Goal: Task Accomplishment & Management: Use online tool/utility

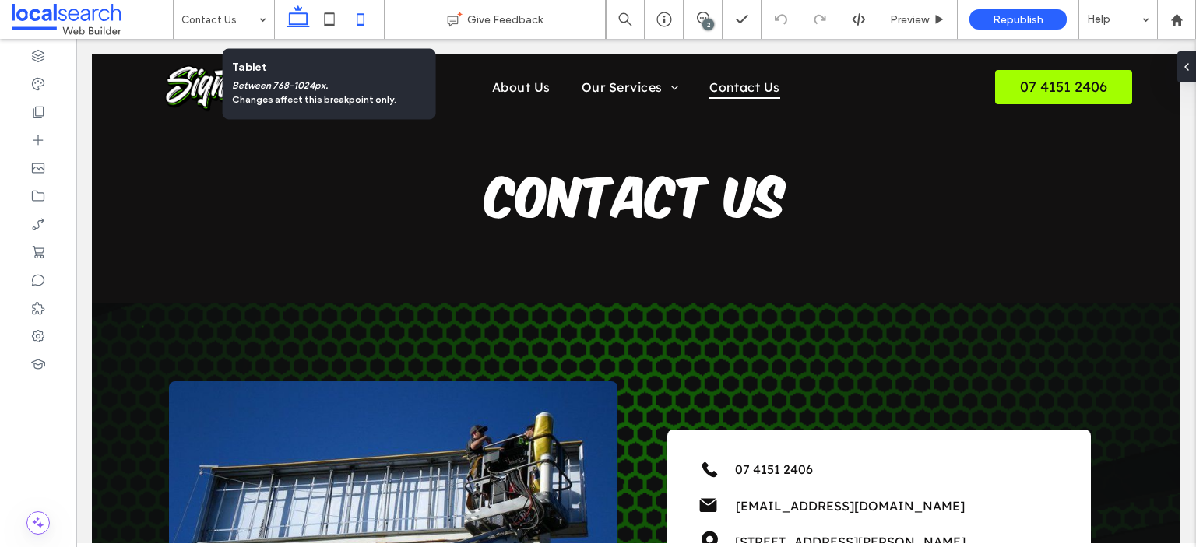
click at [341, 22] on icon at bounding box center [329, 19] width 31 height 31
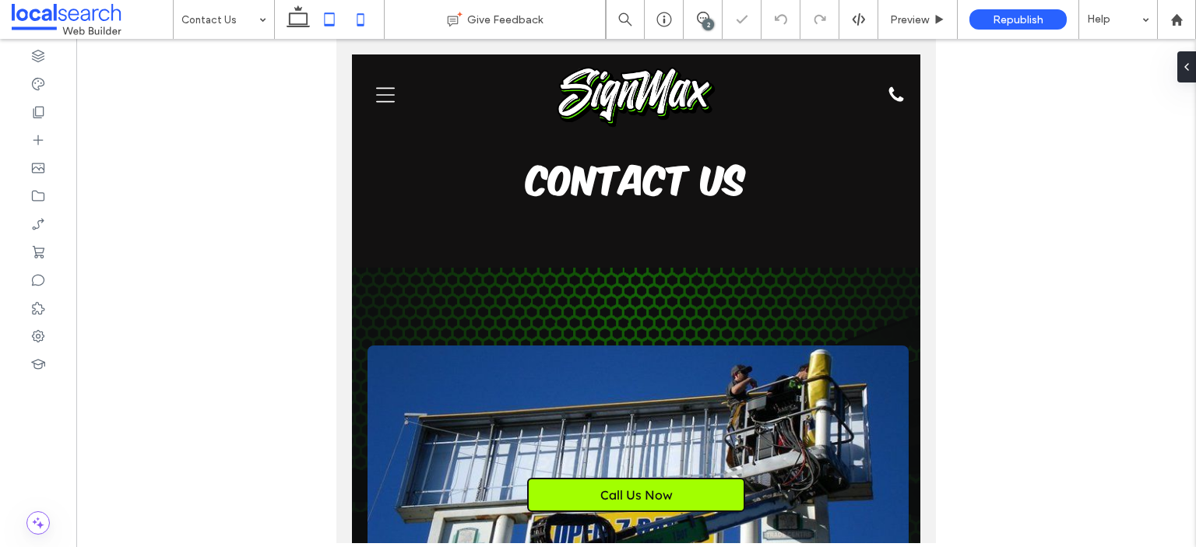
click at [360, 24] on use at bounding box center [359, 19] width 7 height 12
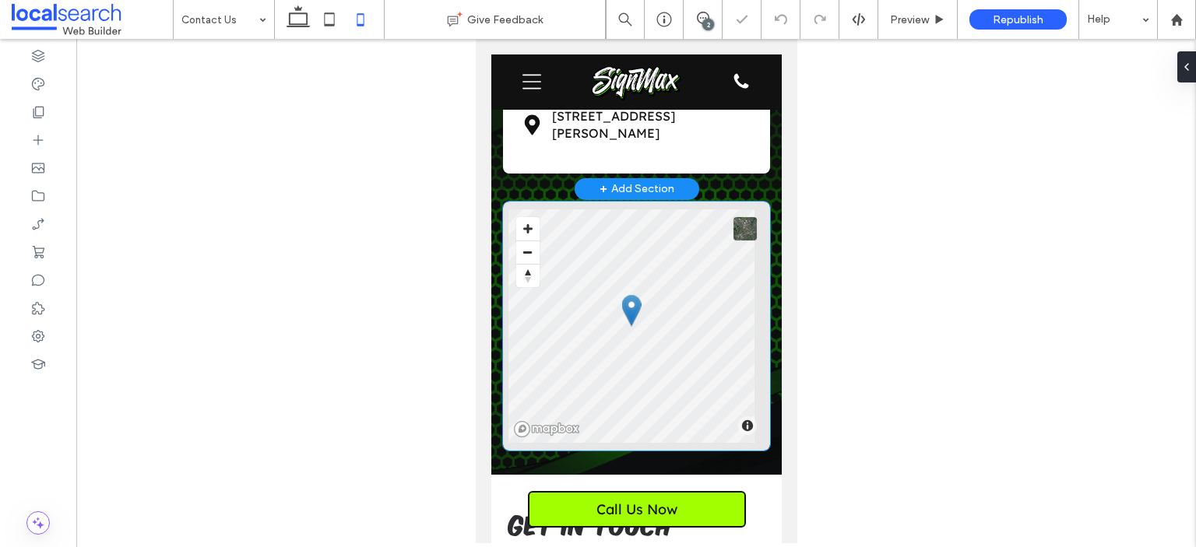
scroll to position [311, 0]
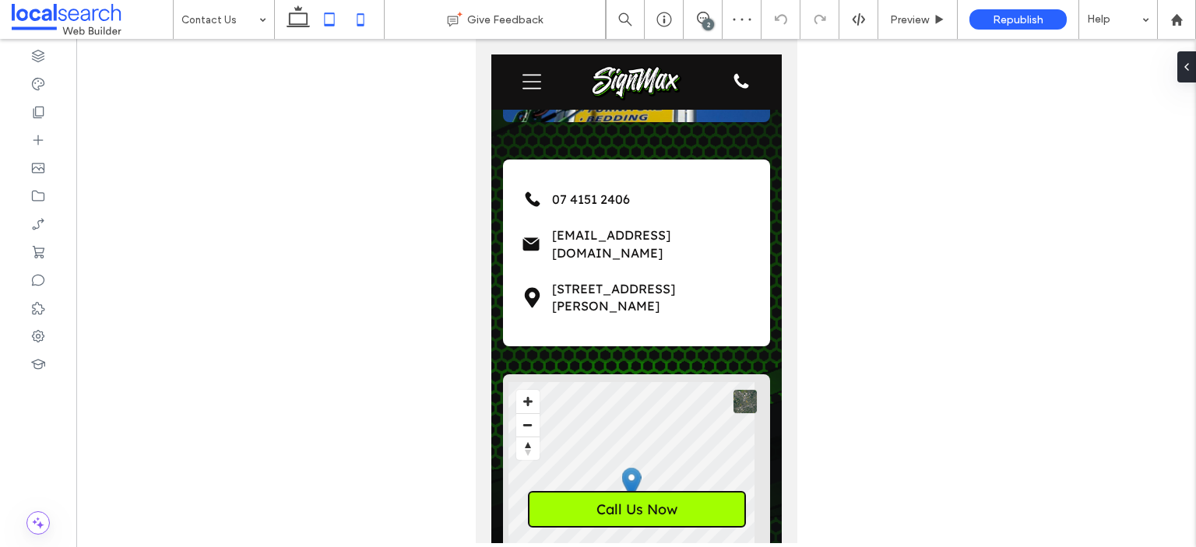
click at [335, 19] on icon at bounding box center [329, 19] width 31 height 31
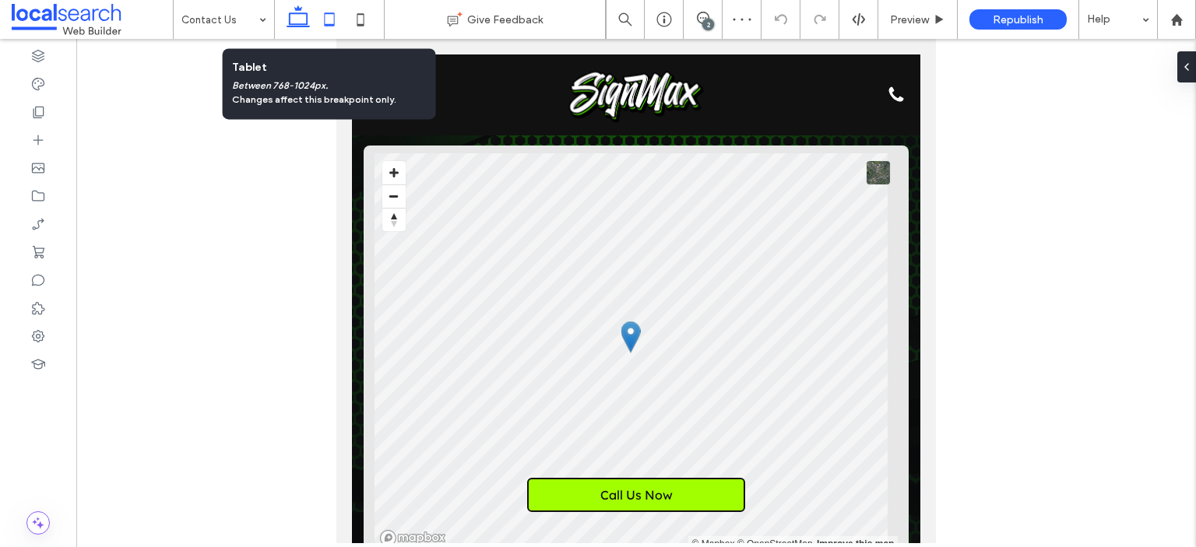
click at [296, 12] on use at bounding box center [297, 16] width 23 height 22
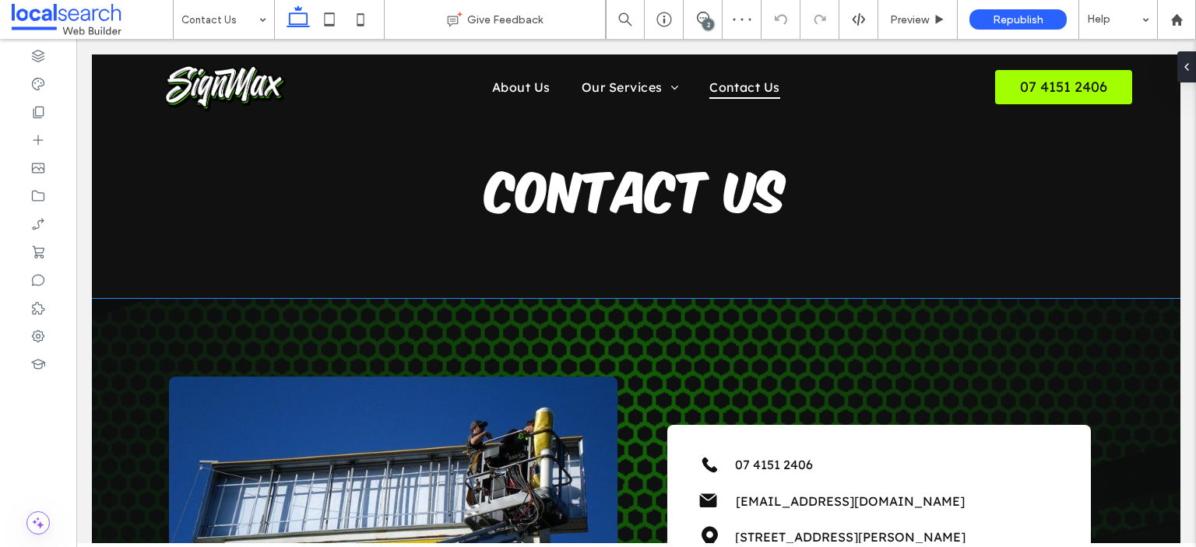
scroll to position [0, 0]
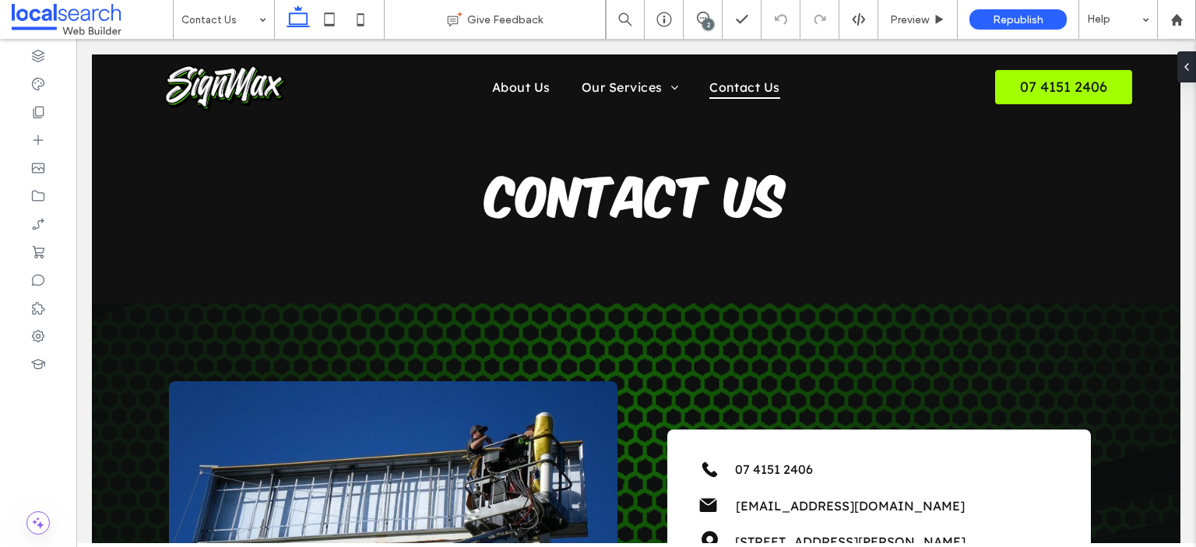
click at [602, 19] on div "2" at bounding box center [708, 25] width 12 height 12
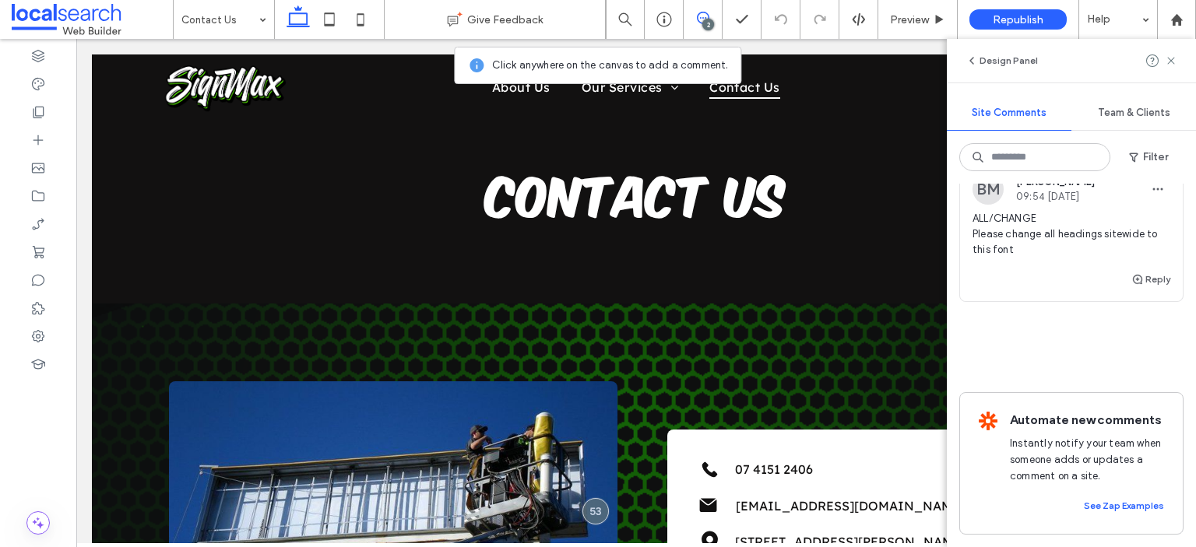
scroll to position [55, 0]
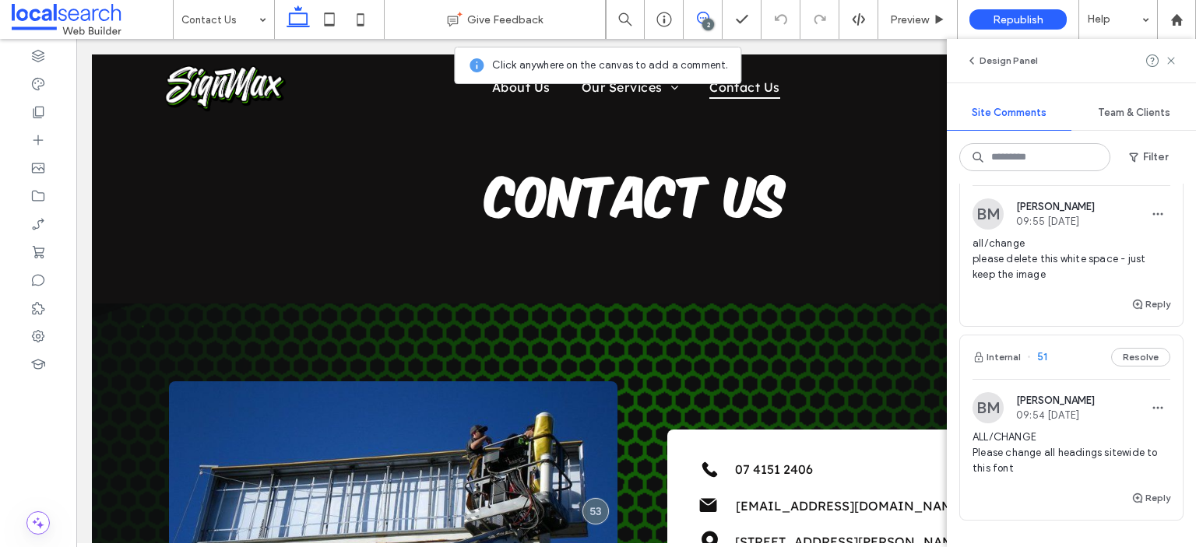
click at [602, 238] on div "Internal 53 Resolve BM Bethany McDonald 09:55 Aug 14 2025 all/change please del…" at bounding box center [1071, 366] width 249 height 364
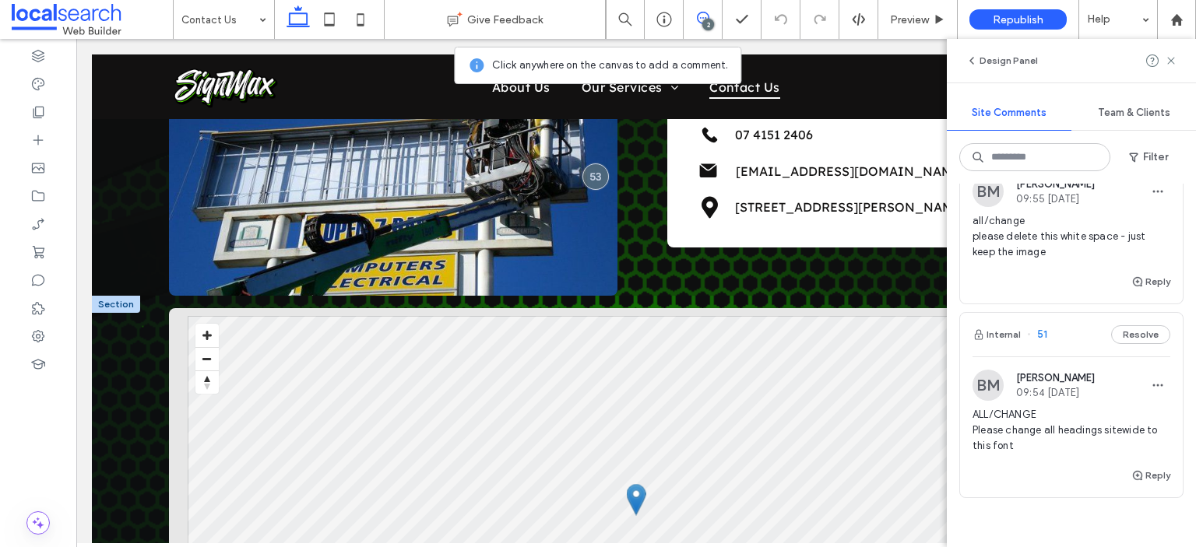
scroll to position [311, 0]
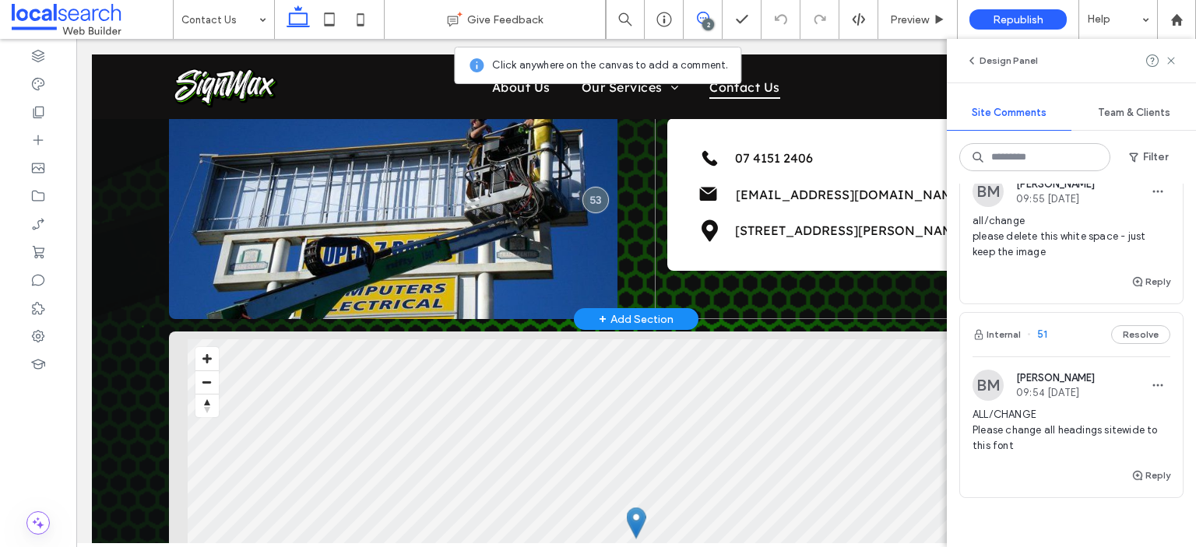
click at [602, 238] on div "Phone Icon 07 4151 2406 Mail Icon info@signmaxbundaberg.com.au Pin Icon 6 Lilli…" at bounding box center [879, 194] width 448 height 249
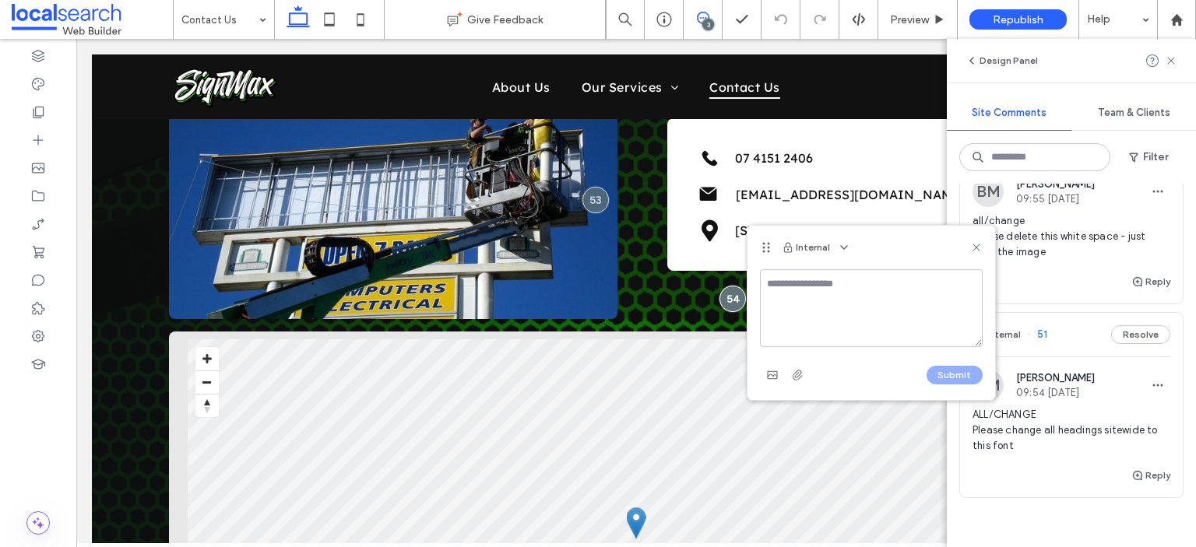
click at [602, 238] on textarea at bounding box center [871, 308] width 223 height 78
click at [602, 238] on icon at bounding box center [976, 247] width 12 height 12
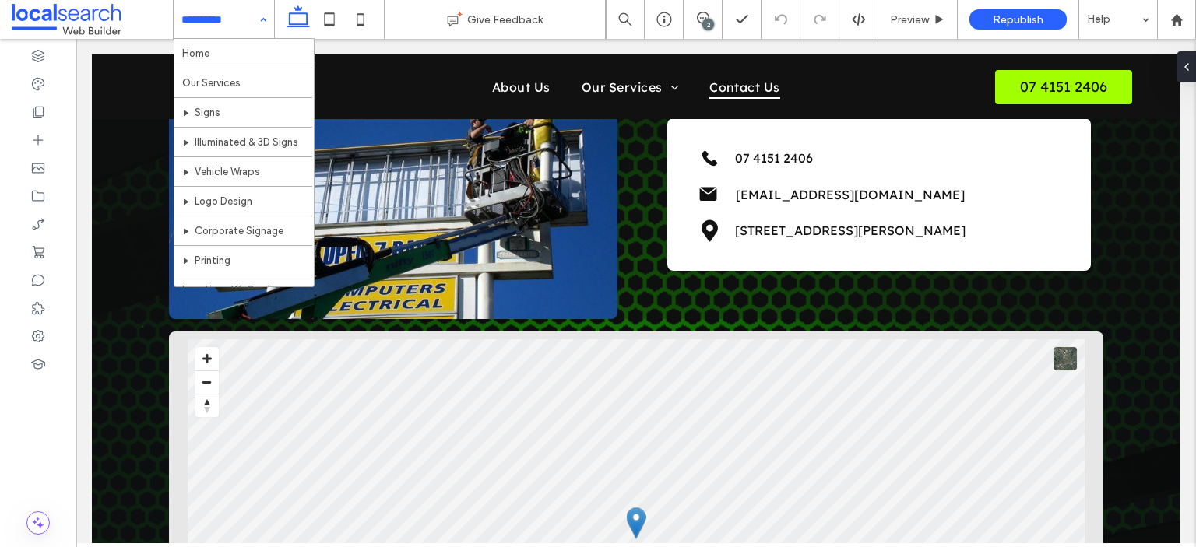
scroll to position [0, 0]
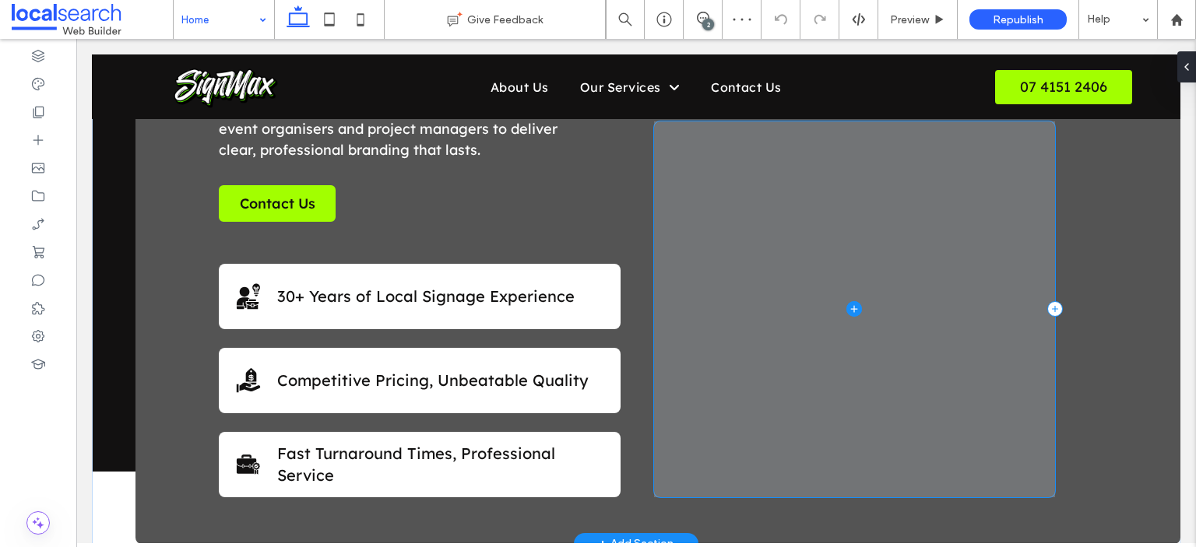
scroll to position [311, 0]
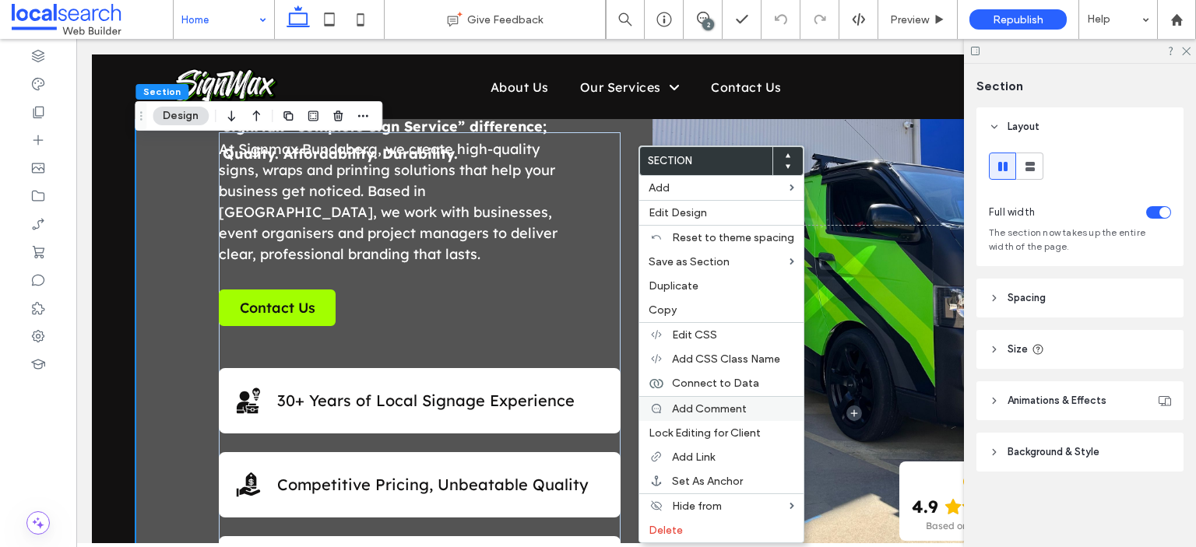
click at [602, 238] on span "Add Comment" at bounding box center [709, 408] width 75 height 13
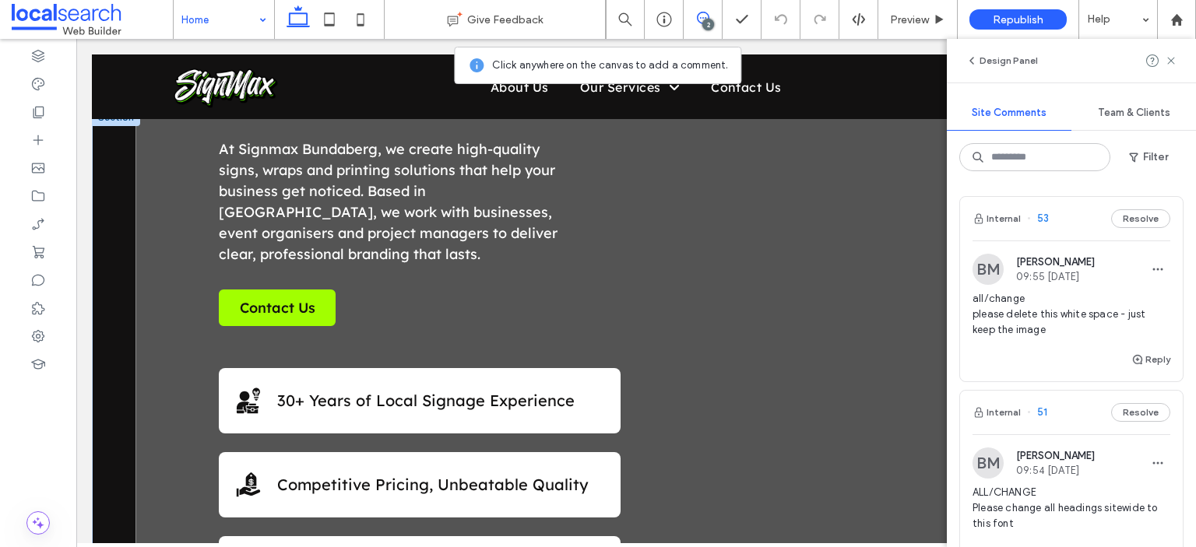
click at [602, 238] on div "At Signmax Bundaberg, we create high-quality signs, wraps and printing solution…" at bounding box center [657, 378] width 1045 height 539
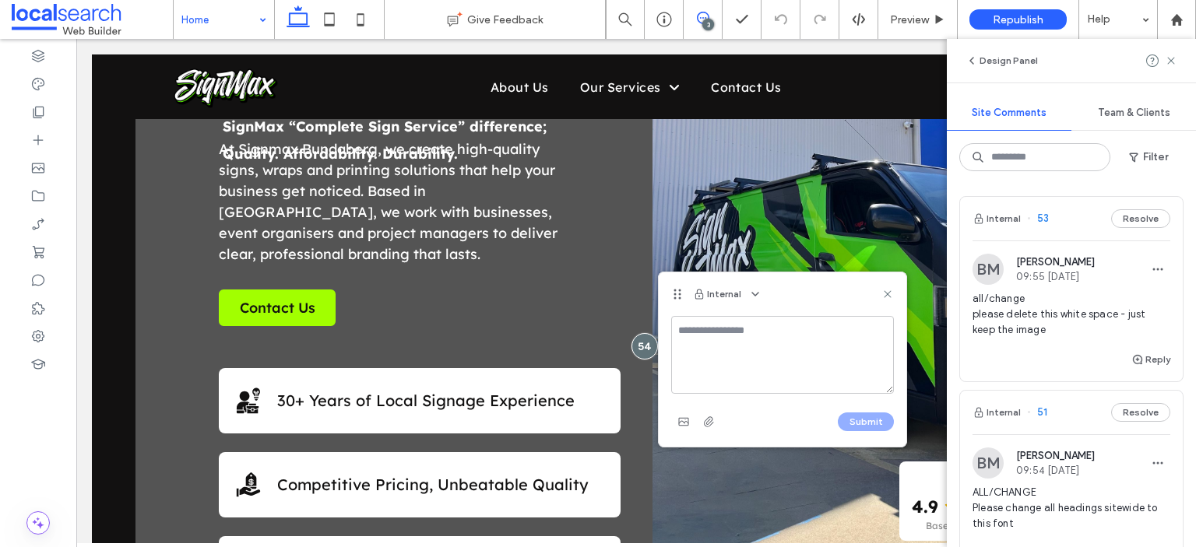
click at [602, 238] on textarea at bounding box center [782, 355] width 223 height 78
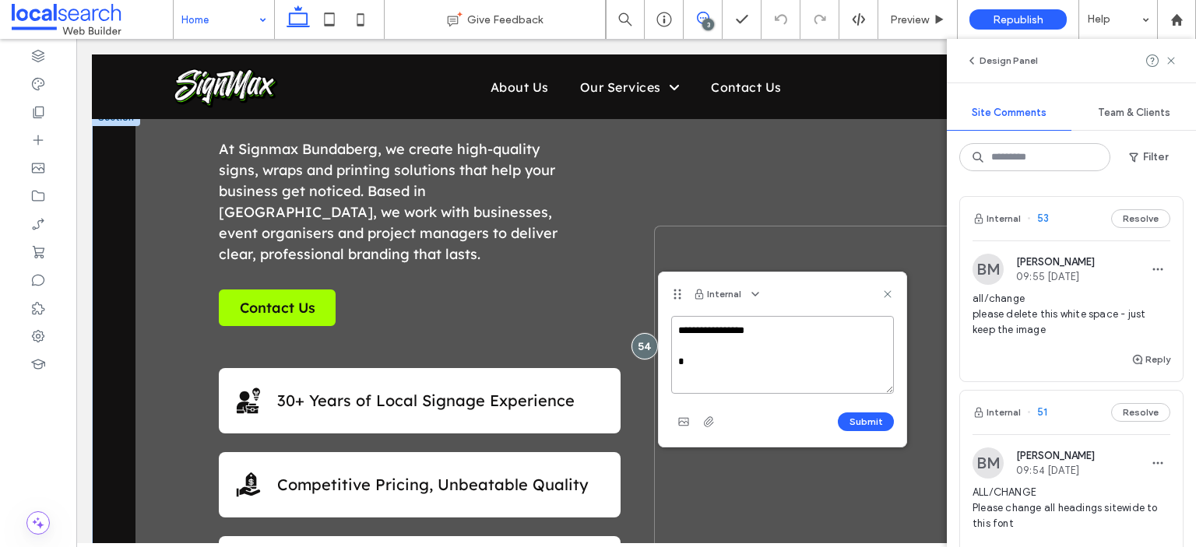
type textarea "**********"
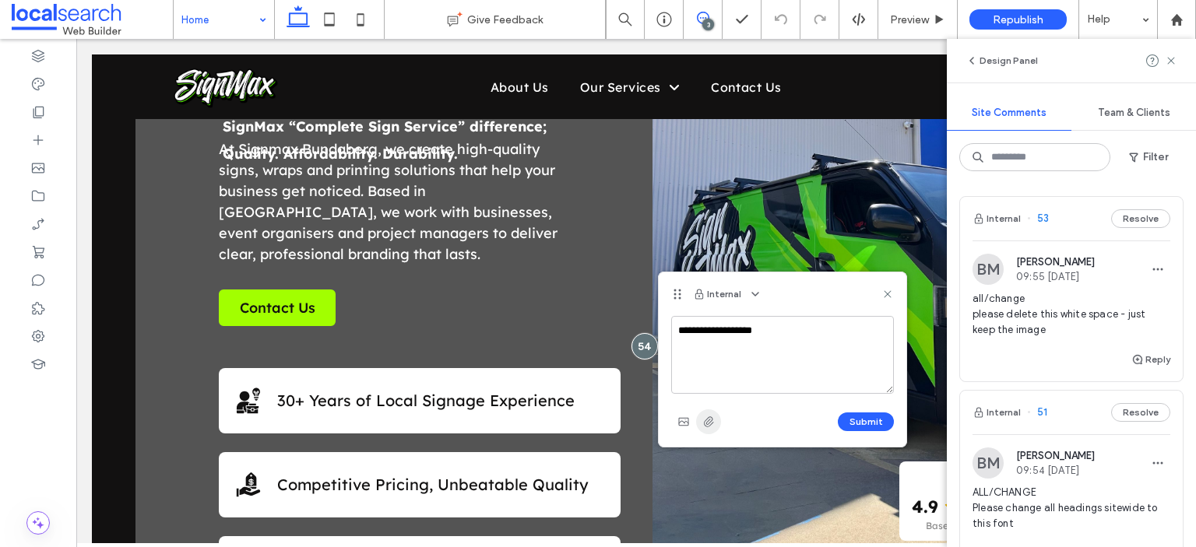
click at [602, 238] on use "button" at bounding box center [709, 421] width 10 height 10
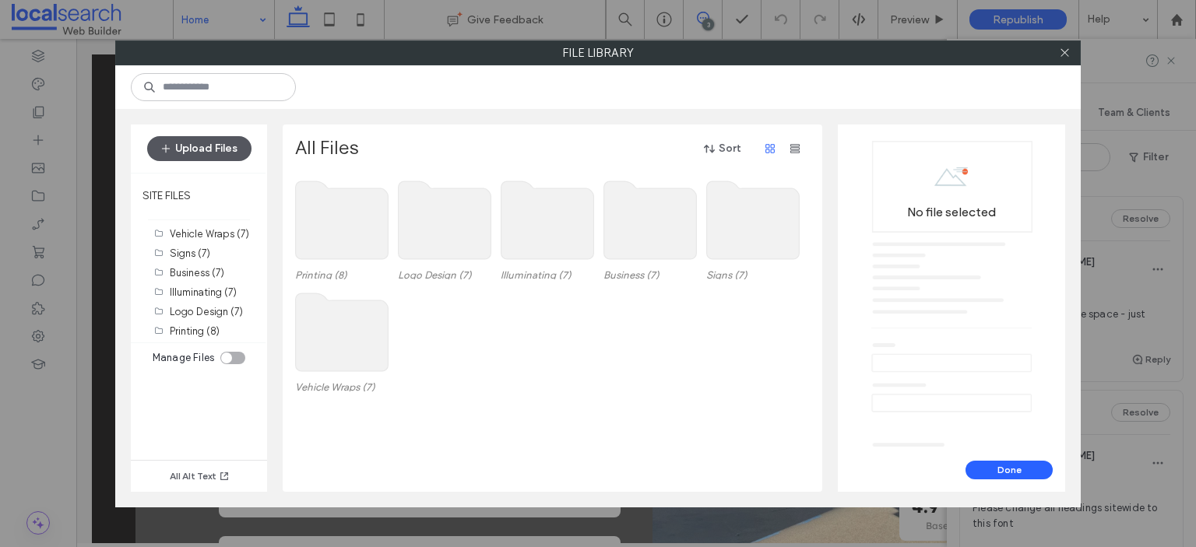
click at [218, 146] on button "Upload Files" at bounding box center [199, 148] width 104 height 25
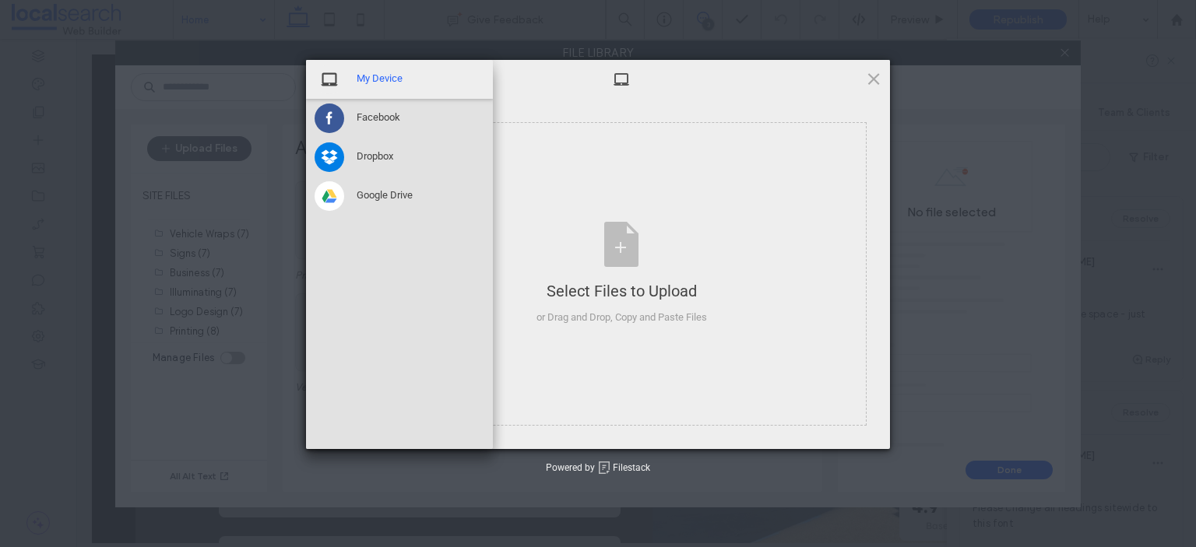
click at [397, 80] on span "My Device" at bounding box center [379, 79] width 46 height 14
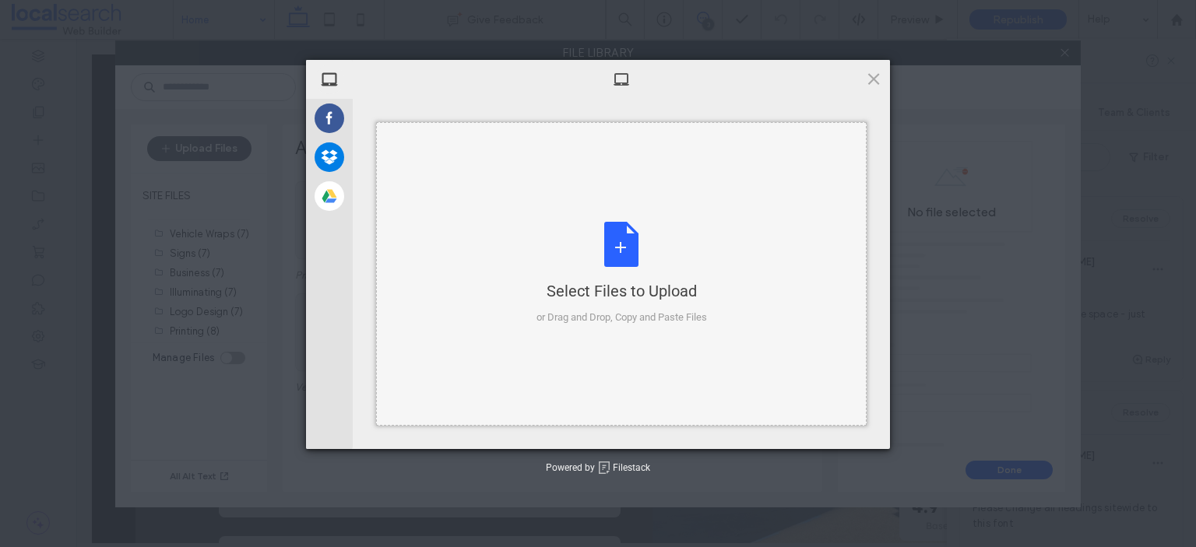
click at [602, 238] on div "Select Files to Upload or Drag and Drop, Copy and Paste Files" at bounding box center [621, 274] width 170 height 104
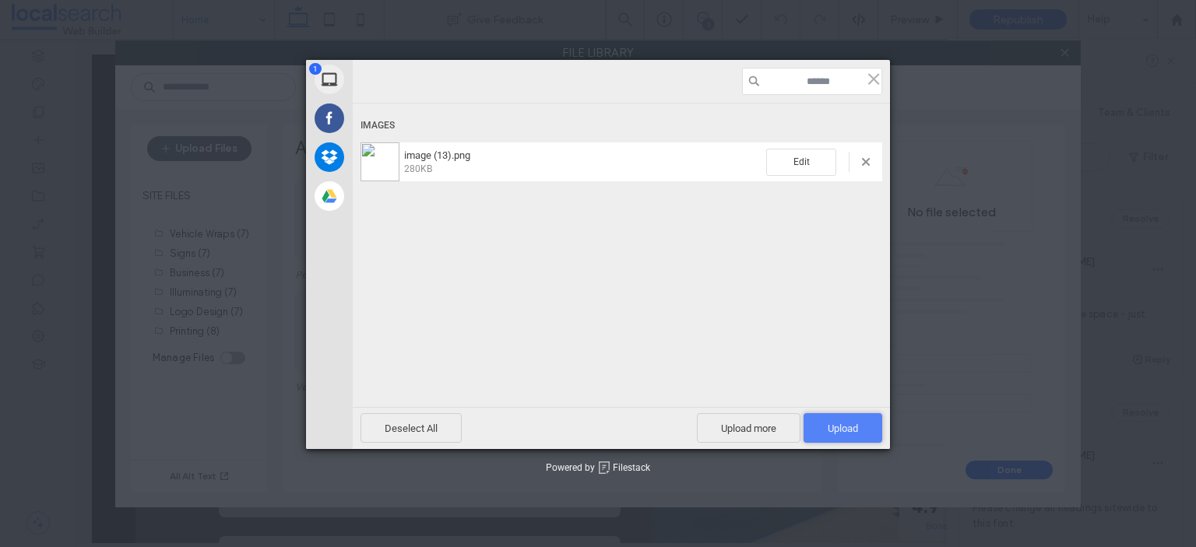
click at [602, 238] on span "Upload 1" at bounding box center [842, 429] width 30 height 12
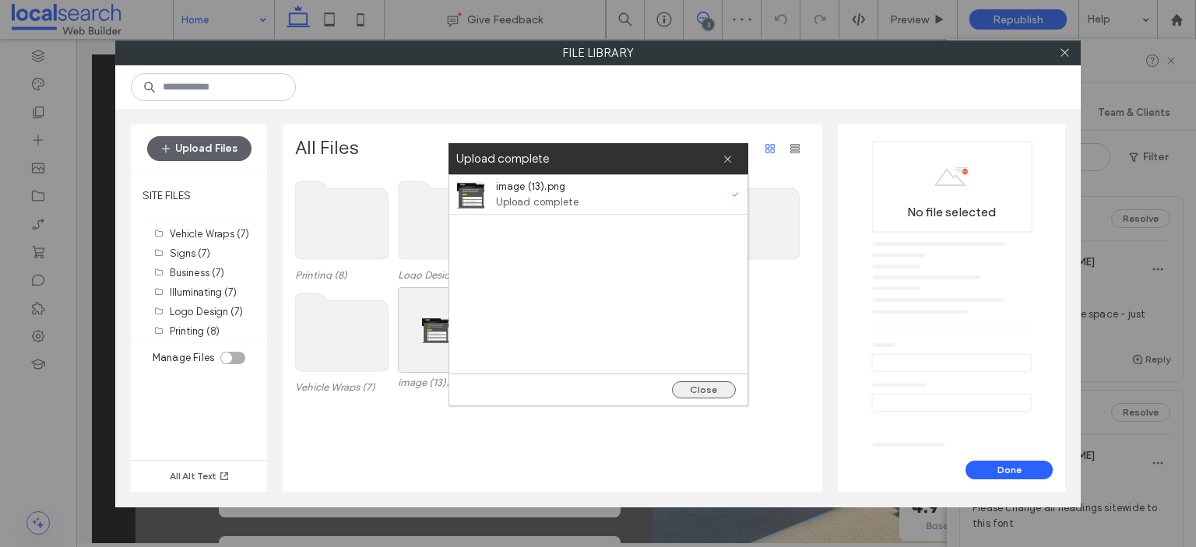
click at [602, 238] on button "Close" at bounding box center [704, 389] width 64 height 17
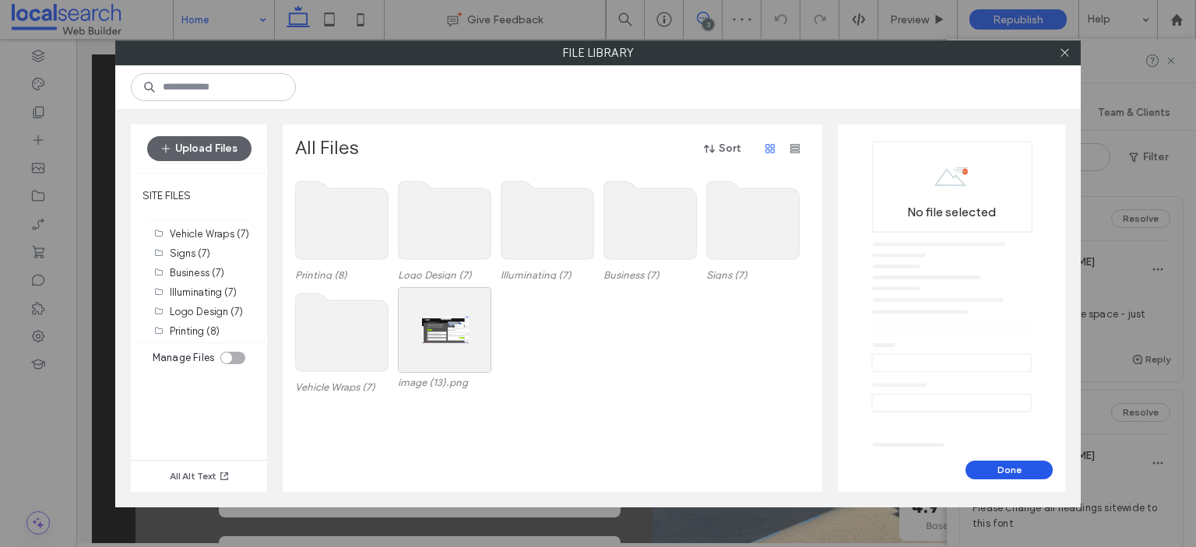
click at [602, 238] on button "Done" at bounding box center [1008, 470] width 87 height 19
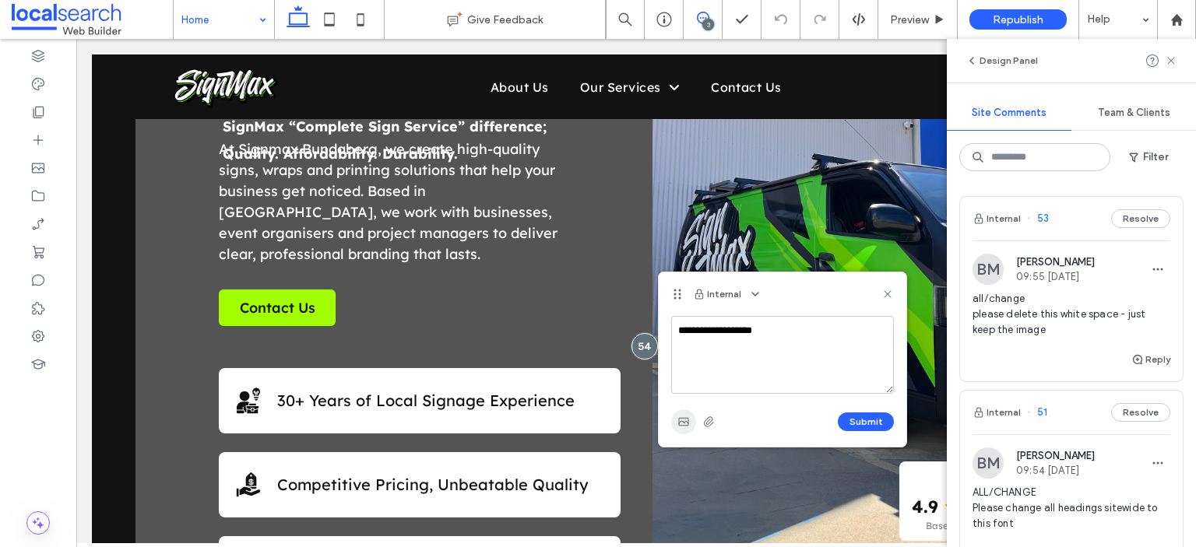
click at [602, 238] on use "button" at bounding box center [683, 421] width 10 height 8
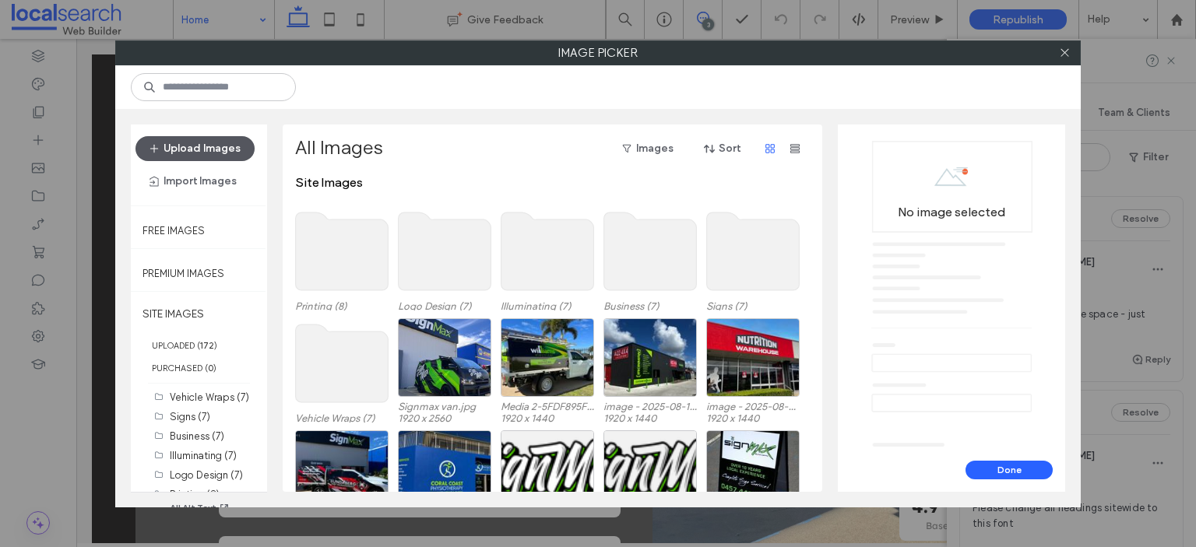
click at [215, 155] on button "Upload Images" at bounding box center [194, 148] width 119 height 25
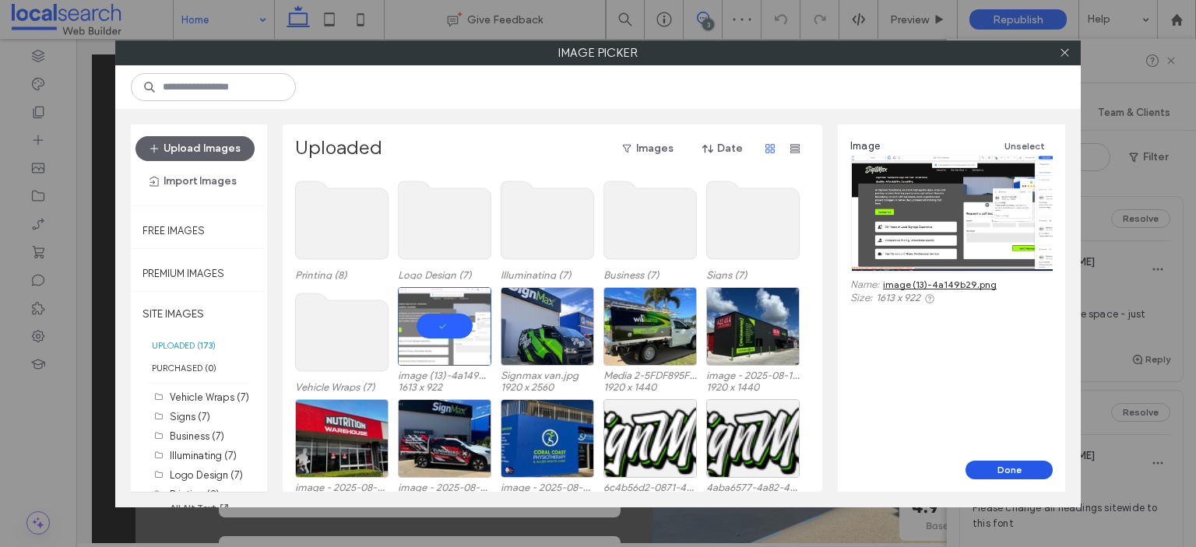
click at [602, 238] on button "Done" at bounding box center [1008, 470] width 87 height 19
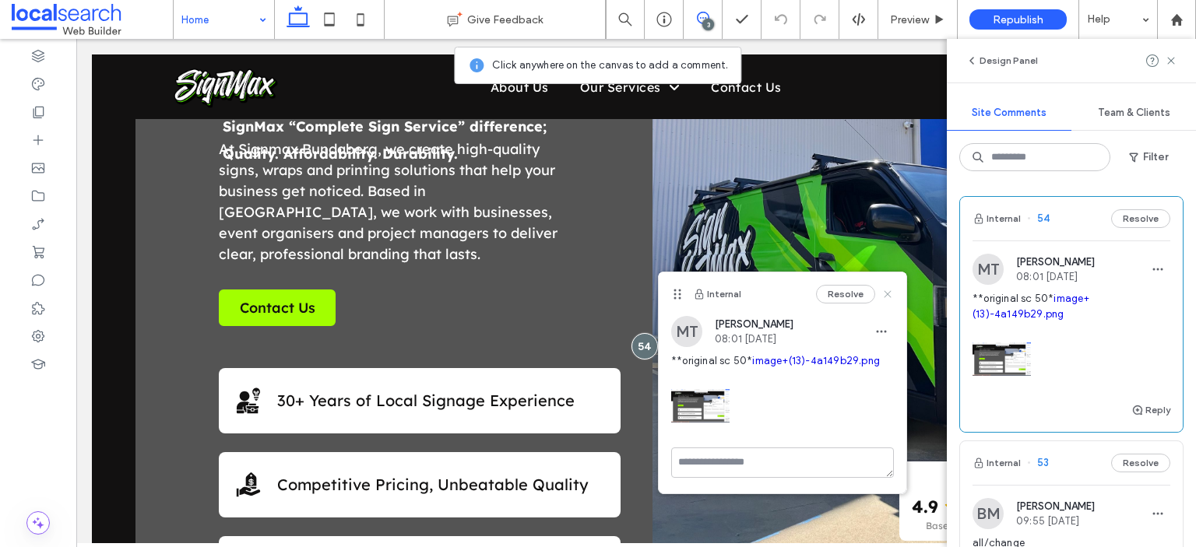
drag, startPoint x: 888, startPoint y: 293, endPoint x: 848, endPoint y: 254, distance: 56.1
click at [602, 238] on use at bounding box center [886, 293] width 7 height 7
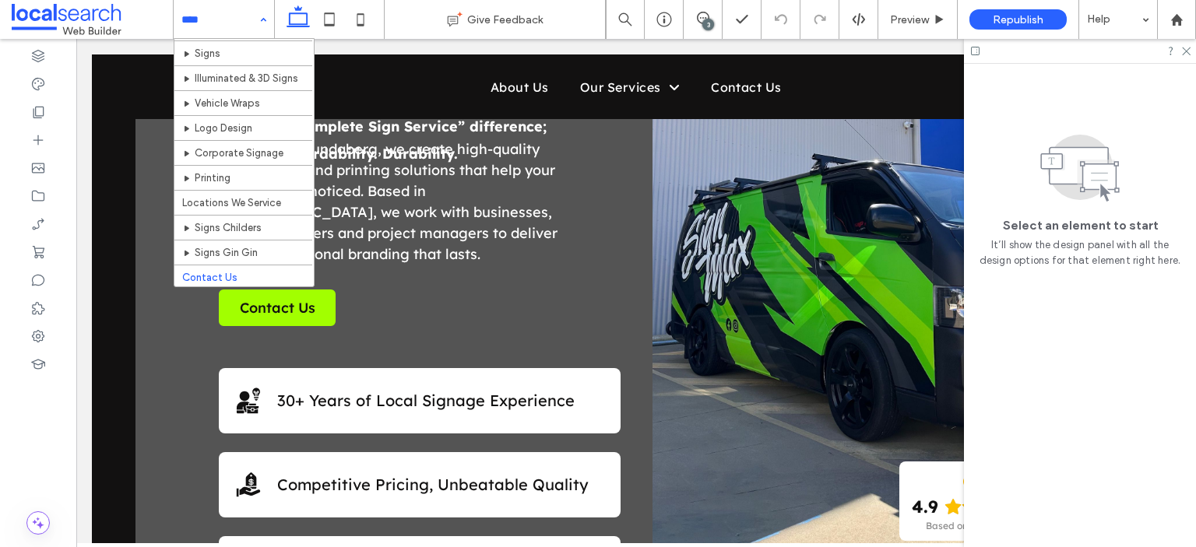
scroll to position [68, 0]
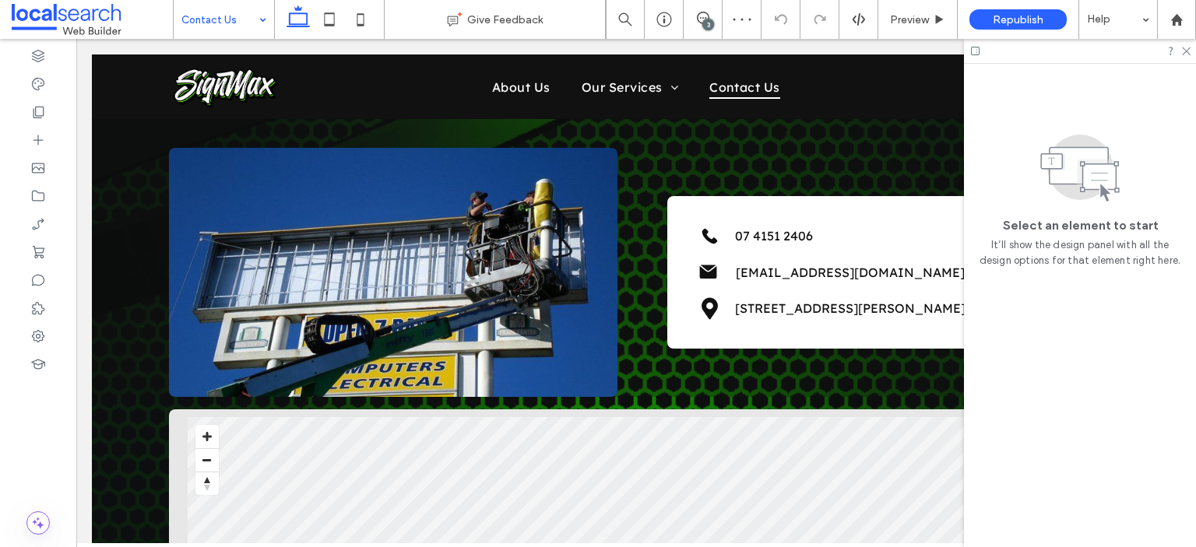
click at [602, 24] on div "3" at bounding box center [708, 25] width 12 height 12
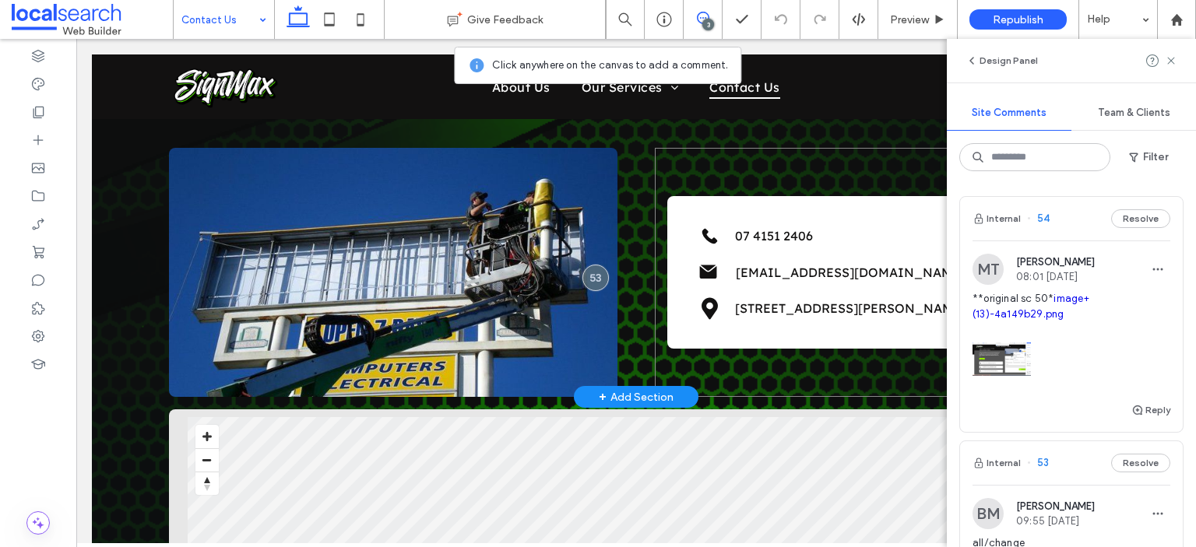
click at [602, 238] on div "Phone Icon 07 4151 2406 Mail Icon info@signmaxbundaberg.com.au Pin Icon 6 Lilli…" at bounding box center [879, 272] width 448 height 249
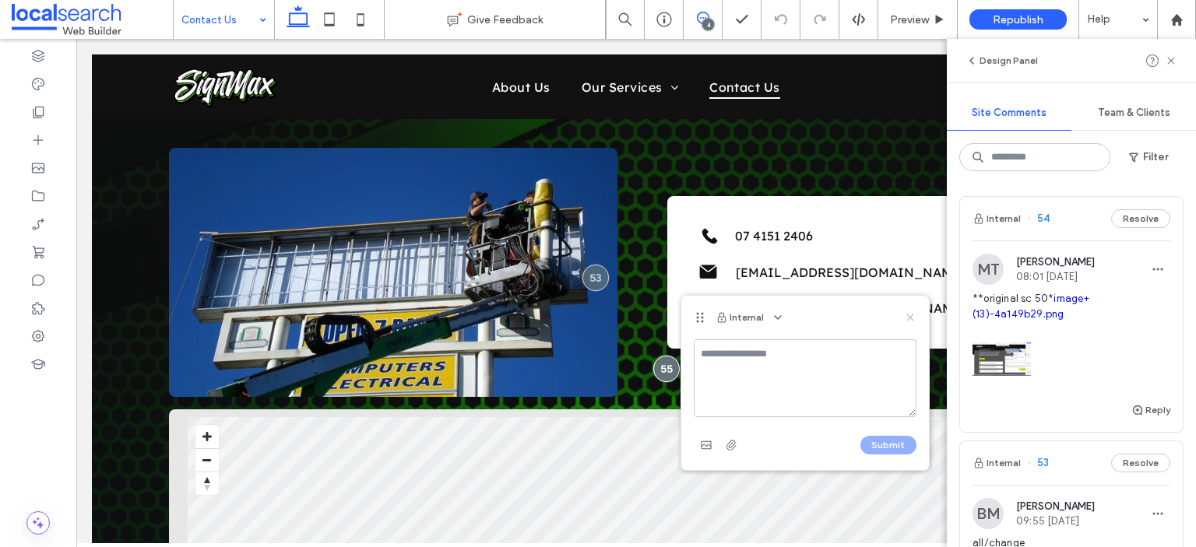
drag, startPoint x: 912, startPoint y: 322, endPoint x: 830, endPoint y: 283, distance: 91.2
click at [602, 238] on icon at bounding box center [910, 317] width 12 height 12
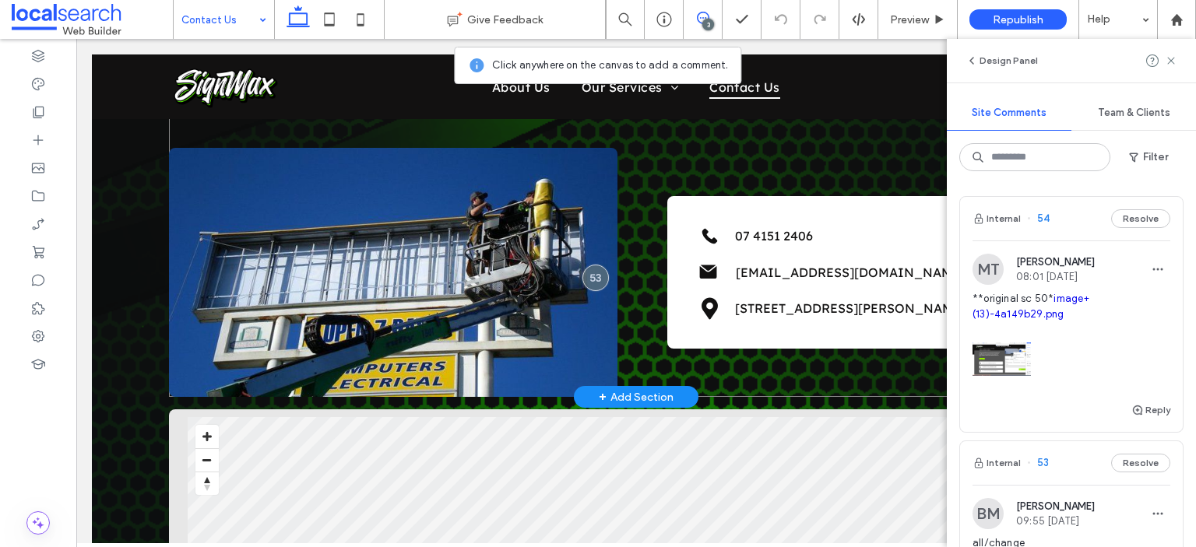
click at [602, 238] on div "Phone Icon 07 4151 2406 Mail Icon info@signmaxbundaberg.com.au Pin Icon 6 Lilli…" at bounding box center [636, 233] width 934 height 327
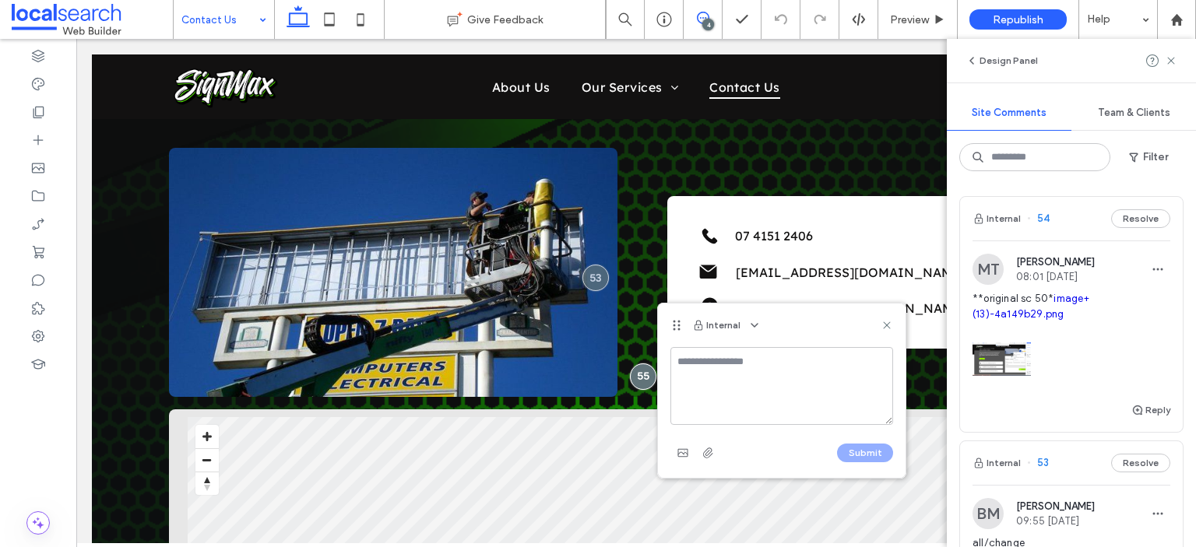
click at [602, 238] on textarea at bounding box center [781, 386] width 223 height 78
type textarea "*"
paste textarea "**********"
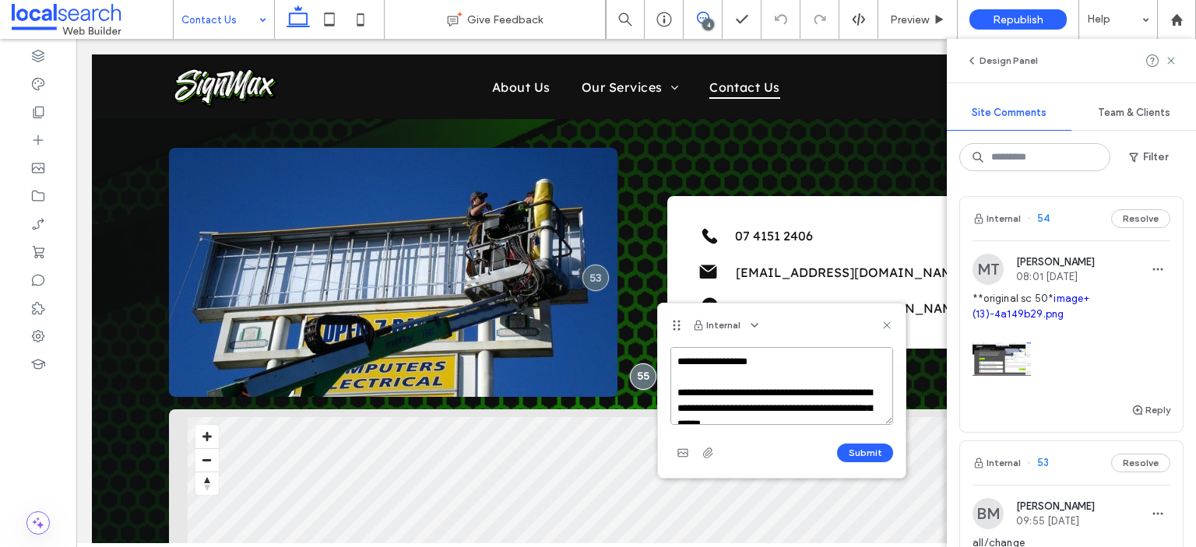
scroll to position [5, 0]
click at [602, 238] on textarea "**********" at bounding box center [781, 386] width 223 height 78
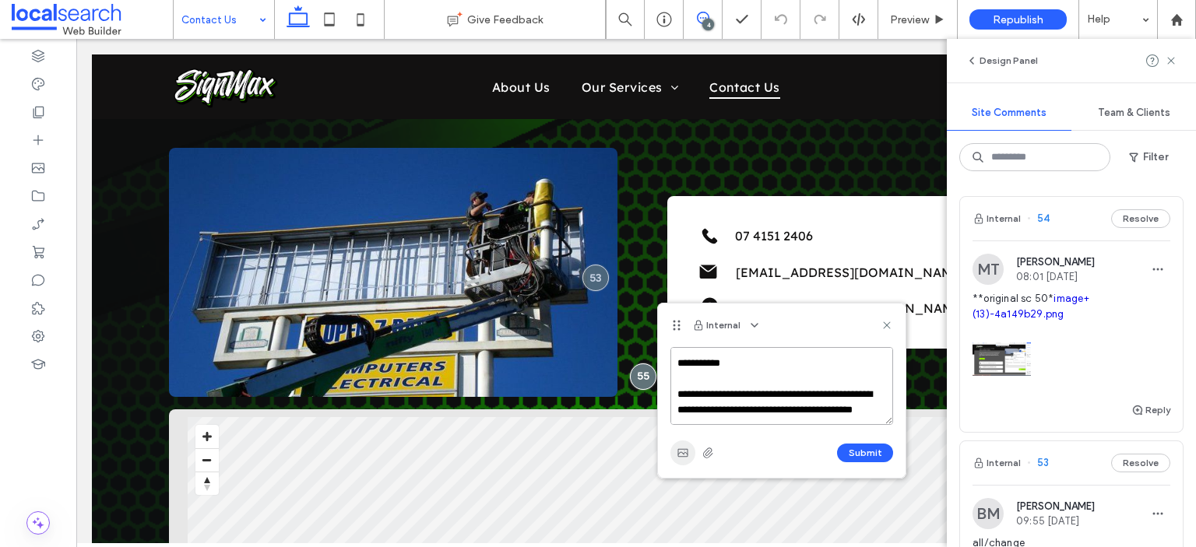
type textarea "**********"
click at [602, 238] on use "button" at bounding box center [682, 452] width 10 height 8
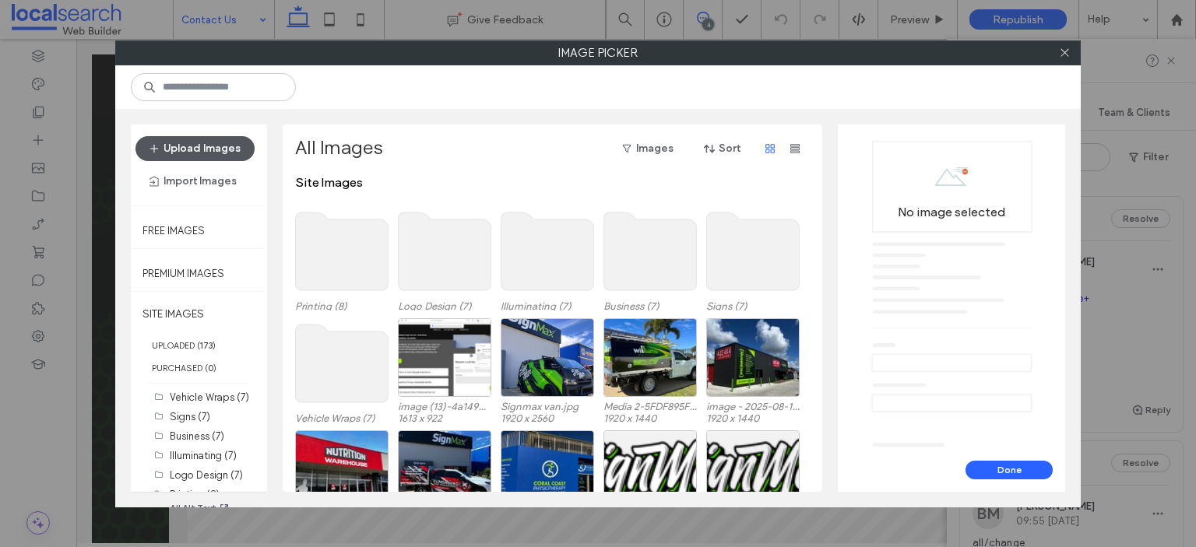
click at [202, 149] on button "Upload Images" at bounding box center [194, 148] width 119 height 25
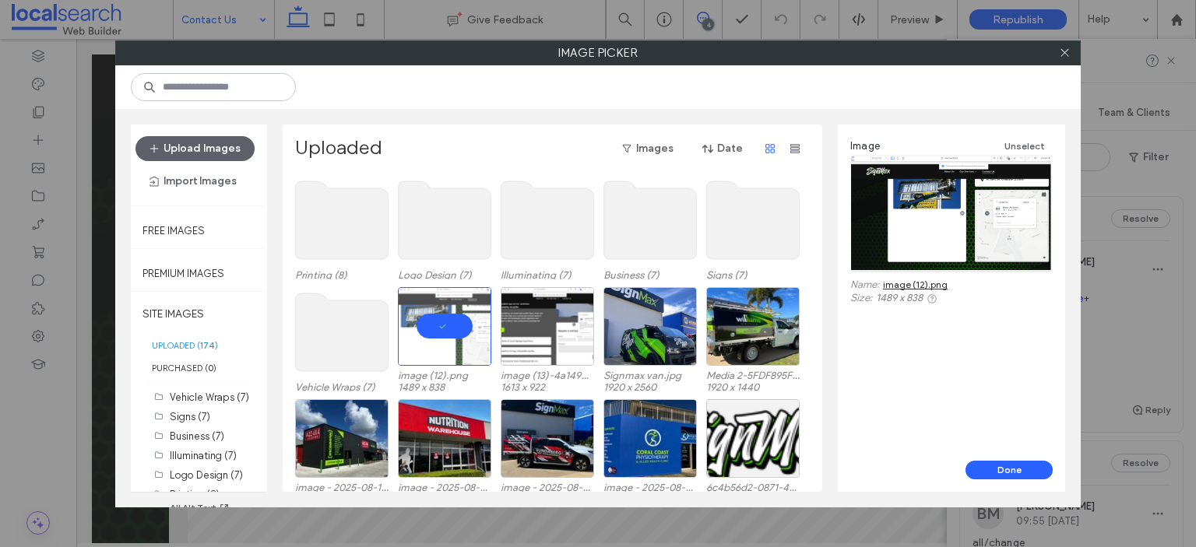
click at [602, 238] on div "Image Unselect Name: image (12).png Size: 1489 x 838" at bounding box center [951, 293] width 227 height 336
click at [602, 238] on button "Done" at bounding box center [1008, 470] width 87 height 19
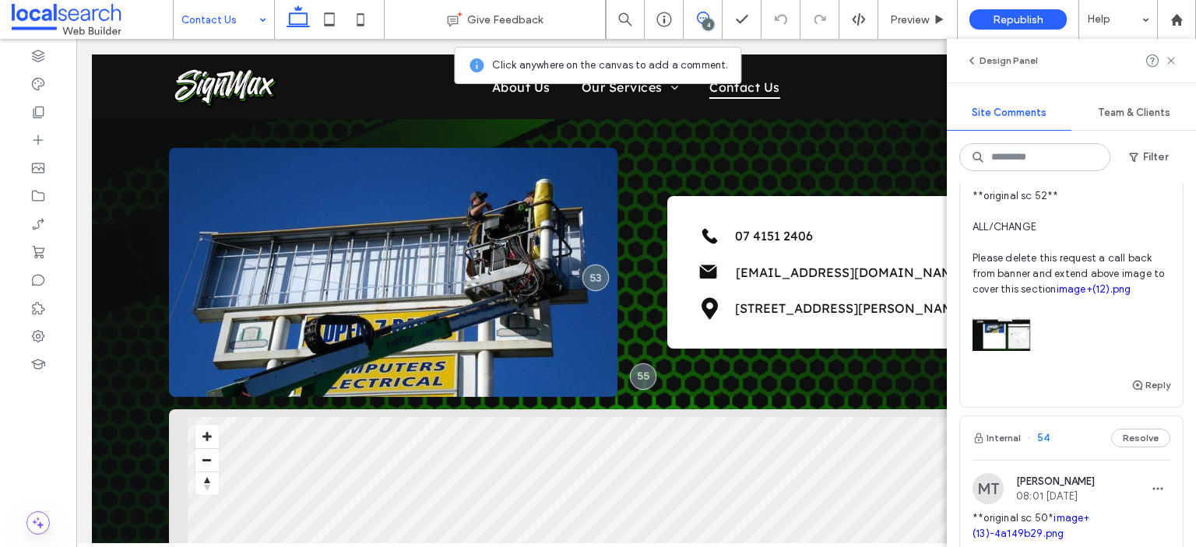
scroll to position [78, 0]
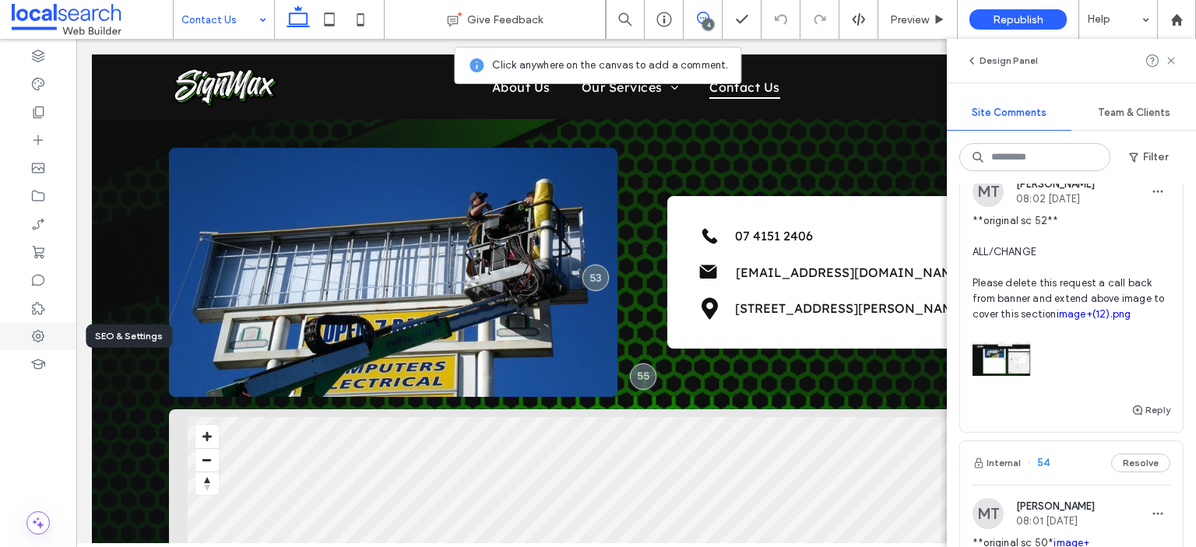
click at [40, 238] on use at bounding box center [38, 336] width 12 height 12
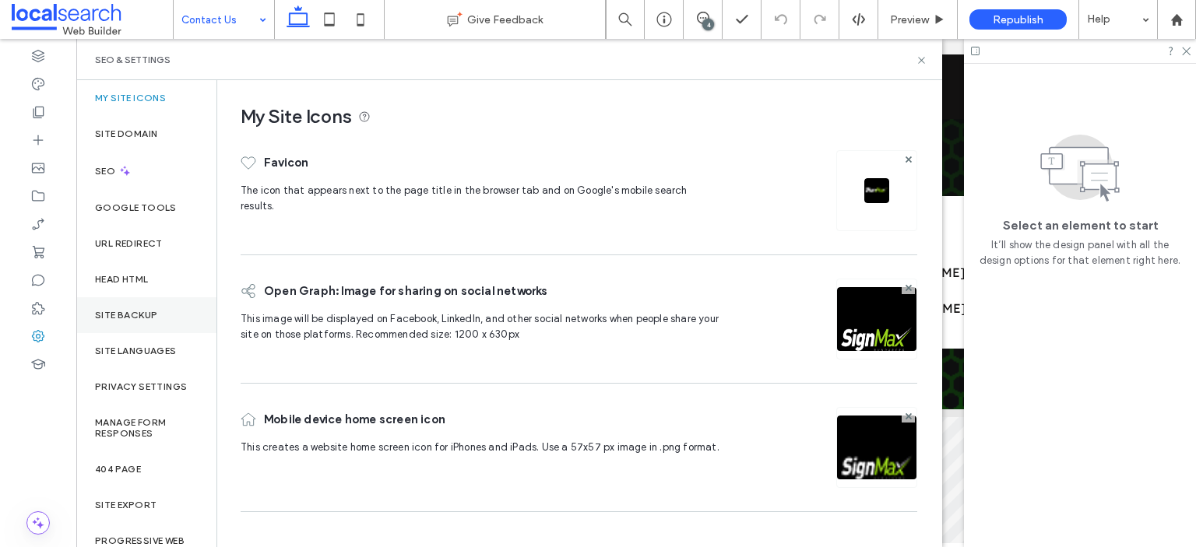
click at [137, 238] on label "Site Backup" at bounding box center [126, 315] width 62 height 11
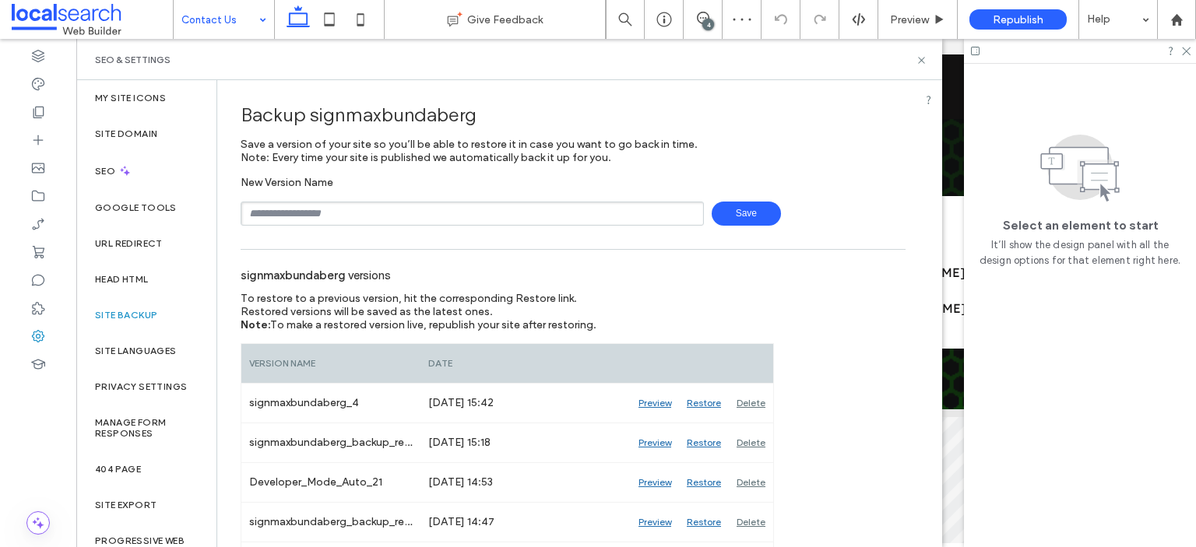
click at [381, 202] on input "text" at bounding box center [472, 214] width 463 height 24
type input "**********"
click at [602, 216] on span "Save" at bounding box center [745, 214] width 69 height 24
click at [602, 60] on icon at bounding box center [921, 60] width 12 height 12
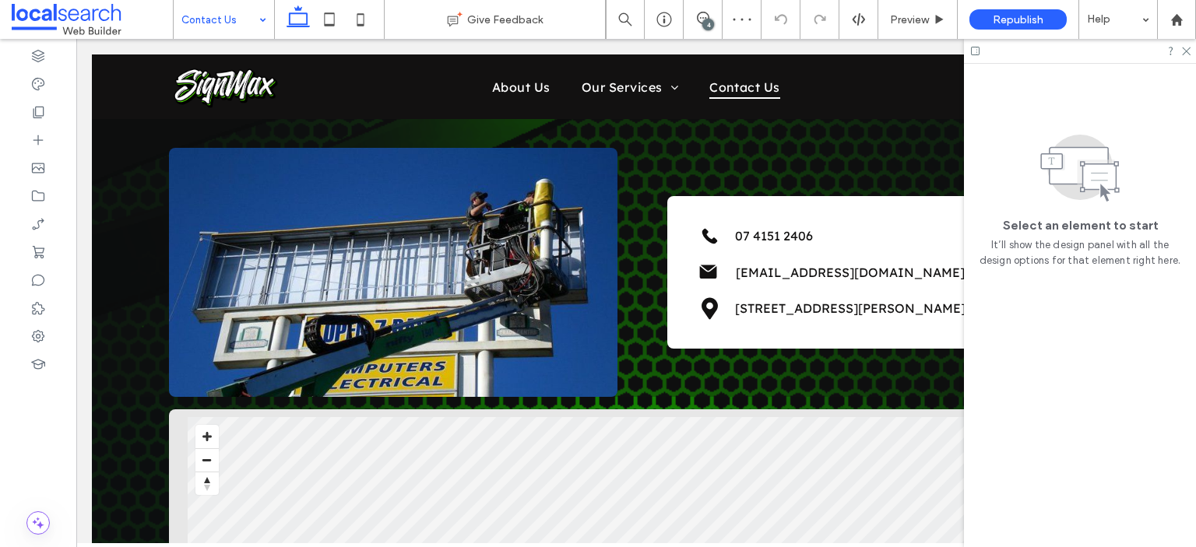
click at [602, 58] on div at bounding box center [1080, 51] width 232 height 24
click at [602, 55] on div at bounding box center [1080, 51] width 232 height 24
click at [602, 18] on use at bounding box center [703, 18] width 12 height 12
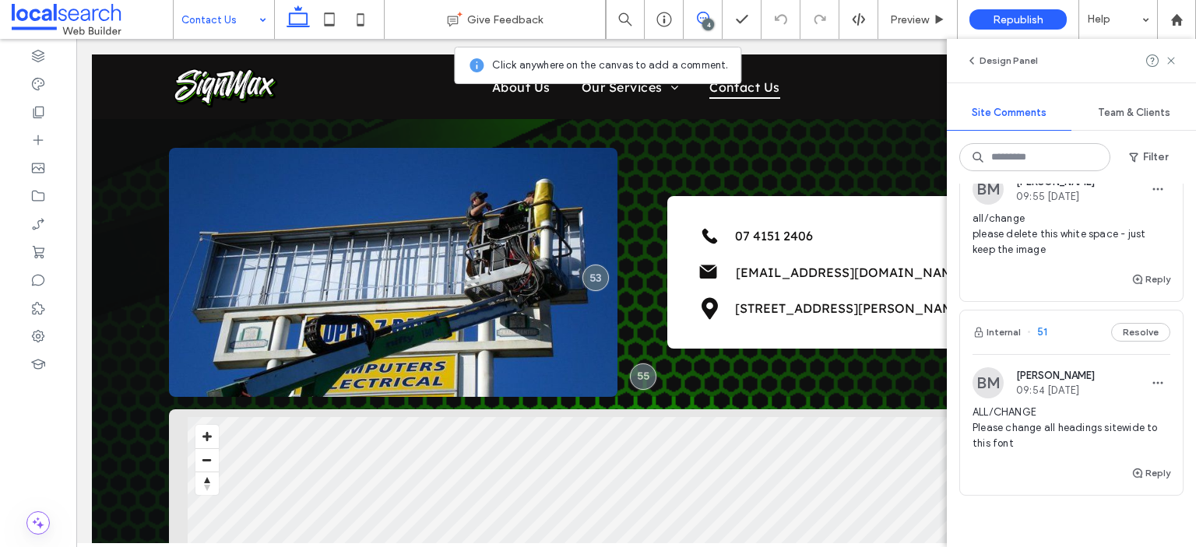
scroll to position [623, 0]
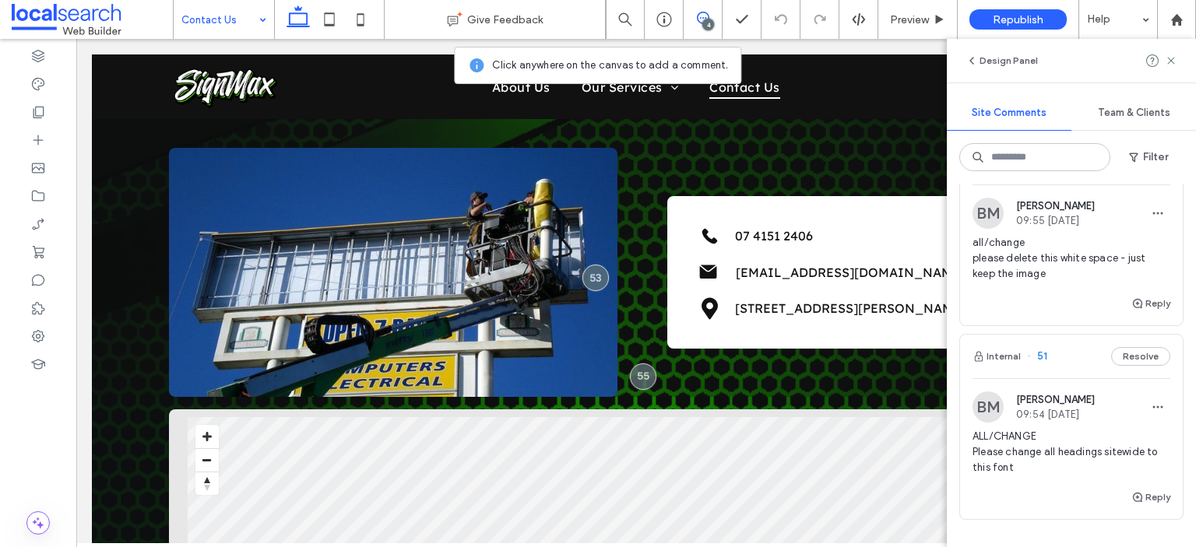
click at [602, 238] on div "all/change please delete this white space - just keep the image" at bounding box center [1071, 264] width 198 height 59
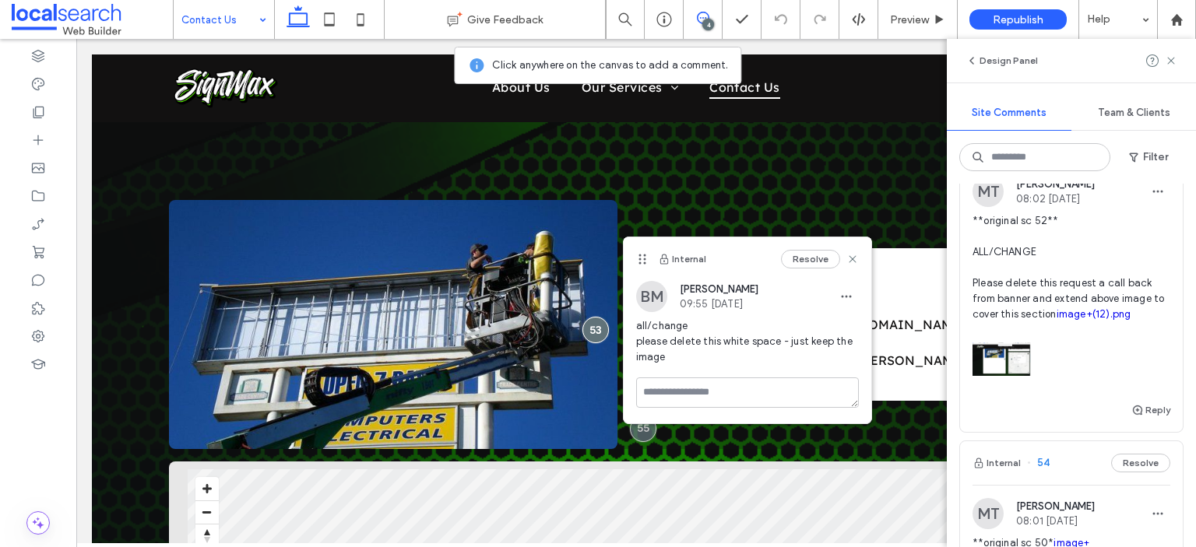
scroll to position [0, 0]
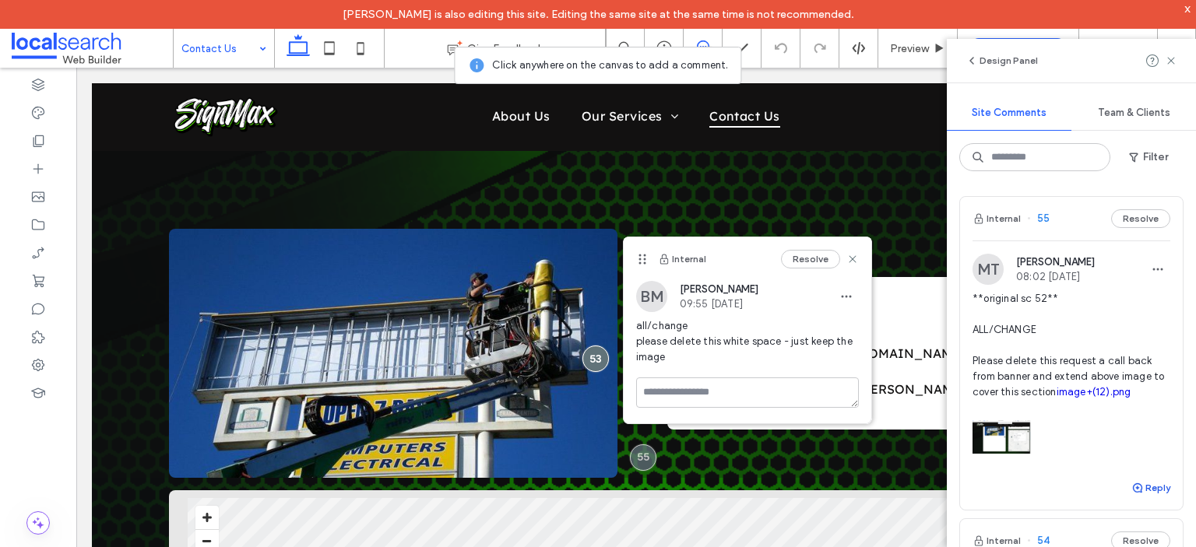
click at [602, 238] on button "Reply" at bounding box center [1150, 488] width 39 height 19
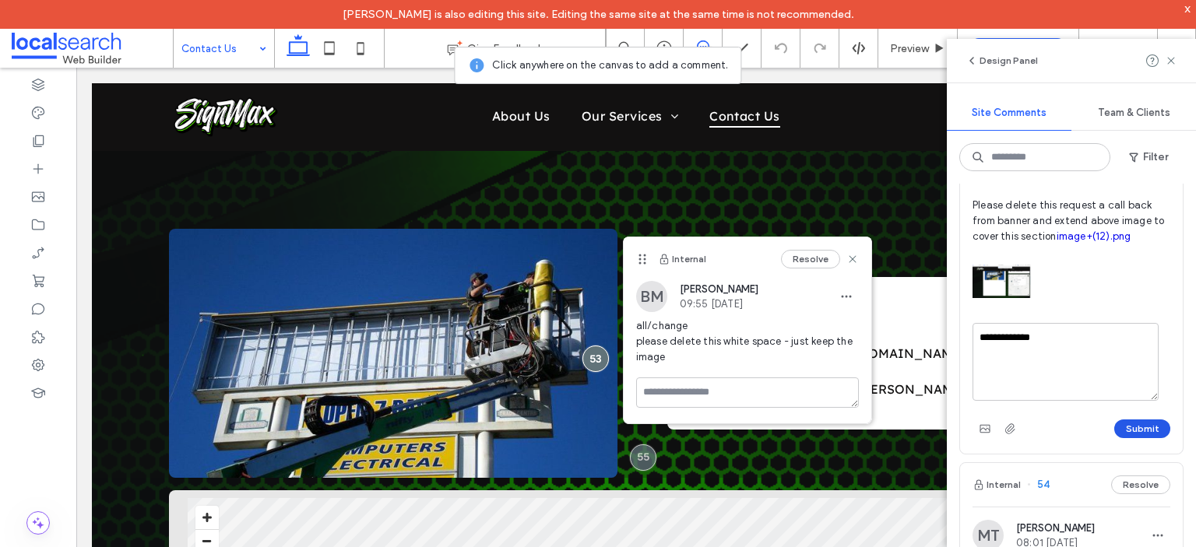
type textarea "**********"
click at [602, 238] on button "Submit" at bounding box center [1142, 429] width 56 height 19
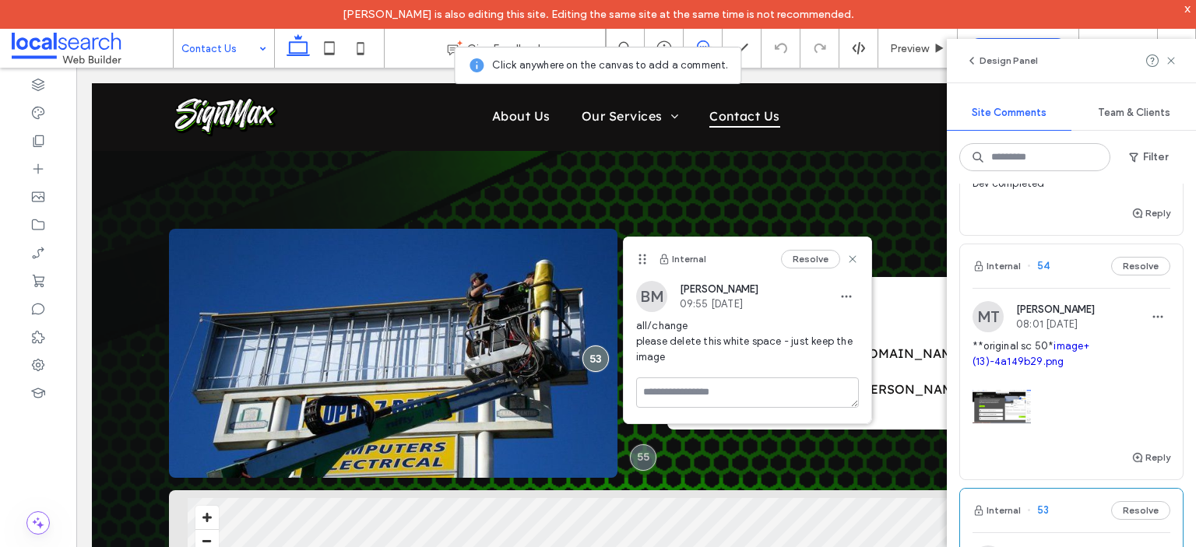
scroll to position [389, 0]
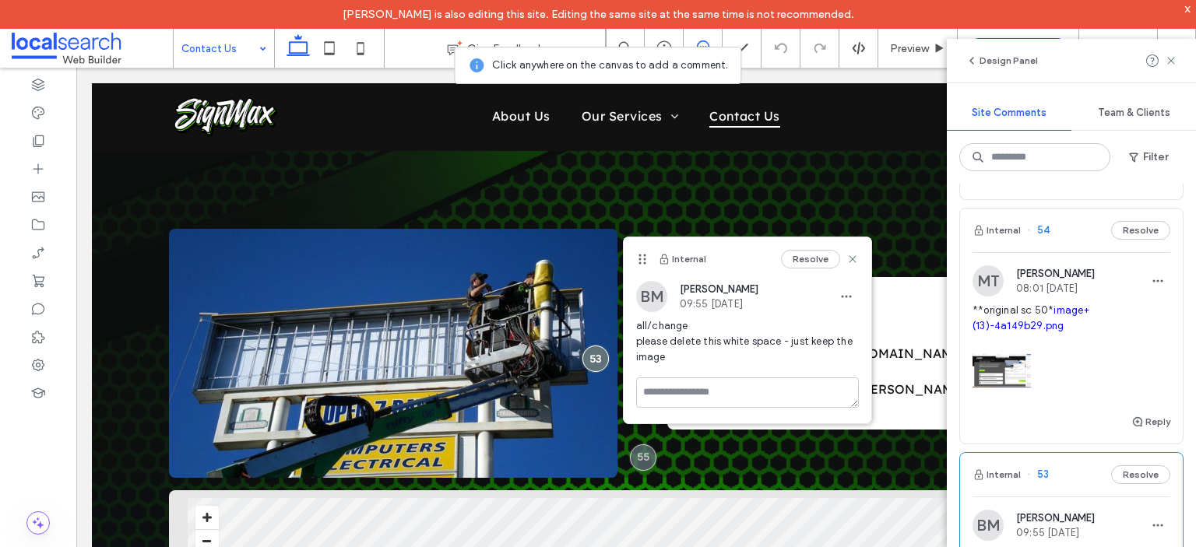
click at [602, 238] on div "Reply" at bounding box center [1150, 422] width 39 height 19
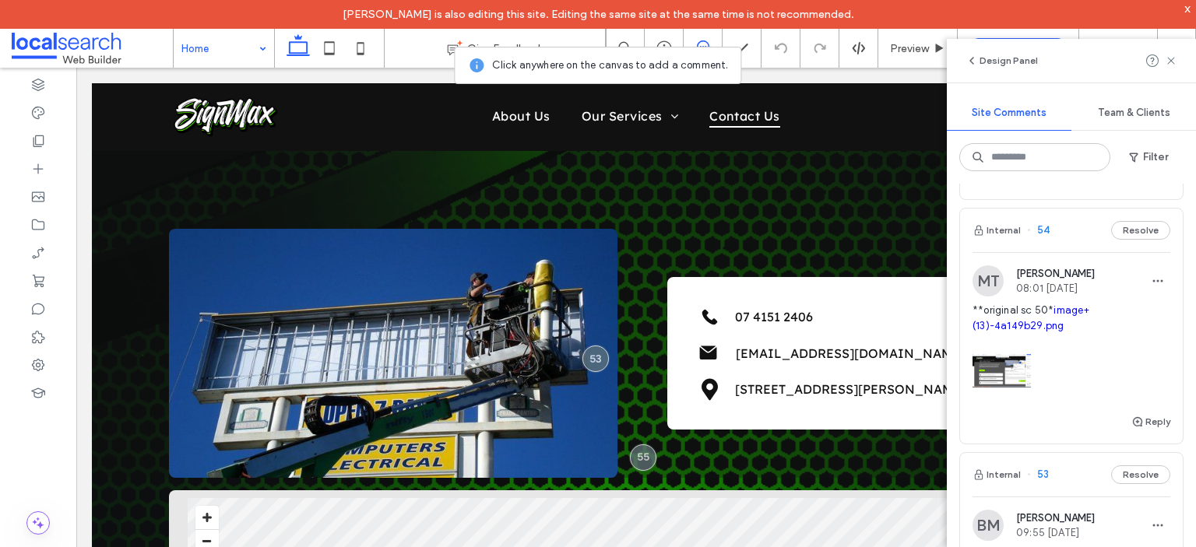
click at [602, 238] on div at bounding box center [598, 273] width 1196 height 547
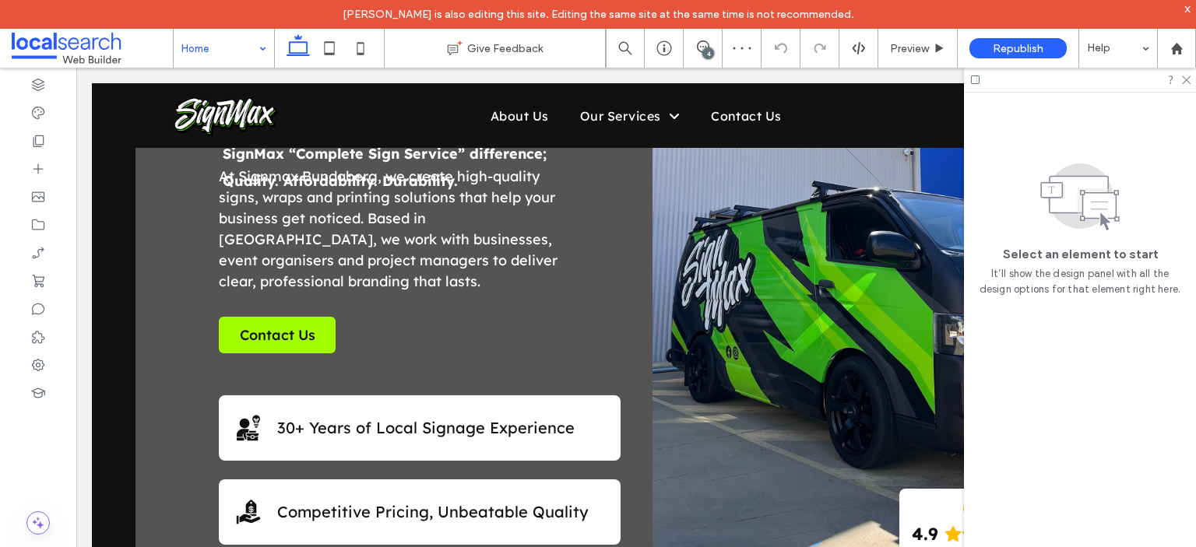
click at [602, 48] on div "4" at bounding box center [708, 53] width 12 height 12
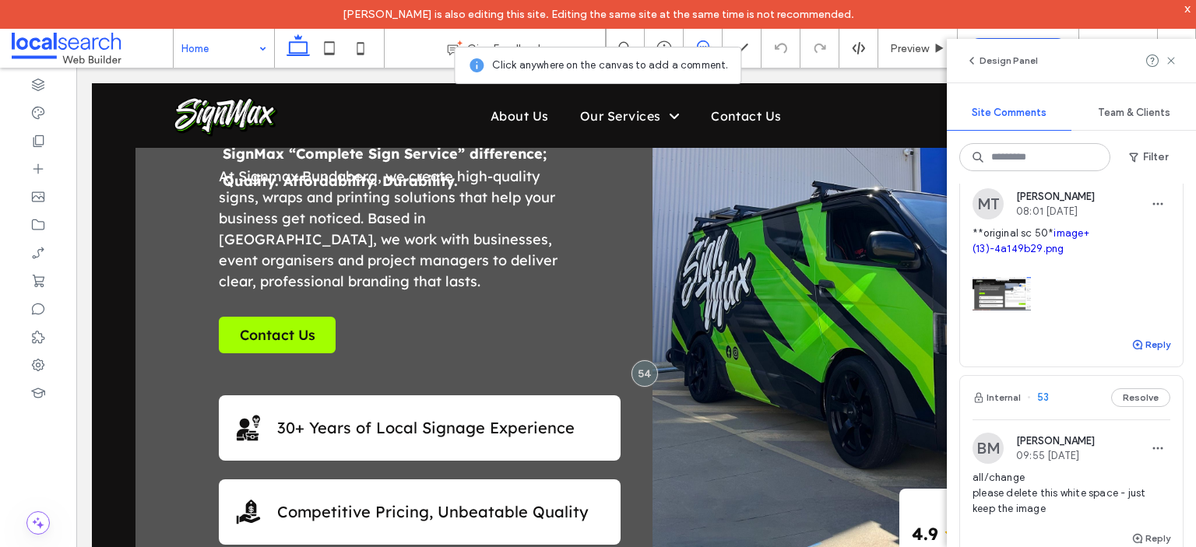
scroll to position [467, 0]
click at [602, 238] on button "Reply" at bounding box center [1150, 344] width 39 height 19
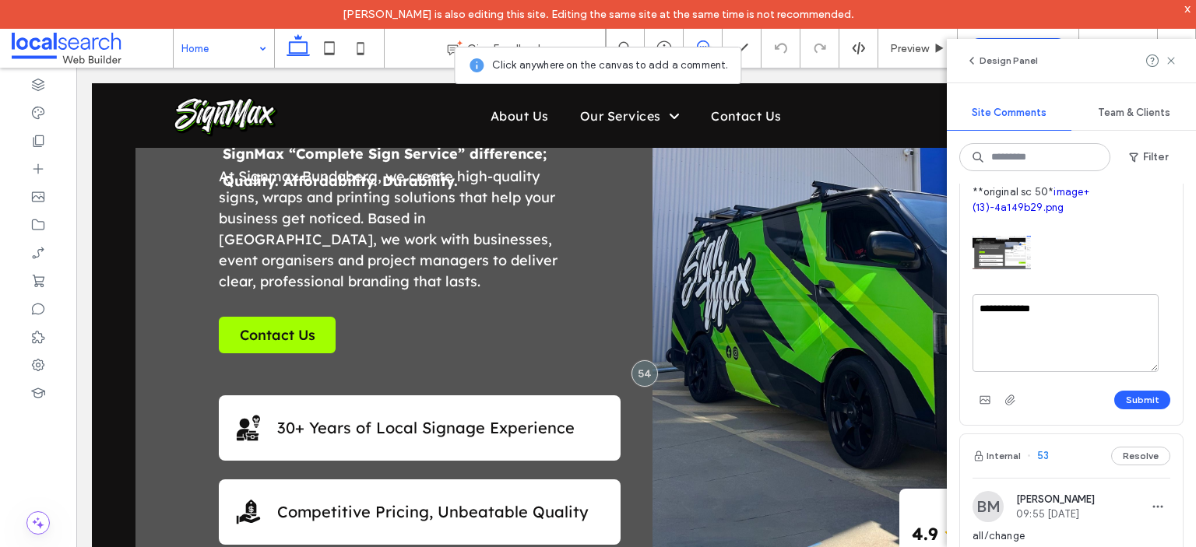
scroll to position [545, 0]
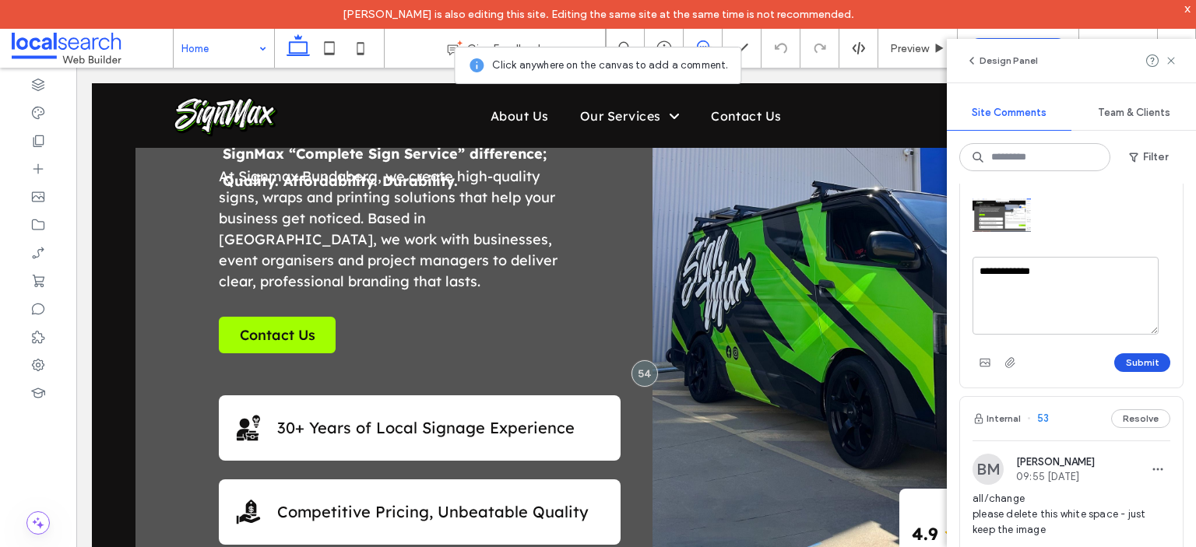
type textarea "**********"
click at [602, 238] on button "Submit" at bounding box center [1142, 362] width 56 height 19
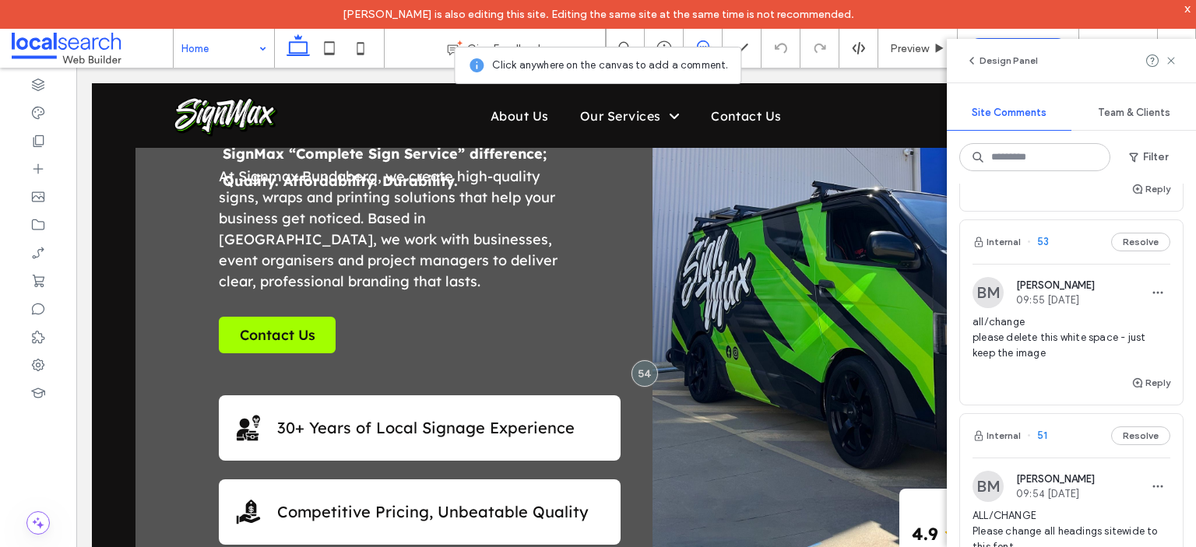
scroll to position [778, 0]
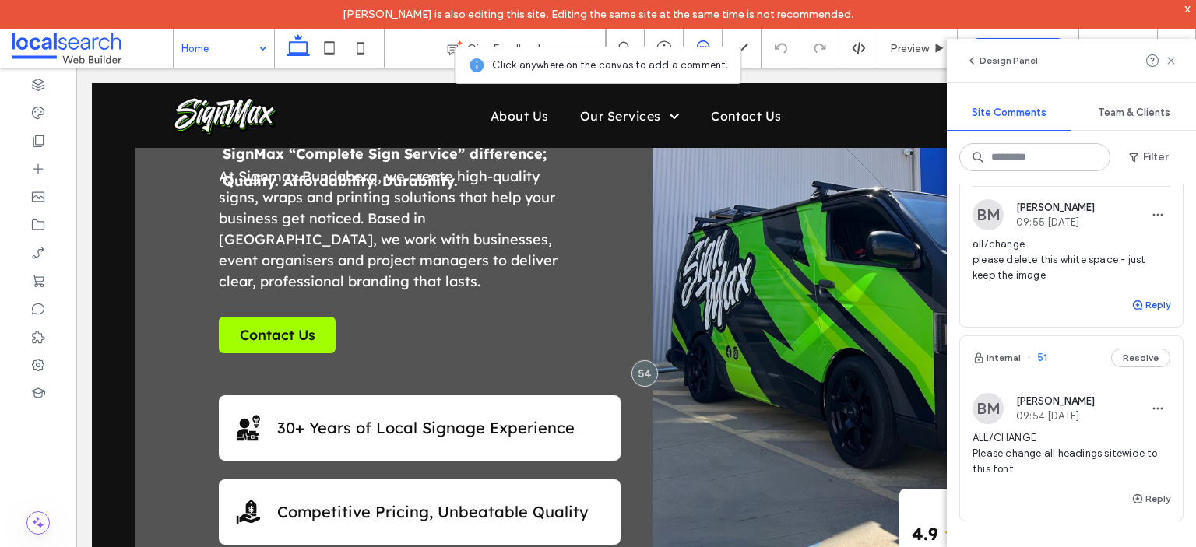
click at [602, 238] on use "button" at bounding box center [1137, 304] width 9 height 9
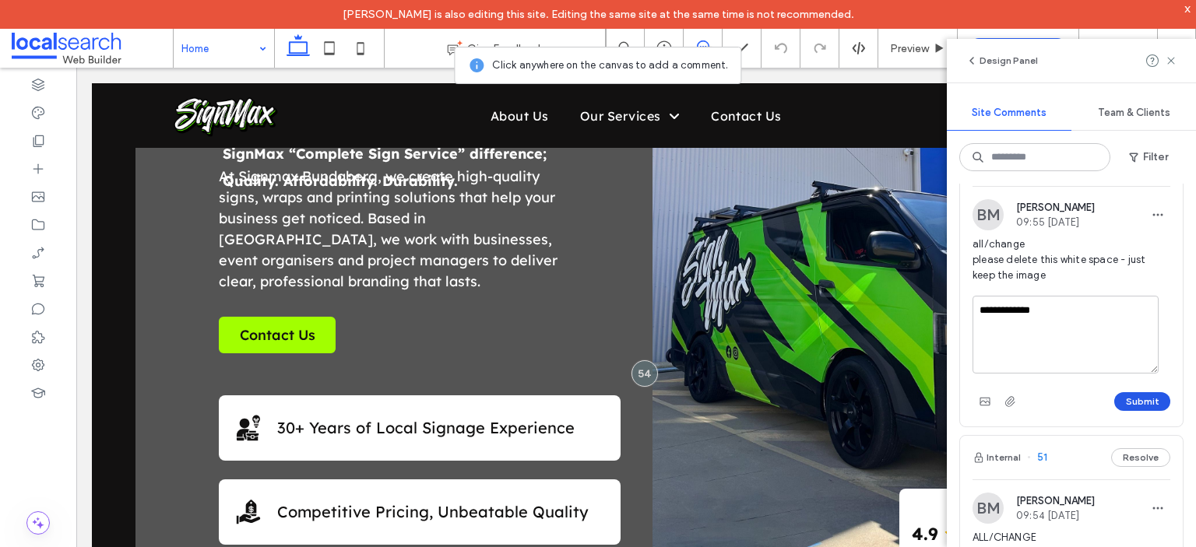
type textarea "**********"
click at [602, 238] on button "Submit" at bounding box center [1142, 401] width 56 height 19
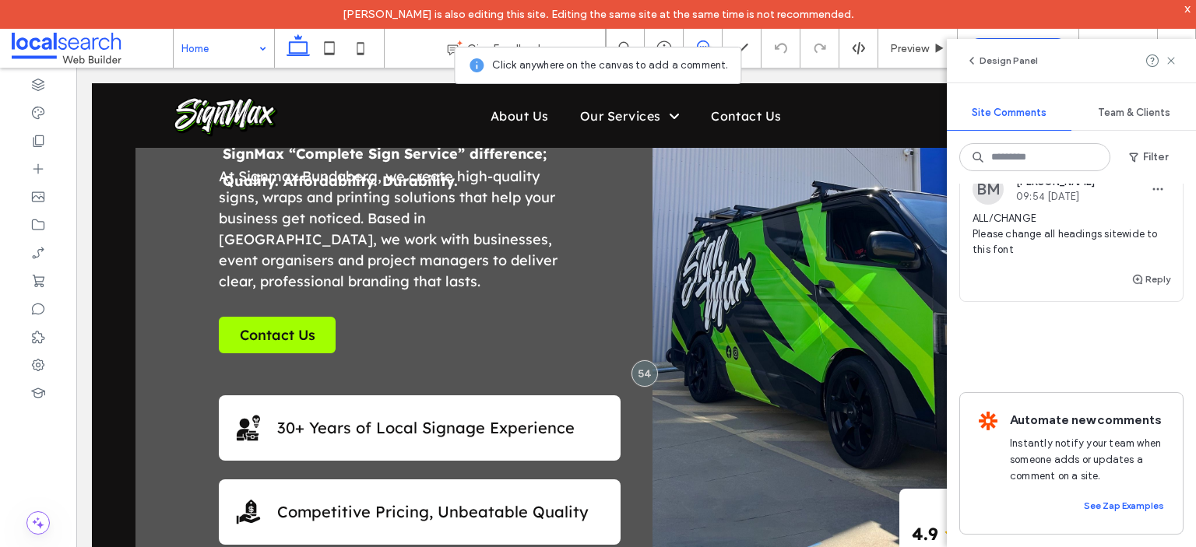
scroll to position [1105, 0]
click at [602, 238] on button "Reply" at bounding box center [1150, 279] width 39 height 19
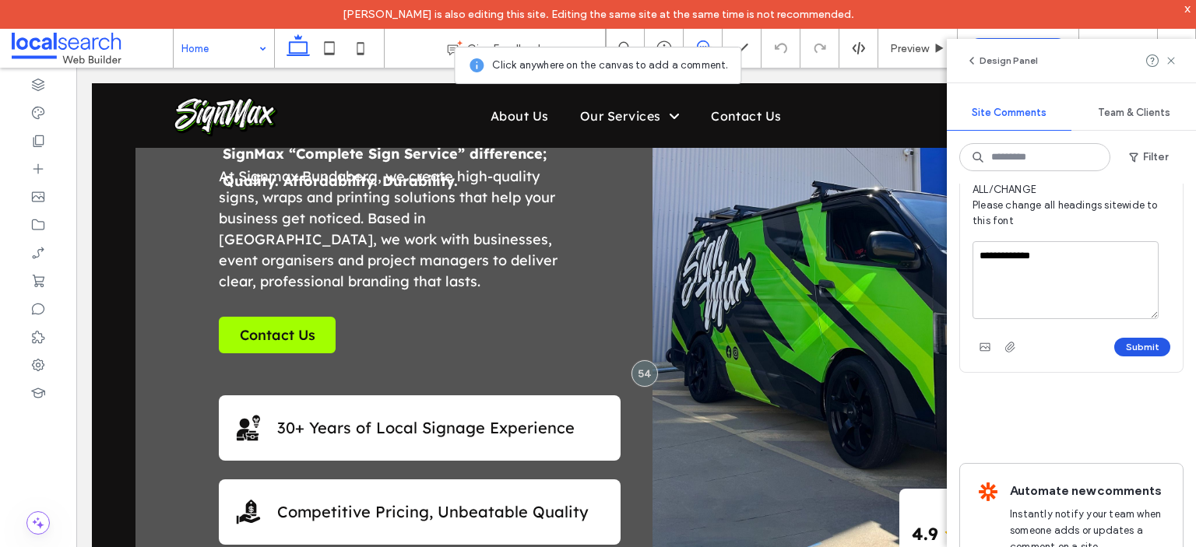
type textarea "**********"
click at [602, 238] on button "Submit" at bounding box center [1142, 347] width 56 height 19
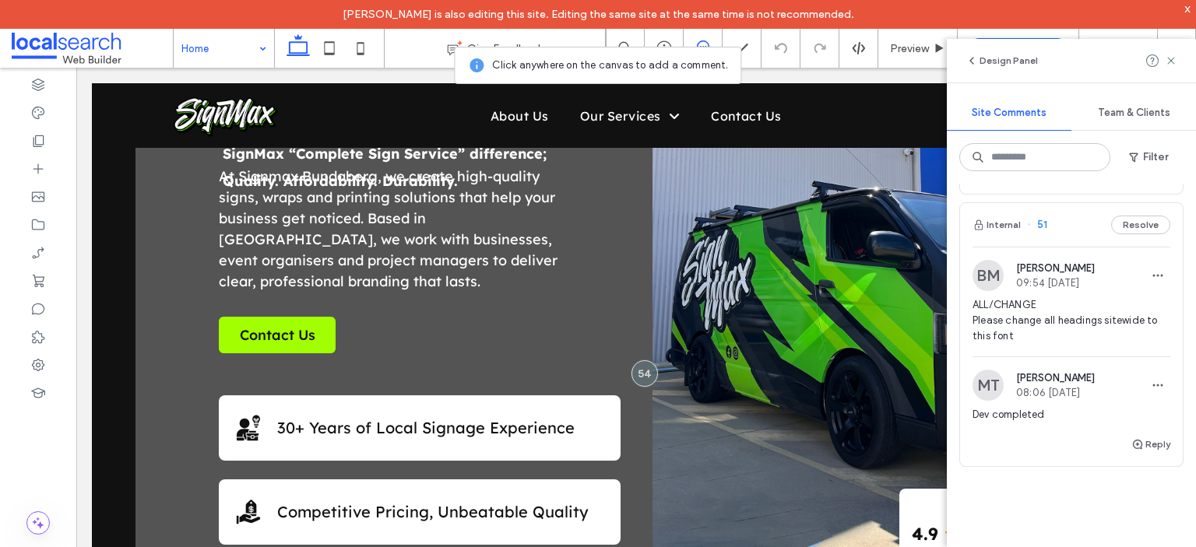
scroll to position [872, 0]
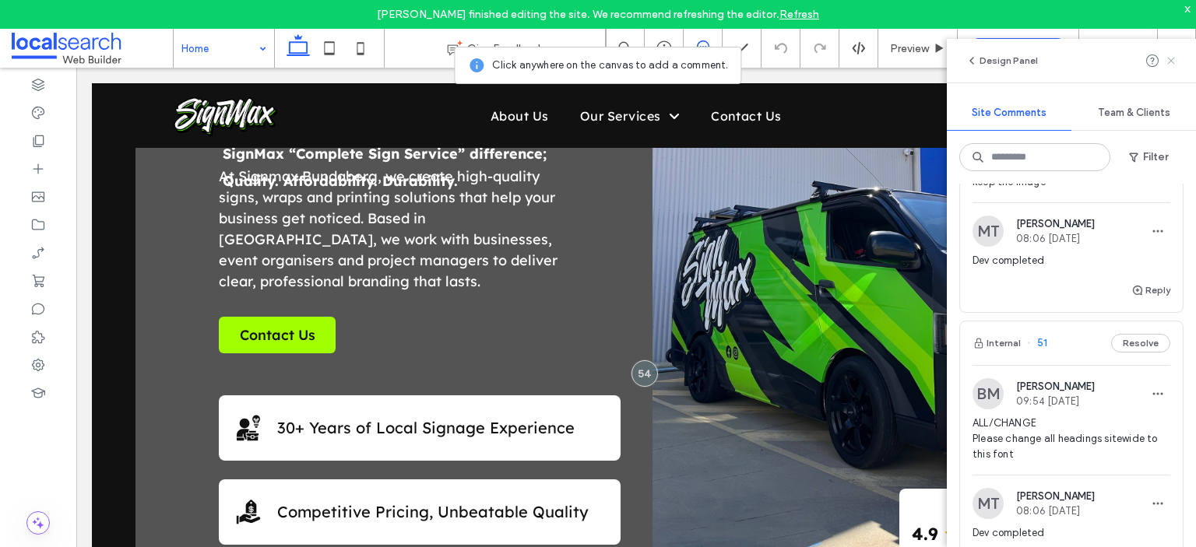
click at [602, 61] on icon at bounding box center [1170, 60] width 12 height 12
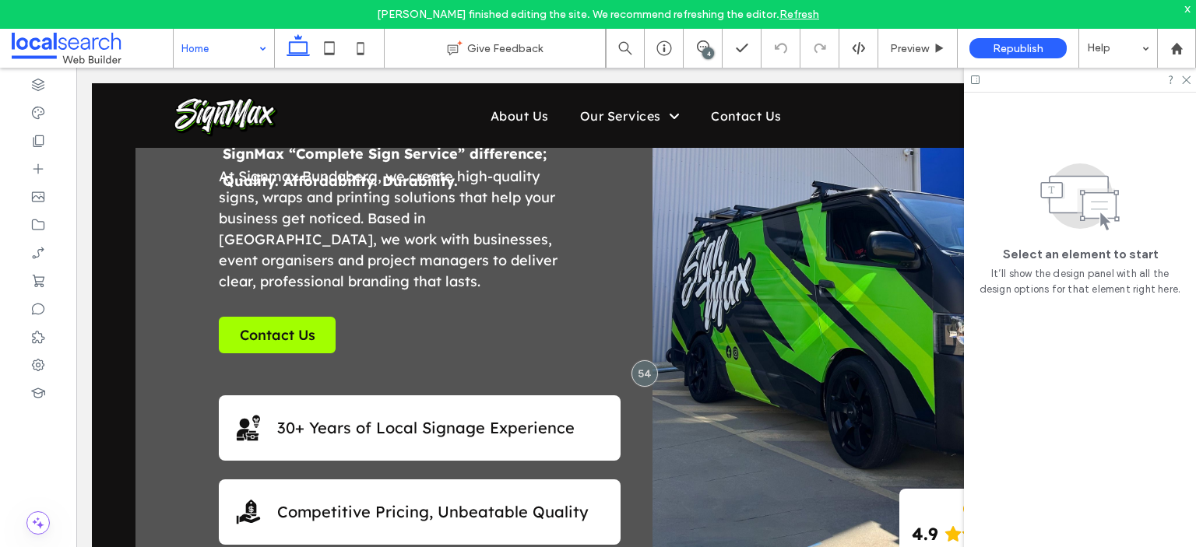
scroll to position [0, 0]
click at [602, 79] on icon at bounding box center [1185, 79] width 10 height 10
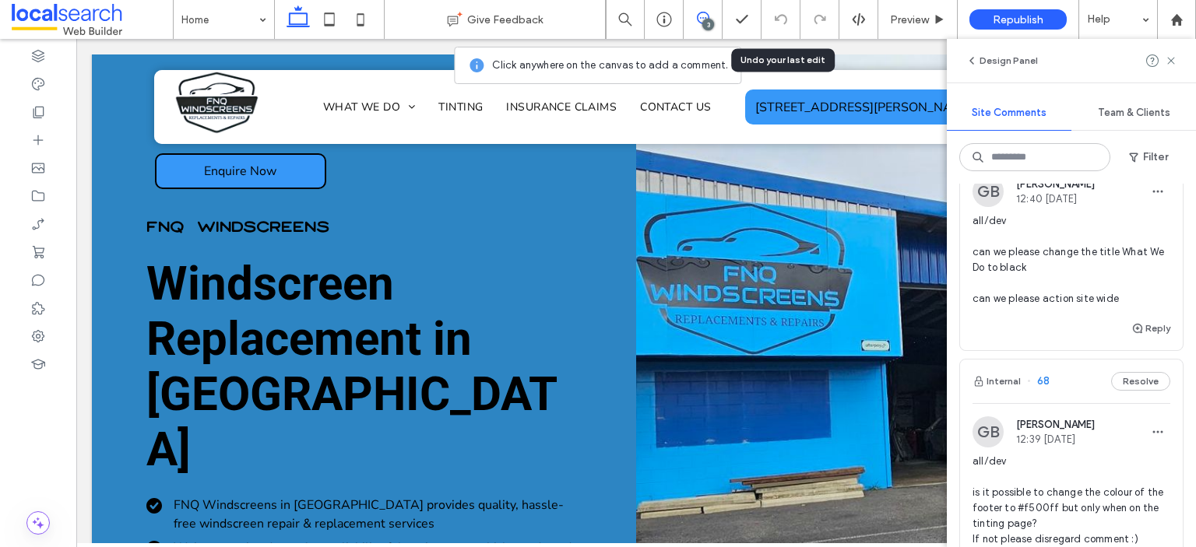
click at [1040, 252] on span "all/dev can we please change the title What We Do to black can we please action…" at bounding box center [1071, 259] width 198 height 93
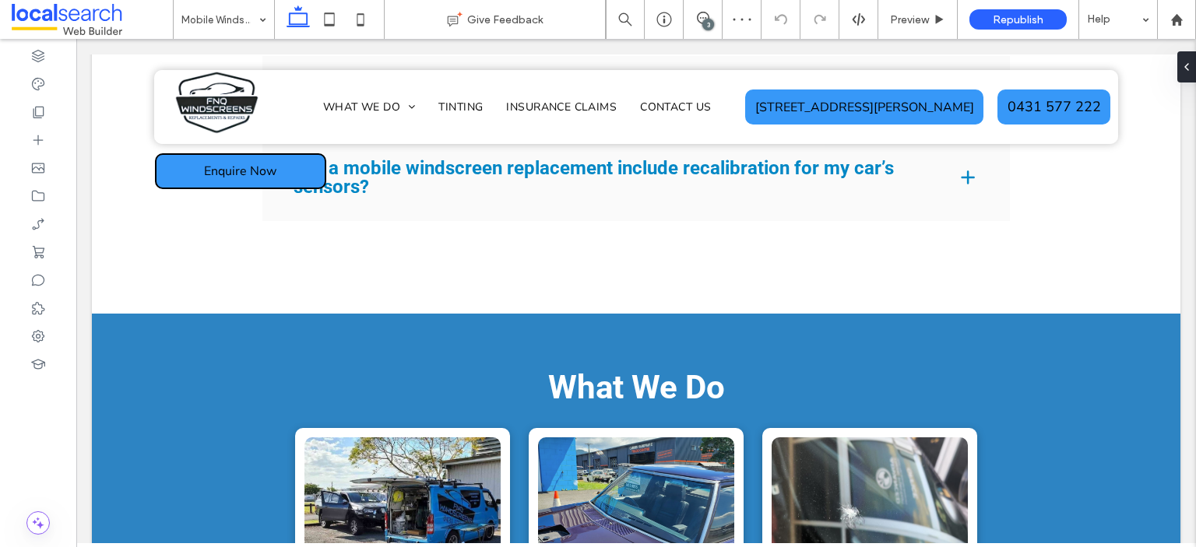
click at [704, 25] on div "3" at bounding box center [708, 25] width 12 height 12
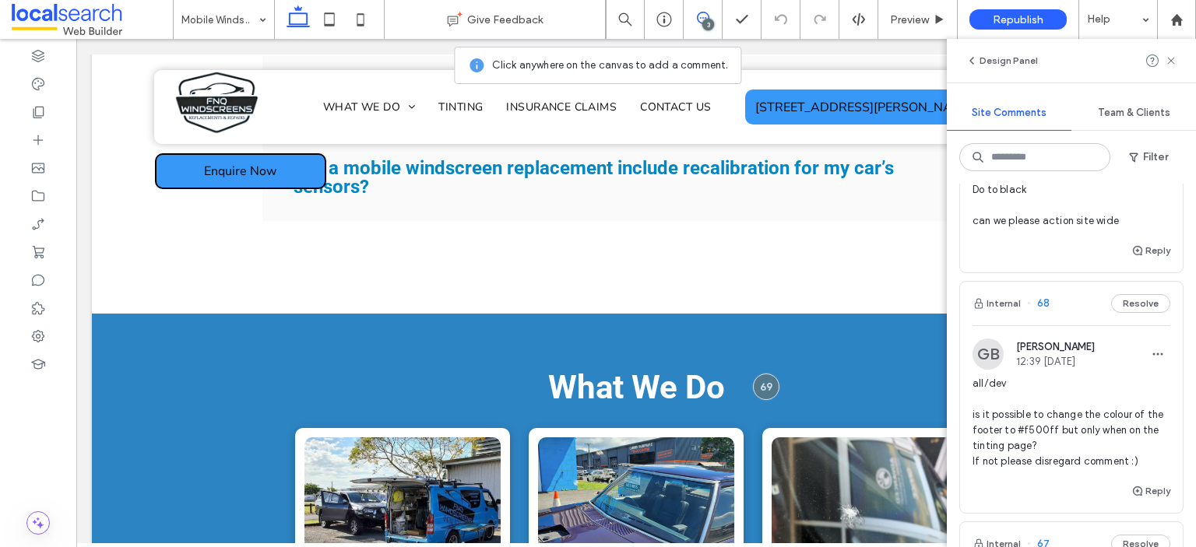
scroll to position [234, 0]
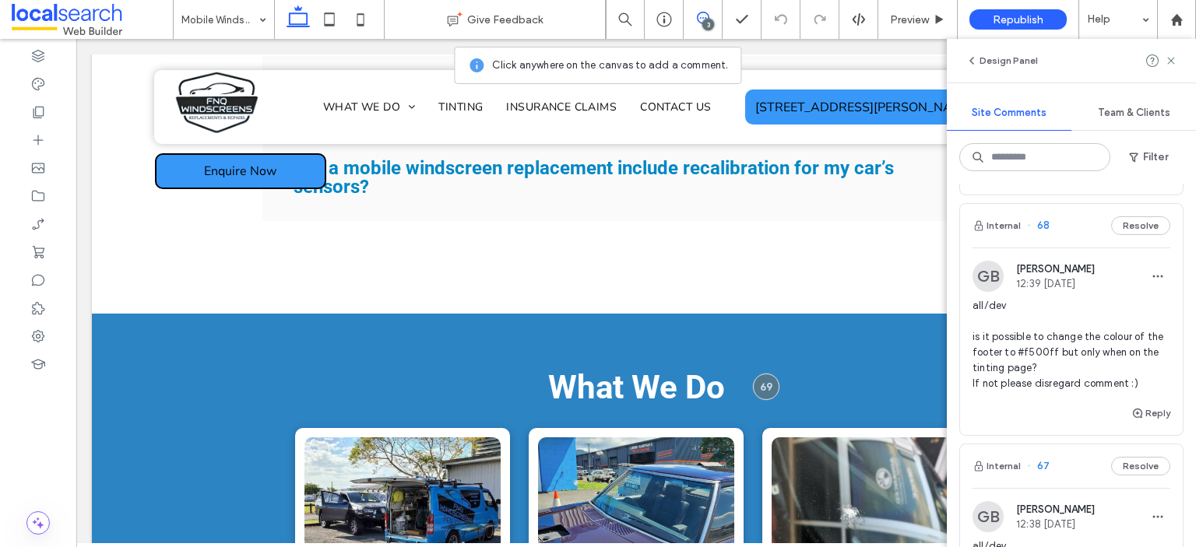
click at [1032, 346] on span "all/dev is it possible to change the colour of the footer to #f500ff but only w…" at bounding box center [1071, 344] width 198 height 93
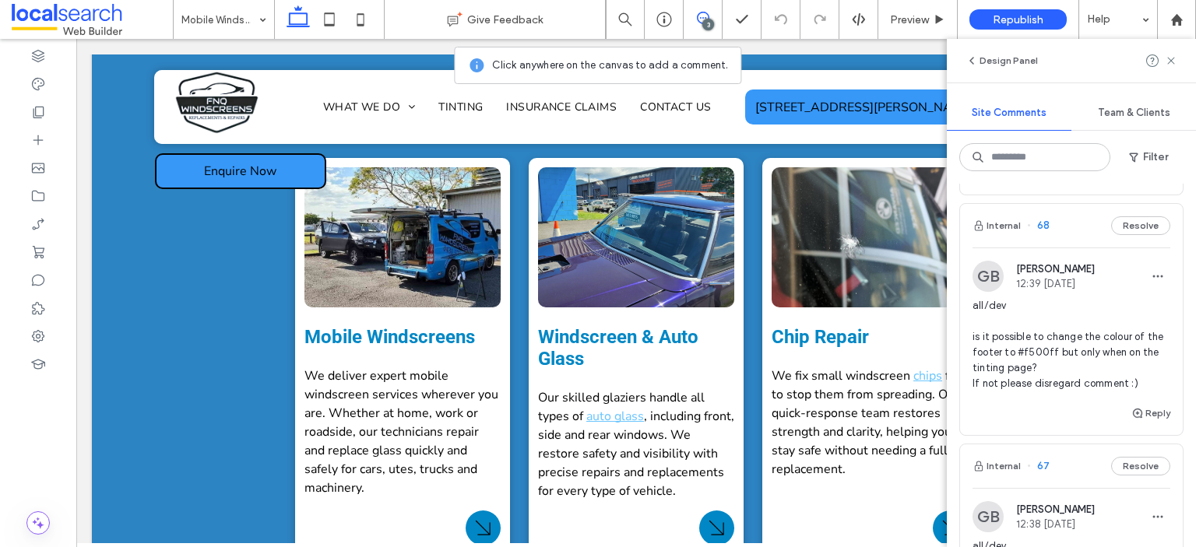
scroll to position [3381, 0]
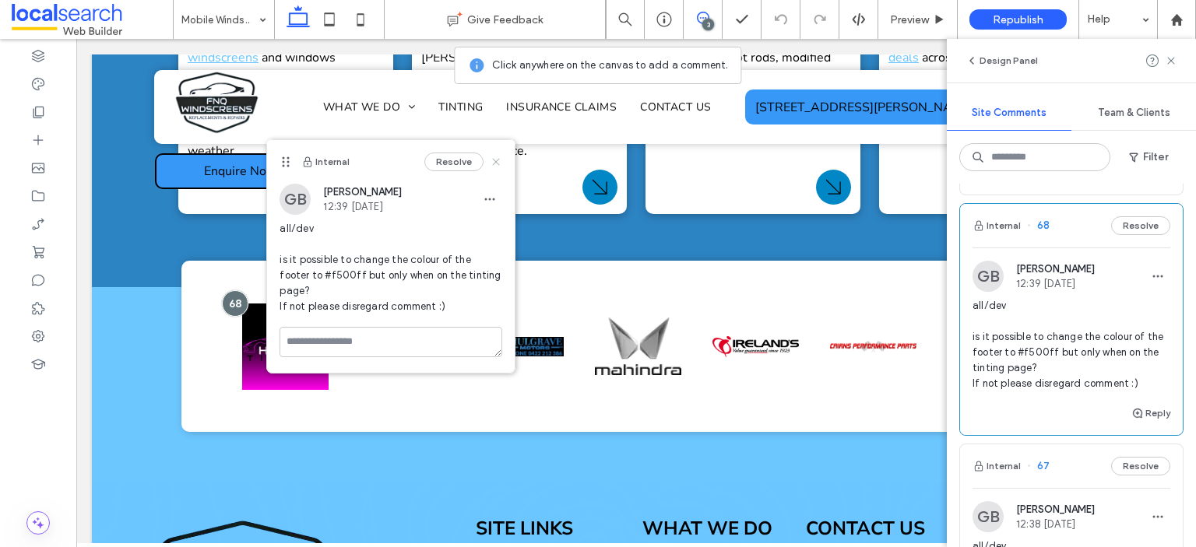
click at [498, 167] on icon at bounding box center [496, 162] width 12 height 12
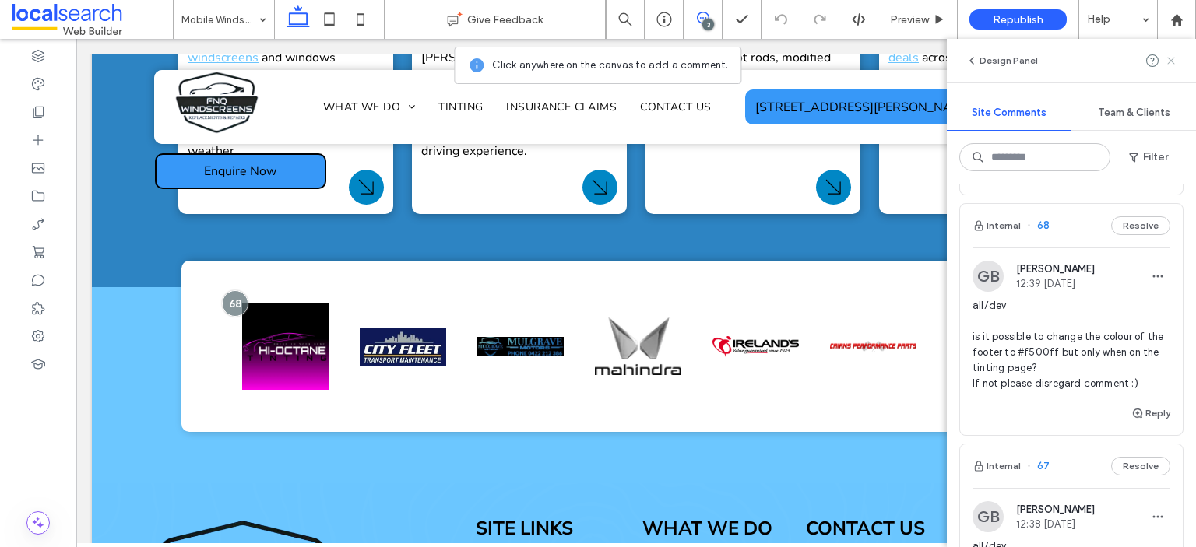
click at [1164, 58] on icon at bounding box center [1170, 60] width 12 height 12
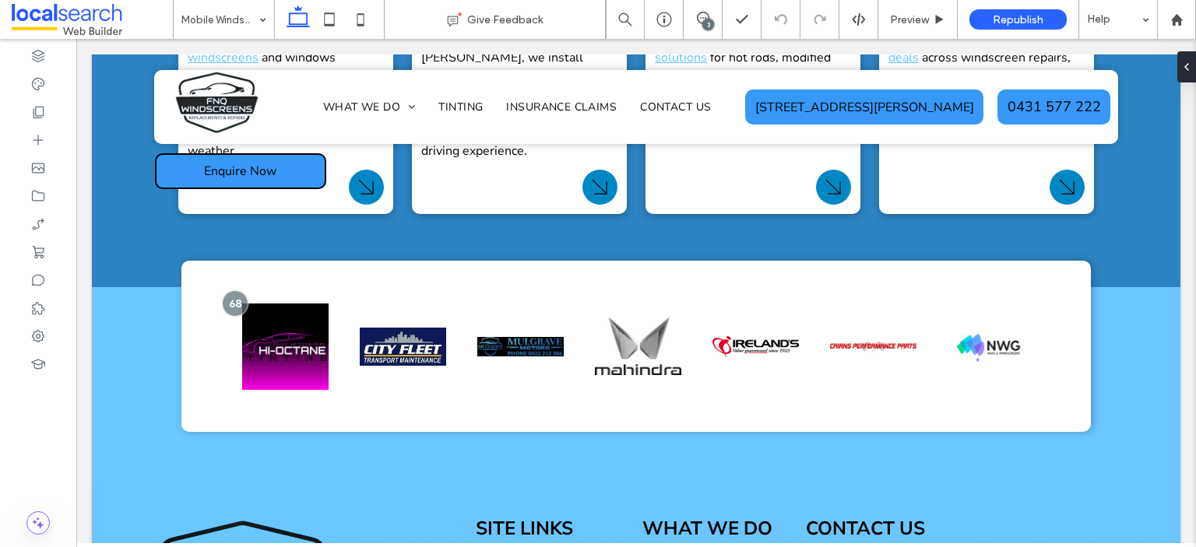
scroll to position [0, 0]
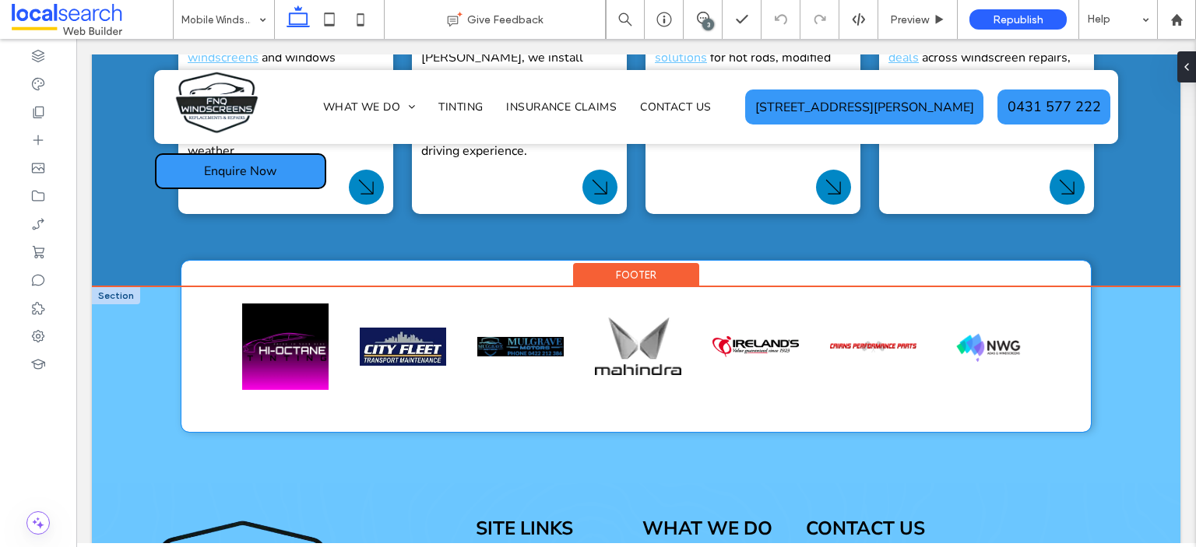
click at [963, 296] on img at bounding box center [990, 347] width 86 height 156
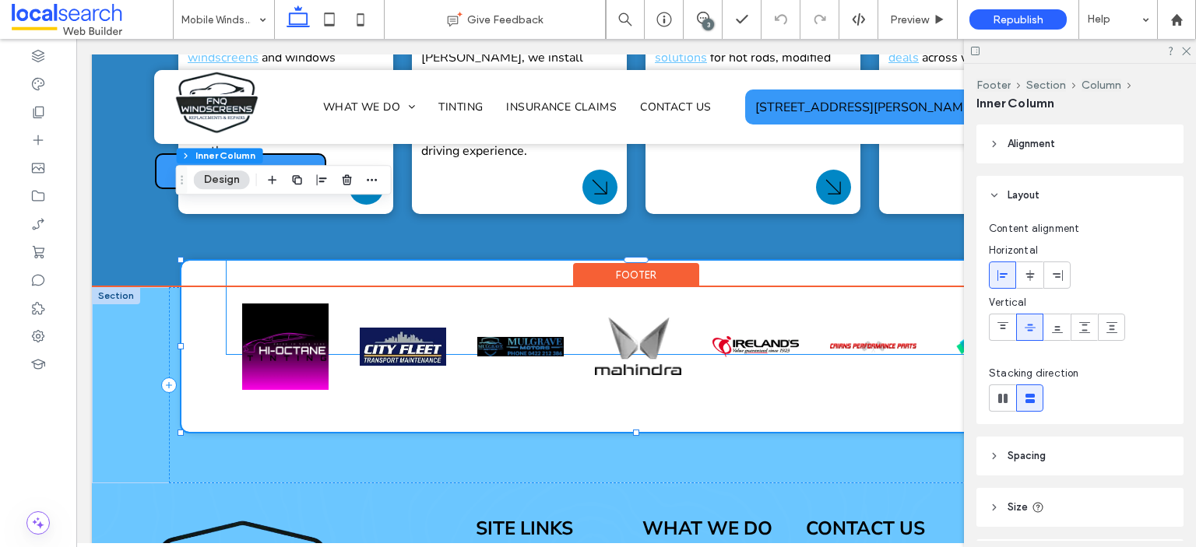
click at [914, 289] on div at bounding box center [873, 346] width 102 height 171
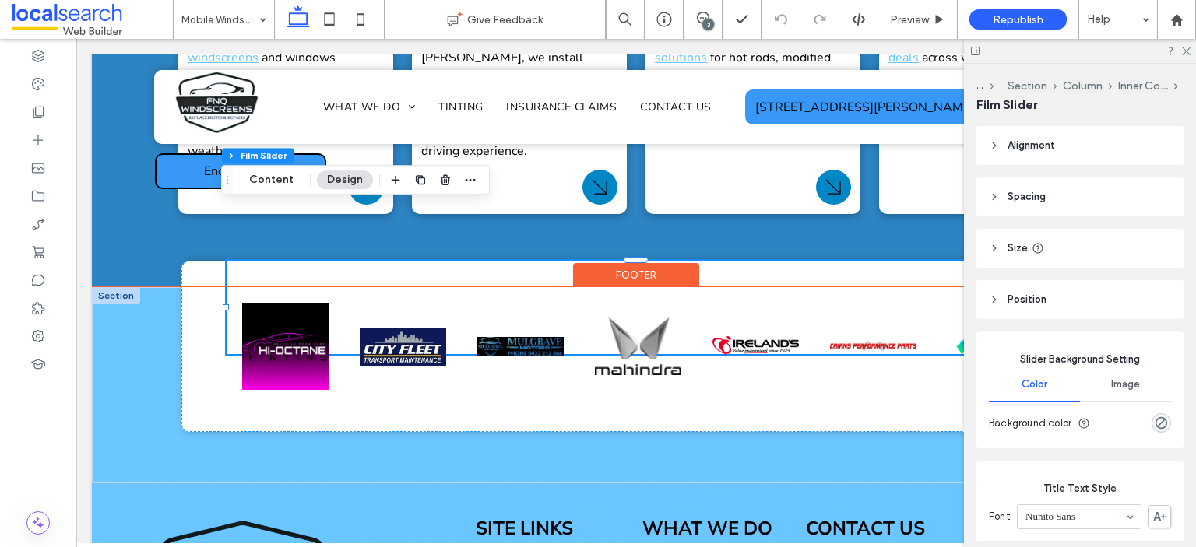
click at [520, 317] on img at bounding box center [520, 347] width 86 height 156
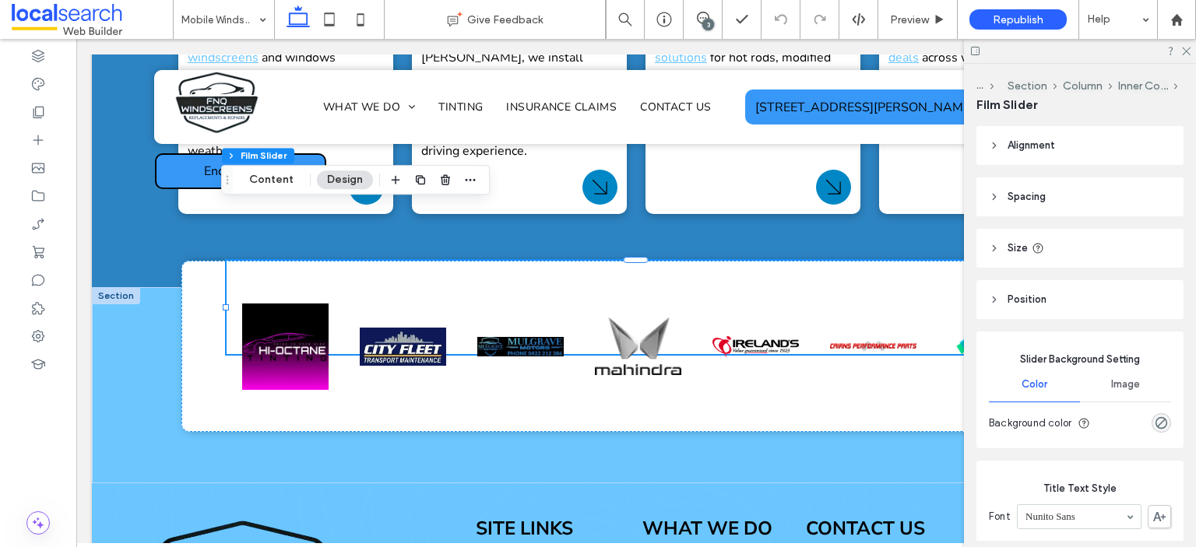
click at [272, 189] on div "Footer Section Column Inner Column Film Slider Content Design" at bounding box center [355, 180] width 269 height 30
click at [272, 184] on button "Content" at bounding box center [271, 179] width 65 height 19
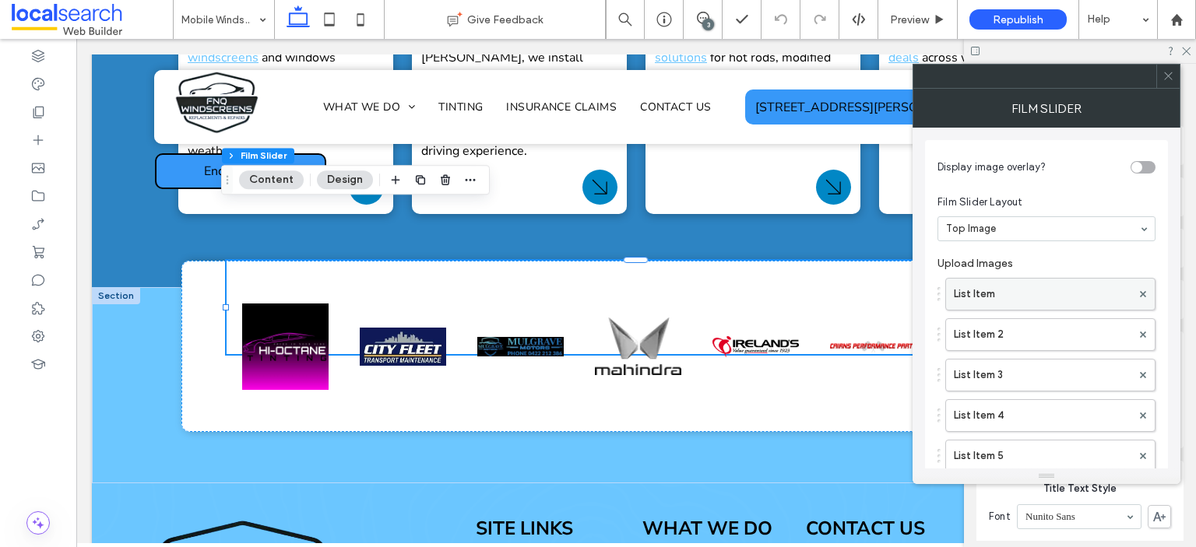
click at [1006, 279] on label "List Item" at bounding box center [1042, 294] width 177 height 31
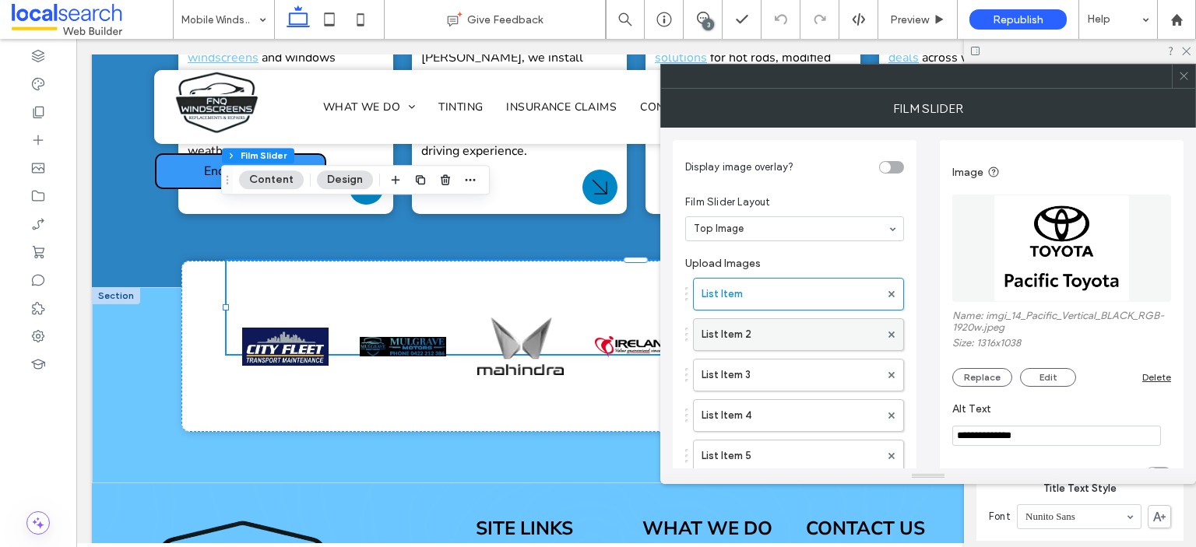
click at [753, 335] on label "List Item 2" at bounding box center [790, 334] width 178 height 31
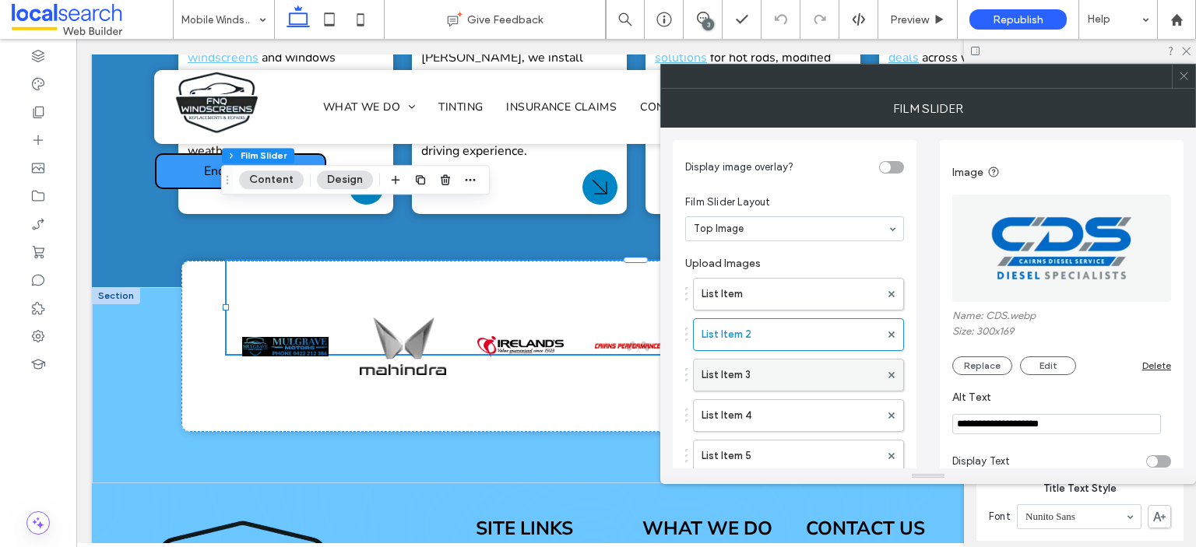
click at [769, 360] on label "List Item 3" at bounding box center [790, 375] width 178 height 31
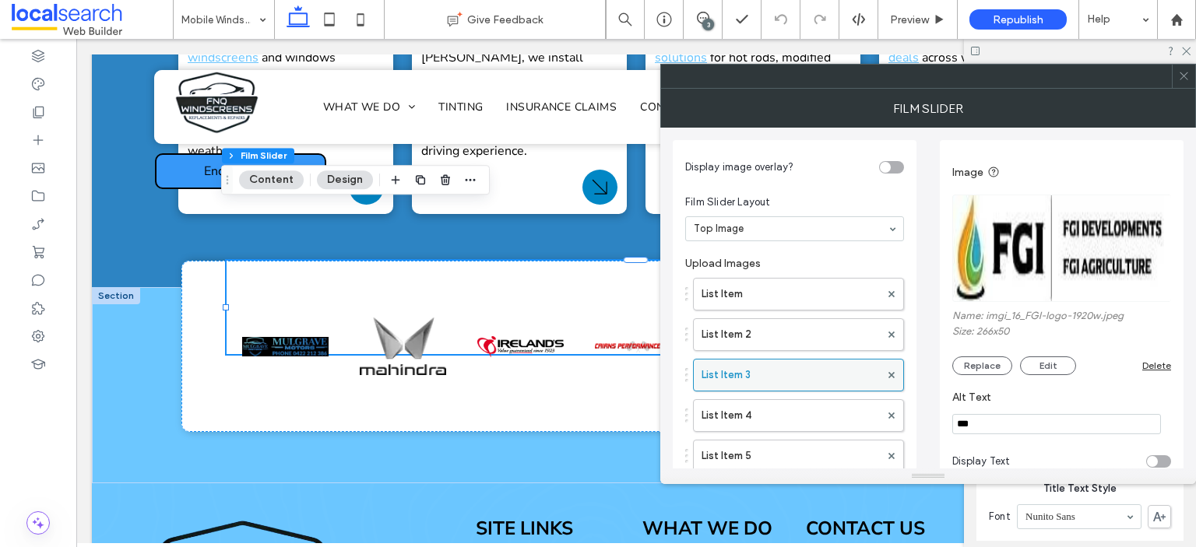
click at [760, 372] on label "List Item 3" at bounding box center [790, 375] width 178 height 31
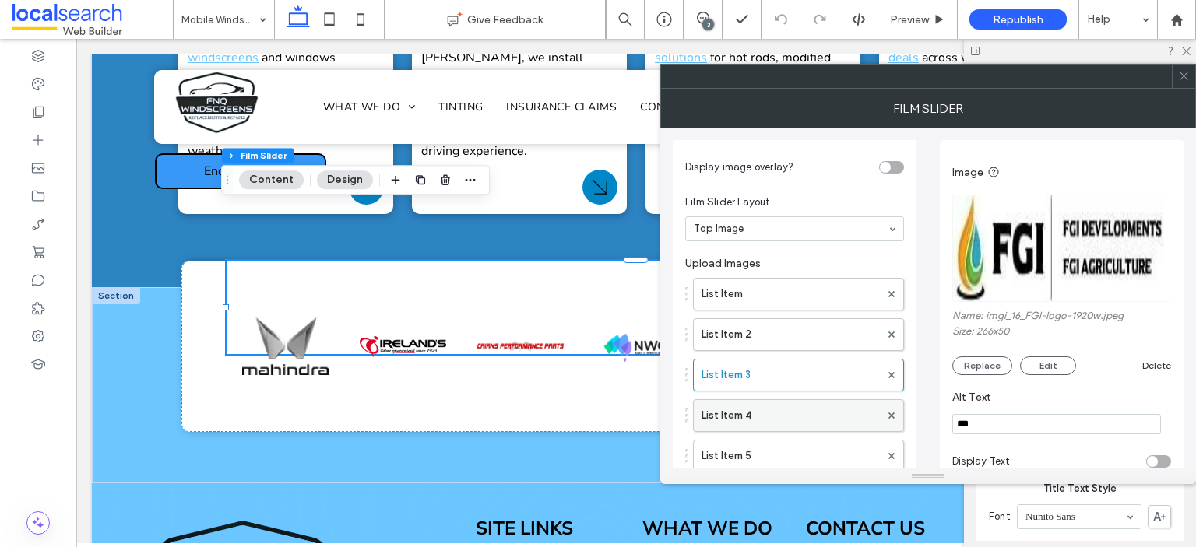
click at [767, 402] on label "List Item 4" at bounding box center [790, 415] width 178 height 31
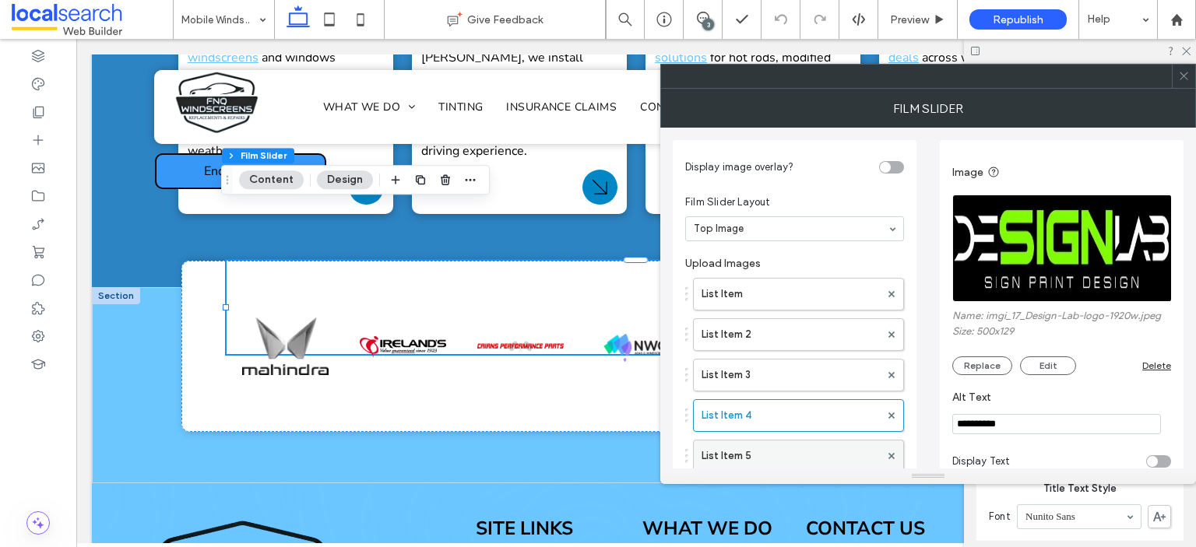
click at [786, 448] on label "List Item 5" at bounding box center [790, 456] width 178 height 31
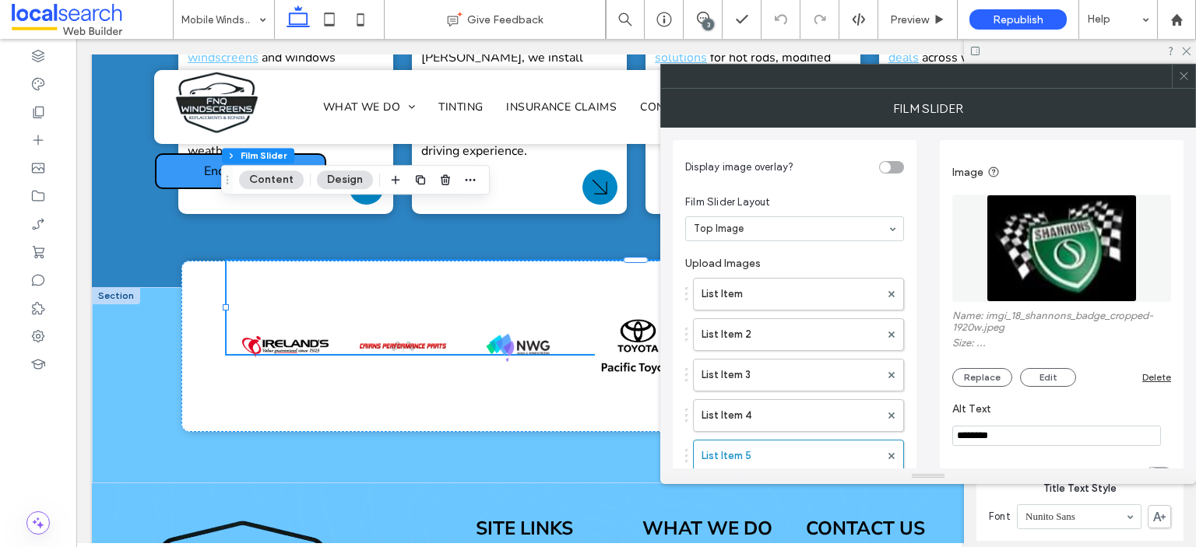
scroll to position [78, 0]
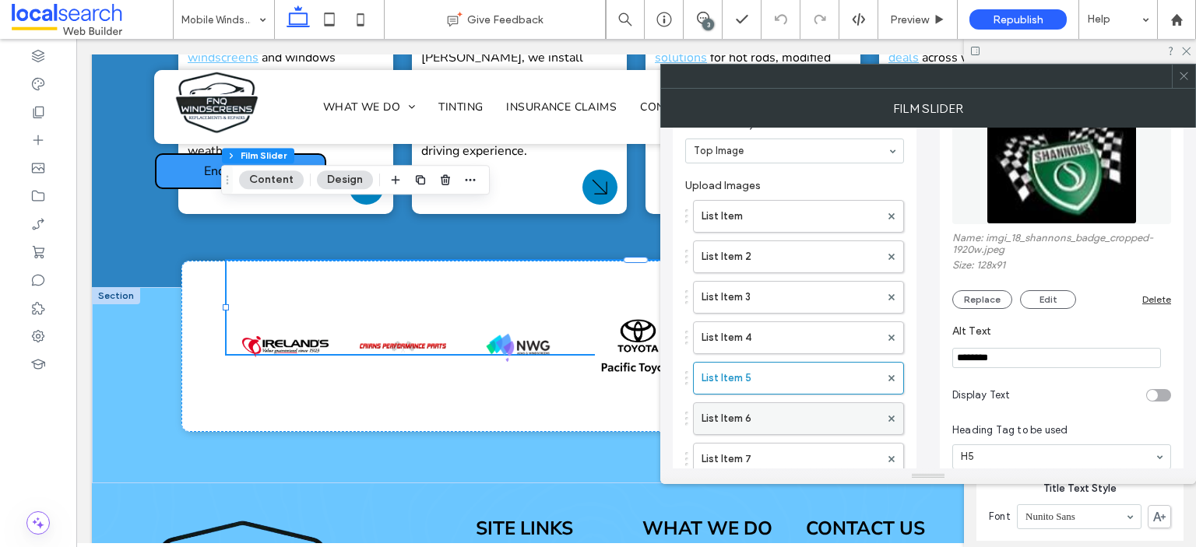
click at [757, 403] on label "List Item 6" at bounding box center [790, 418] width 178 height 31
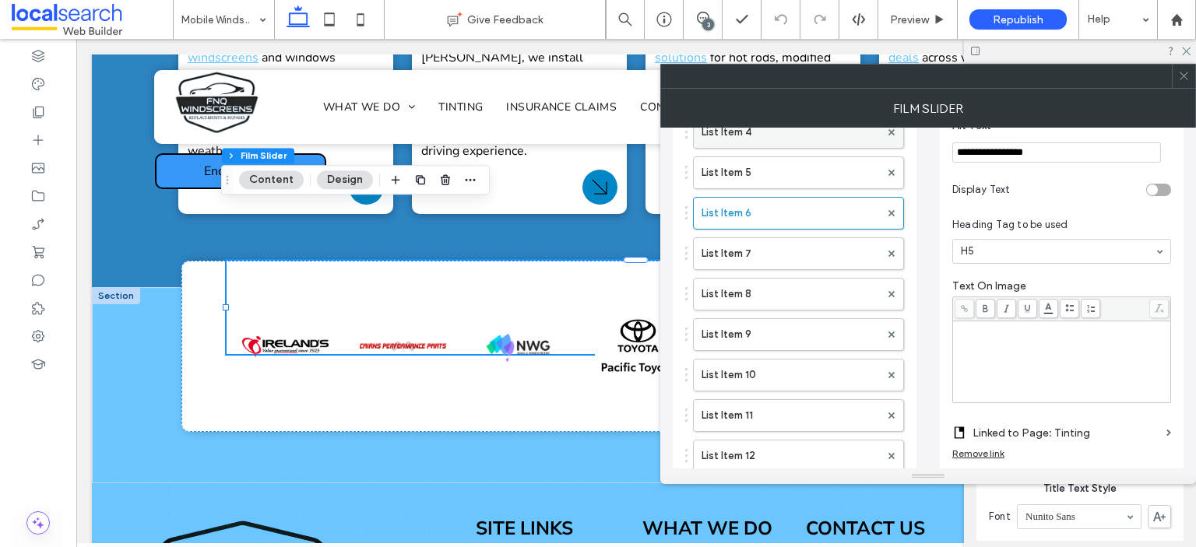
scroll to position [311, 0]
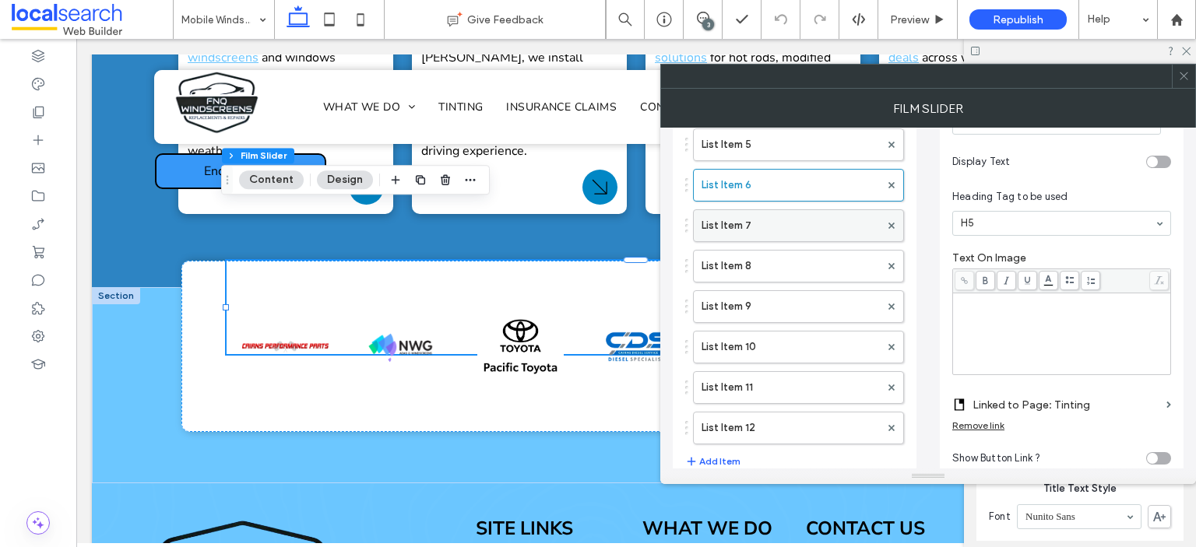
click at [774, 228] on label "List Item 7" at bounding box center [790, 225] width 178 height 31
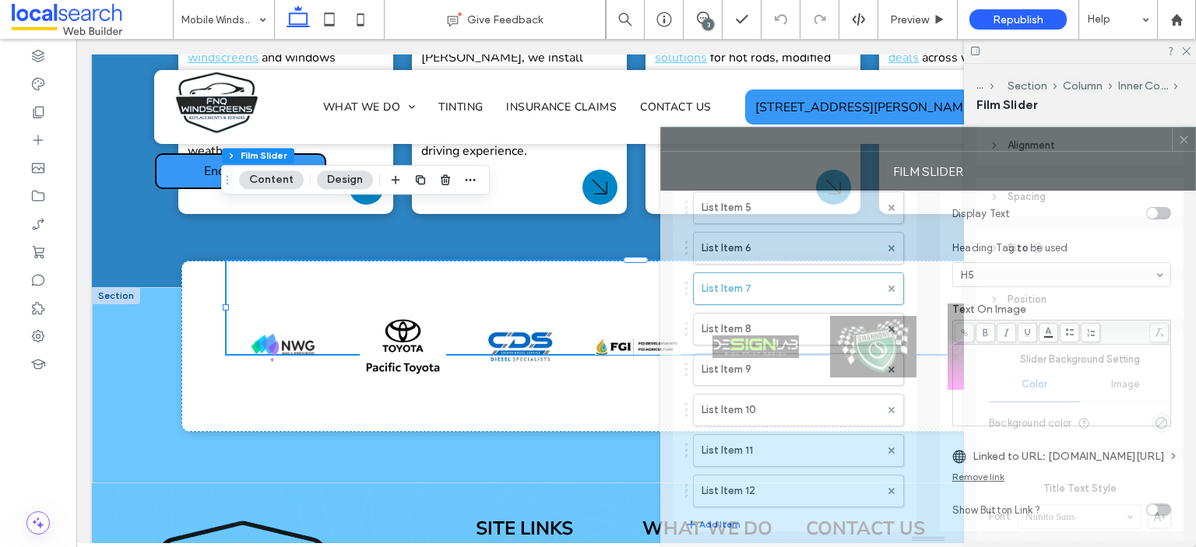
drag, startPoint x: 866, startPoint y: 82, endPoint x: 955, endPoint y: 163, distance: 120.1
click at [955, 163] on div "**********" at bounding box center [928, 337] width 536 height 420
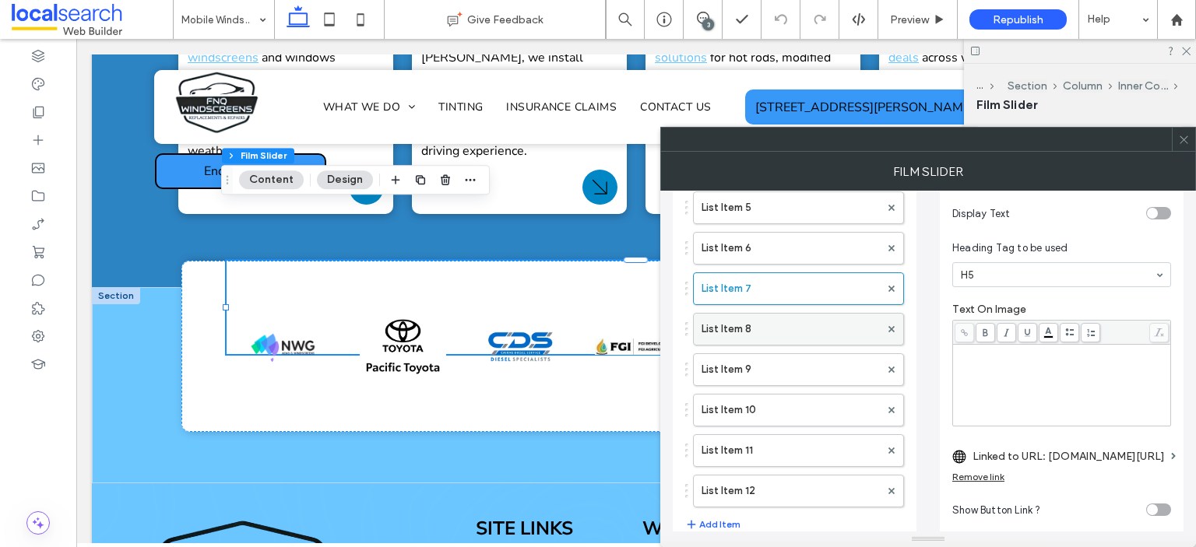
click at [756, 329] on label "List Item 8" at bounding box center [790, 329] width 178 height 31
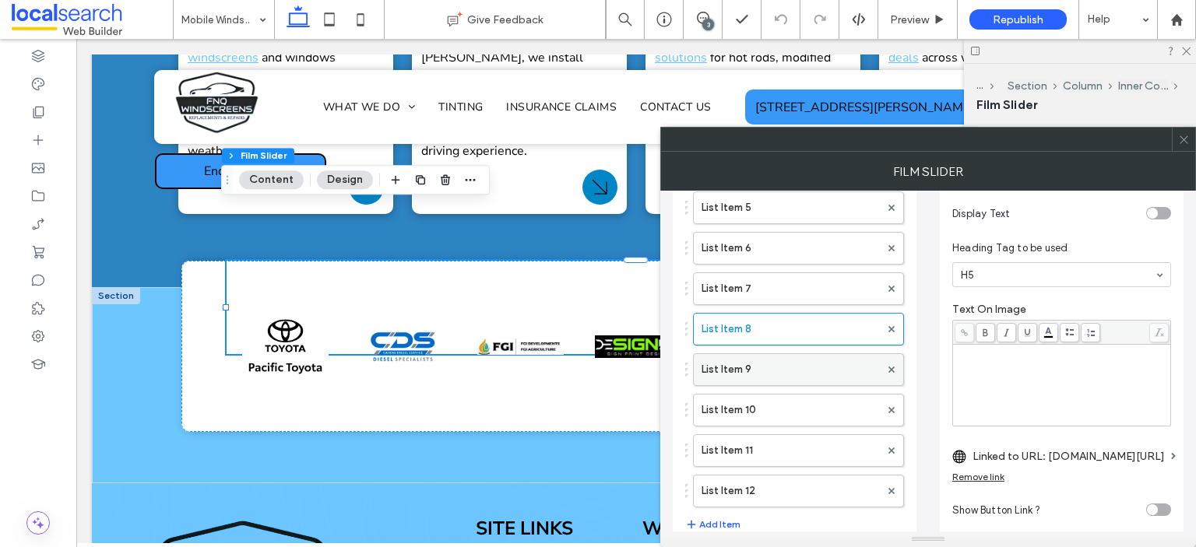
click at [743, 361] on label "List Item 9" at bounding box center [790, 369] width 178 height 31
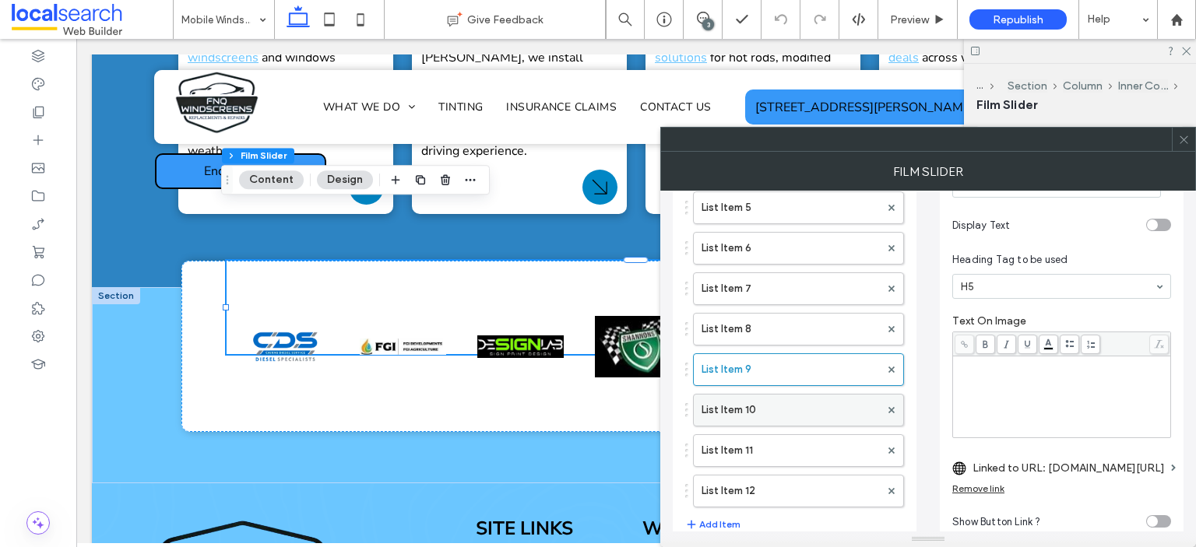
click at [733, 406] on label "List Item 10" at bounding box center [790, 410] width 178 height 31
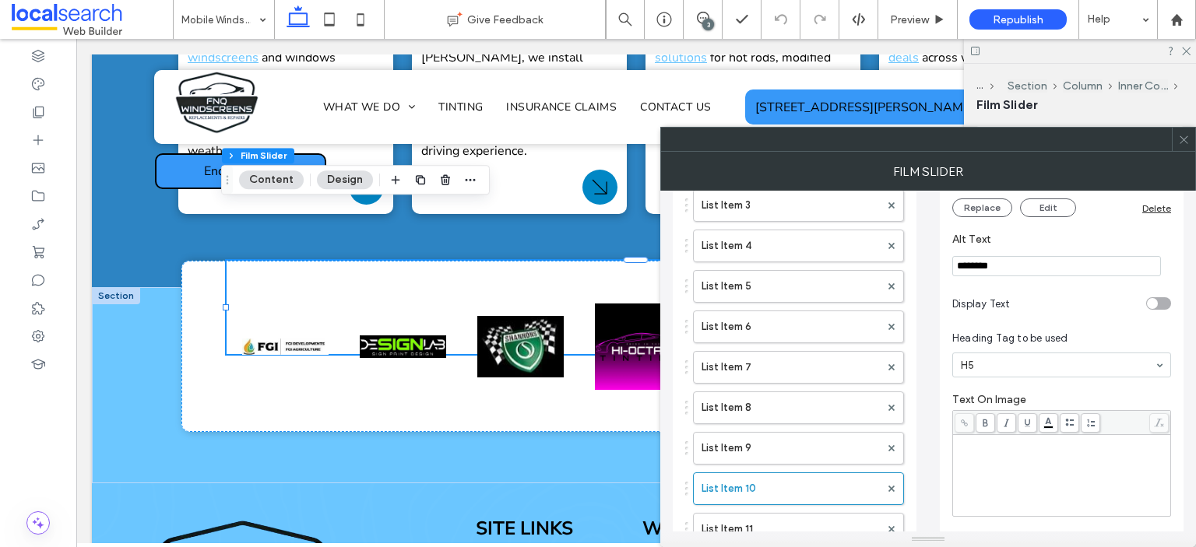
scroll to position [234, 0]
click at [749, 513] on label "List Item 11" at bounding box center [790, 528] width 178 height 31
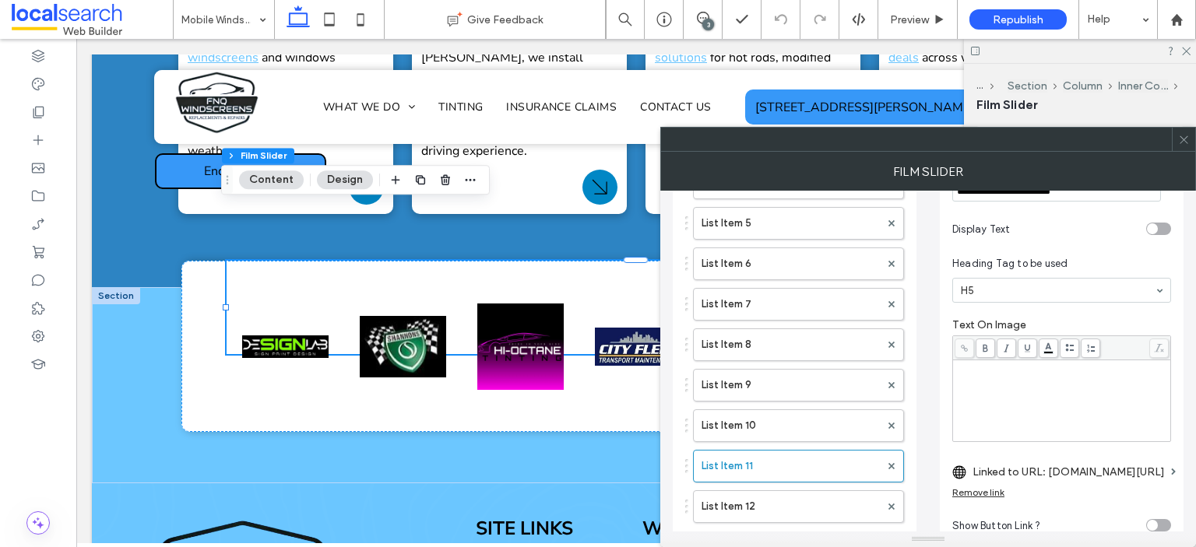
scroll to position [389, 0]
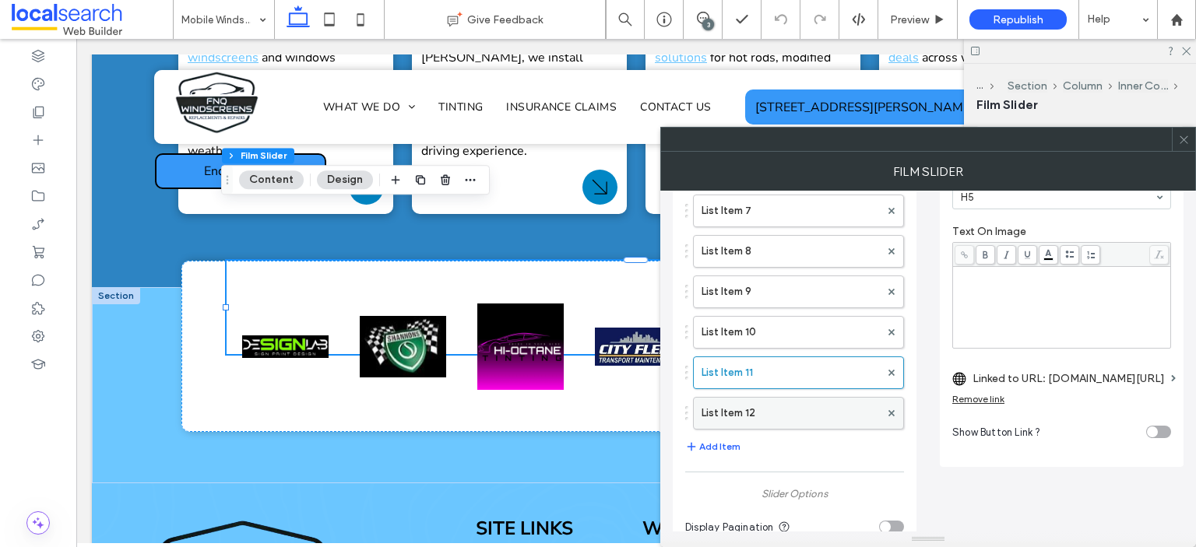
click at [745, 409] on label "List Item 12" at bounding box center [790, 413] width 178 height 31
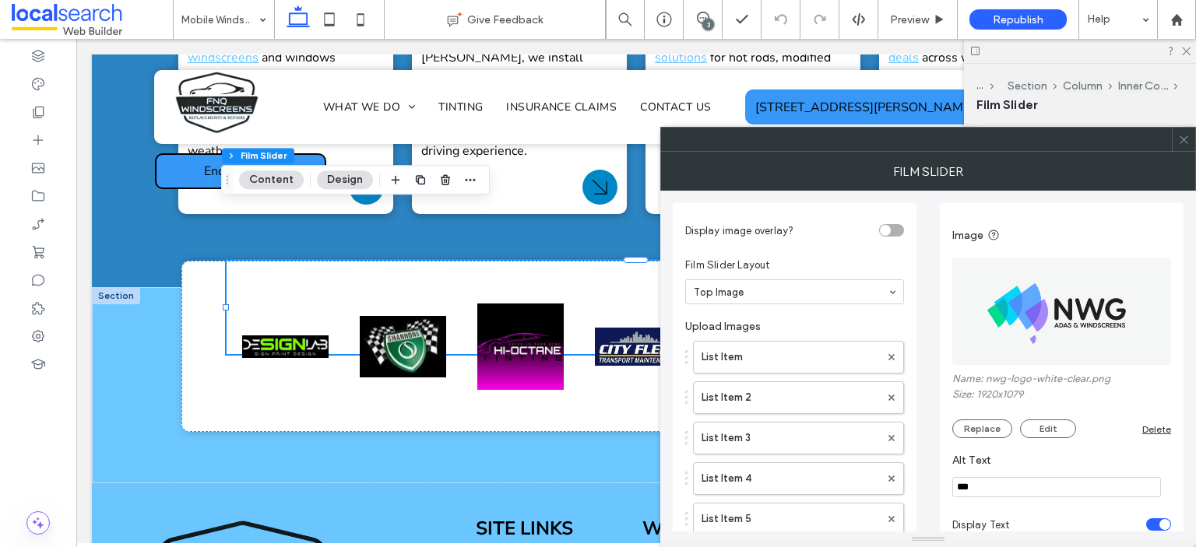
scroll to position [0, 0]
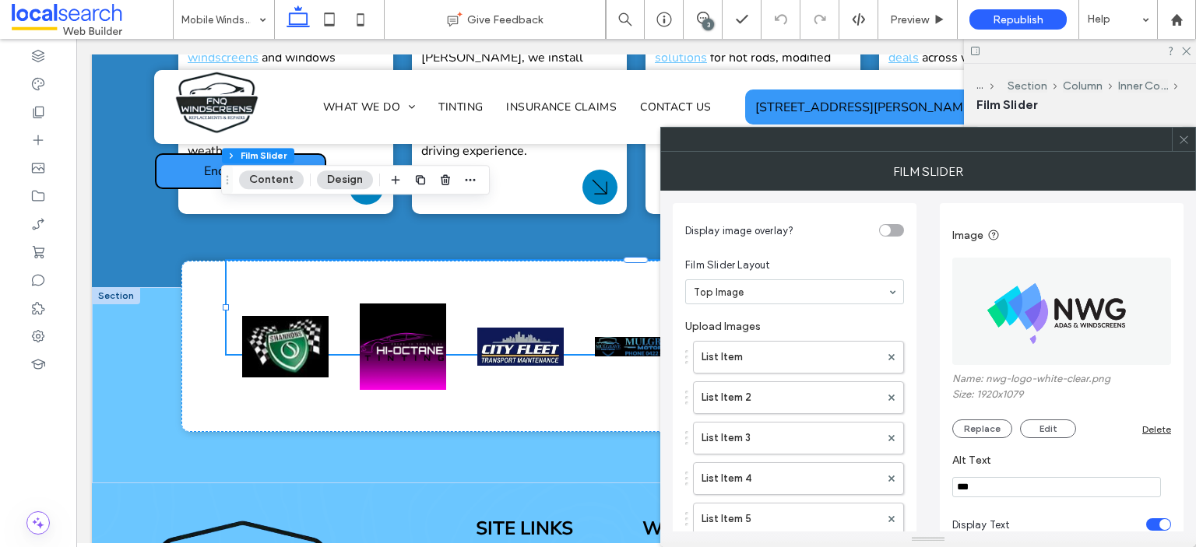
click at [1183, 132] on span at bounding box center [1184, 139] width 12 height 23
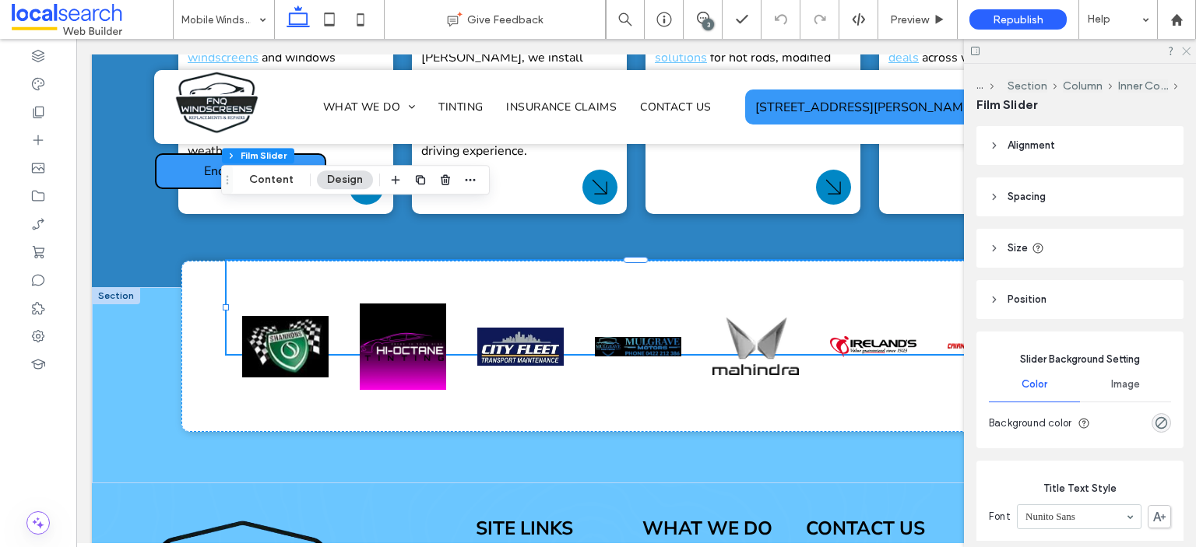
click at [1182, 48] on icon at bounding box center [1185, 50] width 10 height 10
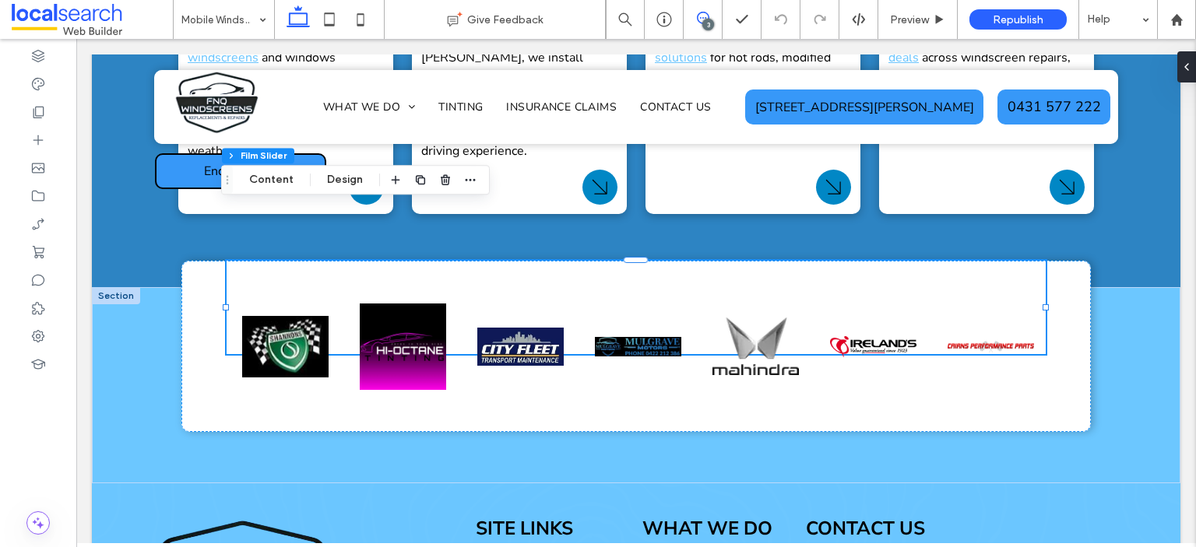
click at [709, 17] on span at bounding box center [702, 18] width 38 height 12
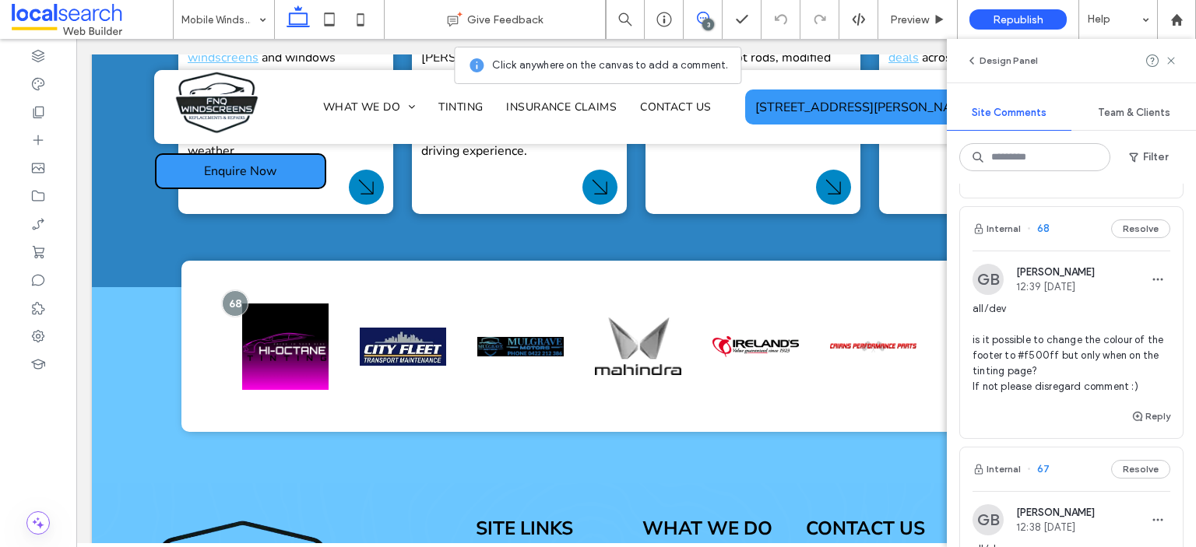
scroll to position [234, 0]
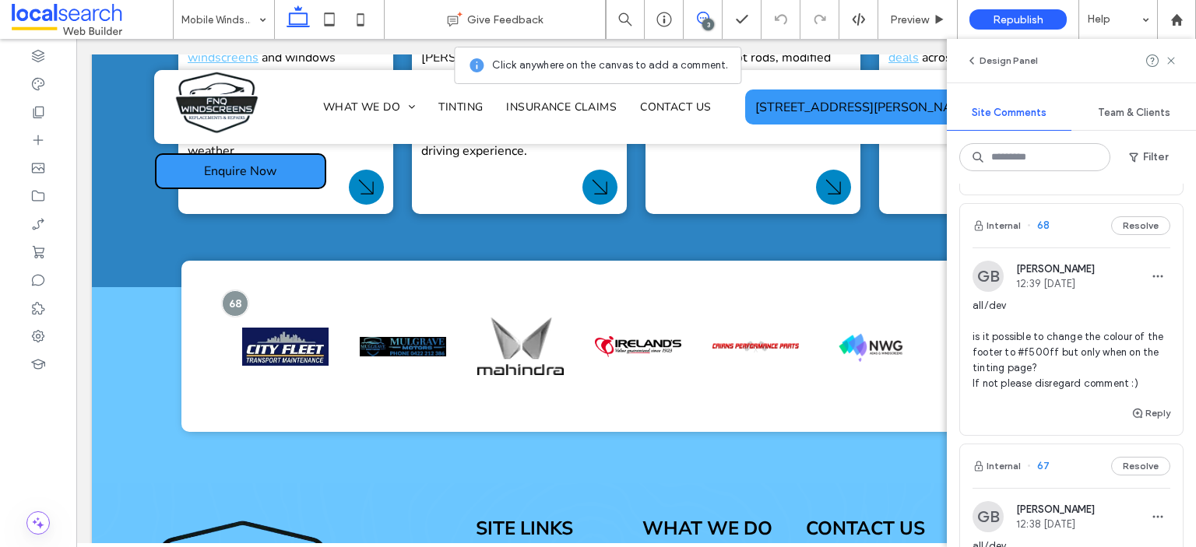
click at [1049, 352] on span "all/dev is it possible to change the colour of the footer to #f500ff but only w…" at bounding box center [1071, 344] width 198 height 93
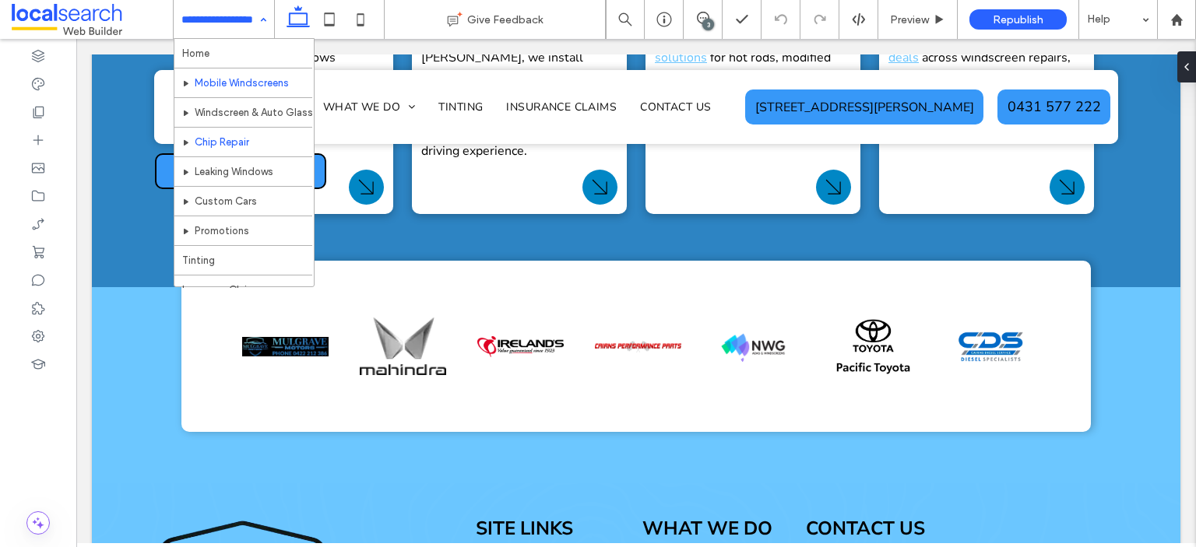
scroll to position [78, 0]
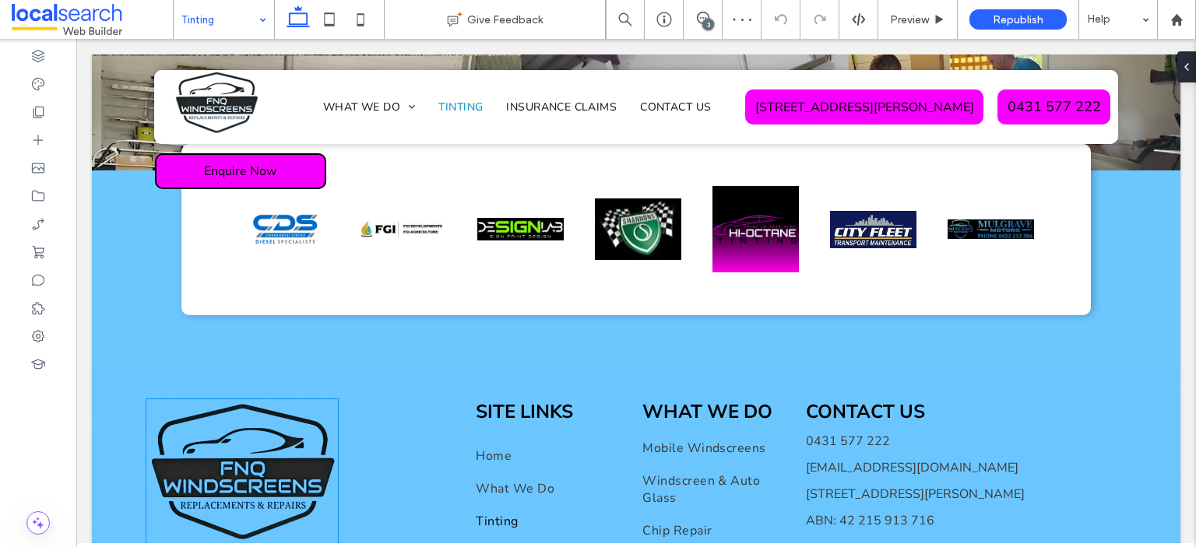
scroll to position [3732, 0]
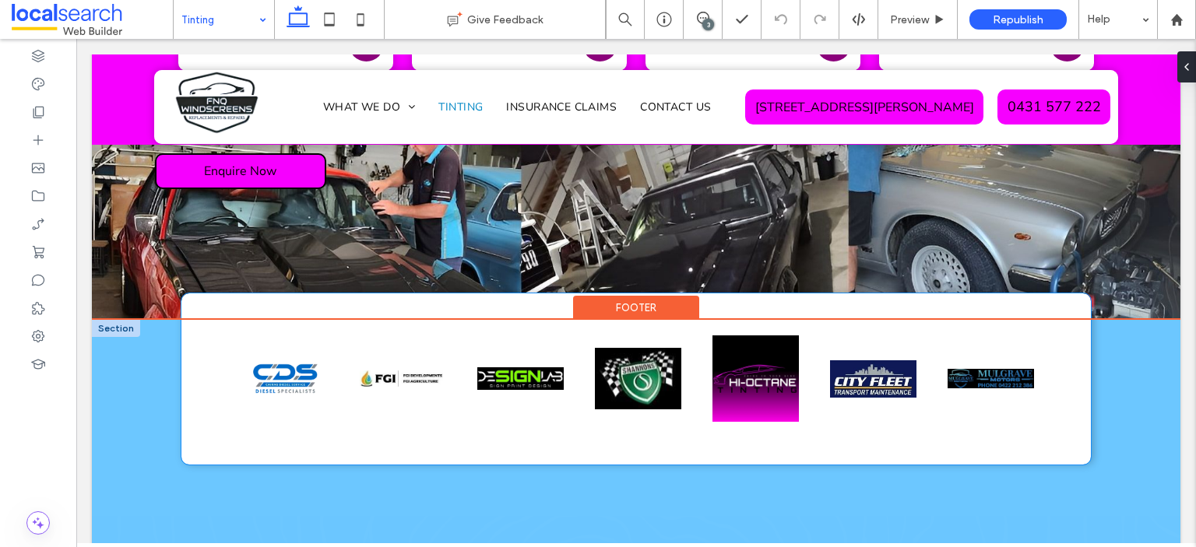
click at [207, 300] on div at bounding box center [635, 378] width 909 height 171
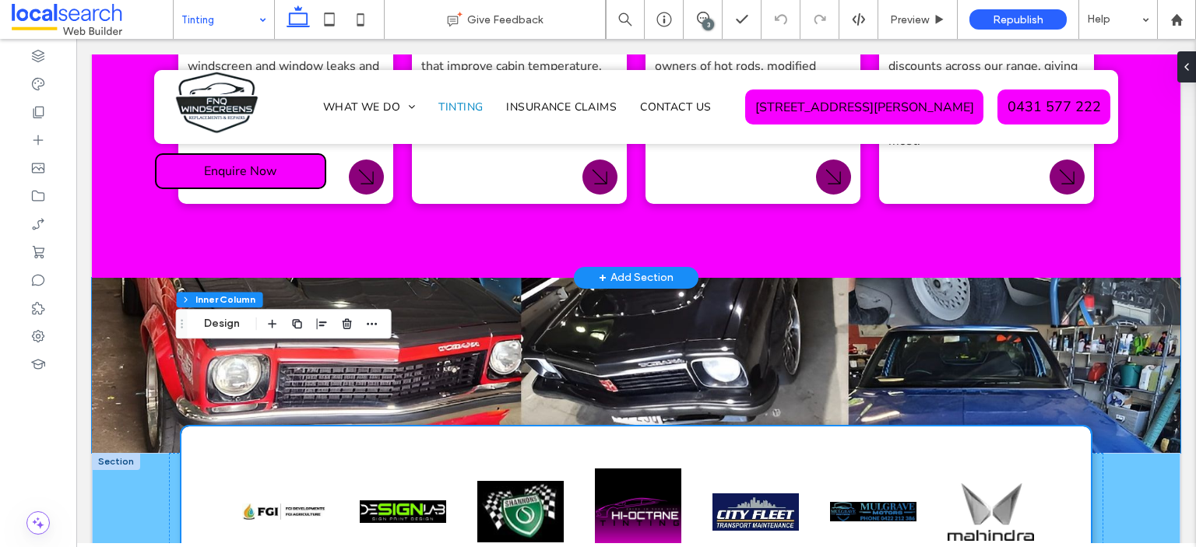
scroll to position [3577, 0]
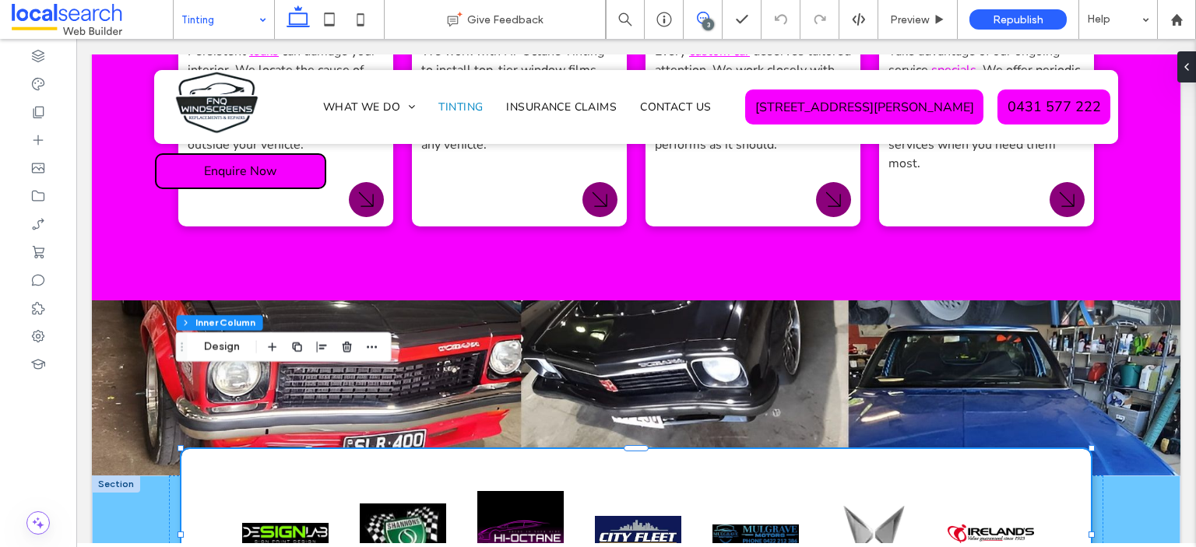
click at [706, 18] on icon at bounding box center [703, 18] width 12 height 12
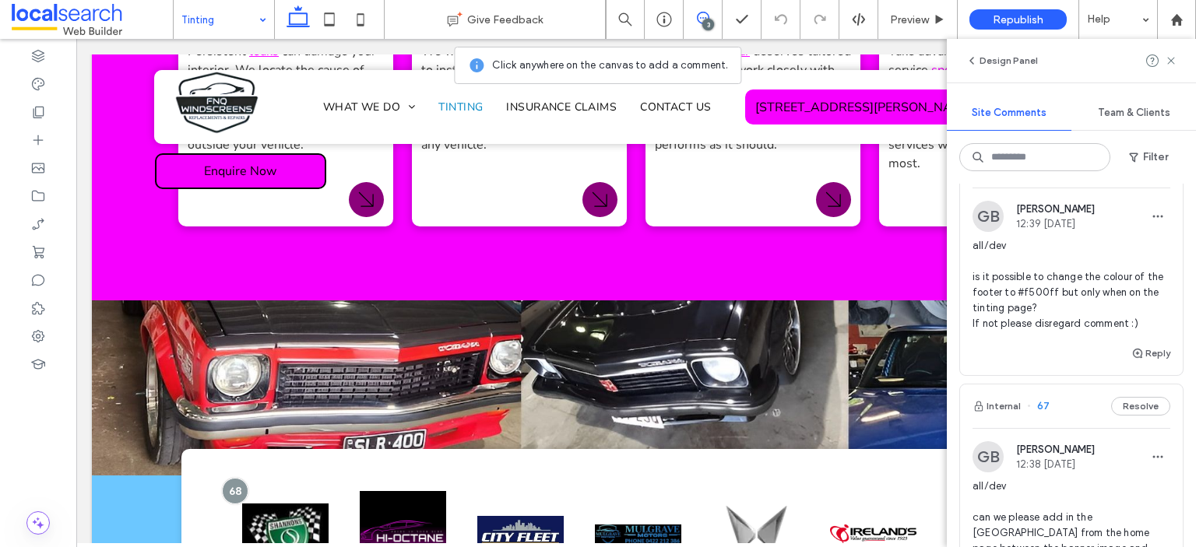
scroll to position [389, 0]
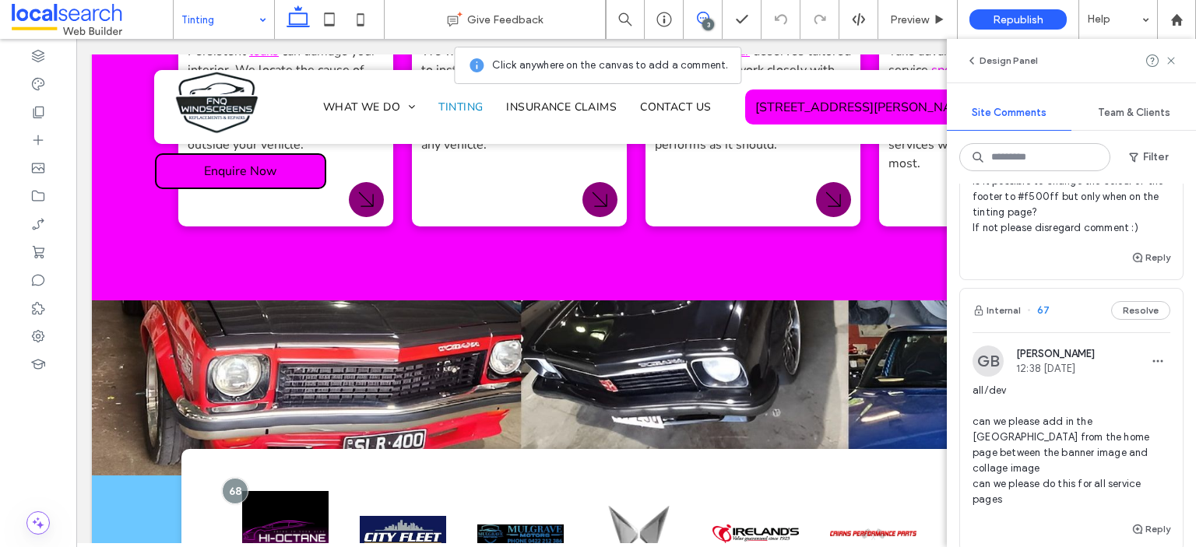
click at [1077, 434] on span "all/dev can we please add in the USP from the home page between the banner imag…" at bounding box center [1071, 445] width 198 height 125
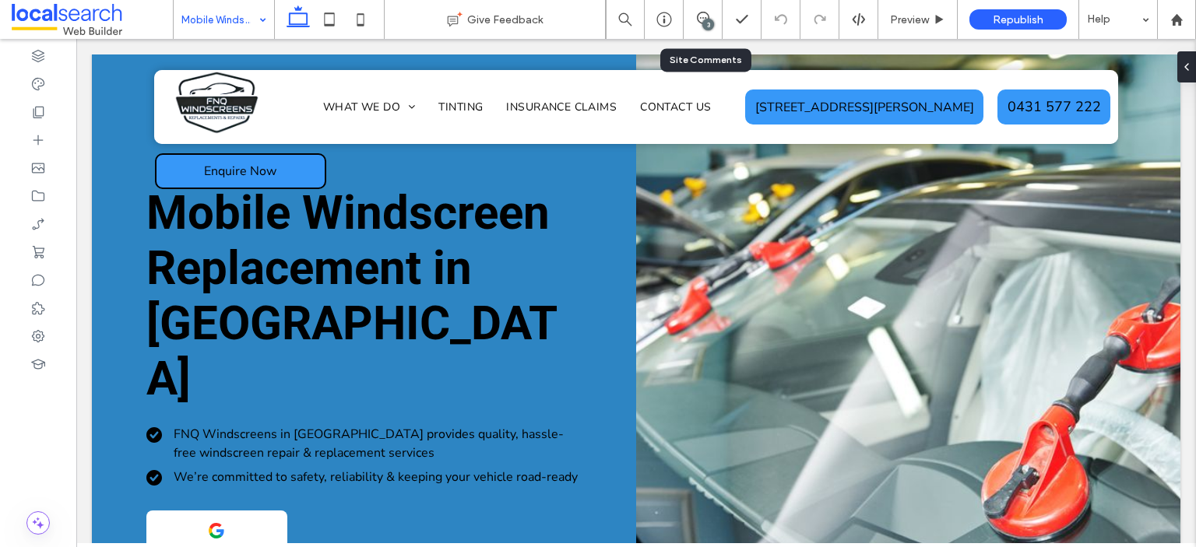
click at [704, 21] on div "3" at bounding box center [708, 25] width 12 height 12
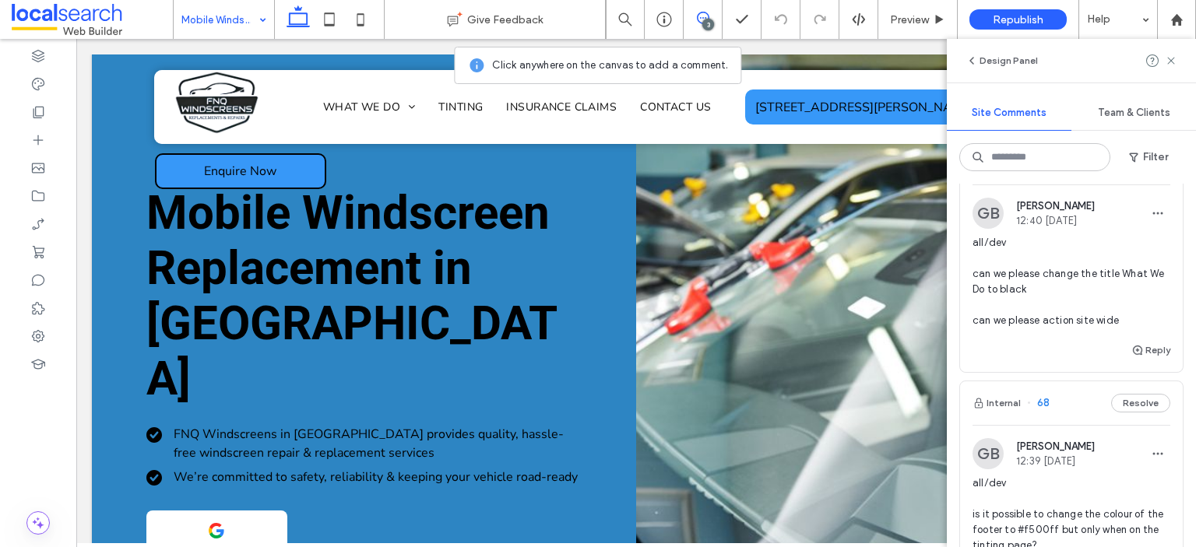
scroll to position [156, 0]
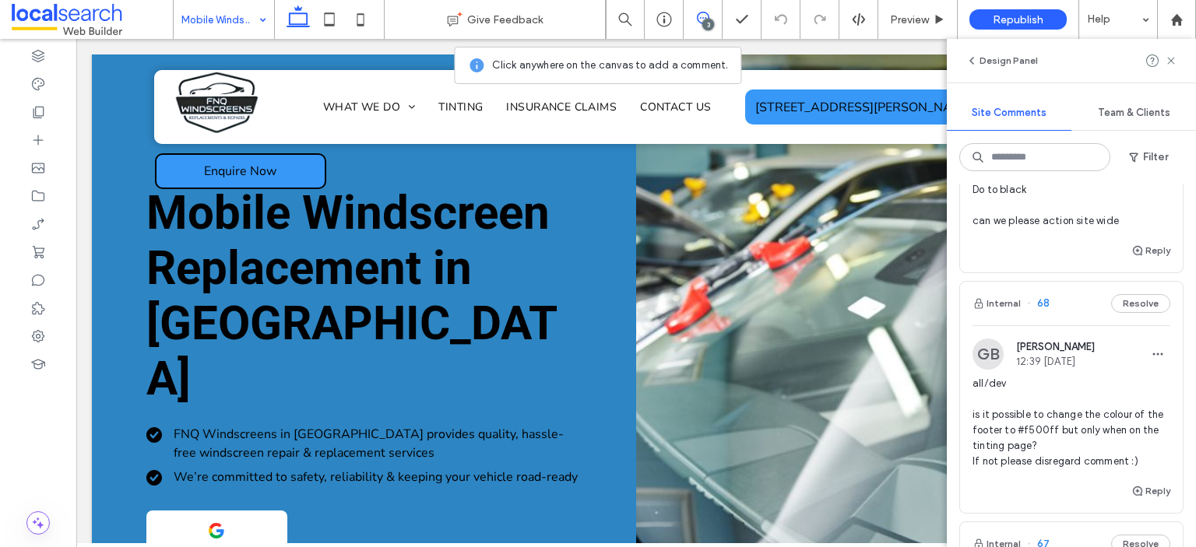
click at [1095, 424] on span "all/dev is it possible to change the colour of the footer to #f500ff but only w…" at bounding box center [1071, 422] width 198 height 93
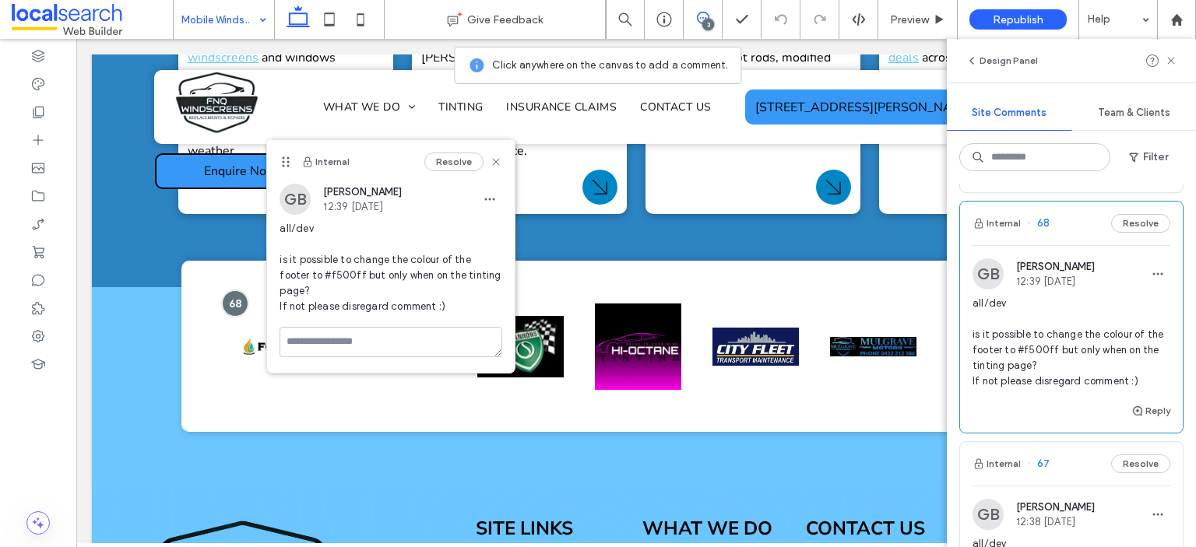
scroll to position [311, 0]
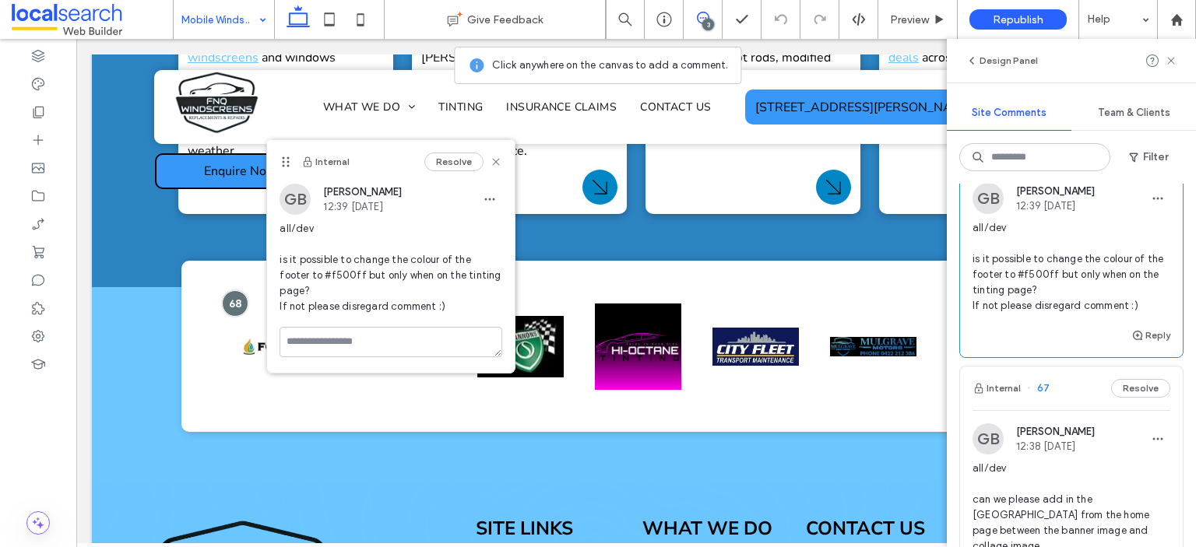
click at [1076, 493] on span "all/dev can we please add in the USP from the home page between the banner imag…" at bounding box center [1071, 523] width 198 height 125
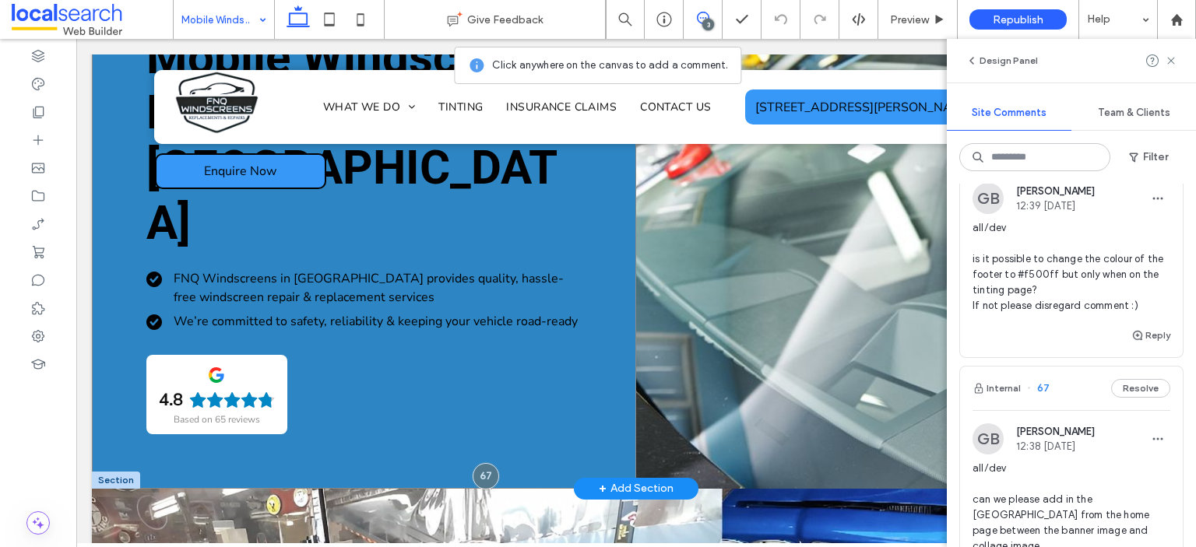
scroll to position [78, 0]
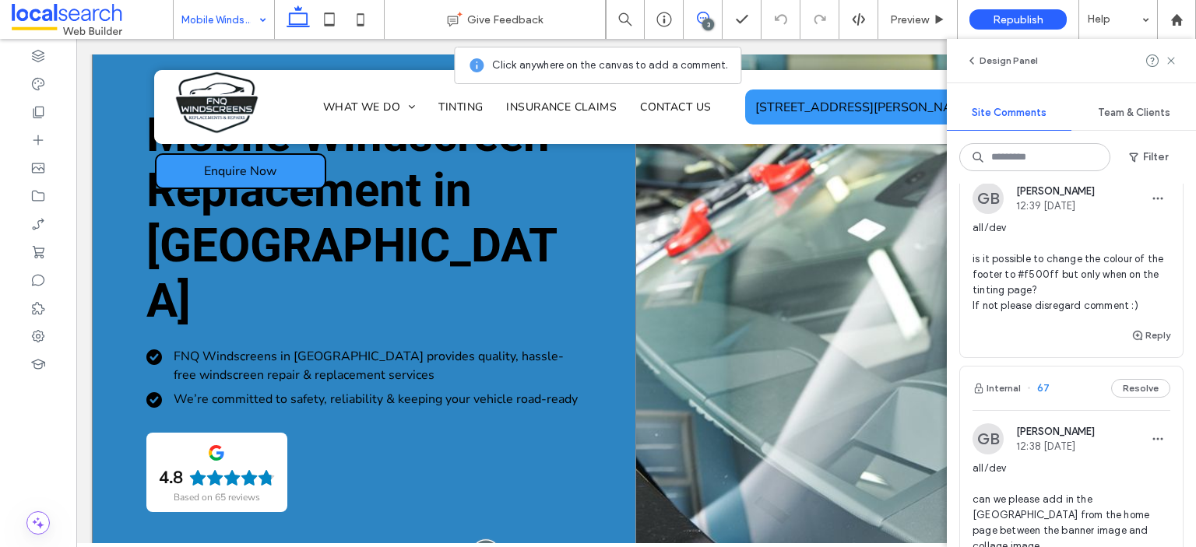
click at [479, 539] on div at bounding box center [486, 553] width 29 height 29
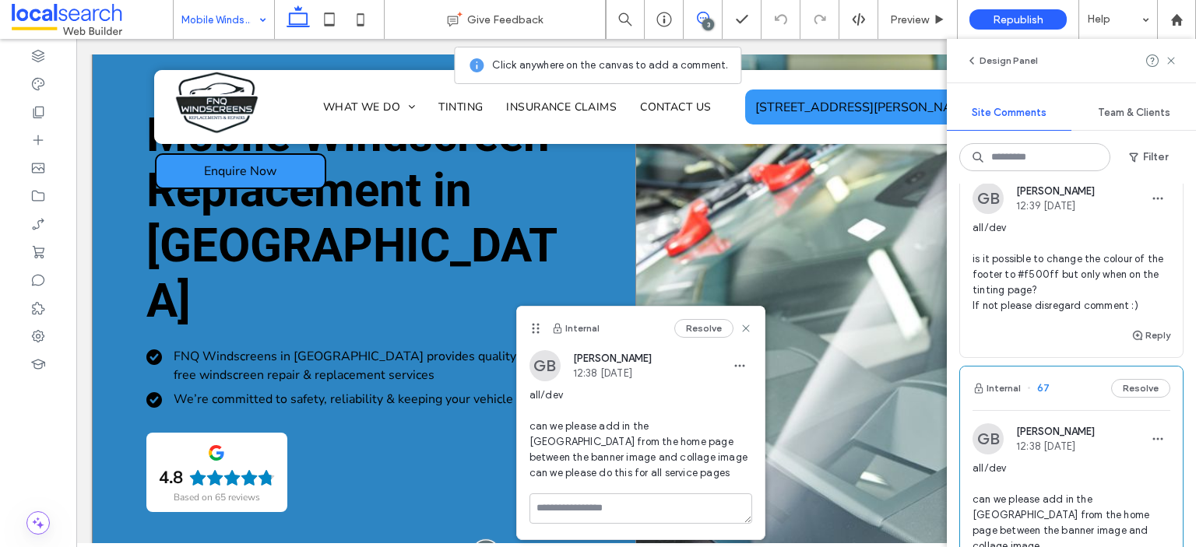
click at [479, 539] on div at bounding box center [486, 553] width 29 height 29
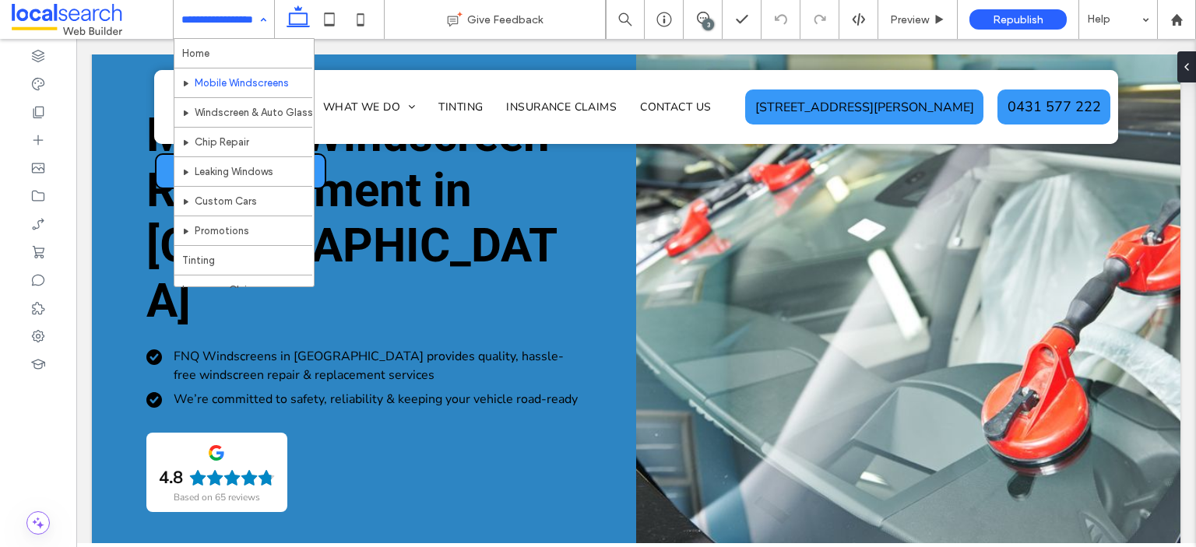
scroll to position [0, 0]
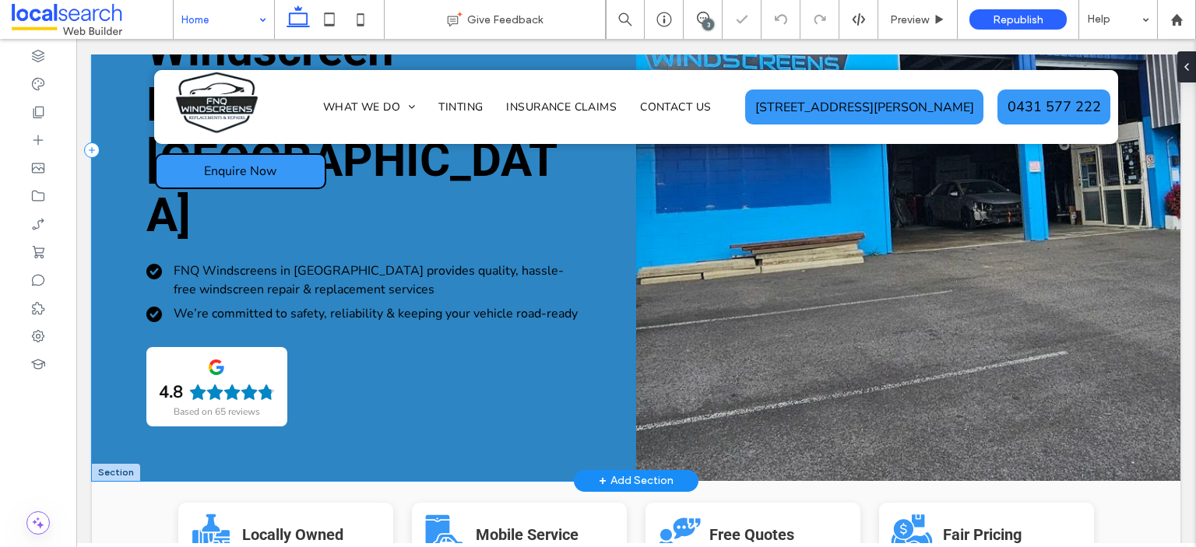
scroll to position [311, 0]
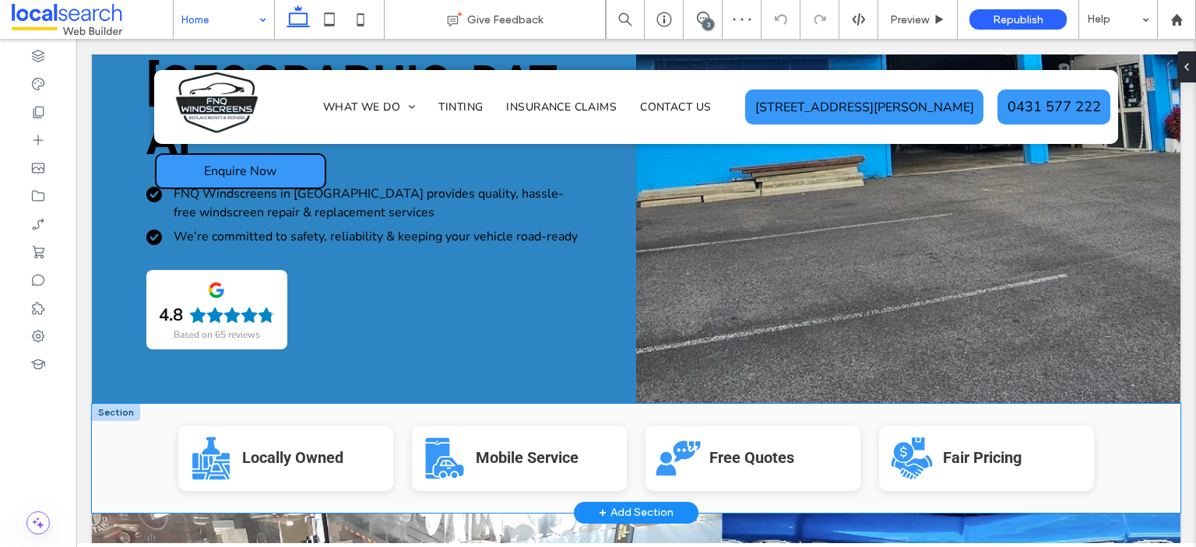
click at [388, 404] on div "Locally Owned Icon Locally Owned Mobile Service Icon Mobile Service Free Quotes…" at bounding box center [636, 458] width 934 height 109
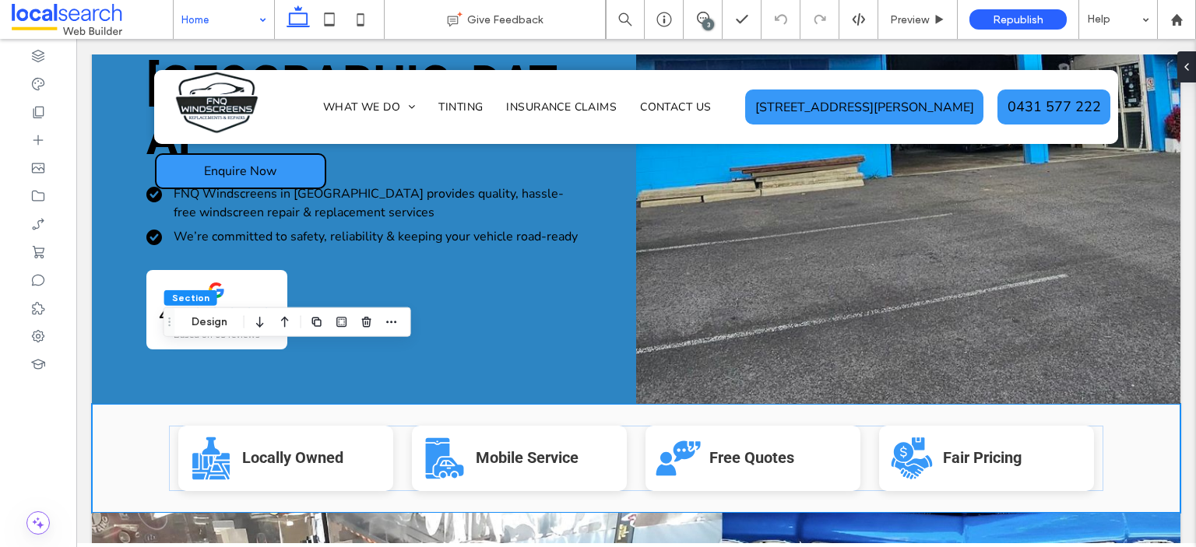
click at [708, 19] on div "3" at bounding box center [708, 25] width 12 height 12
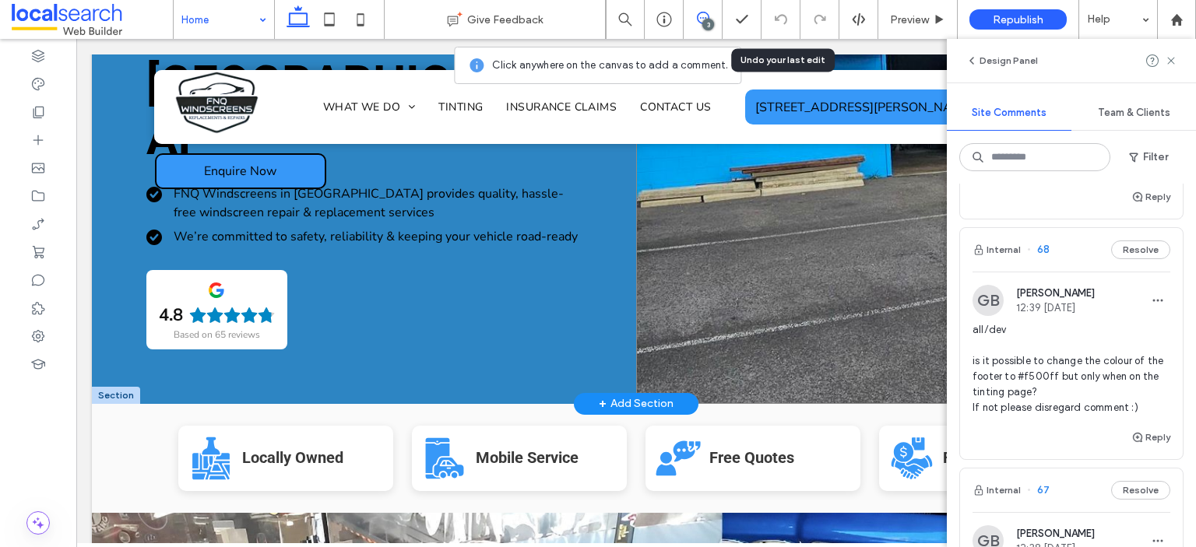
scroll to position [389, 0]
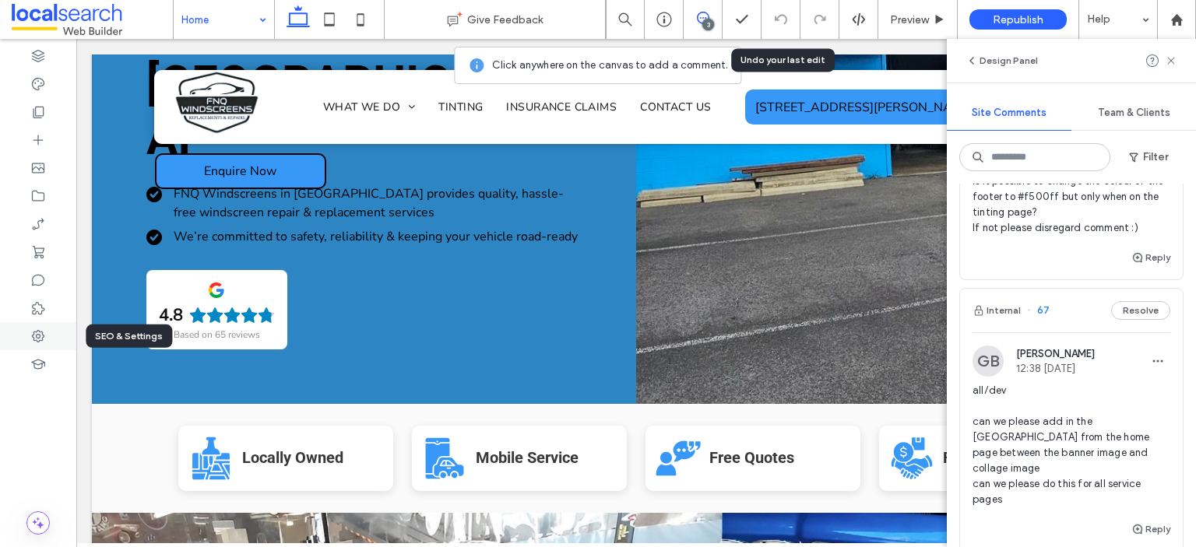
click at [29, 325] on div at bounding box center [38, 336] width 76 height 28
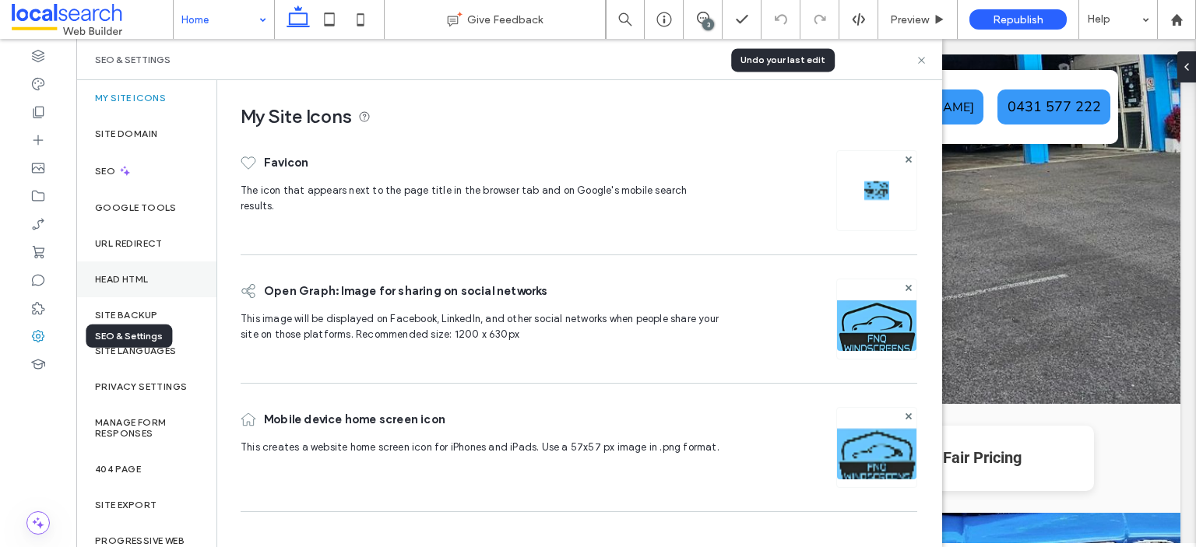
scroll to position [0, 0]
click at [171, 312] on div "Site Backup" at bounding box center [146, 315] width 140 height 36
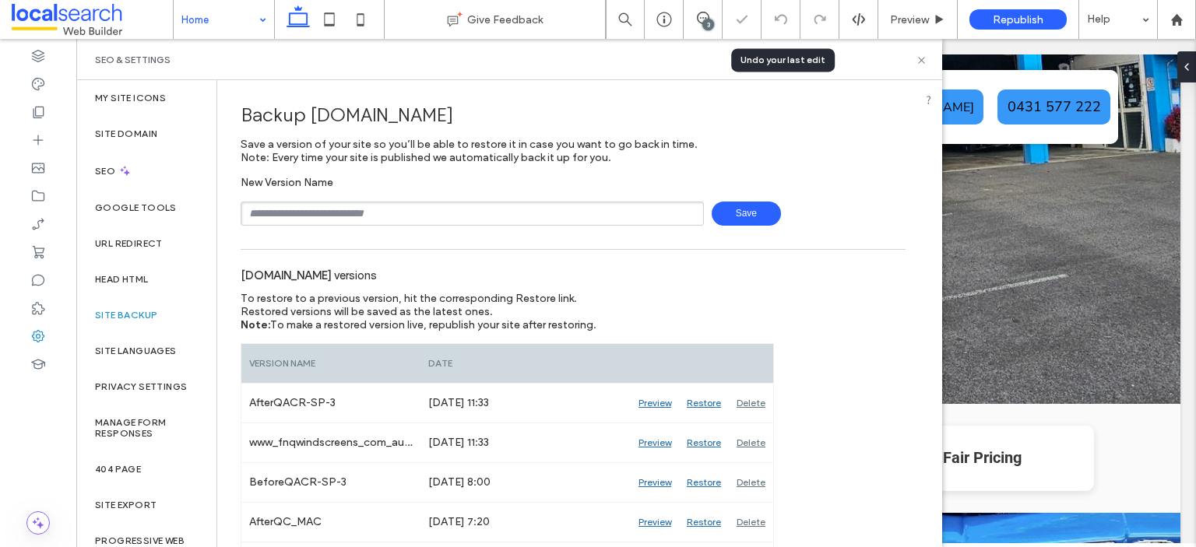
click at [330, 202] on div "Save" at bounding box center [573, 214] width 665 height 24
click at [339, 214] on input "text" at bounding box center [472, 214] width 463 height 24
click at [356, 210] on input "text" at bounding box center [472, 214] width 463 height 24
type input "**********"
click at [753, 212] on span "Save" at bounding box center [745, 214] width 69 height 24
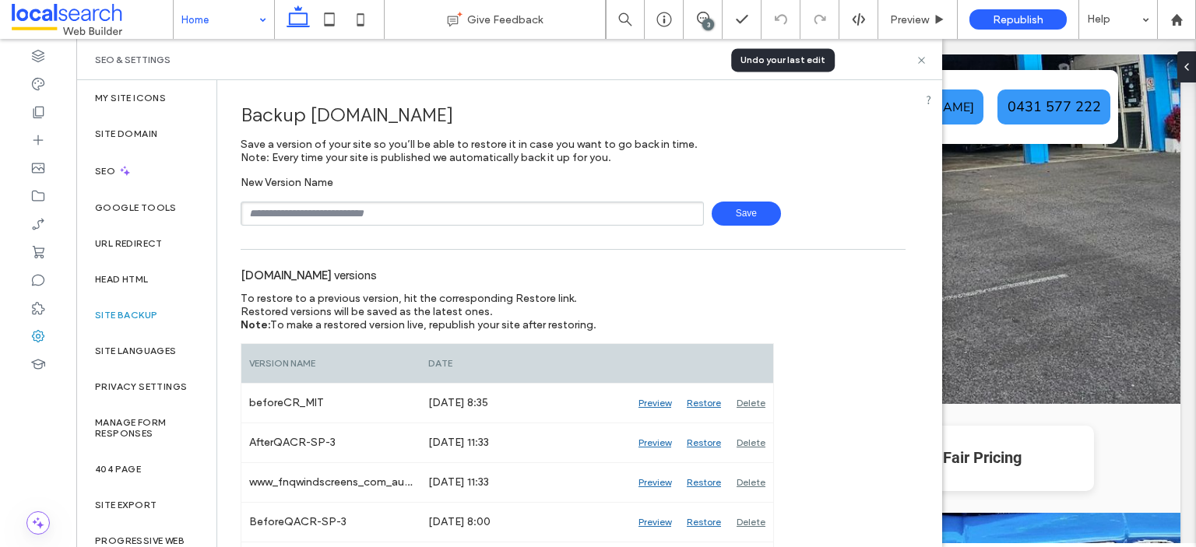
click at [918, 68] on div "SEO & Settings" at bounding box center [509, 59] width 866 height 41
drag, startPoint x: 918, startPoint y: 61, endPoint x: 753, endPoint y: 85, distance: 167.5
click at [918, 61] on icon at bounding box center [921, 60] width 12 height 12
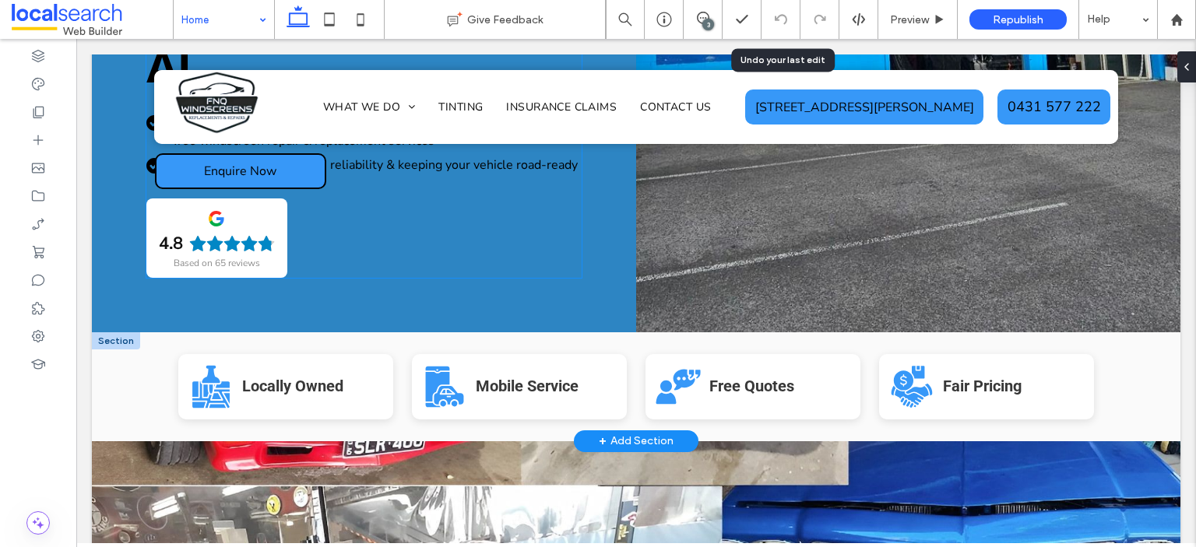
scroll to position [389, 0]
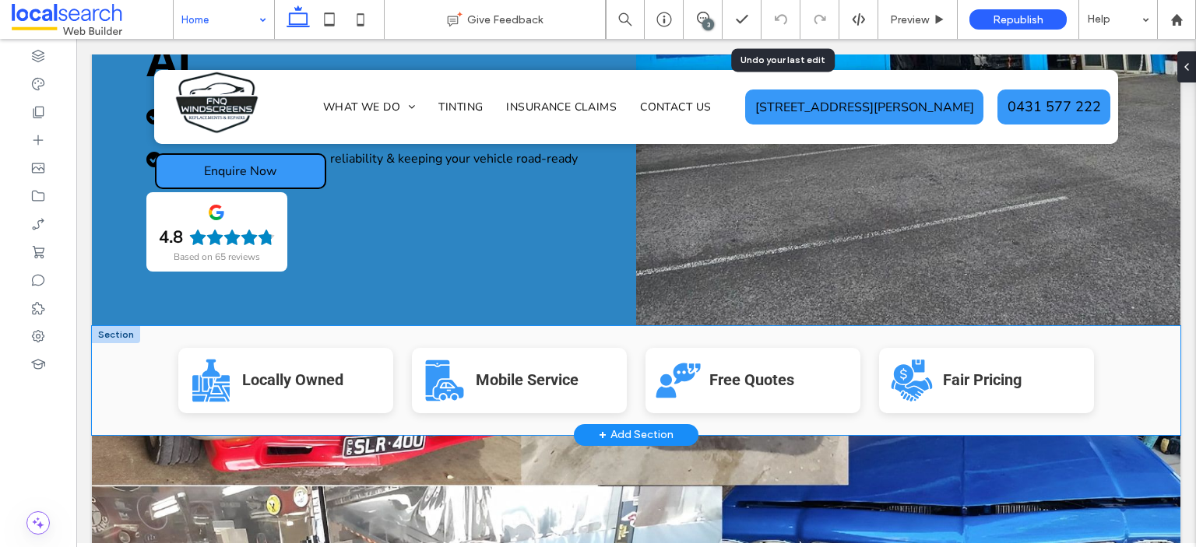
click at [124, 326] on div "Locally Owned Icon Locally Owned Mobile Service Icon Mobile Service Free Quotes…" at bounding box center [636, 380] width 1088 height 109
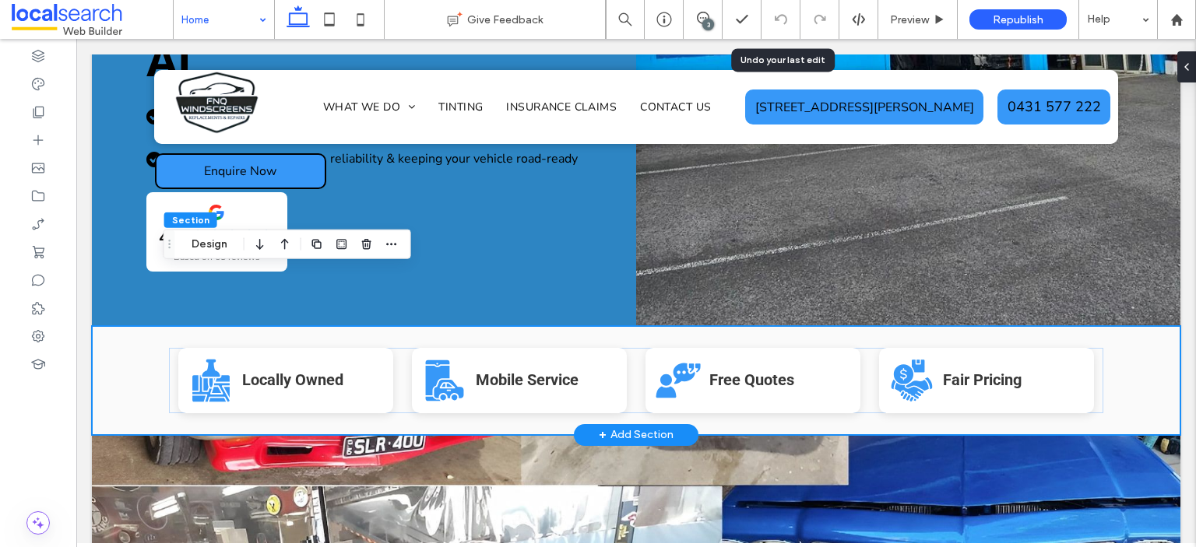
click at [143, 326] on div "Locally Owned Icon Locally Owned Mobile Service Icon Mobile Service Free Quotes…" at bounding box center [636, 380] width 1088 height 109
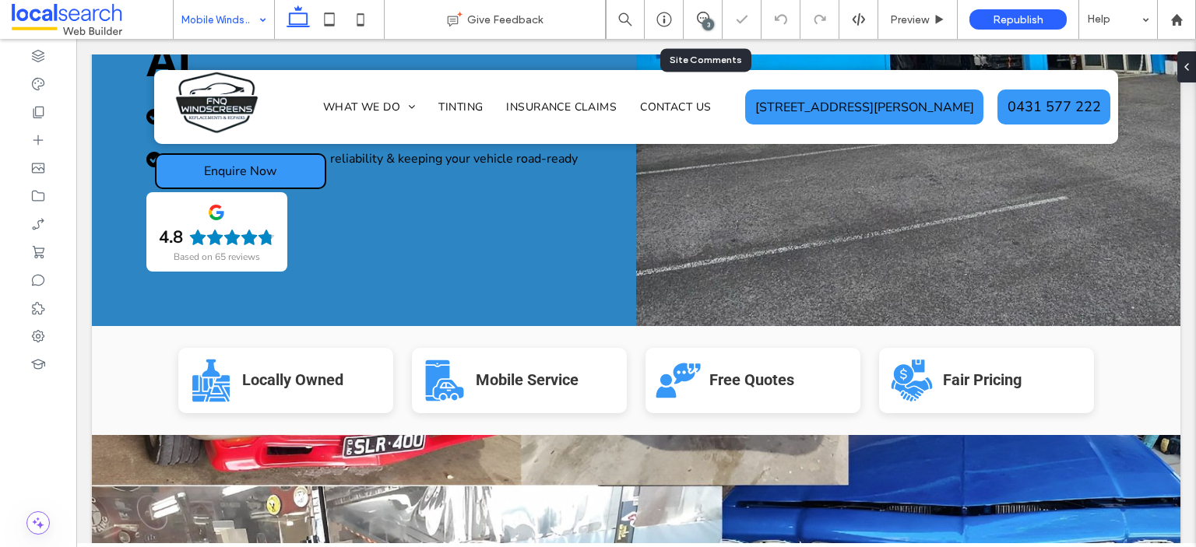
click at [710, 24] on div "3" at bounding box center [708, 25] width 12 height 12
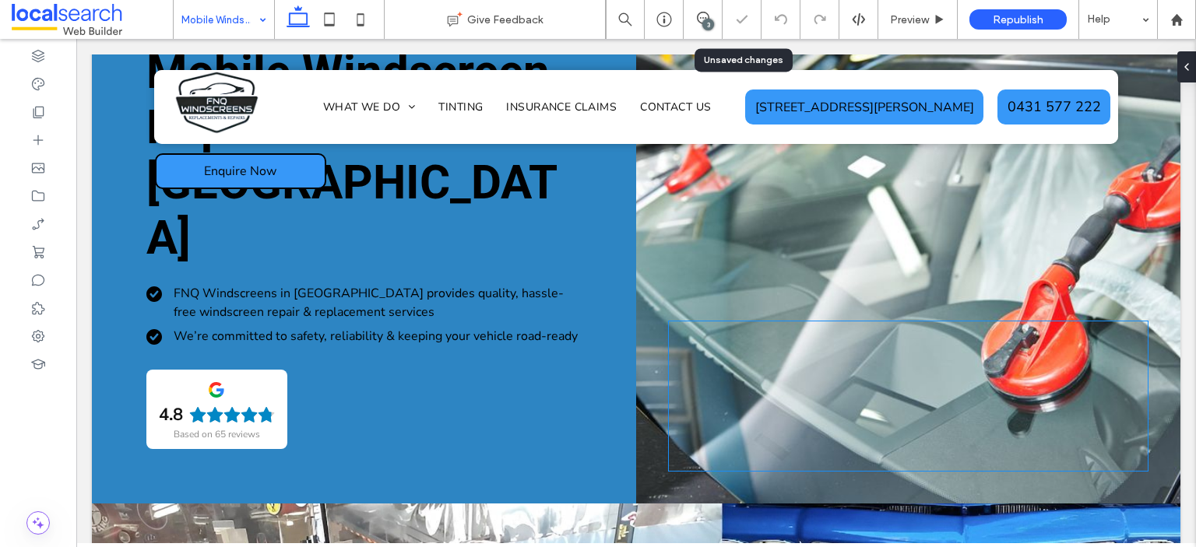
scroll to position [311, 0]
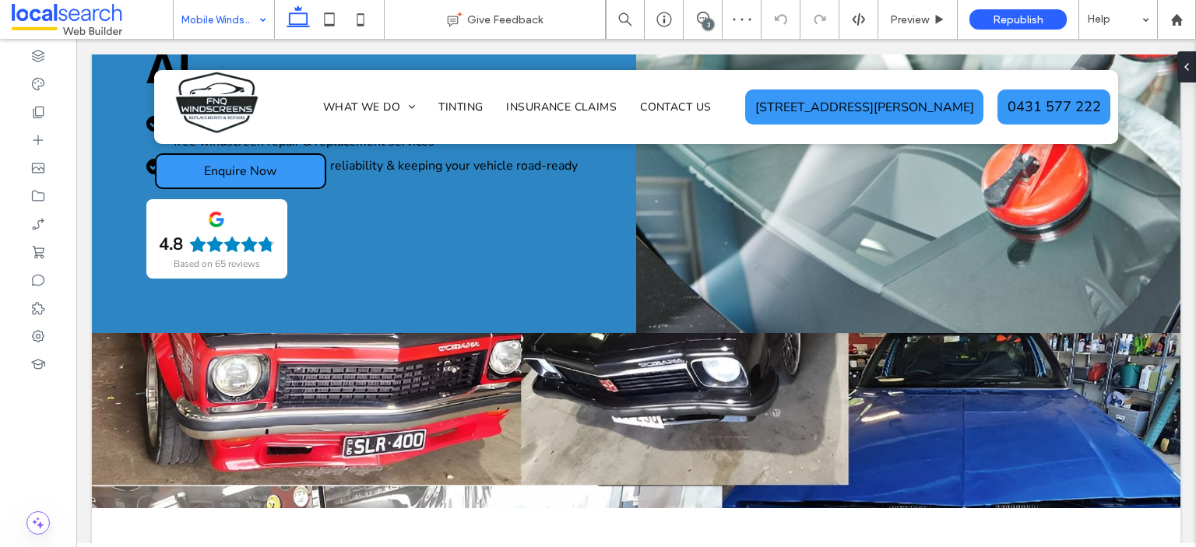
click at [704, 24] on div "3" at bounding box center [708, 25] width 12 height 12
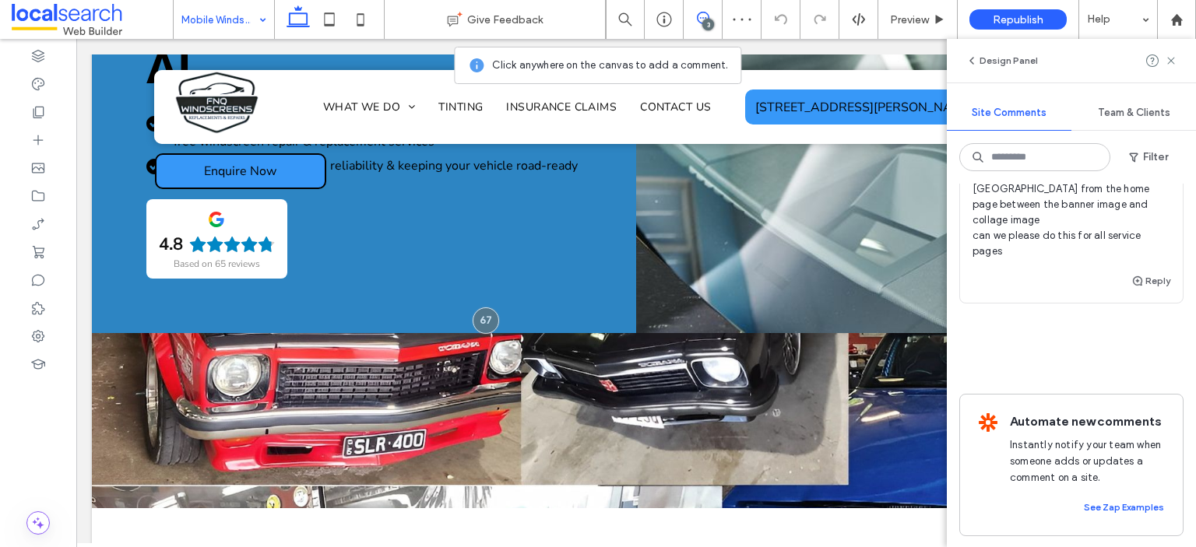
scroll to position [482, 0]
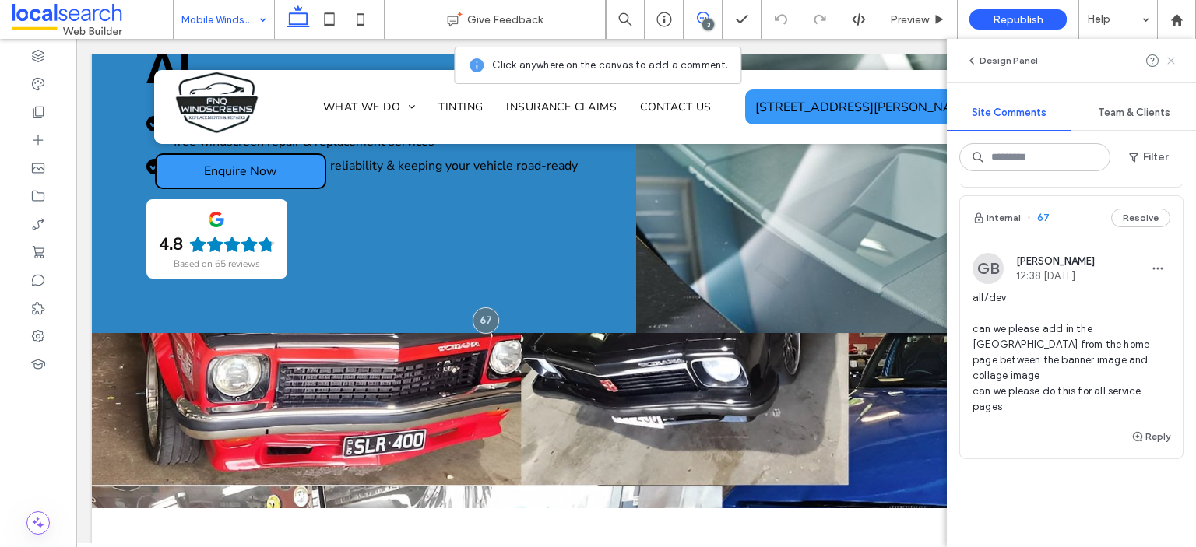
drag, startPoint x: 1171, startPoint y: 65, endPoint x: 760, endPoint y: 16, distance: 414.7
click at [1171, 65] on icon at bounding box center [1170, 60] width 12 height 12
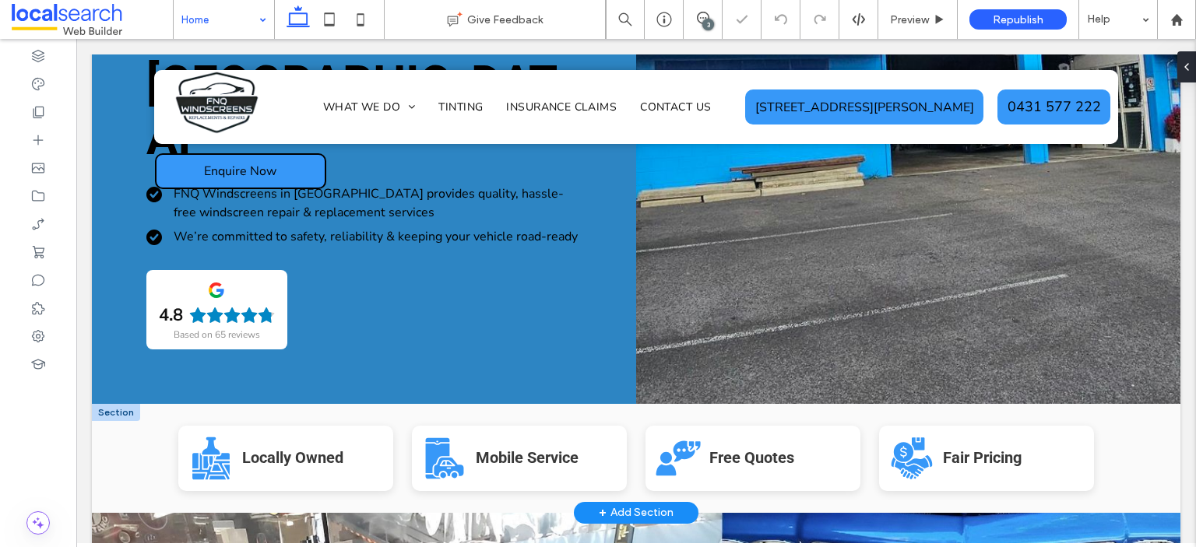
click at [119, 404] on div at bounding box center [116, 412] width 48 height 17
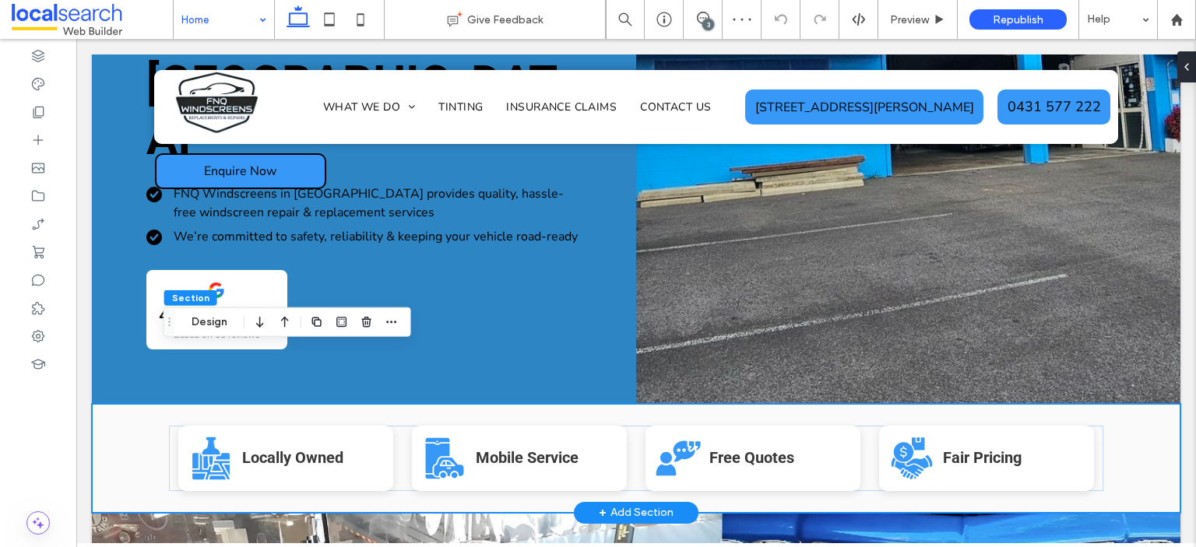
click at [129, 404] on div "Locally Owned Icon Locally Owned Mobile Service Icon Mobile Service Free Quotes…" at bounding box center [636, 458] width 1088 height 109
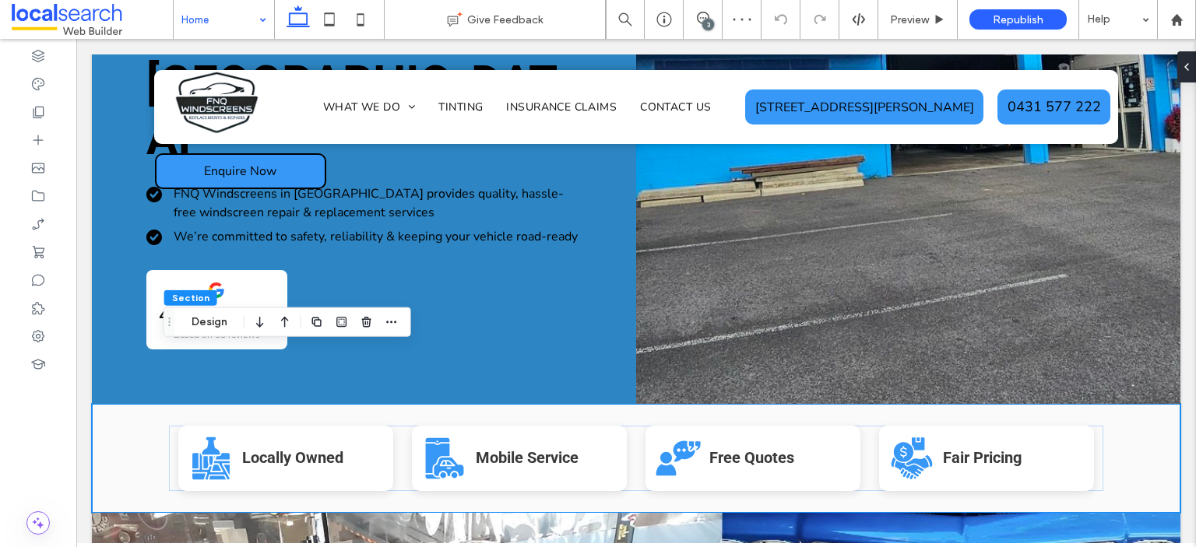
click at [402, 319] on div "Section Design" at bounding box center [287, 322] width 248 height 30
click at [392, 318] on icon "button" at bounding box center [391, 322] width 12 height 12
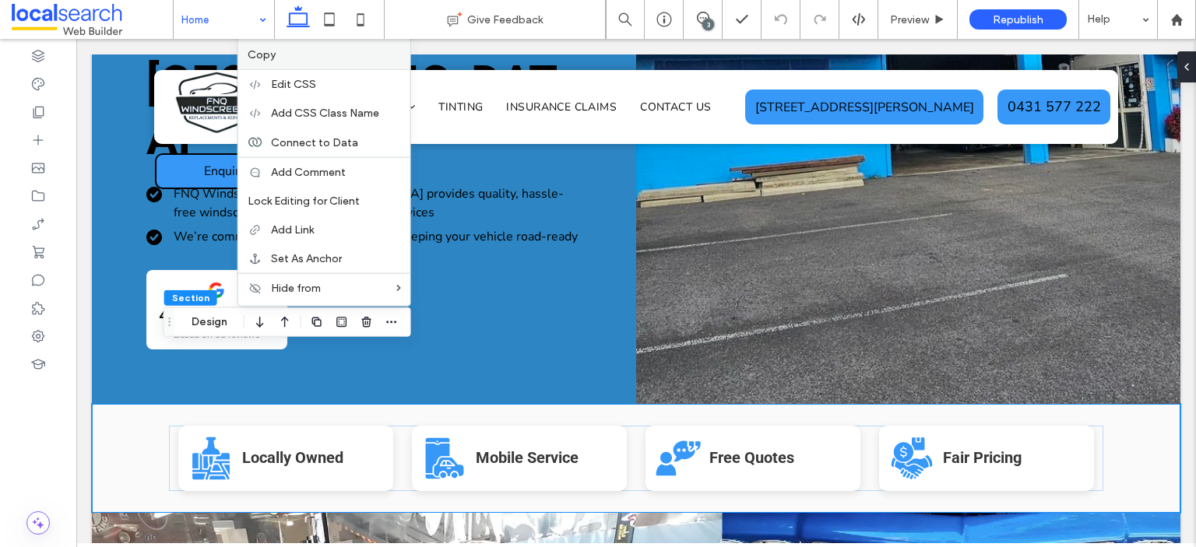
click at [304, 65] on div "Copy" at bounding box center [324, 54] width 172 height 29
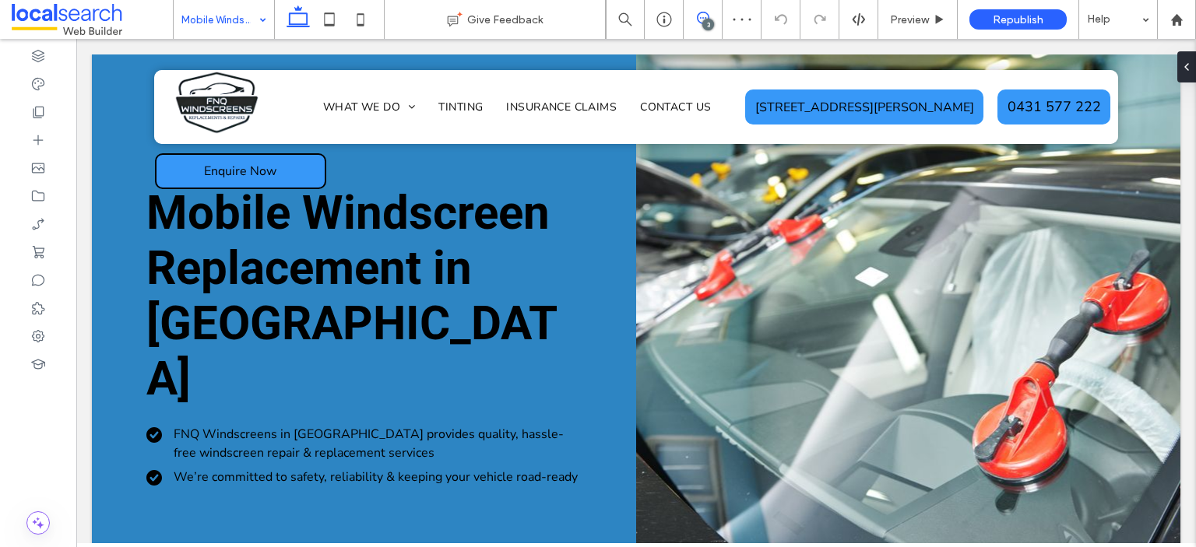
click at [704, 19] on icon at bounding box center [703, 18] width 12 height 12
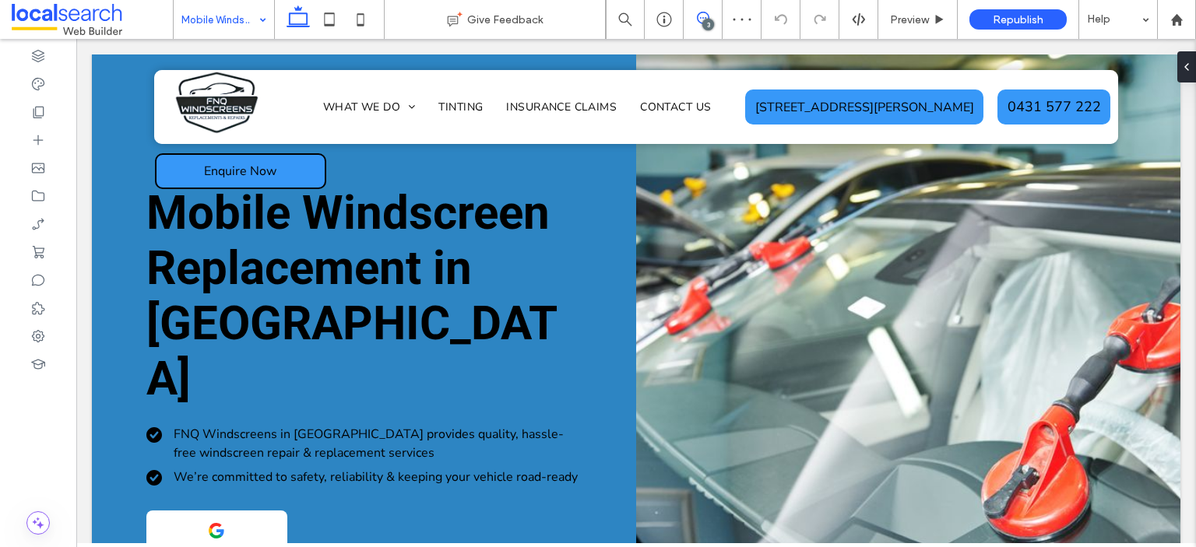
click at [703, 19] on icon at bounding box center [703, 18] width 12 height 12
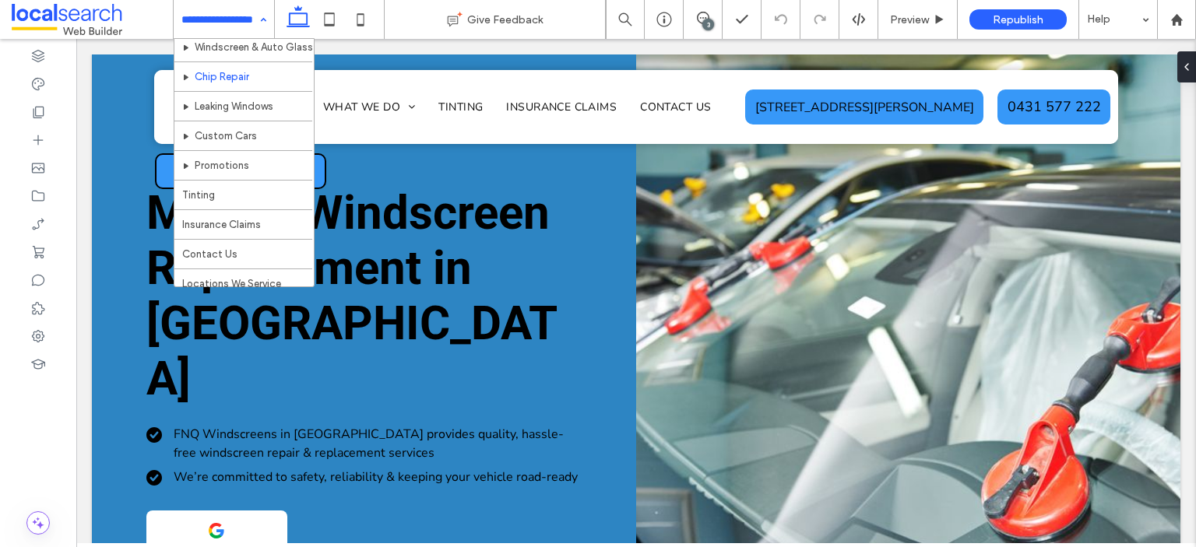
scroll to position [112, 0]
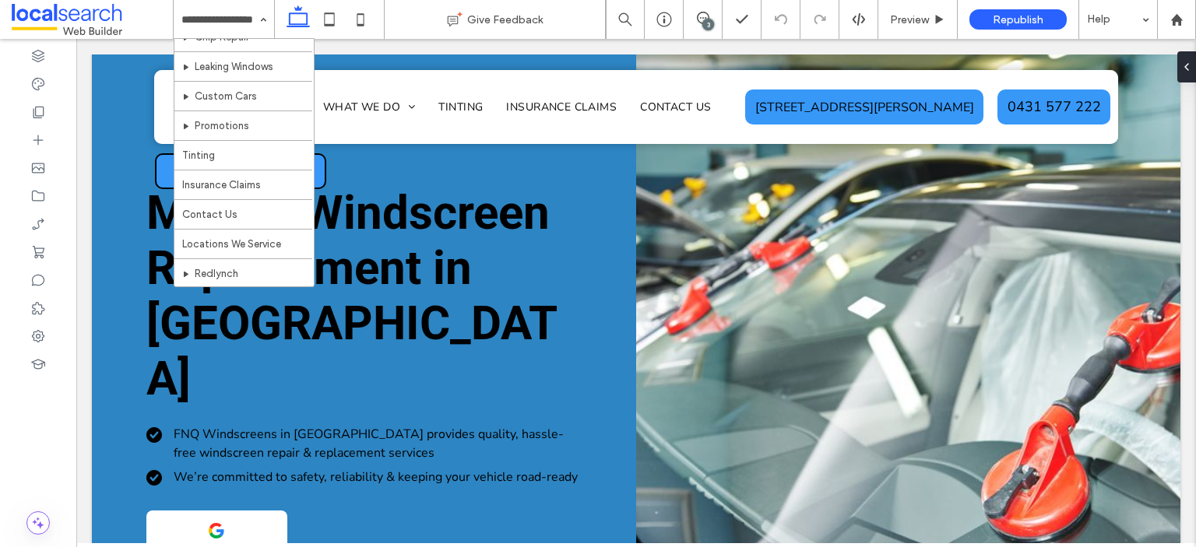
click at [251, 19] on input at bounding box center [219, 19] width 77 height 39
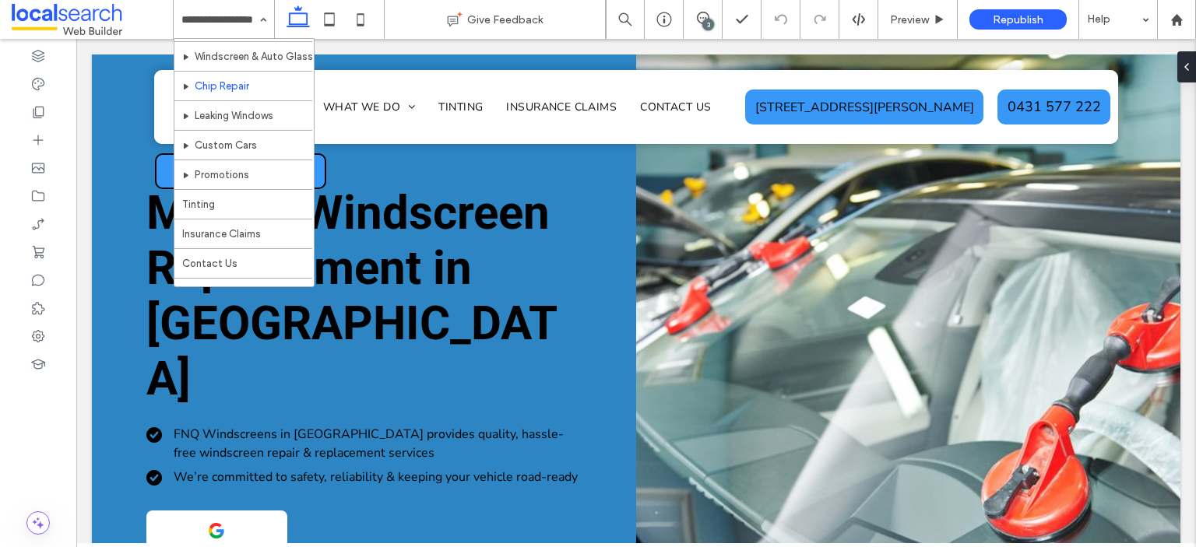
scroll to position [0, 0]
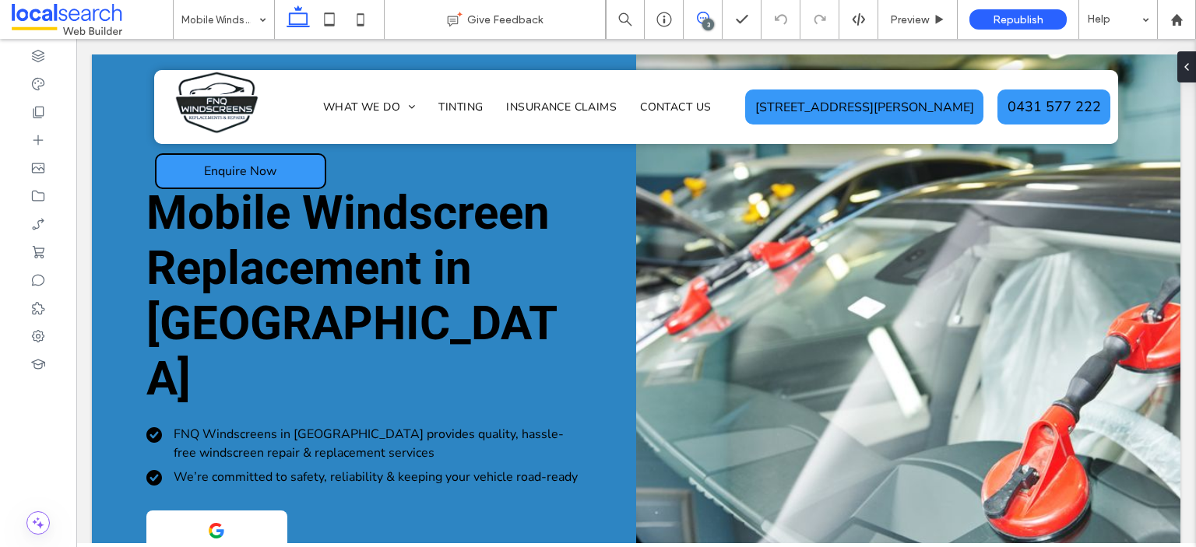
click at [707, 15] on icon at bounding box center [703, 18] width 12 height 12
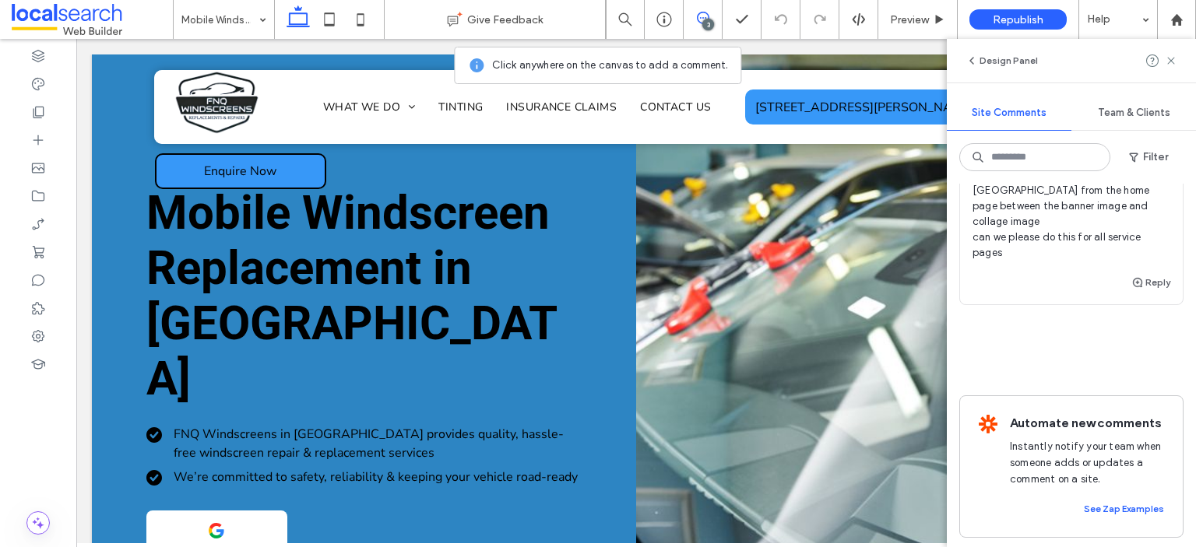
scroll to position [637, 0]
click at [1164, 57] on icon at bounding box center [1170, 60] width 12 height 12
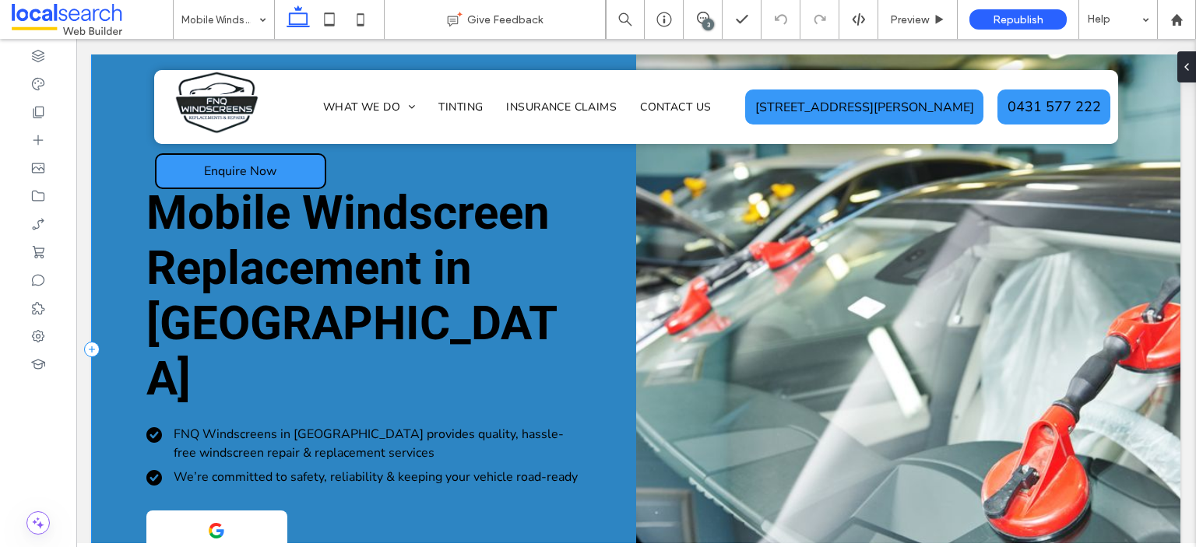
click at [124, 248] on div "Mobile Windscreen Replacement in Cairns FNQ Windscreens in Cairns provides qual…" at bounding box center [364, 349] width 544 height 590
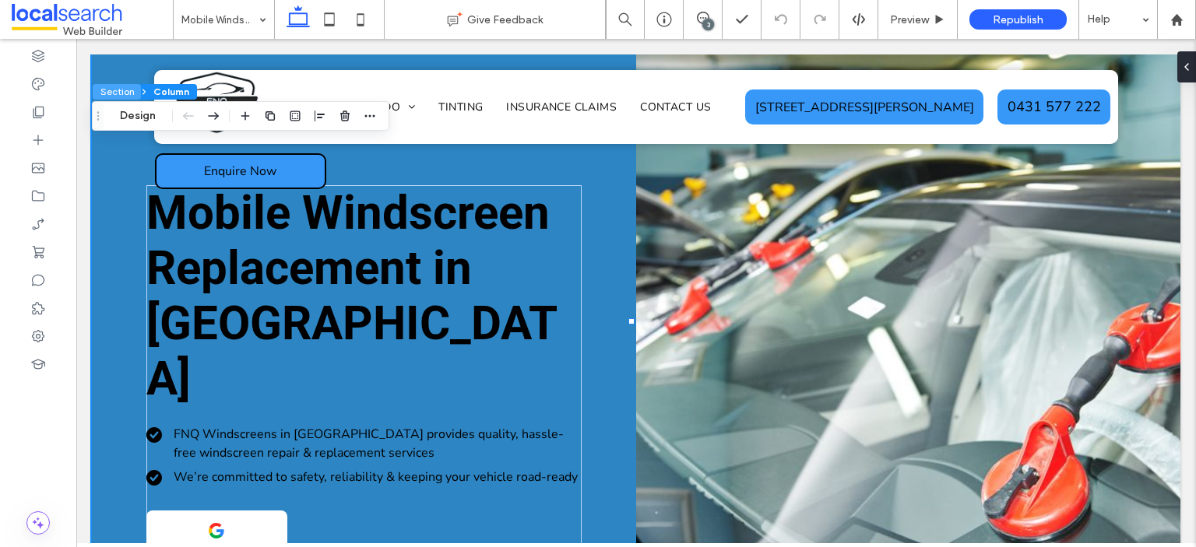
click at [109, 87] on button "Section" at bounding box center [117, 92] width 48 height 16
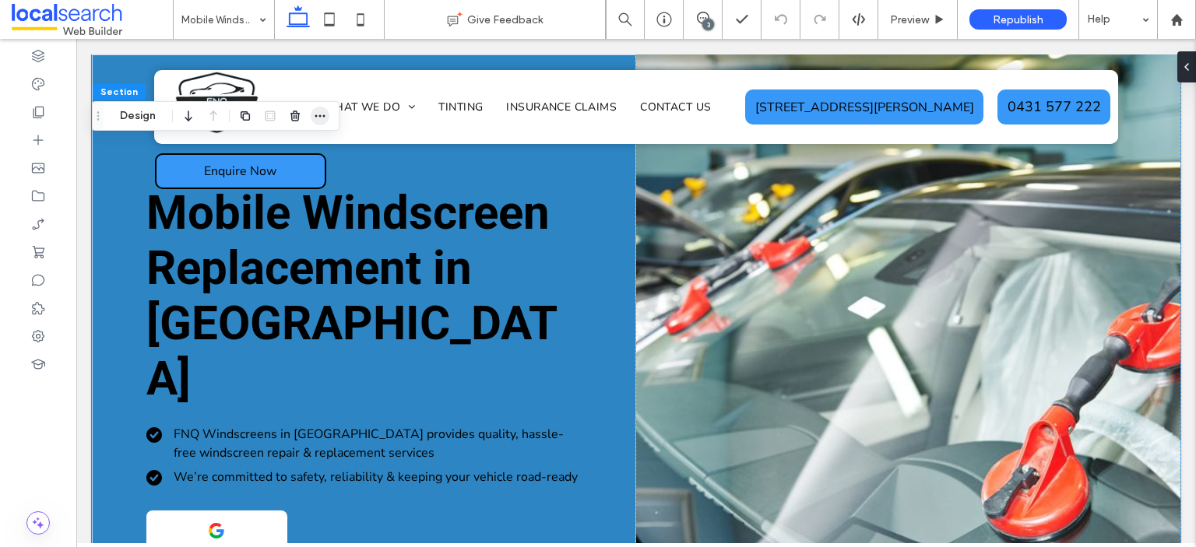
click at [319, 118] on icon "button" at bounding box center [320, 116] width 12 height 12
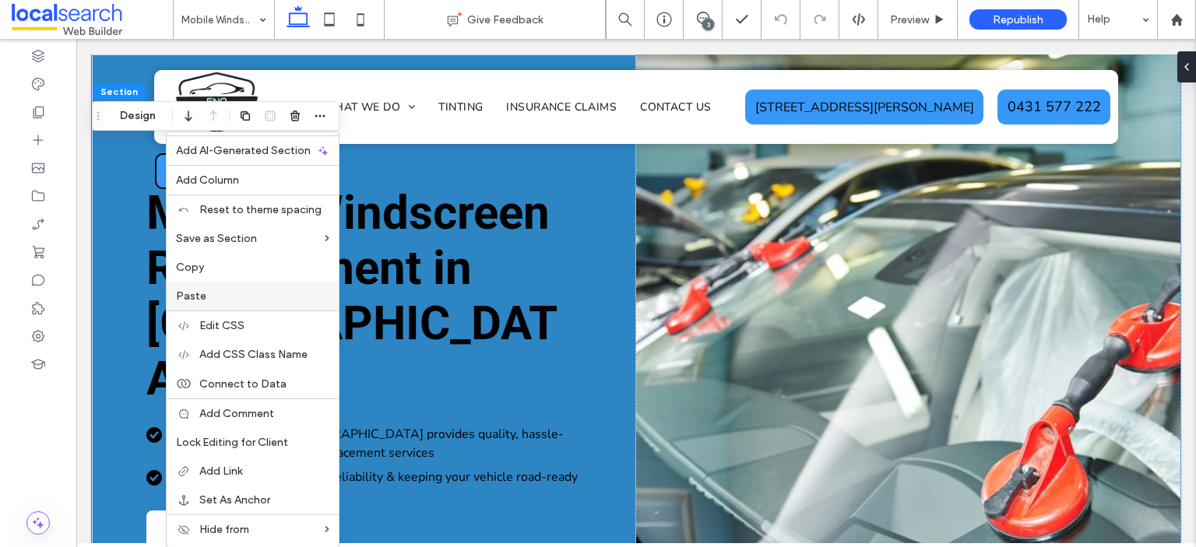
click at [241, 290] on label "Paste" at bounding box center [252, 296] width 153 height 13
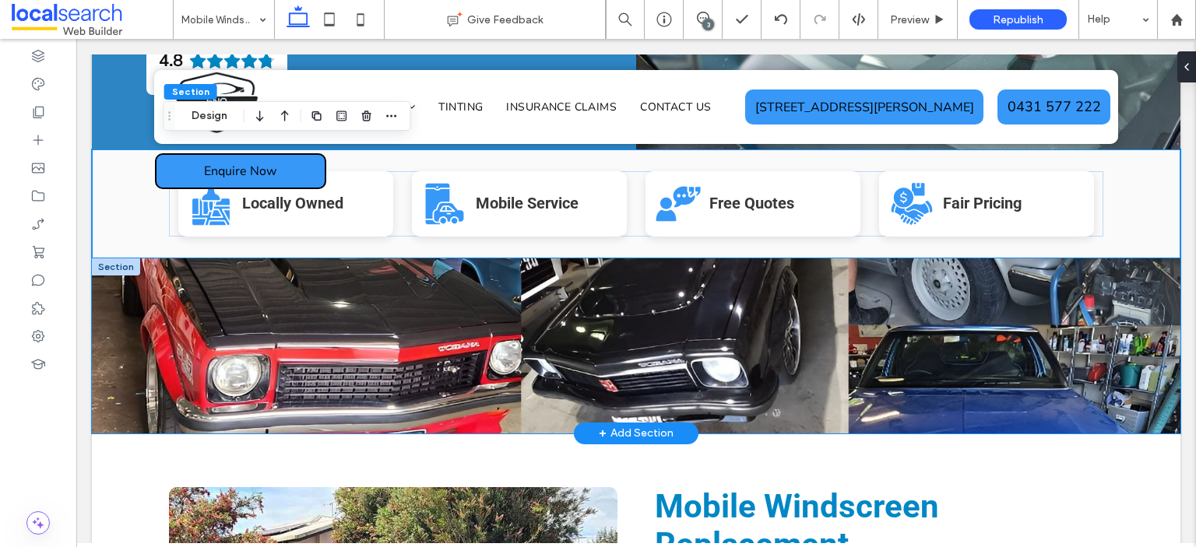
scroll to position [417, 0]
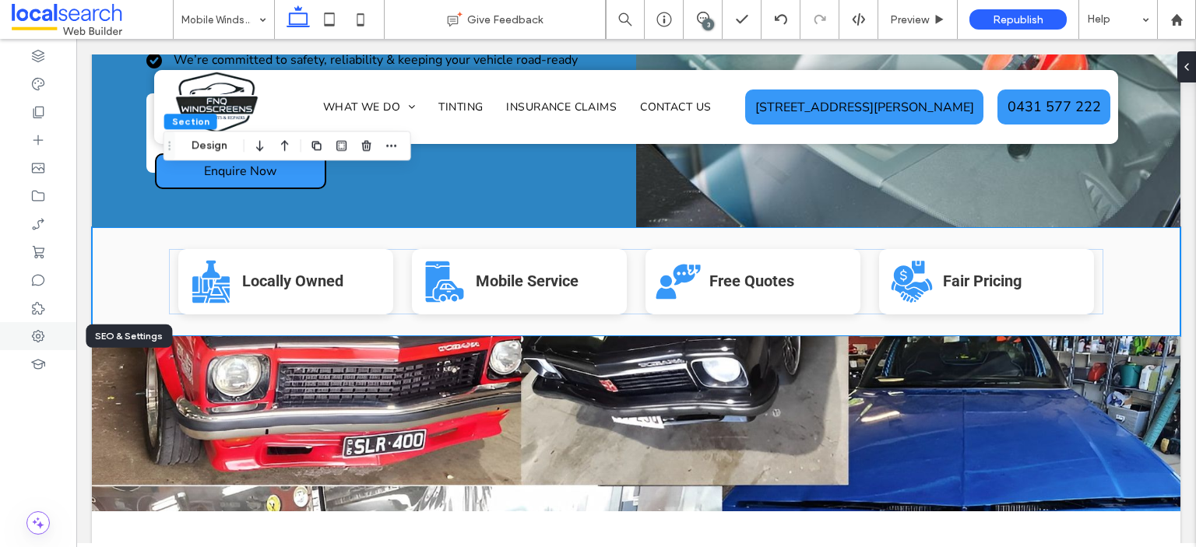
click at [49, 337] on div at bounding box center [38, 336] width 76 height 28
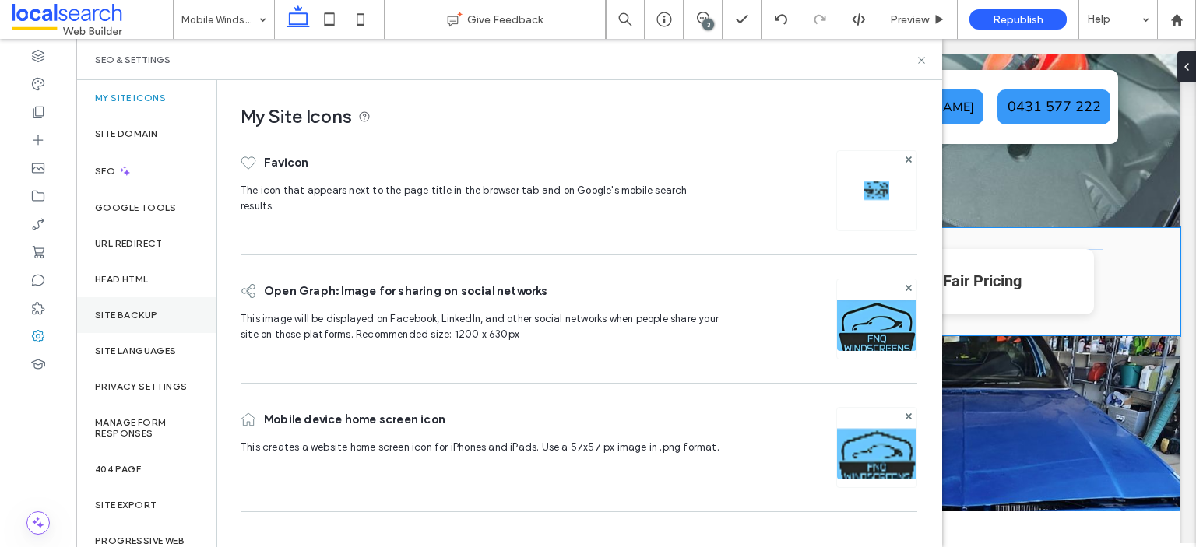
click at [153, 316] on label "Site Backup" at bounding box center [126, 315] width 62 height 11
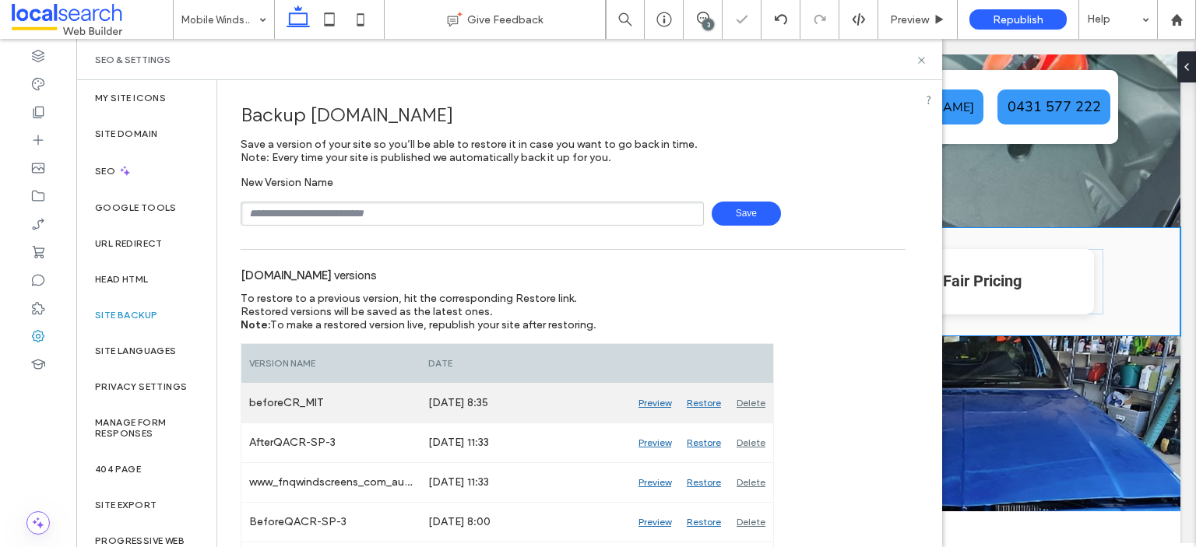
click at [640, 402] on div "Preview" at bounding box center [654, 403] width 48 height 39
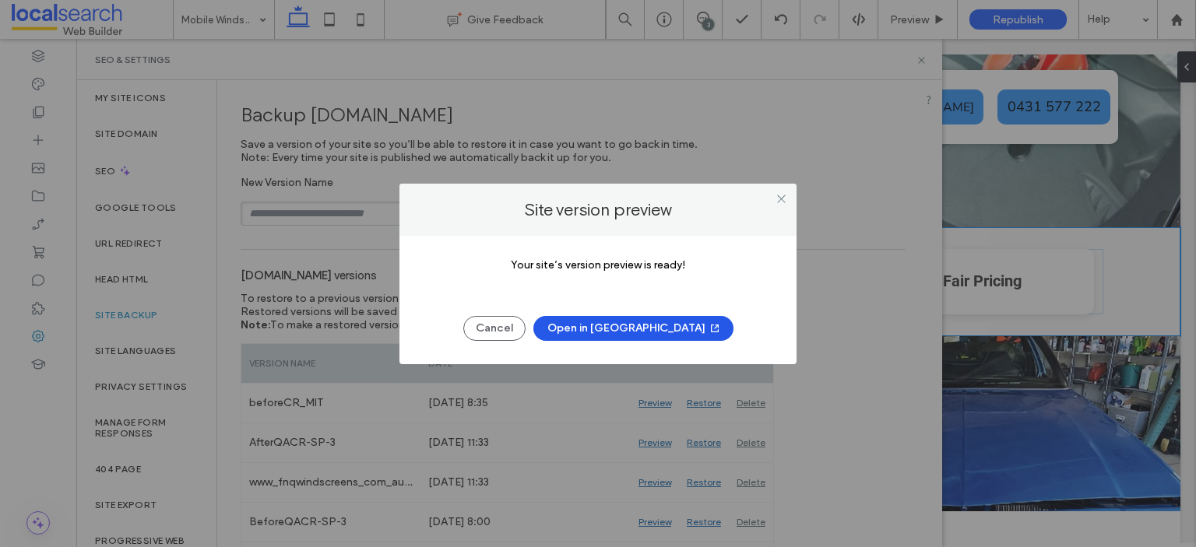
click at [648, 328] on button "Open in New Tab" at bounding box center [633, 328] width 200 height 25
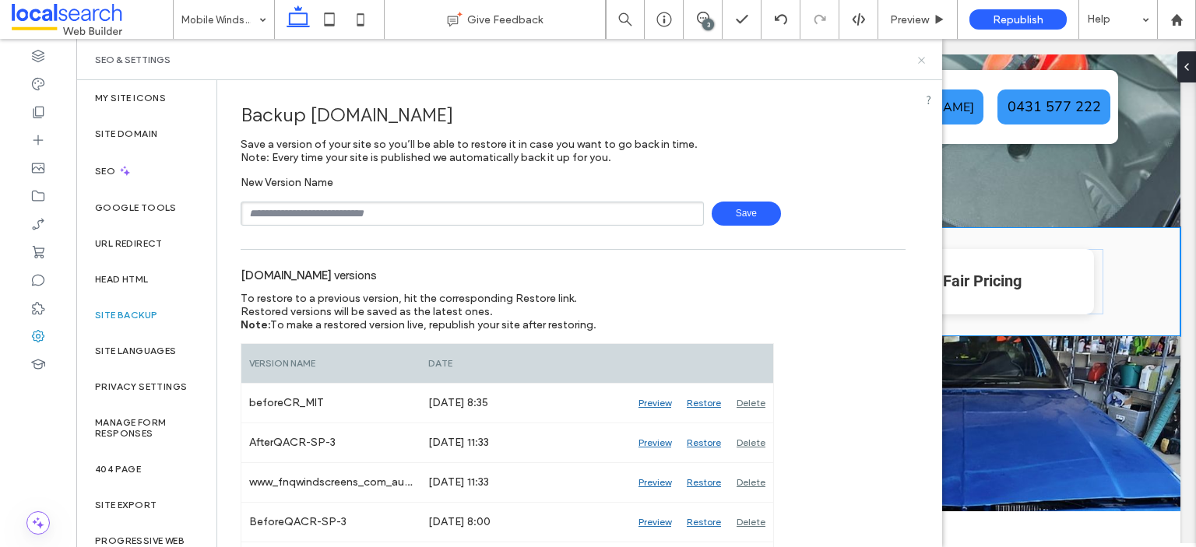
click at [918, 62] on icon at bounding box center [921, 60] width 12 height 12
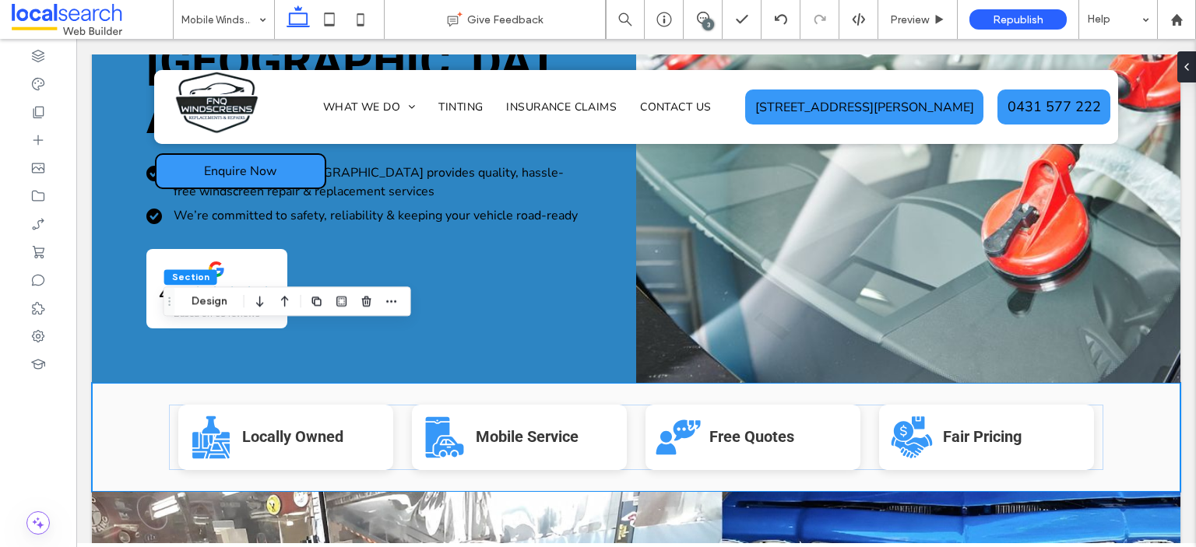
scroll to position [339, 0]
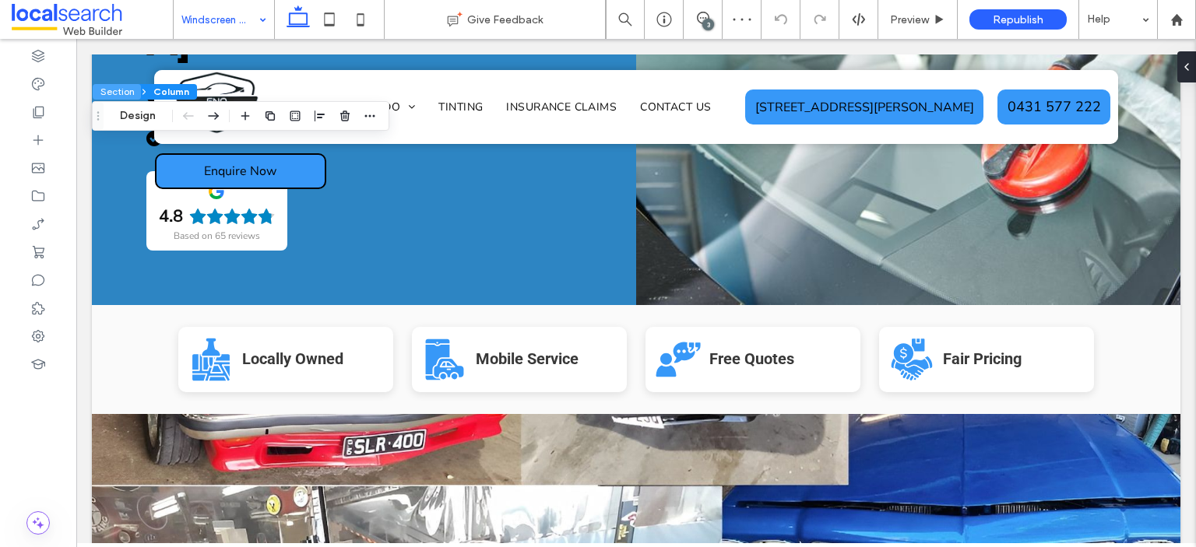
click at [114, 89] on button "Section" at bounding box center [117, 92] width 48 height 16
click at [316, 115] on use "button" at bounding box center [320, 116] width 10 height 2
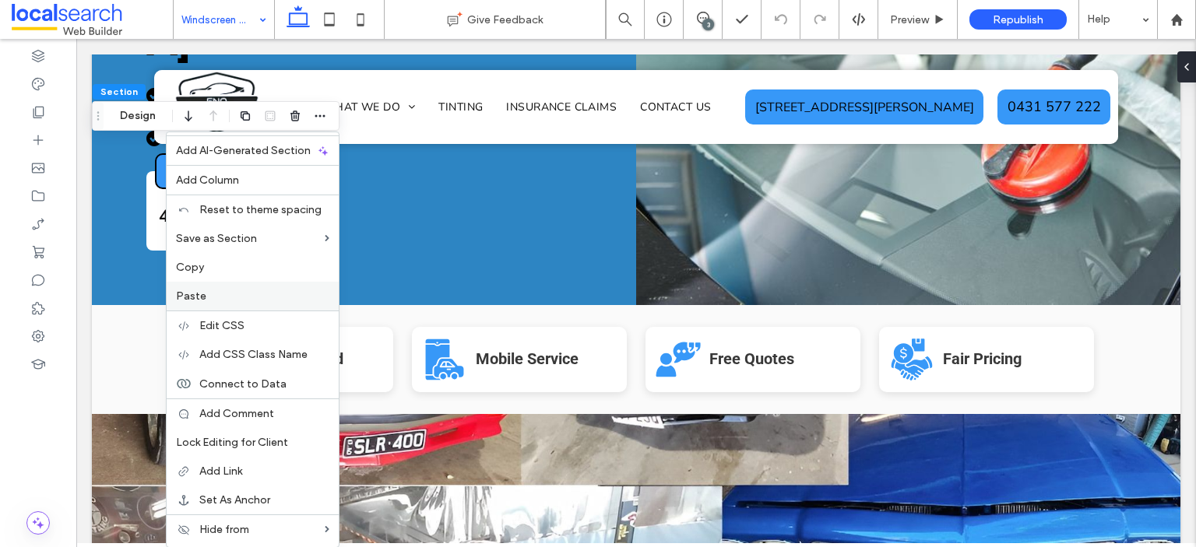
click at [216, 294] on label "Paste" at bounding box center [252, 296] width 153 height 13
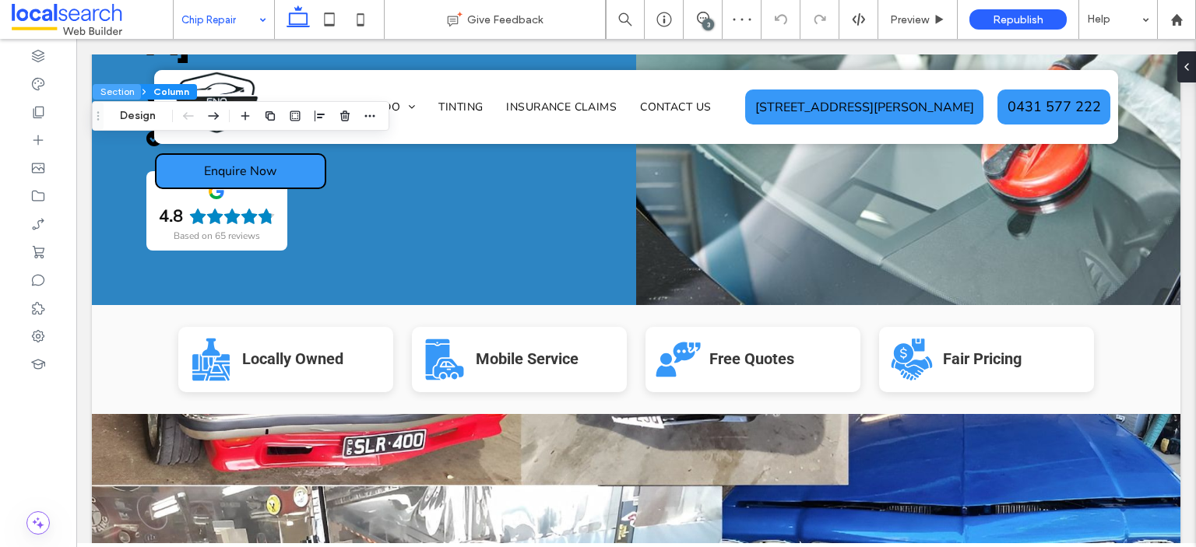
click at [130, 92] on button "Section" at bounding box center [117, 92] width 48 height 16
click at [326, 119] on span "button" at bounding box center [320, 116] width 19 height 19
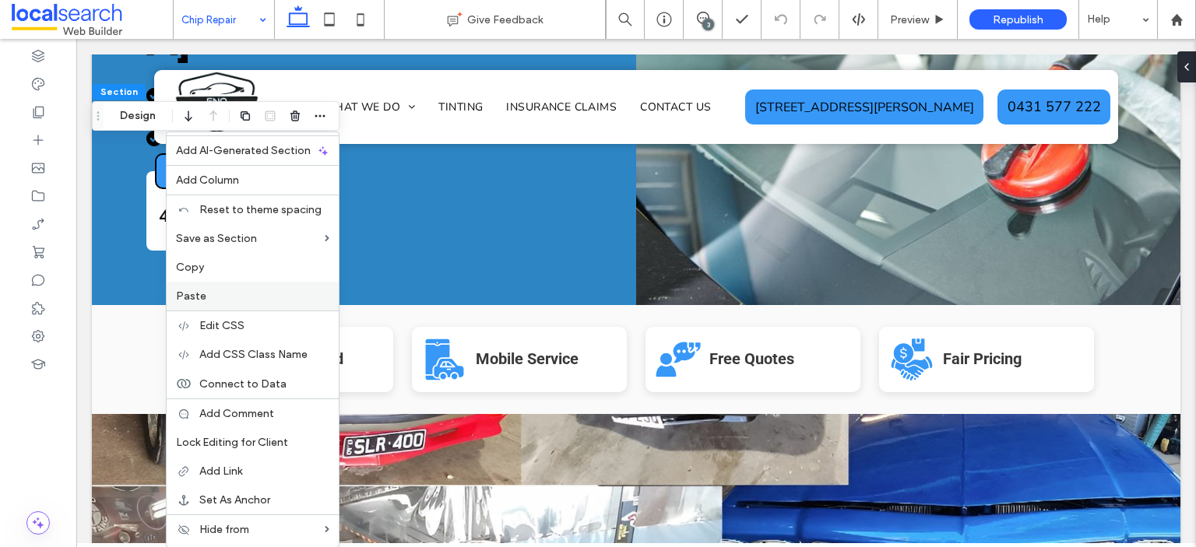
click at [221, 290] on label "Paste" at bounding box center [252, 296] width 153 height 13
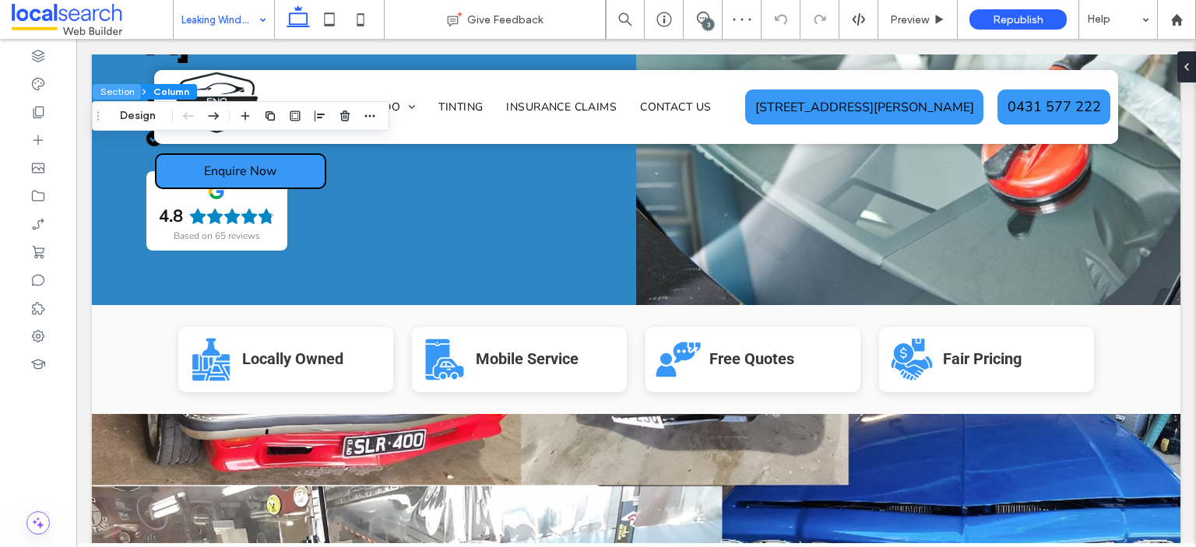
click at [120, 90] on button "Section" at bounding box center [117, 92] width 48 height 16
click at [318, 121] on icon "button" at bounding box center [320, 116] width 12 height 12
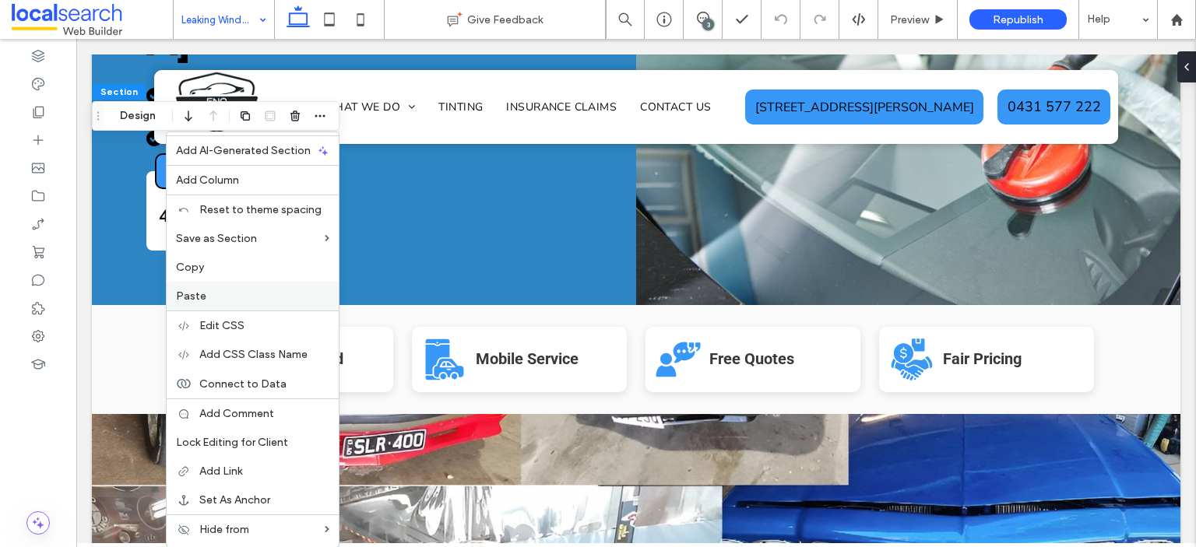
click at [244, 301] on label "Paste" at bounding box center [252, 296] width 153 height 13
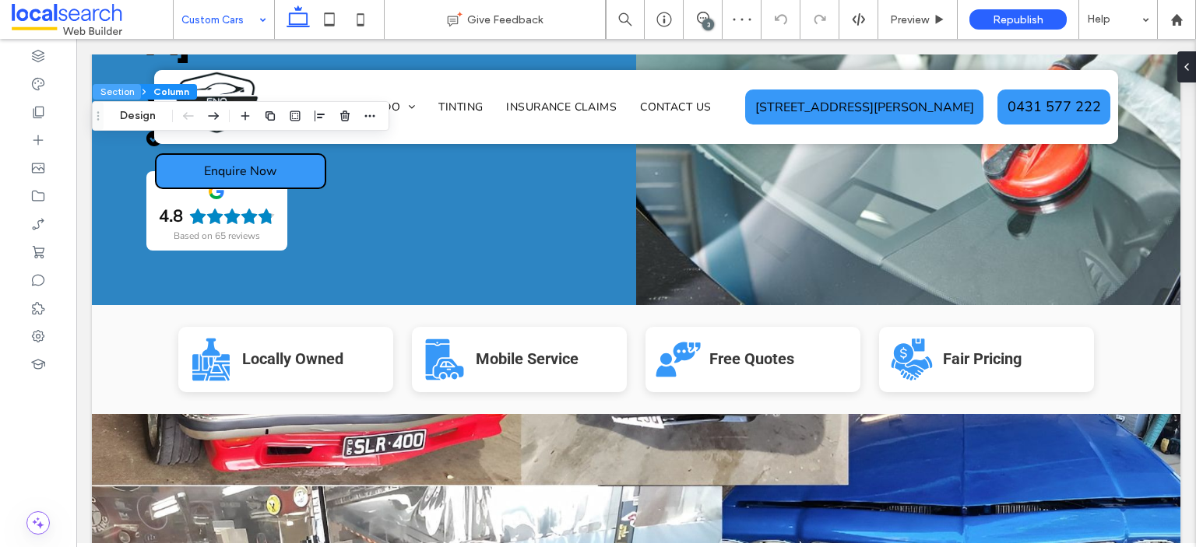
click at [114, 93] on button "Section" at bounding box center [117, 92] width 48 height 16
click at [330, 115] on div "Section Design" at bounding box center [216, 116] width 248 height 30
click at [326, 114] on span "button" at bounding box center [320, 116] width 19 height 19
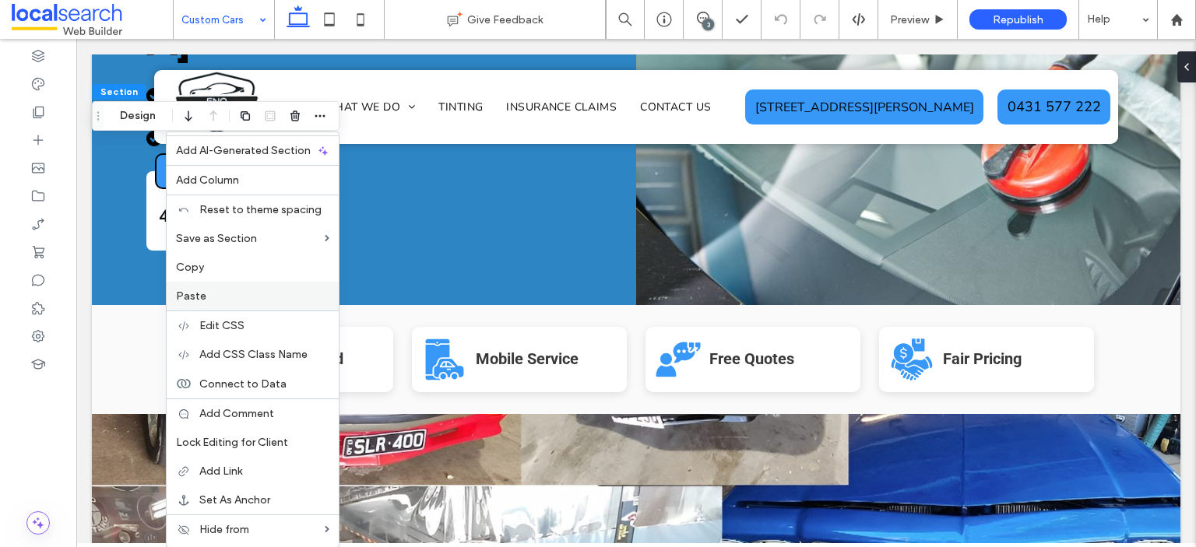
click at [242, 287] on div "Paste" at bounding box center [253, 296] width 172 height 29
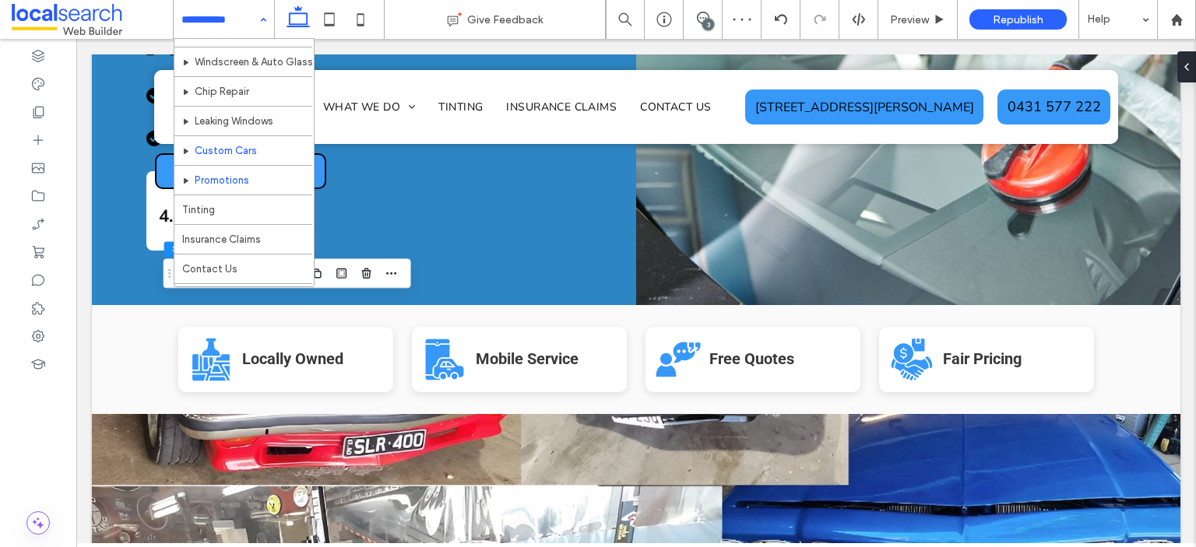
scroll to position [78, 0]
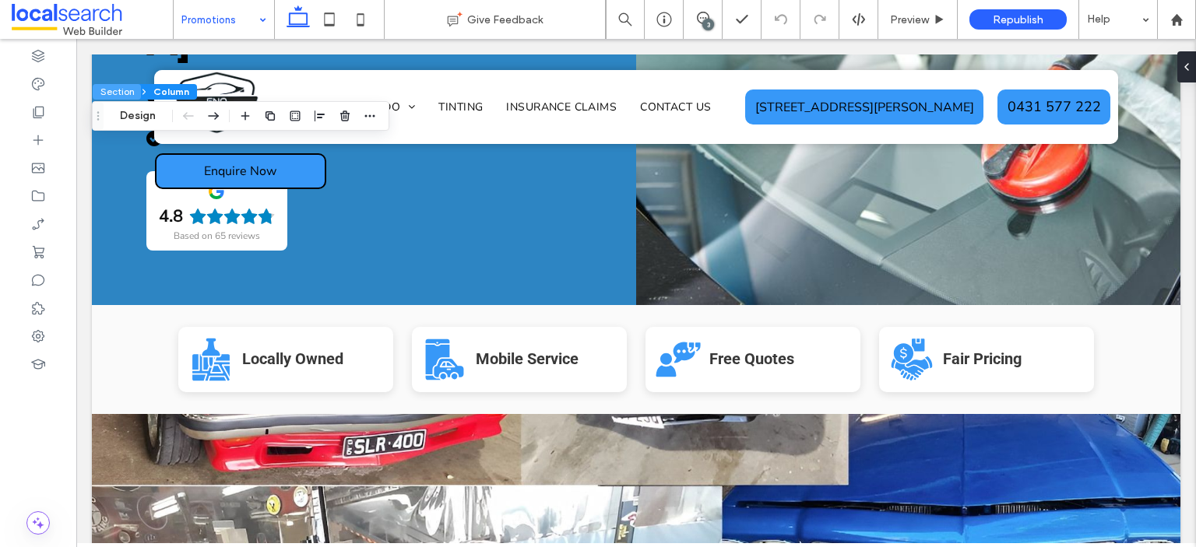
click at [121, 94] on button "Section" at bounding box center [117, 92] width 48 height 16
click at [315, 121] on icon "button" at bounding box center [320, 116] width 12 height 12
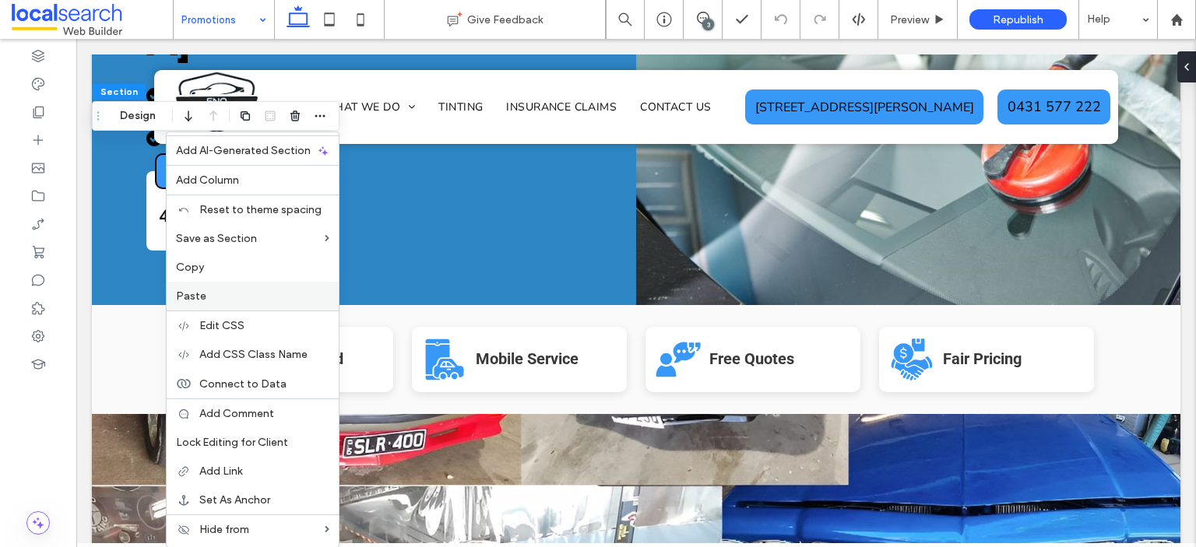
click at [216, 295] on label "Paste" at bounding box center [252, 296] width 153 height 13
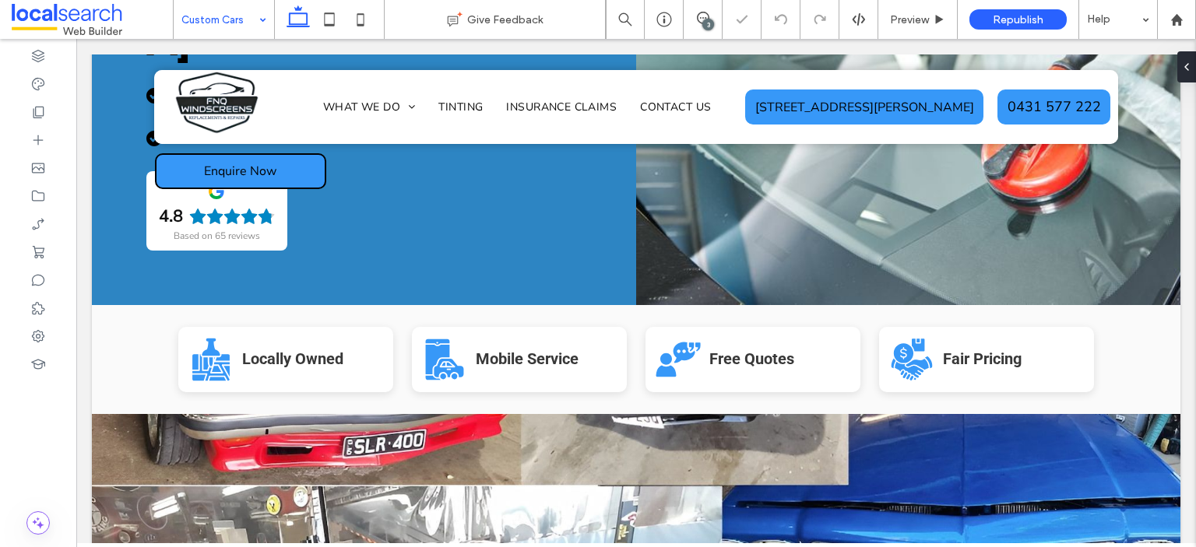
click at [239, 30] on input at bounding box center [219, 19] width 77 height 39
click at [359, 304] on span "button" at bounding box center [366, 303] width 19 height 19
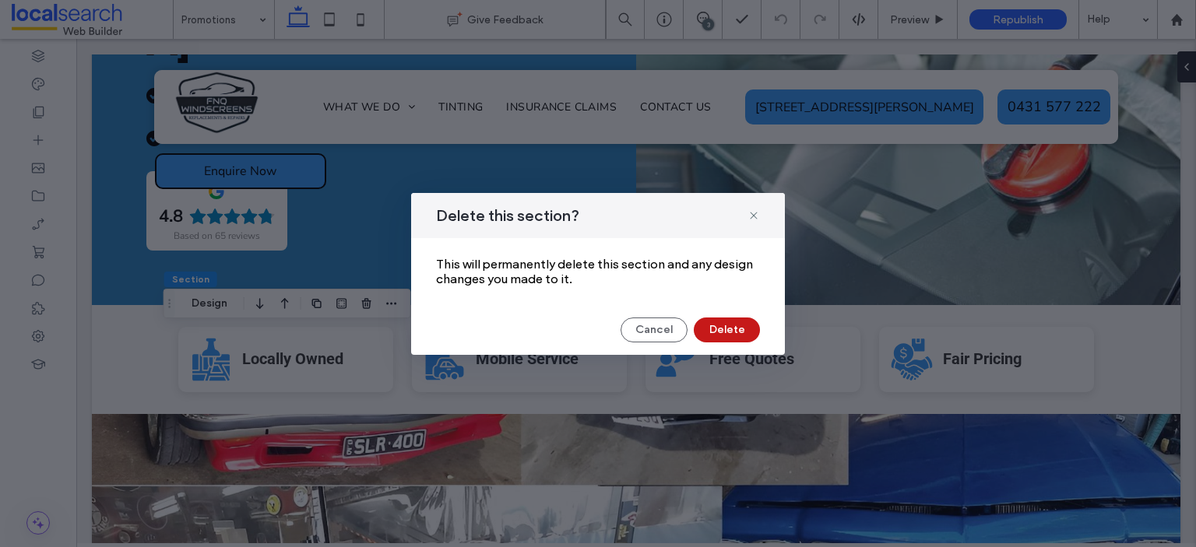
click at [723, 326] on button "Delete" at bounding box center [727, 330] width 66 height 25
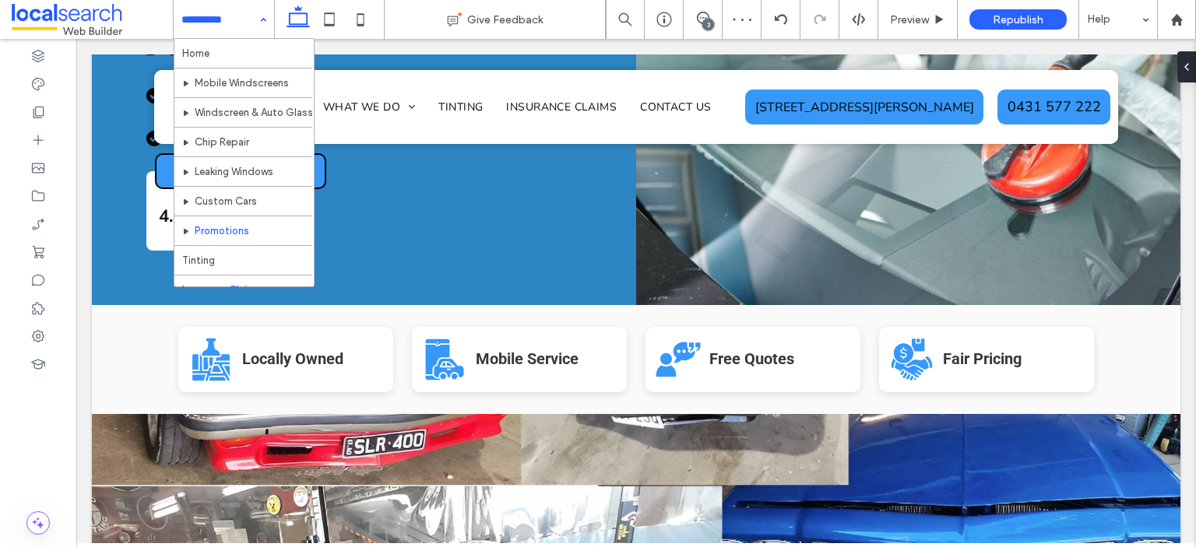
scroll to position [78, 0]
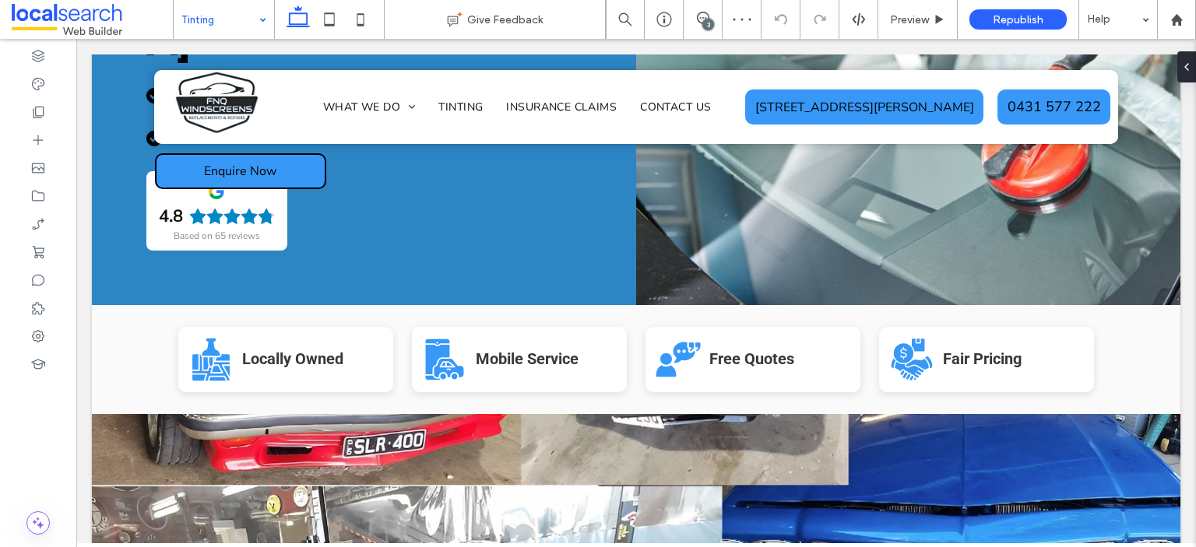
click at [261, 20] on div "Tinting" at bounding box center [224, 19] width 100 height 39
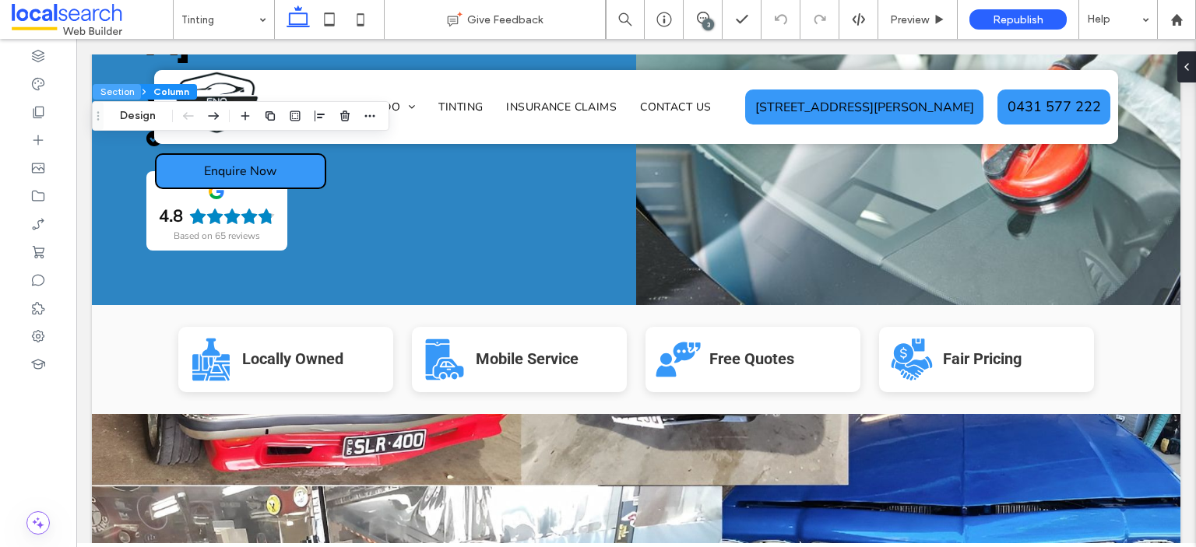
click at [111, 91] on button "Section" at bounding box center [117, 92] width 48 height 16
click at [319, 121] on icon "button" at bounding box center [320, 116] width 12 height 12
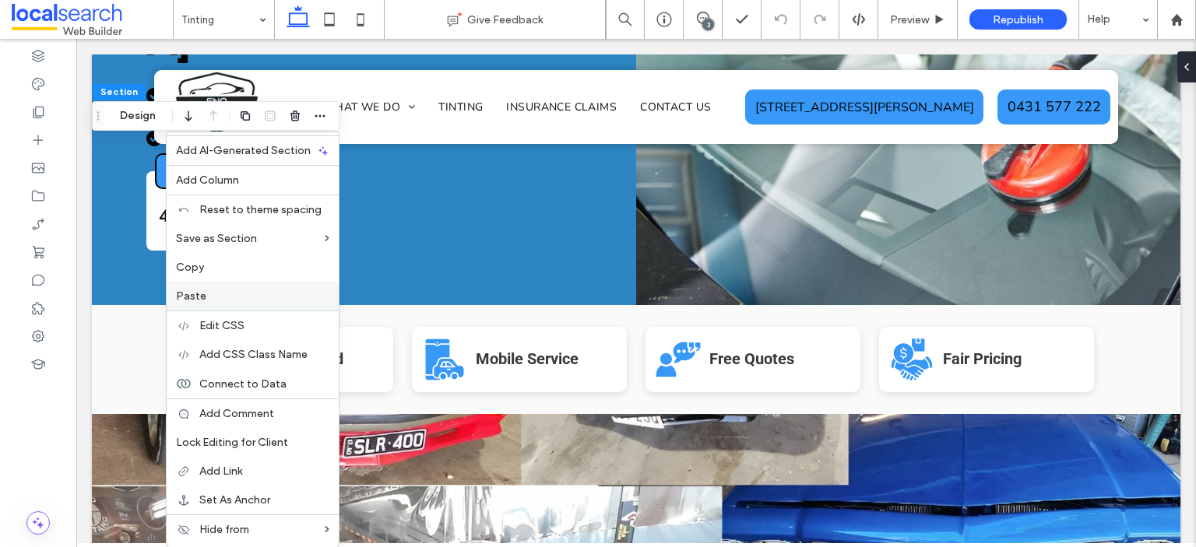
click at [212, 293] on label "Paste" at bounding box center [252, 296] width 153 height 13
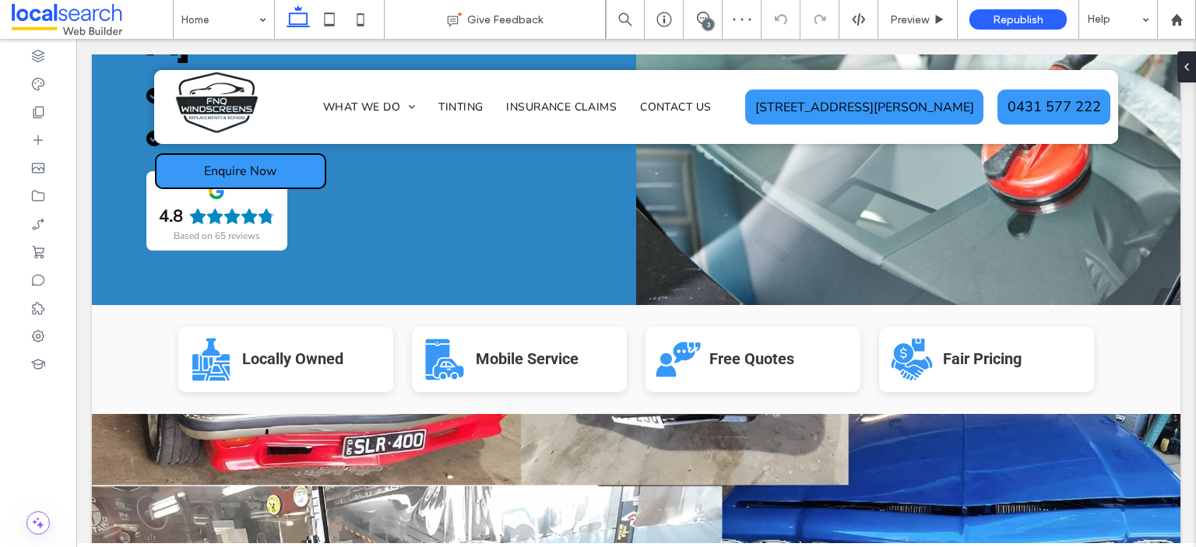
click at [710, 23] on div "3" at bounding box center [708, 25] width 12 height 12
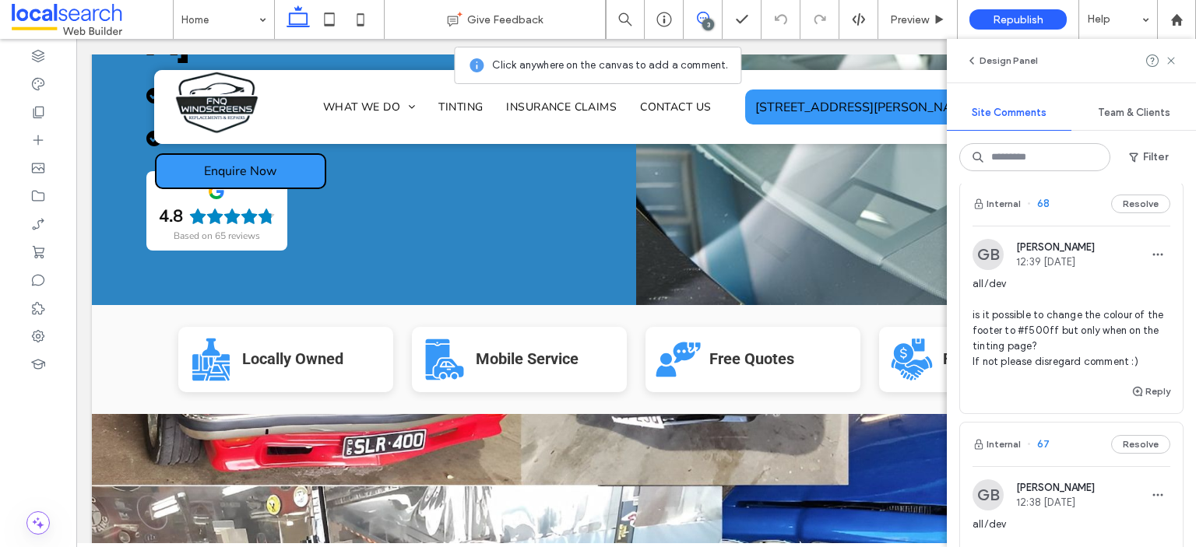
scroll to position [249, 0]
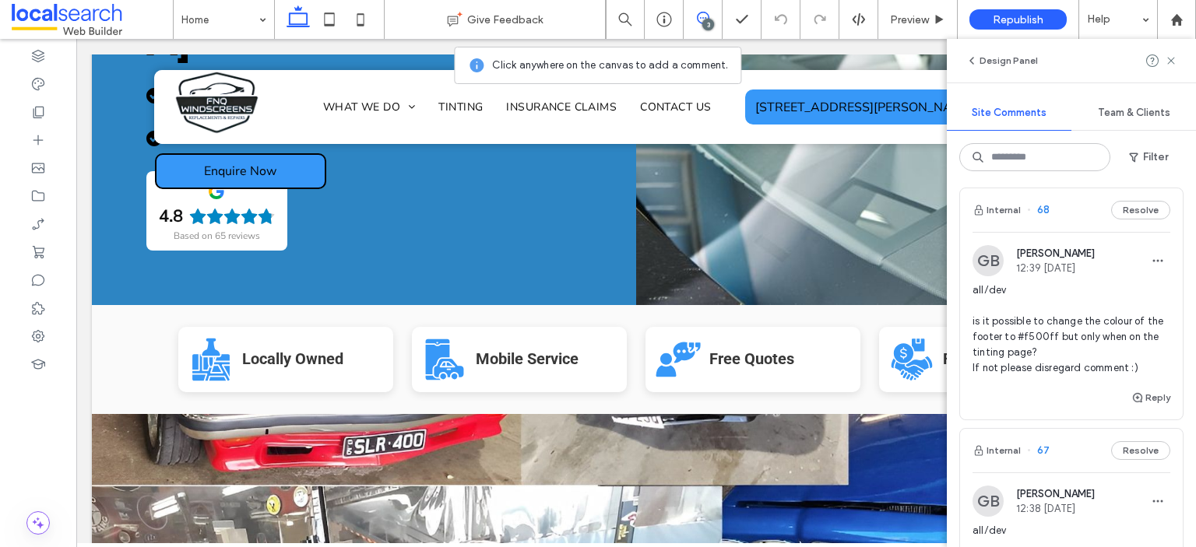
click at [1052, 323] on span "all/dev is it possible to change the colour of the footer to #f500ff but only w…" at bounding box center [1071, 329] width 198 height 93
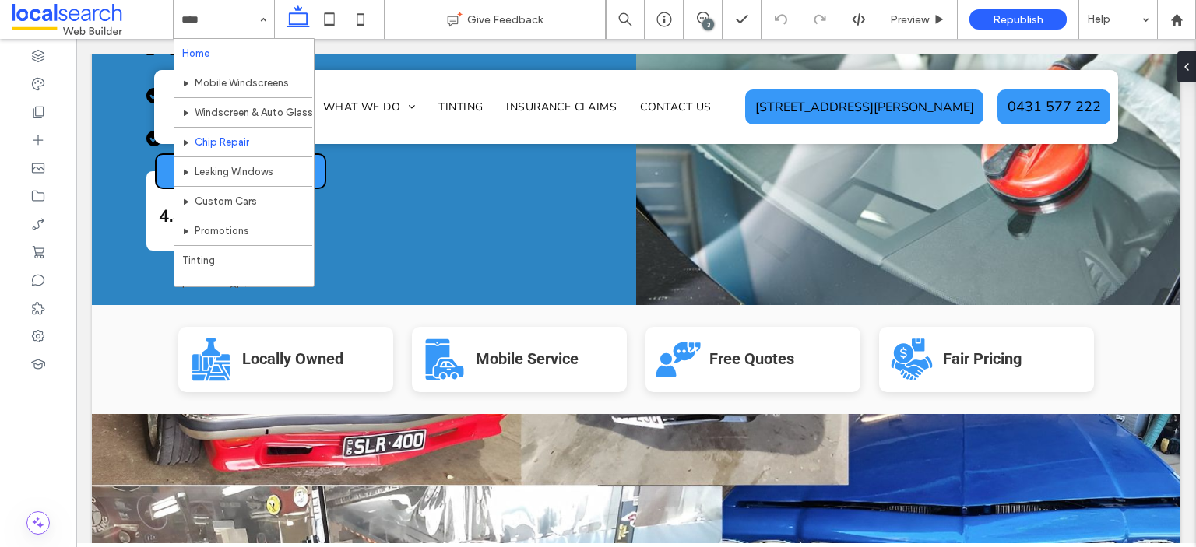
scroll to position [112, 0]
click at [216, 28] on input at bounding box center [219, 19] width 77 height 39
click at [694, 21] on span at bounding box center [702, 18] width 38 height 12
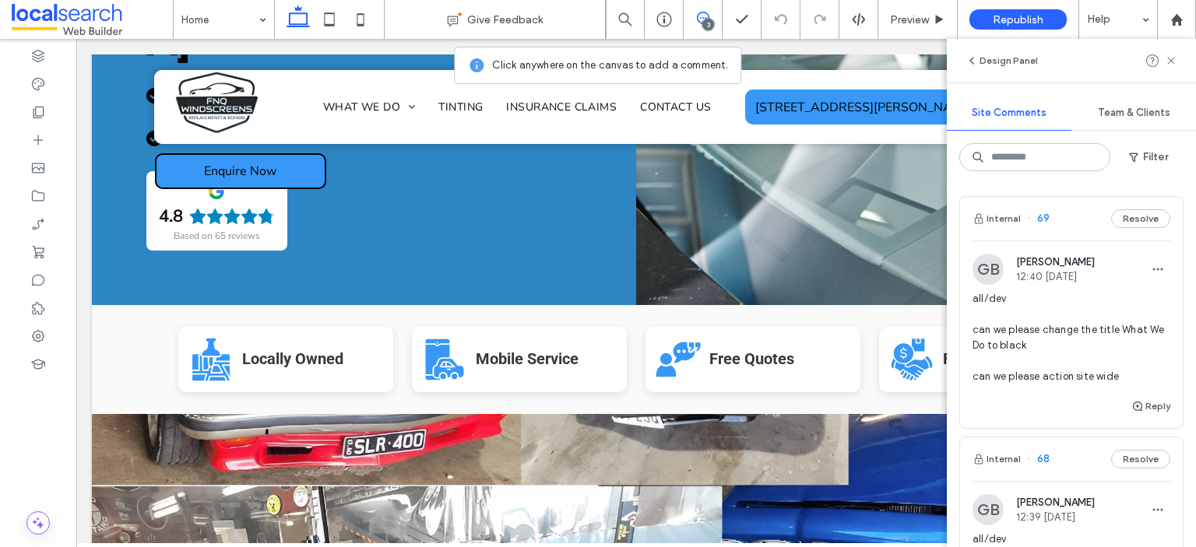
click at [1027, 325] on span "all/dev can we please change the title What We Do to black can we please action…" at bounding box center [1071, 337] width 198 height 93
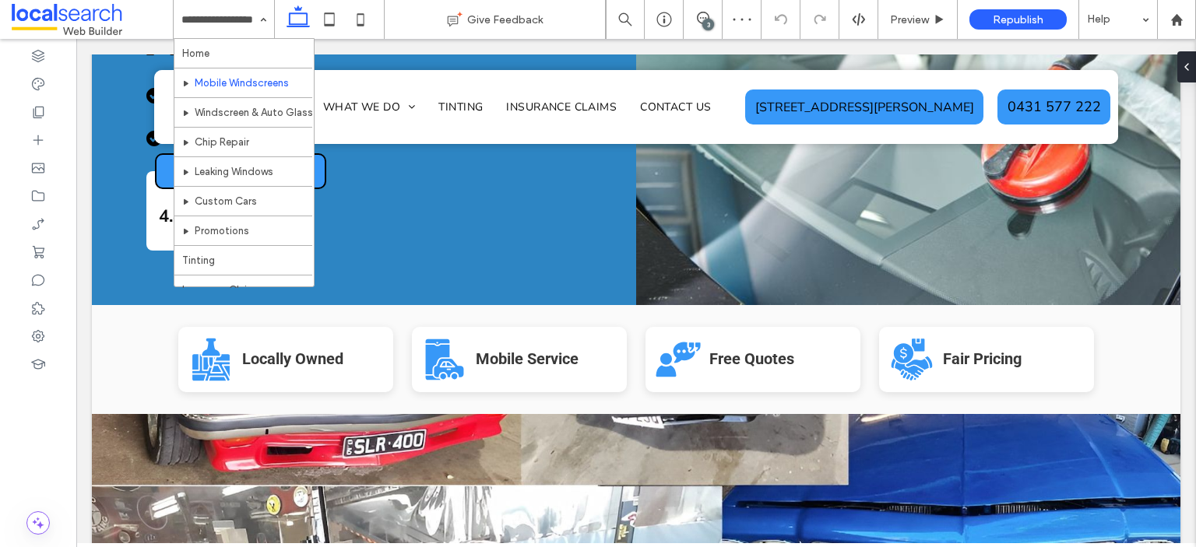
click at [243, 19] on input at bounding box center [219, 19] width 77 height 39
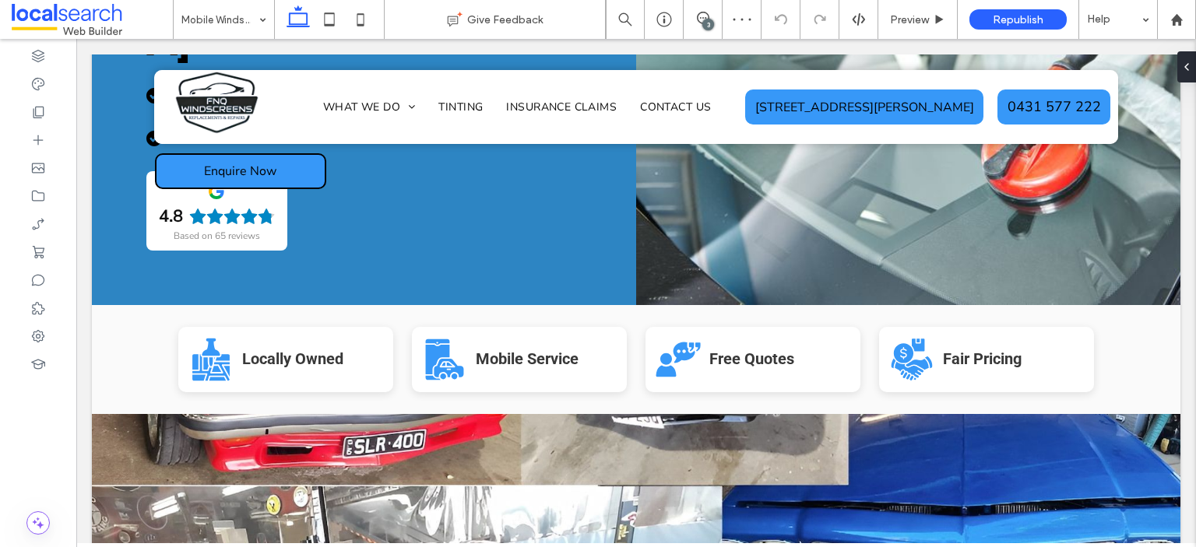
click at [262, 21] on div "Mobile Windscreens" at bounding box center [224, 19] width 100 height 39
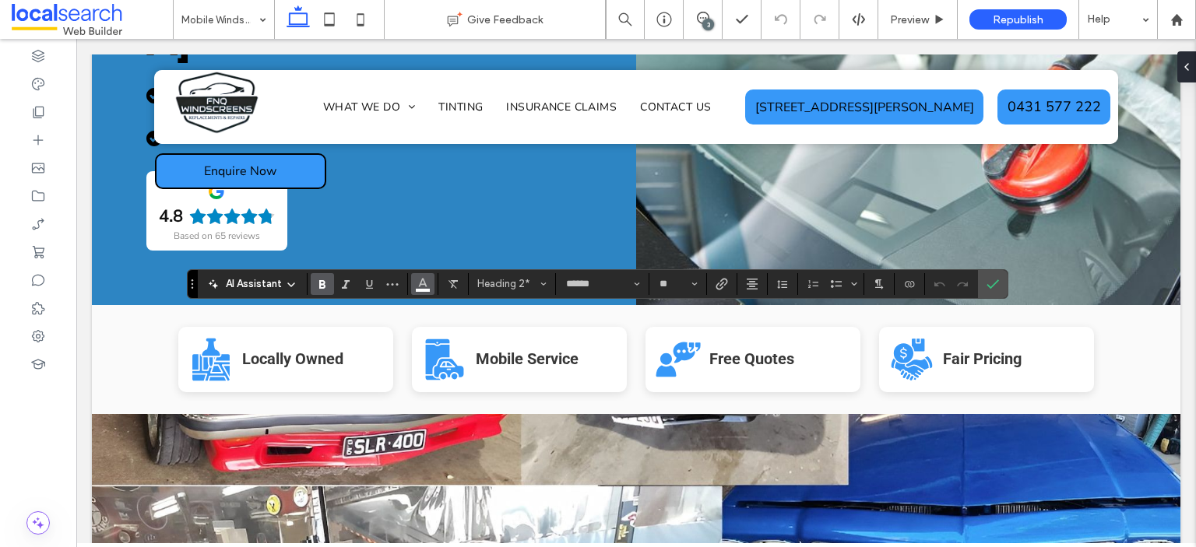
click at [419, 282] on icon "Color" at bounding box center [422, 282] width 12 height 12
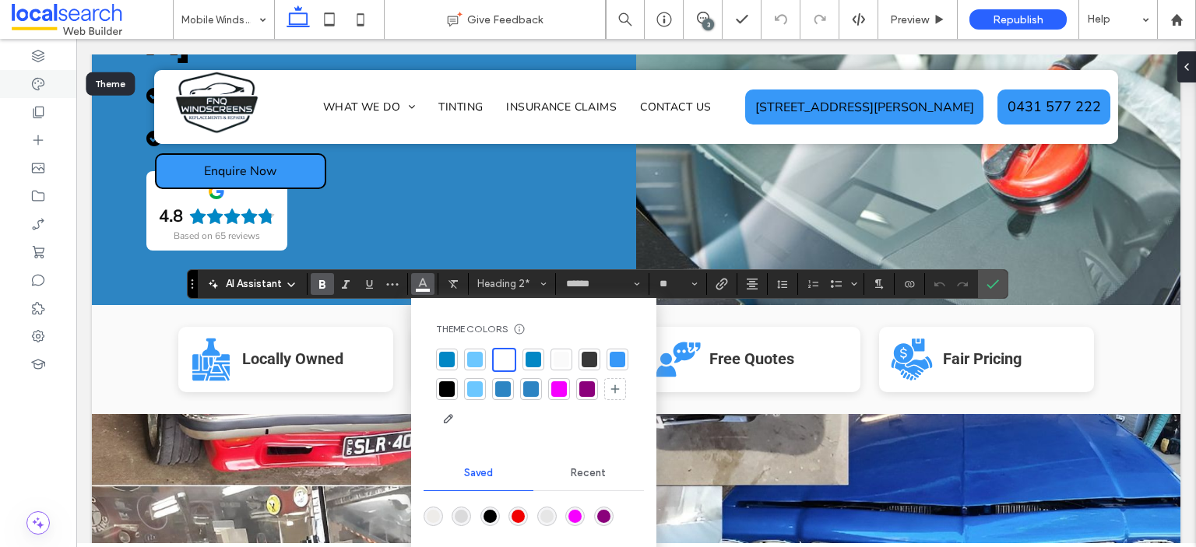
click at [45, 95] on div at bounding box center [38, 84] width 76 height 28
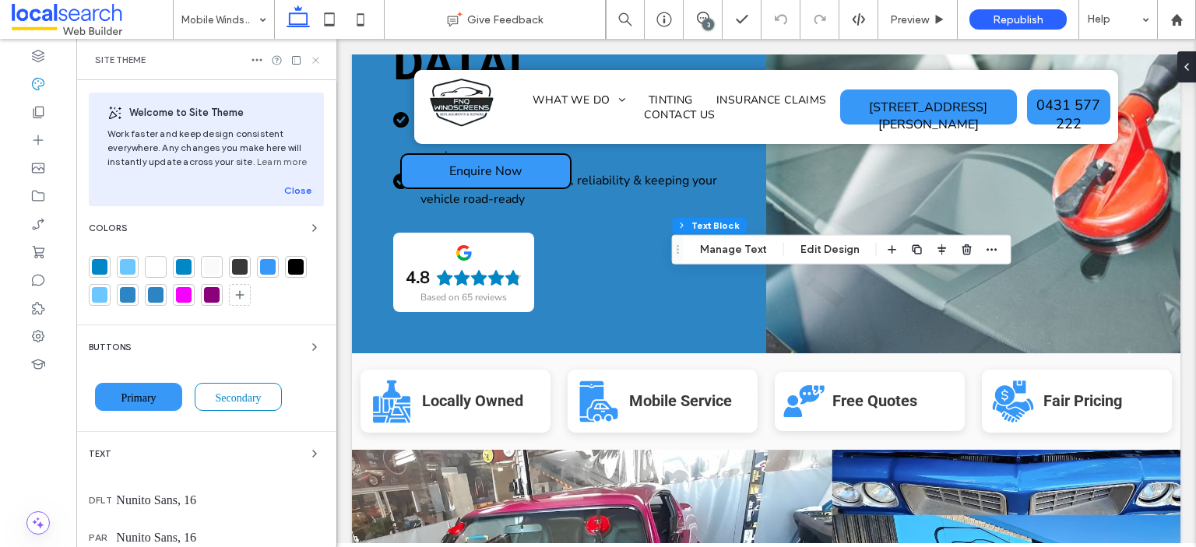
click at [314, 54] on icon at bounding box center [316, 60] width 12 height 12
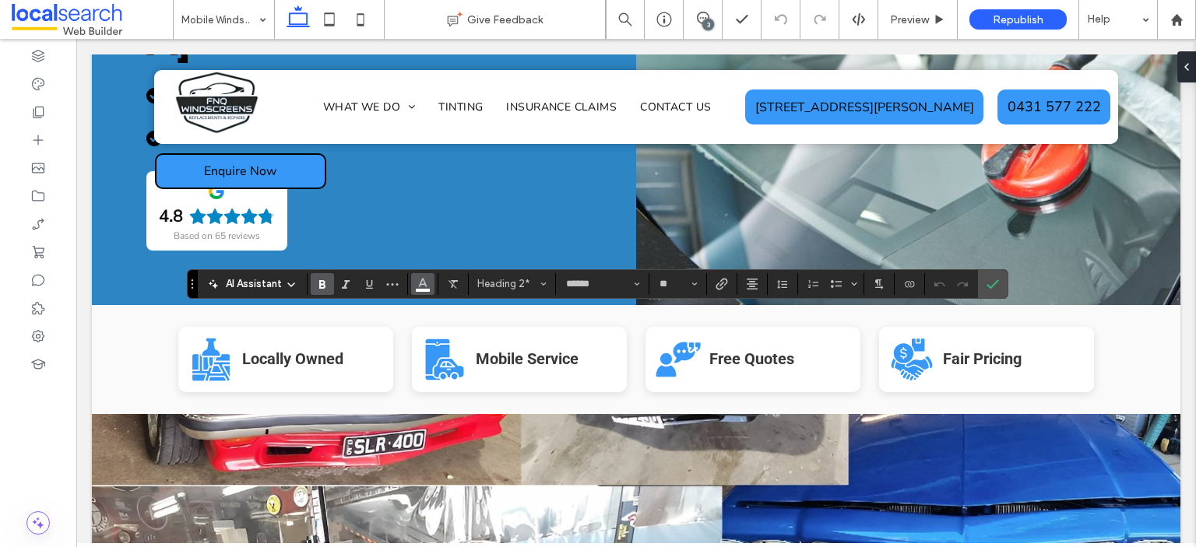
click at [413, 277] on button "Color" at bounding box center [422, 284] width 23 height 22
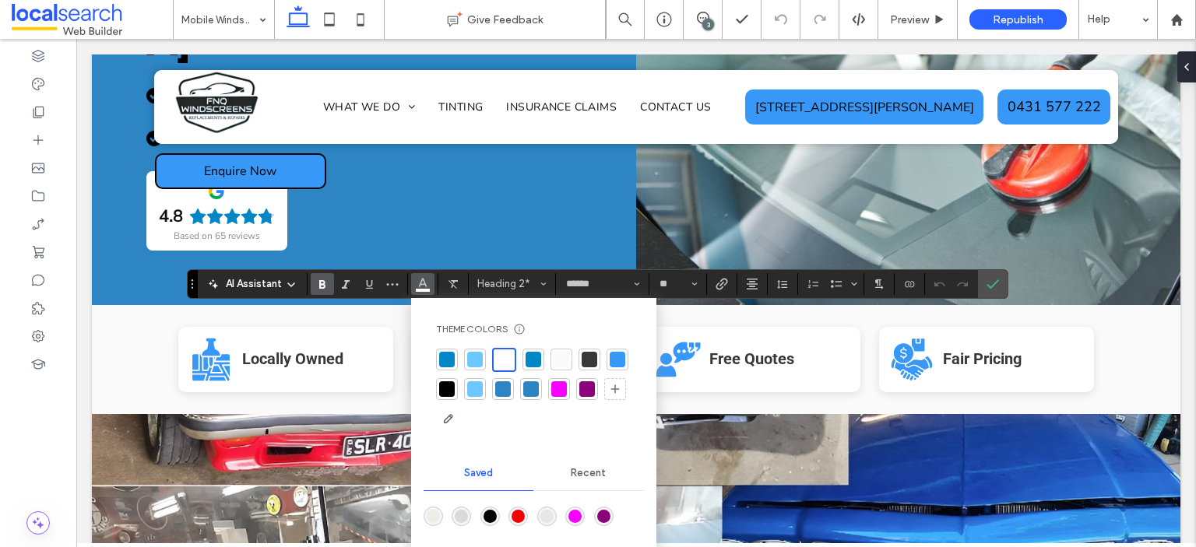
click at [445, 388] on div at bounding box center [447, 389] width 16 height 16
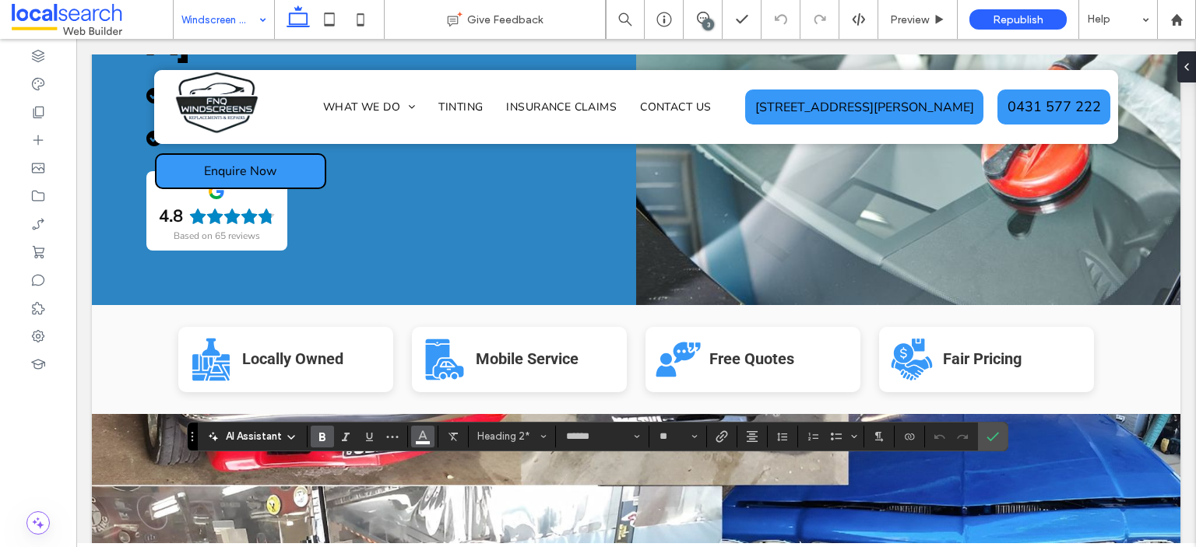
click at [423, 437] on icon "Color" at bounding box center [422, 435] width 12 height 12
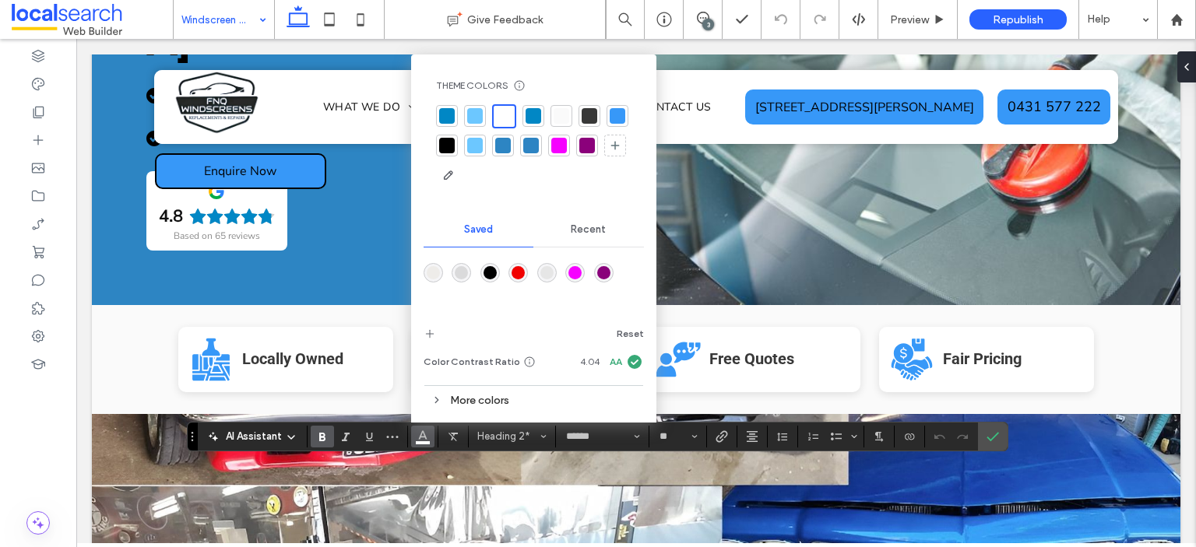
click at [448, 148] on div at bounding box center [447, 146] width 16 height 16
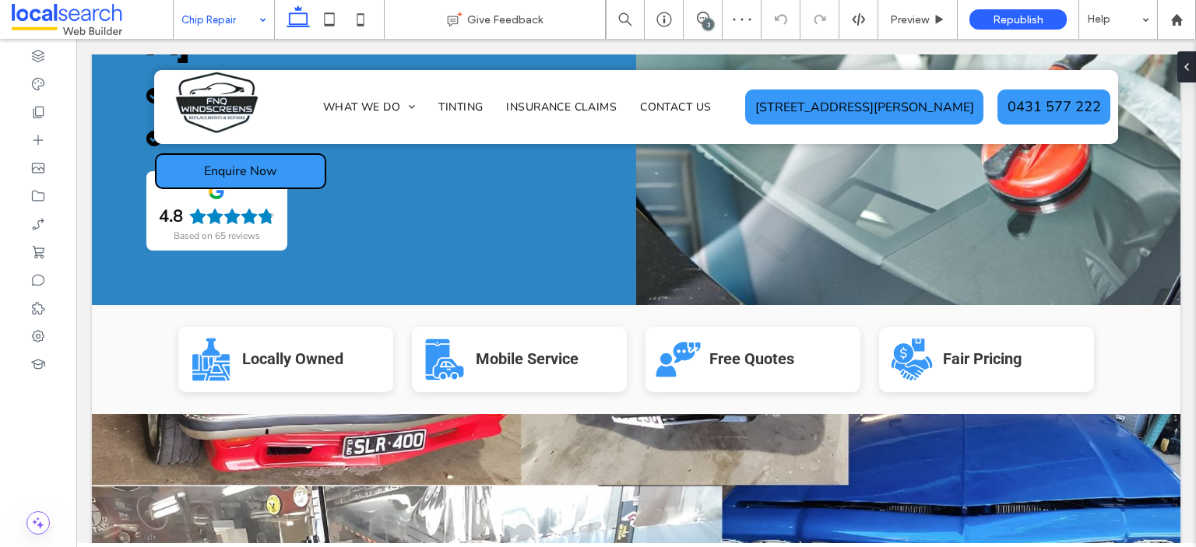
type input "******"
type input "**"
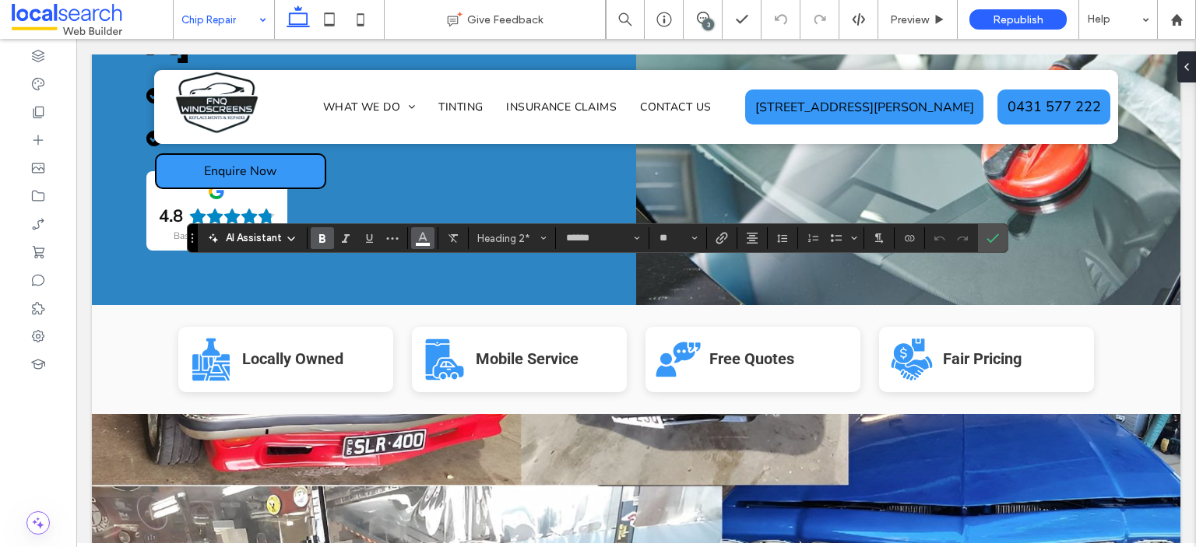
click at [420, 243] on span "Color" at bounding box center [422, 237] width 12 height 20
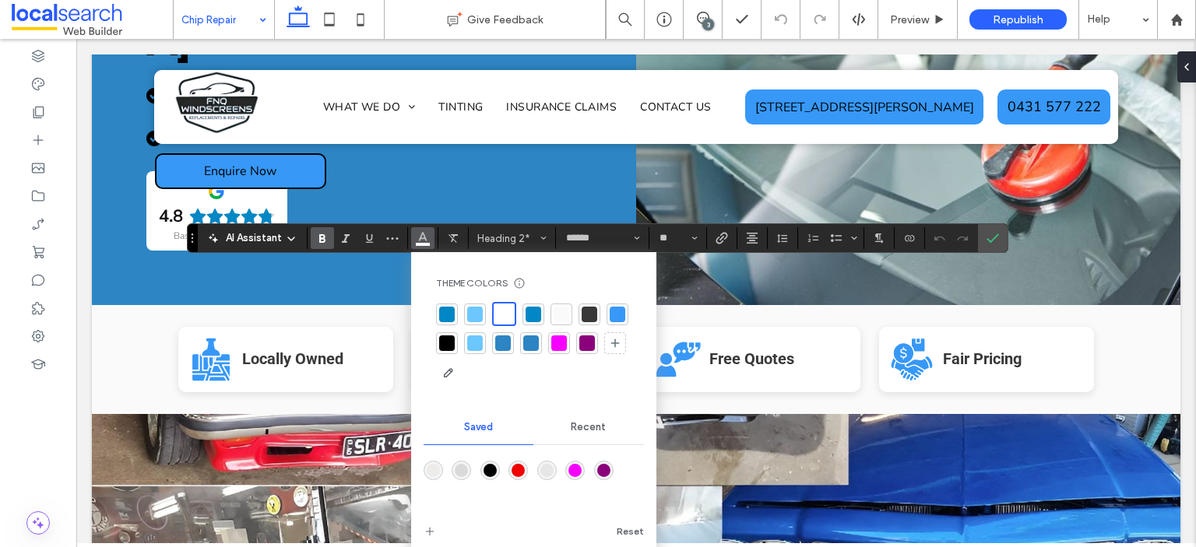
click at [449, 339] on div at bounding box center [447, 343] width 16 height 16
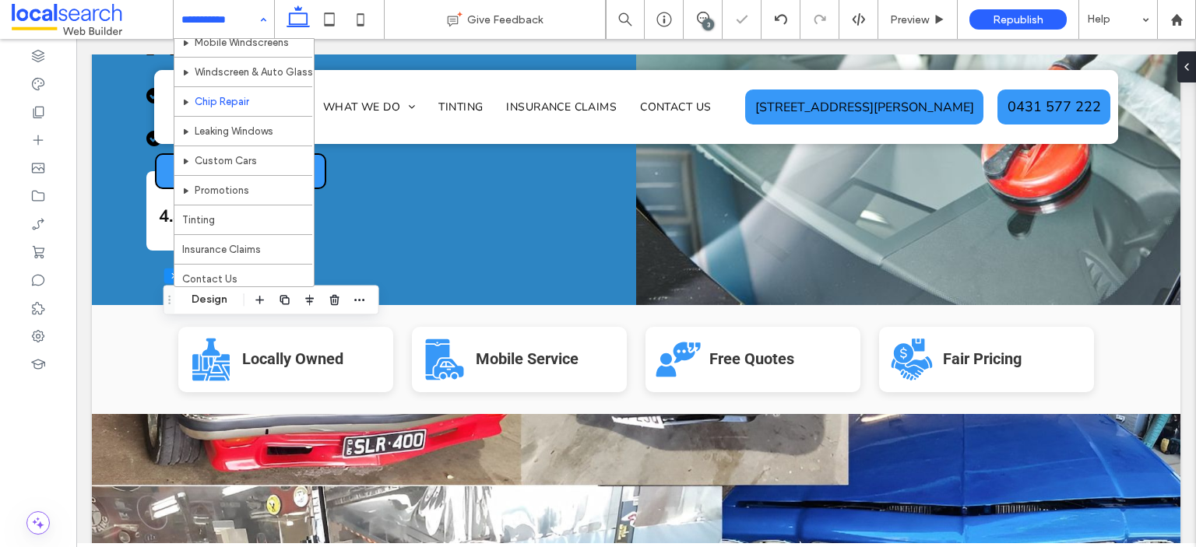
scroll to position [78, 0]
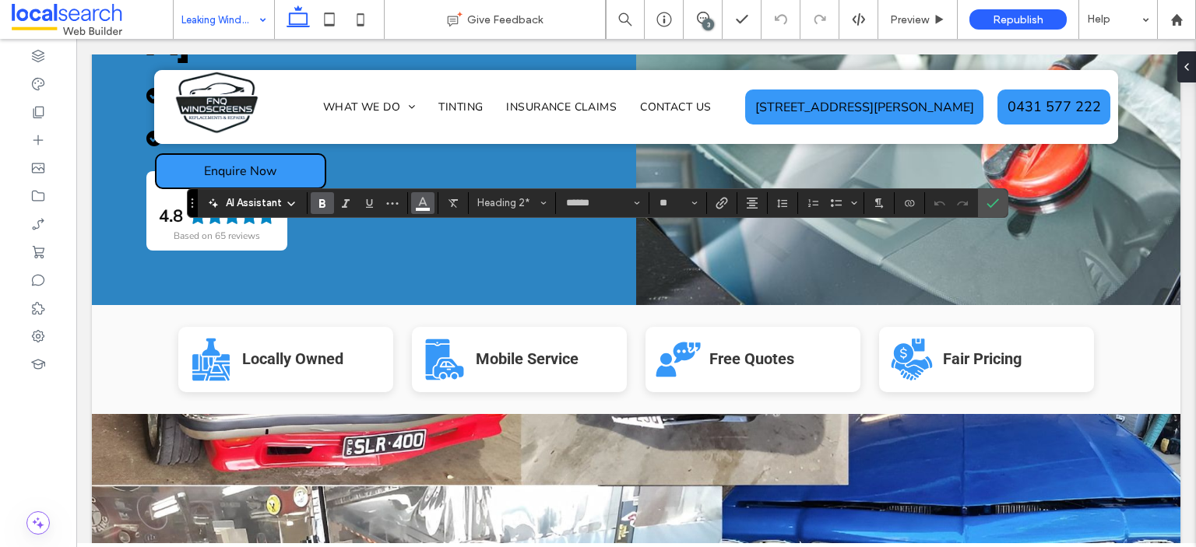
click at [418, 200] on icon "Color" at bounding box center [422, 201] width 12 height 12
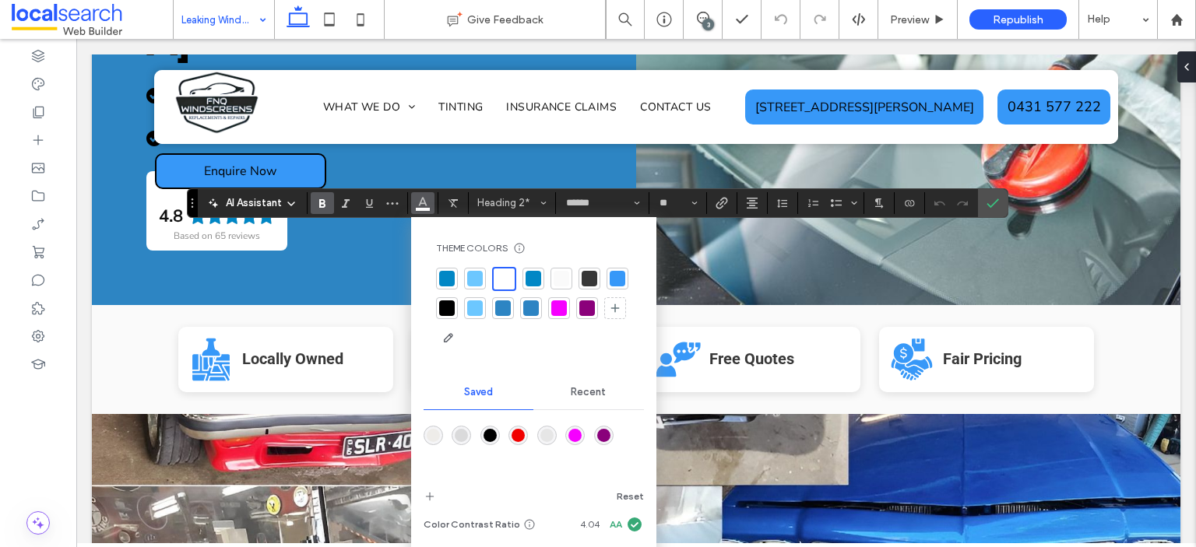
click at [451, 313] on div at bounding box center [447, 308] width 16 height 16
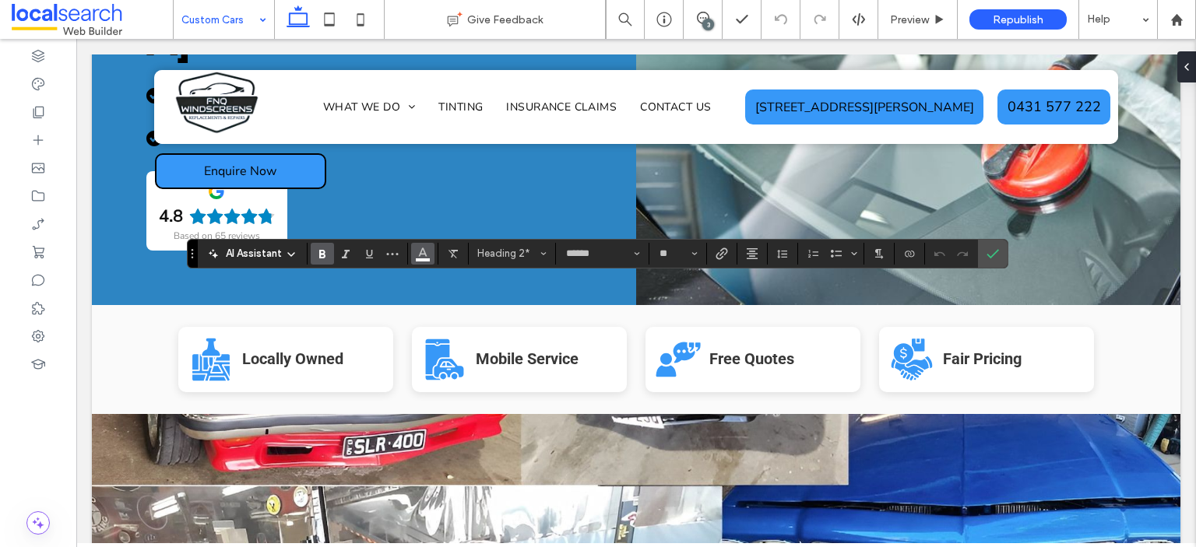
click at [416, 251] on icon "Color" at bounding box center [422, 252] width 12 height 12
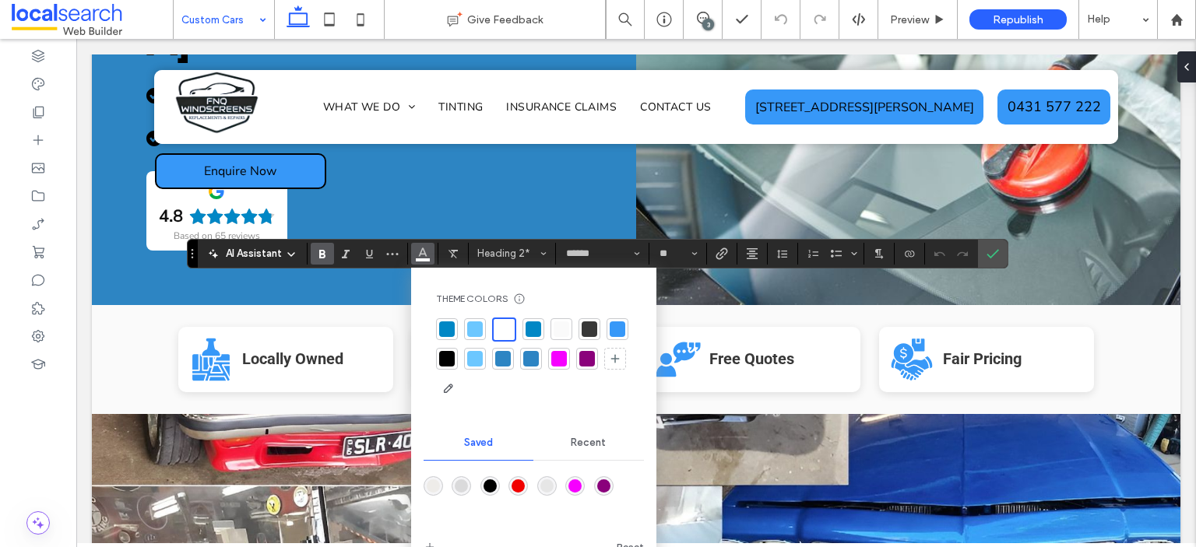
click at [445, 357] on div at bounding box center [447, 359] width 16 height 16
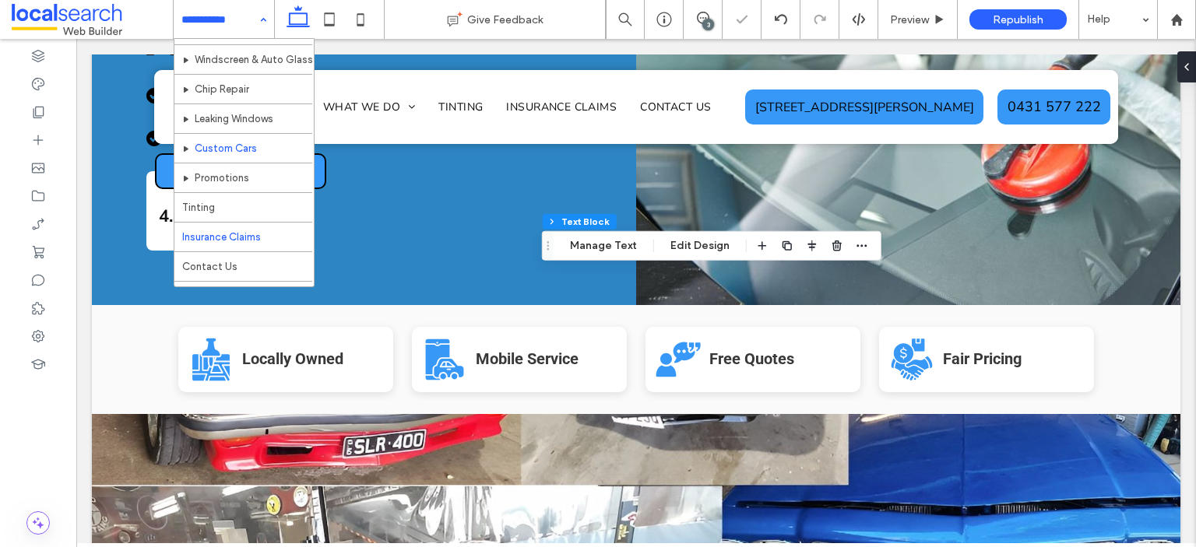
scroll to position [112, 0]
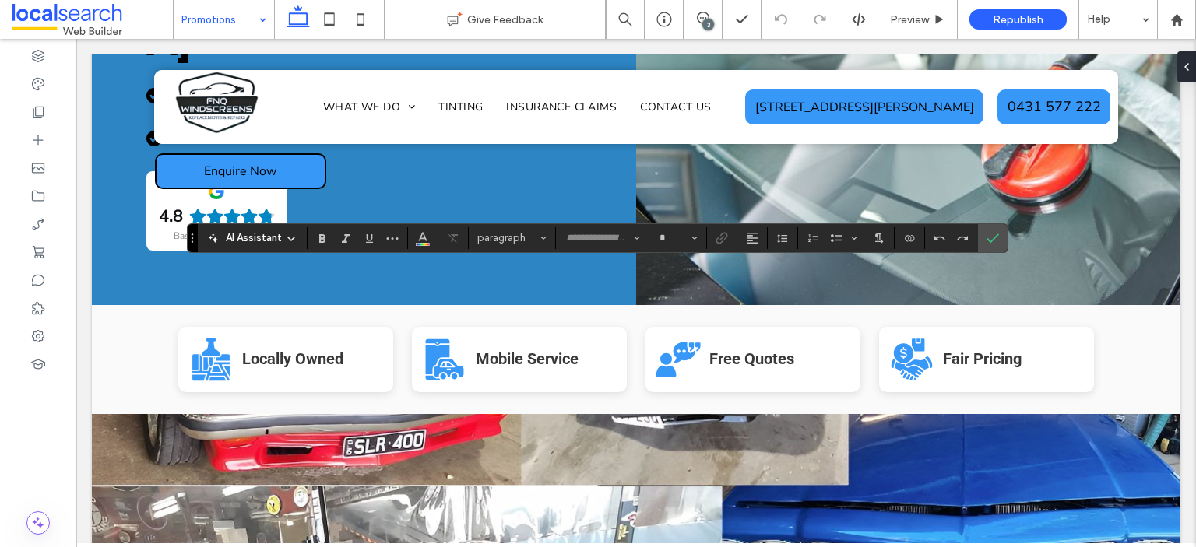
type input "******"
type input "**"
click at [429, 234] on button "Color" at bounding box center [422, 238] width 23 height 22
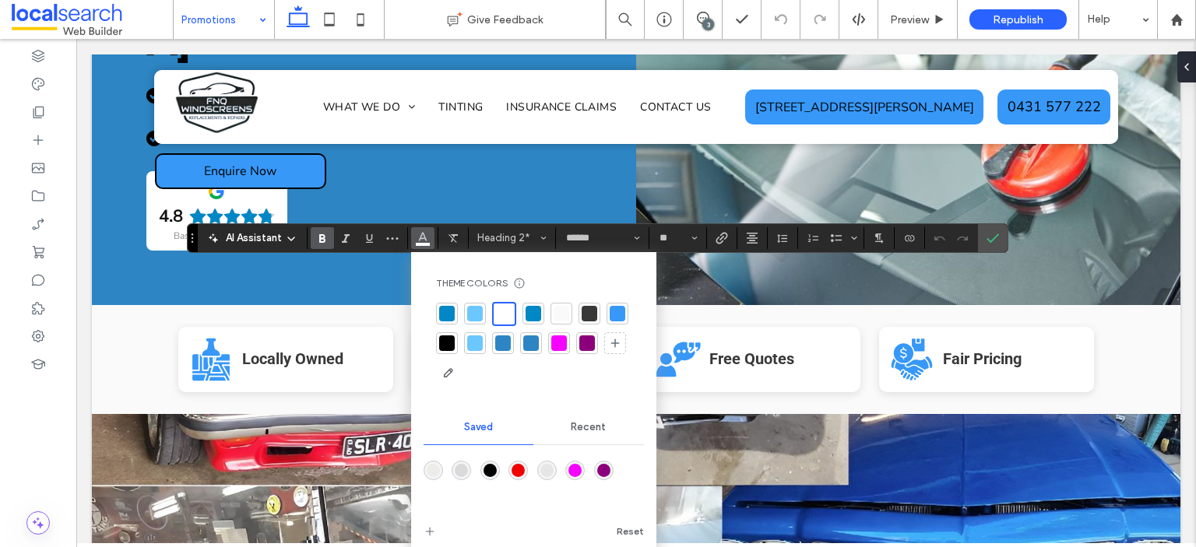
click at [442, 334] on div at bounding box center [447, 343] width 22 height 22
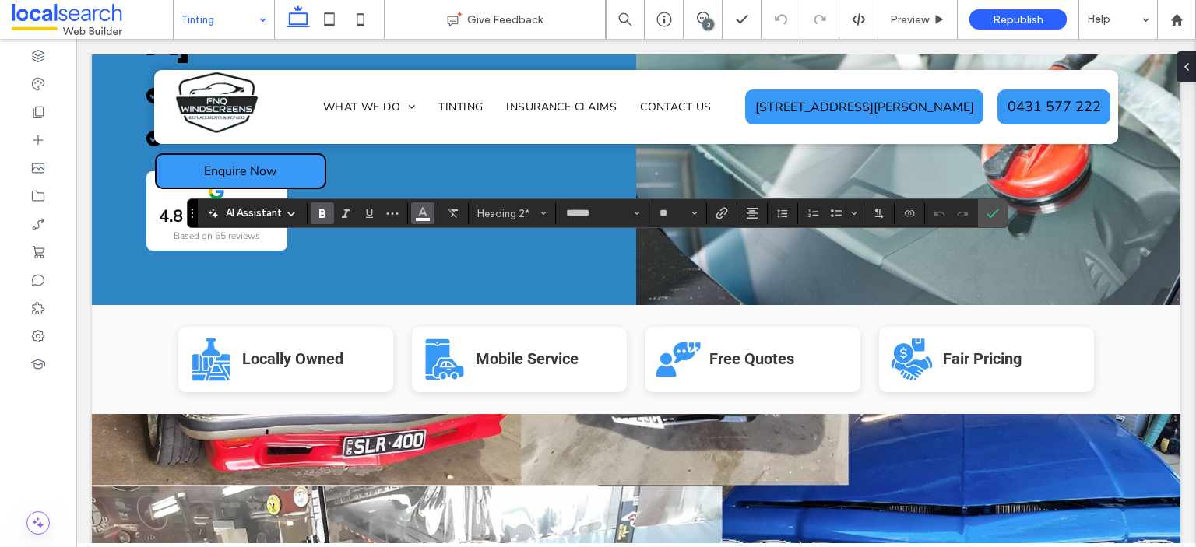
click at [419, 216] on icon "Color" at bounding box center [422, 211] width 12 height 12
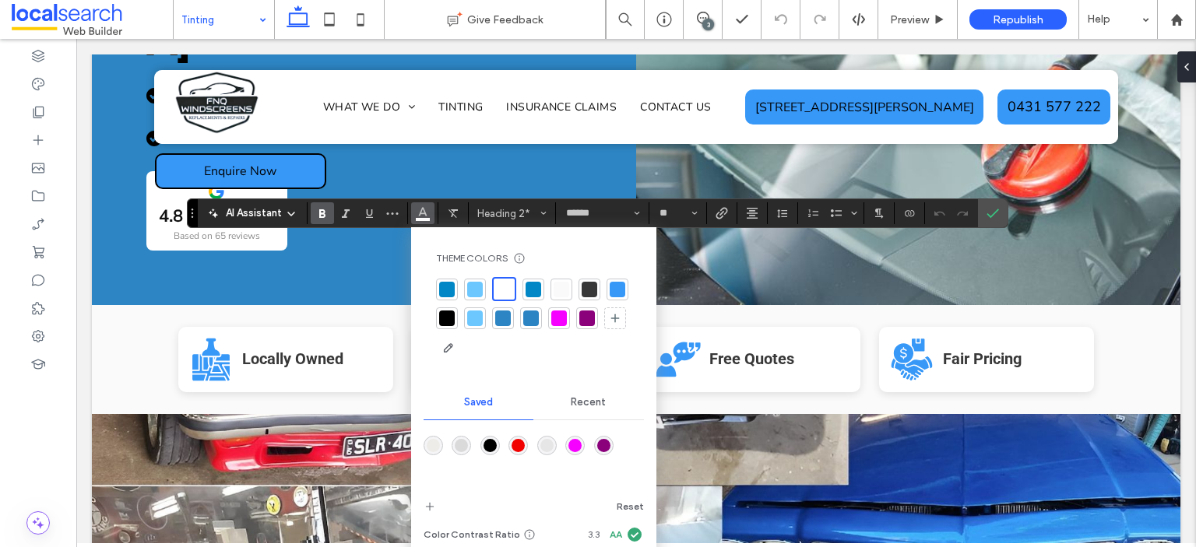
click at [446, 318] on div at bounding box center [447, 319] width 16 height 16
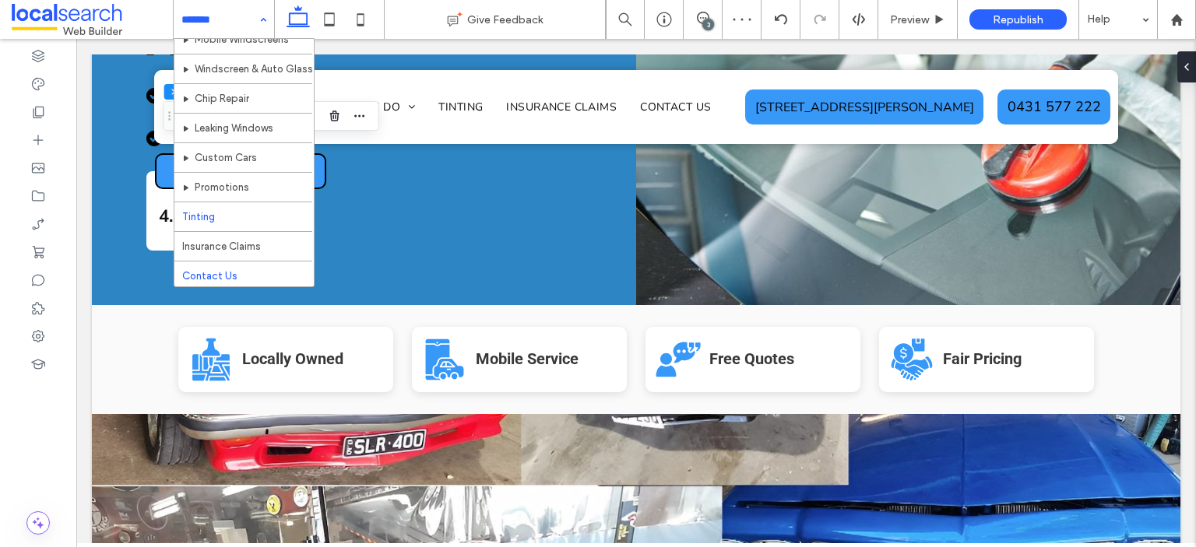
scroll to position [78, 0]
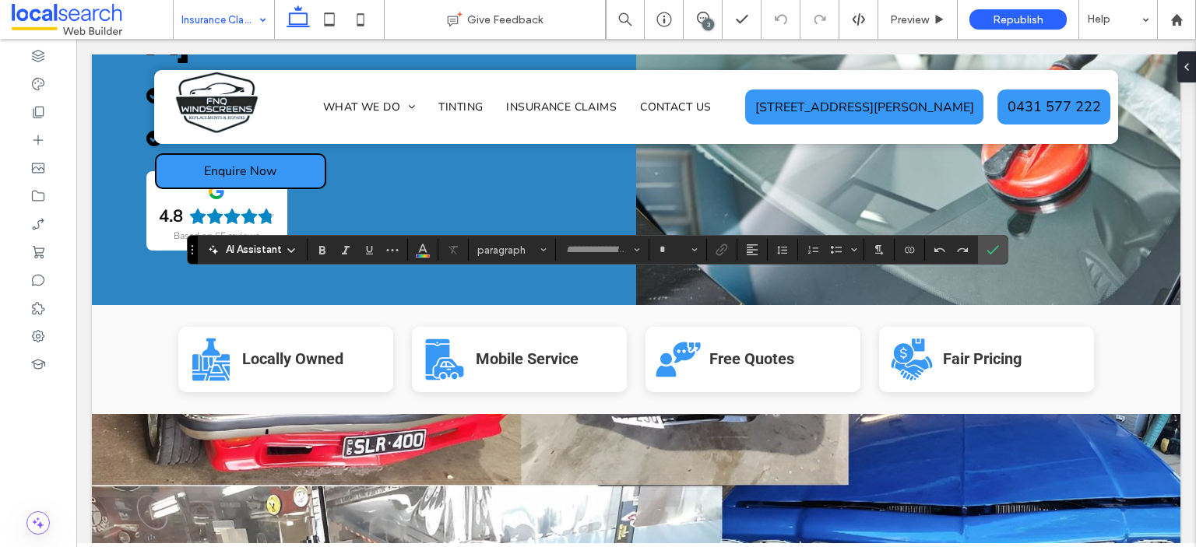
type input "******"
type input "**"
click at [417, 255] on icon "Color" at bounding box center [422, 248] width 12 height 12
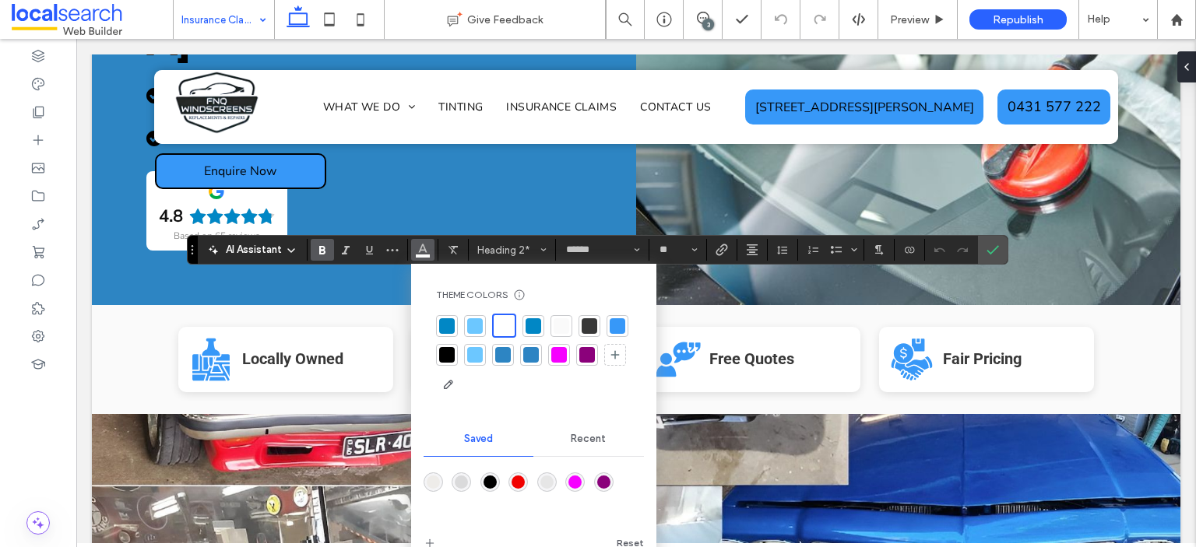
click at [445, 360] on div at bounding box center [447, 355] width 16 height 16
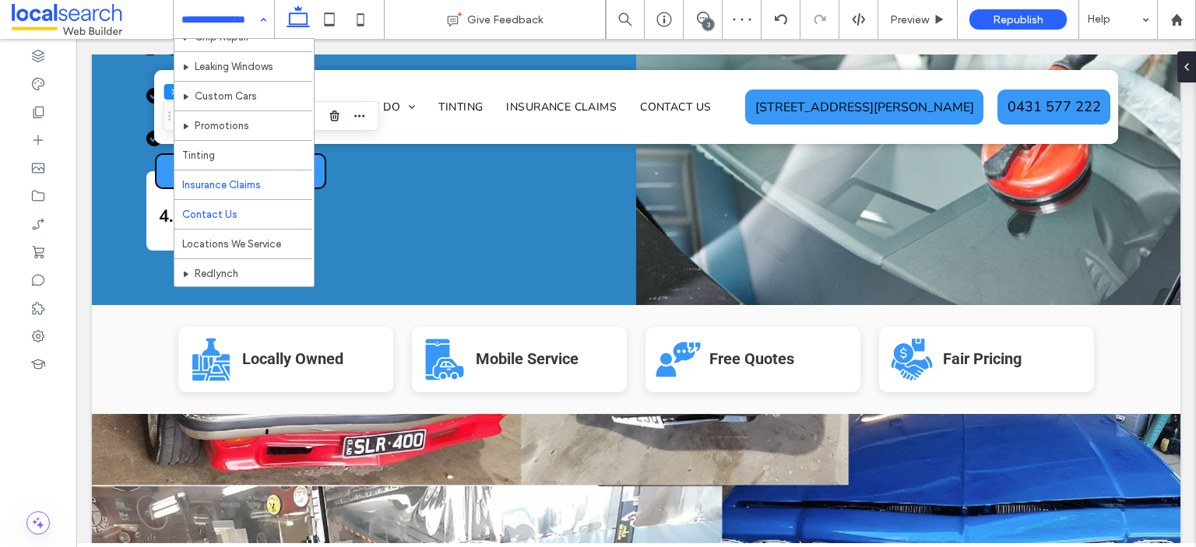
scroll to position [112, 0]
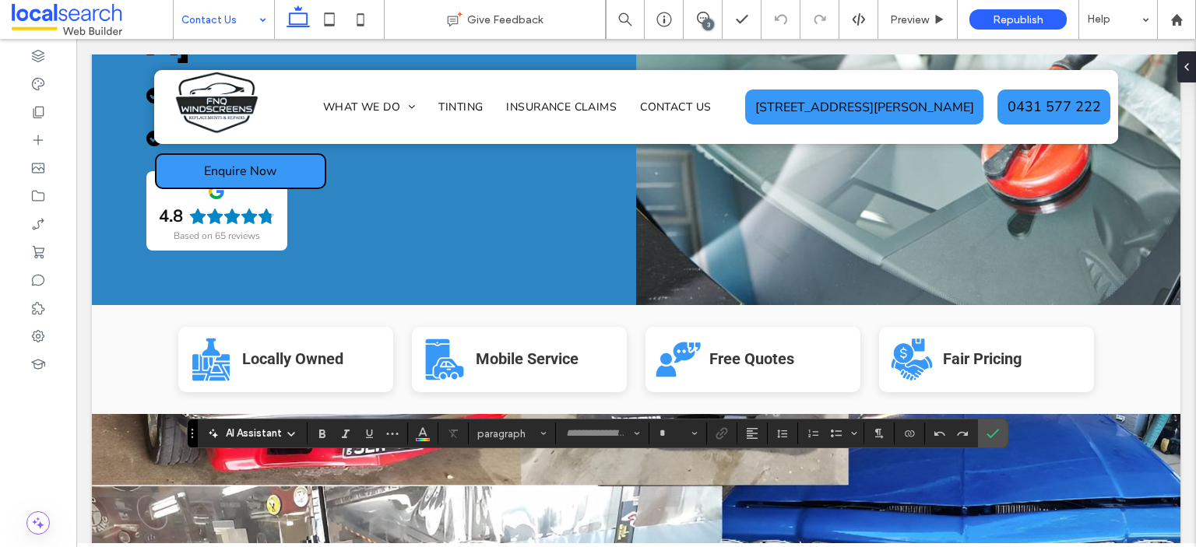
type input "******"
type input "**"
click at [432, 436] on button "Color" at bounding box center [422, 434] width 23 height 22
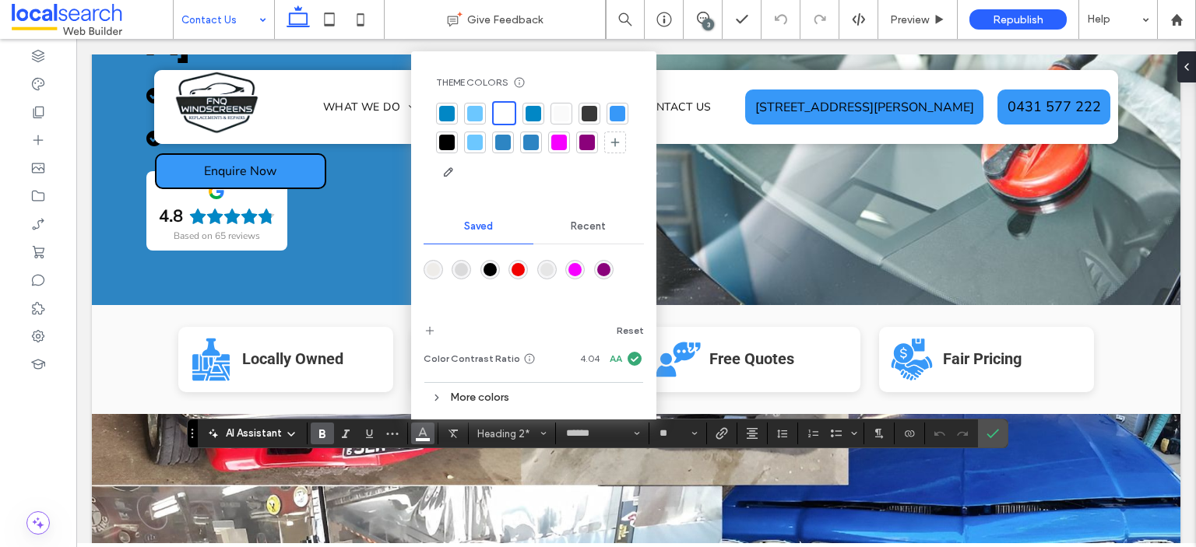
click at [441, 137] on div at bounding box center [447, 143] width 16 height 16
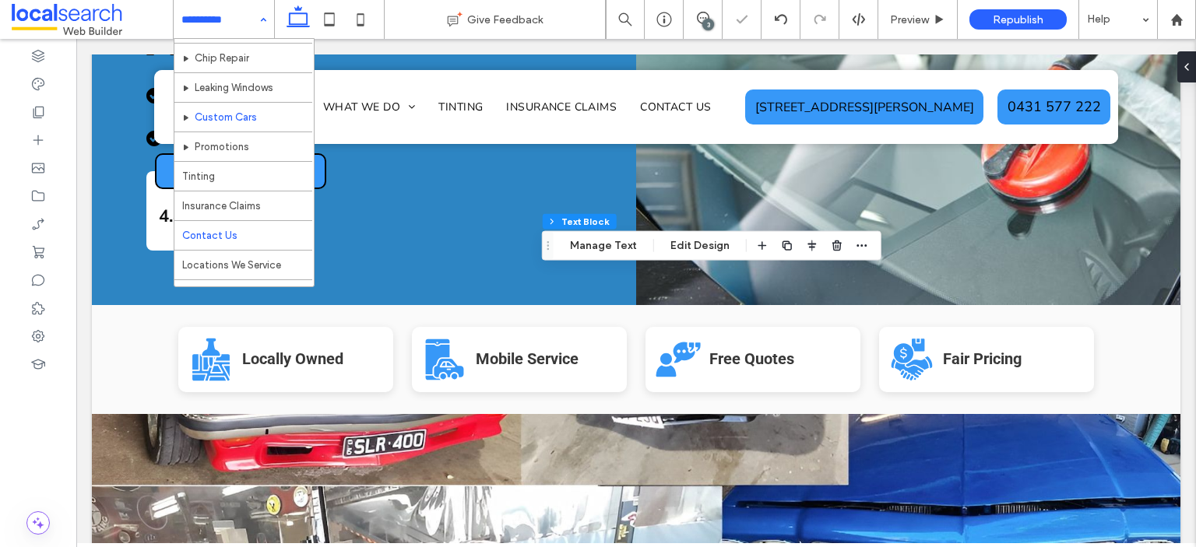
scroll to position [112, 0]
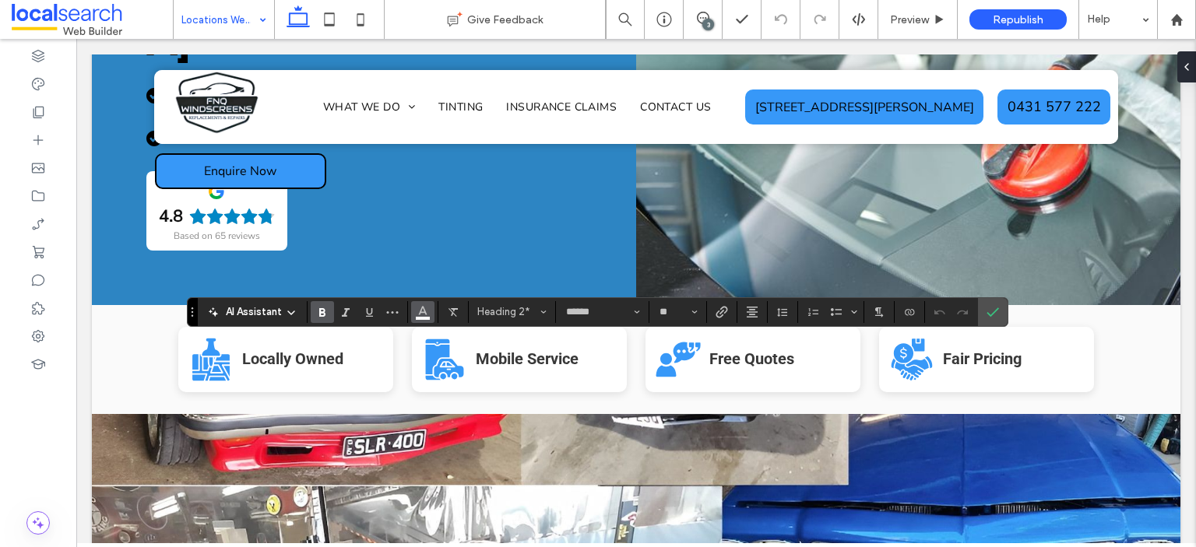
click at [430, 310] on button "Color" at bounding box center [422, 312] width 23 height 22
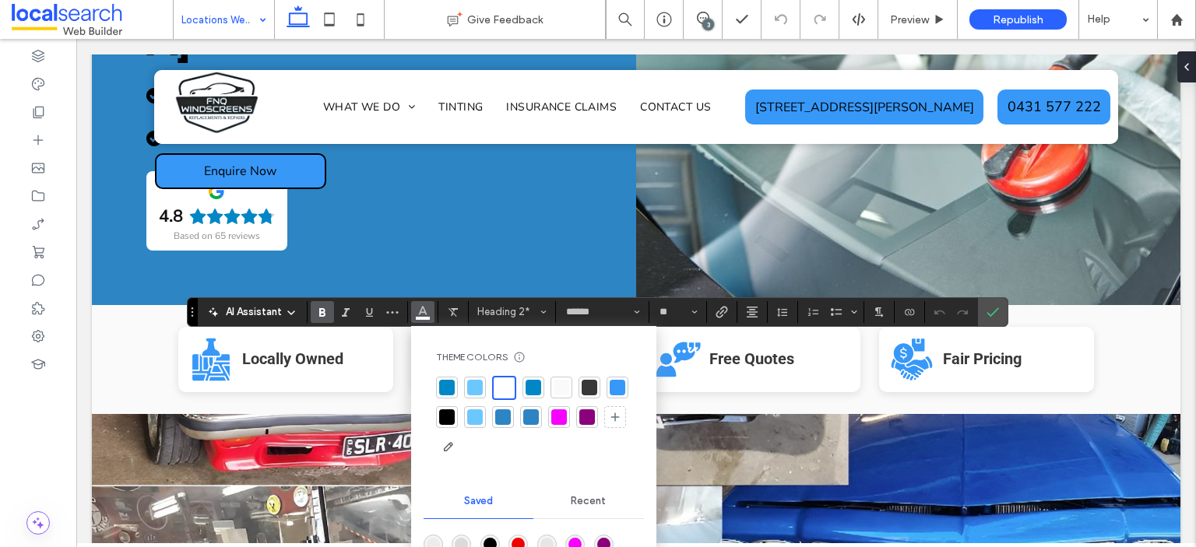
click at [447, 417] on div at bounding box center [447, 417] width 16 height 16
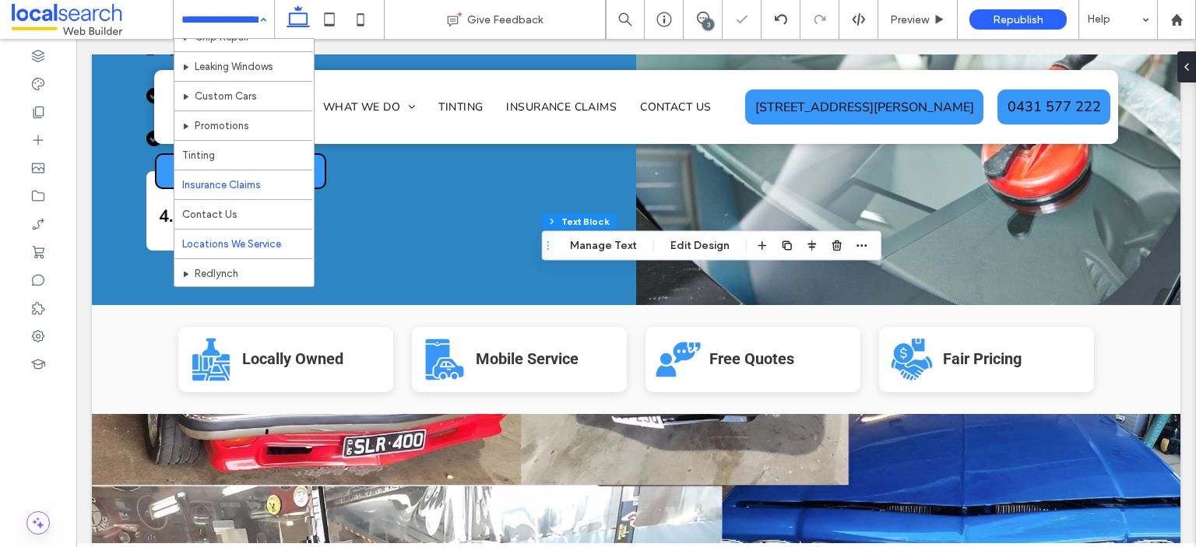
scroll to position [112, 0]
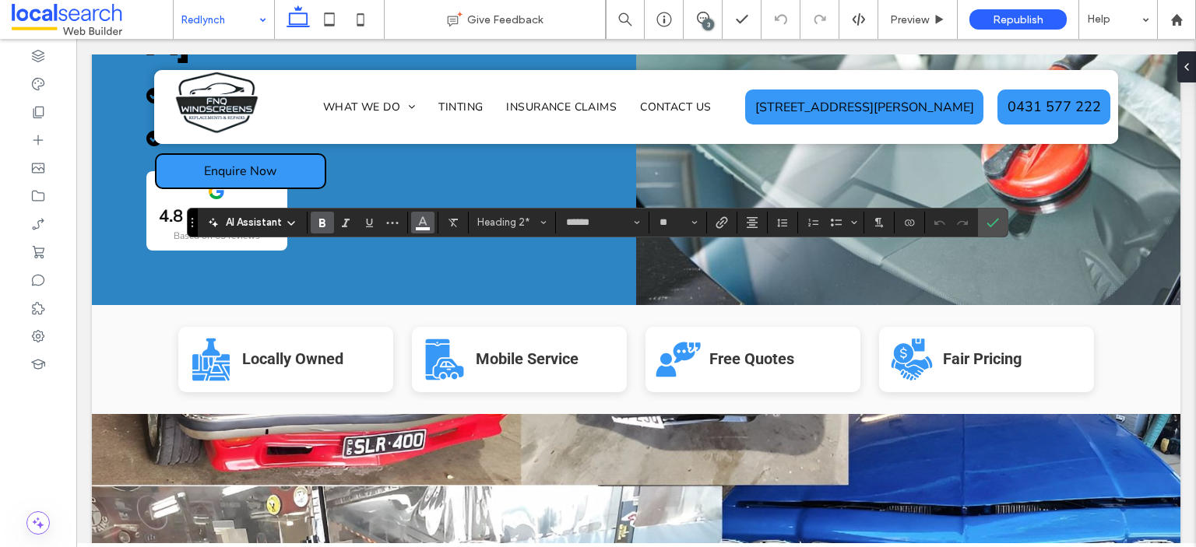
click at [421, 220] on icon "Color" at bounding box center [422, 221] width 12 height 12
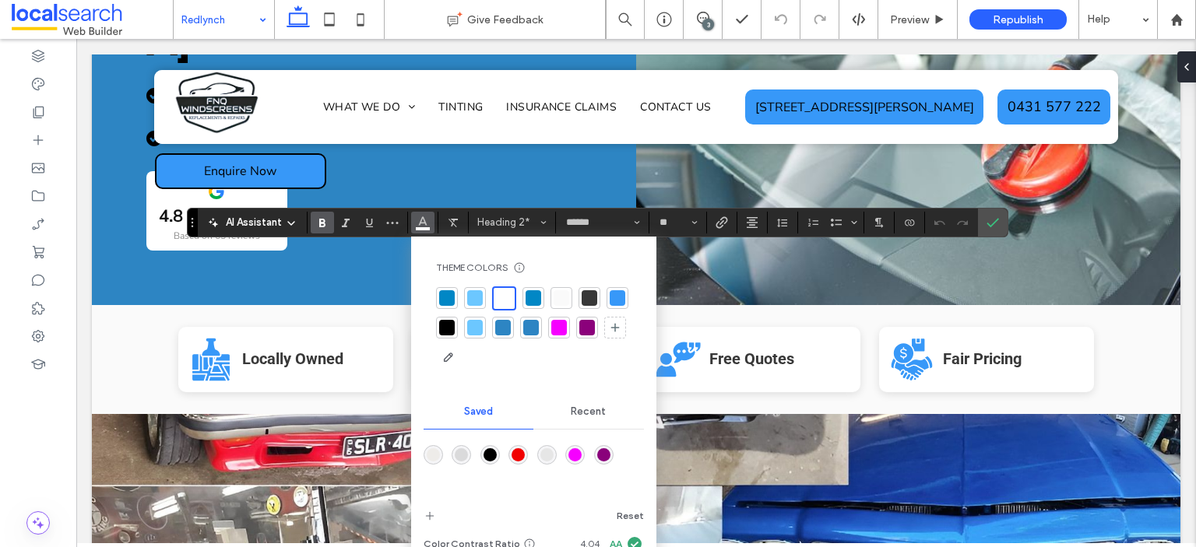
click at [450, 320] on div at bounding box center [447, 328] width 16 height 16
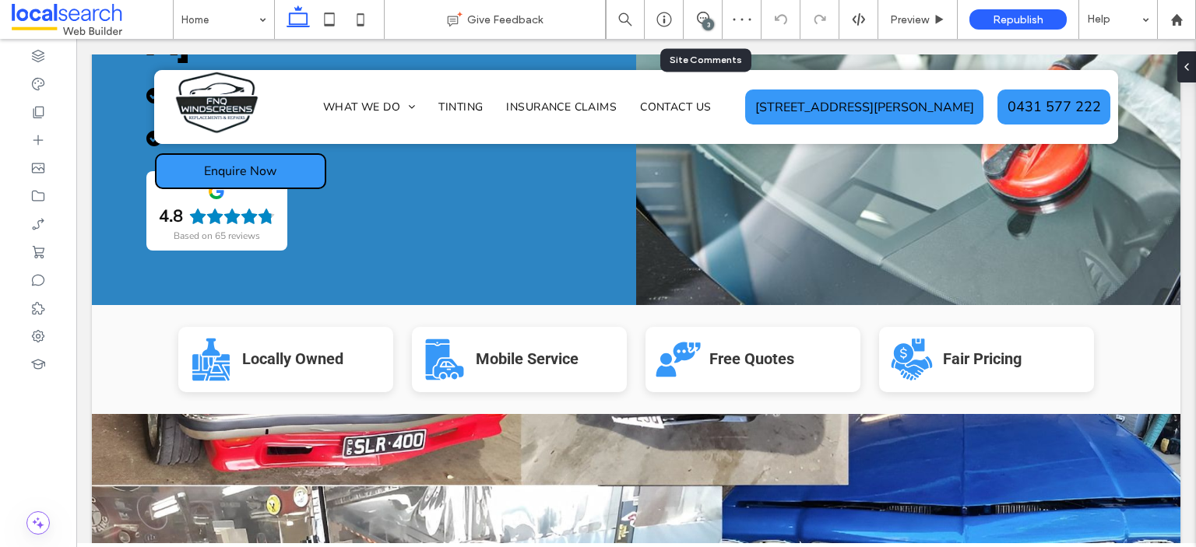
click at [706, 23] on div "3" at bounding box center [708, 25] width 12 height 12
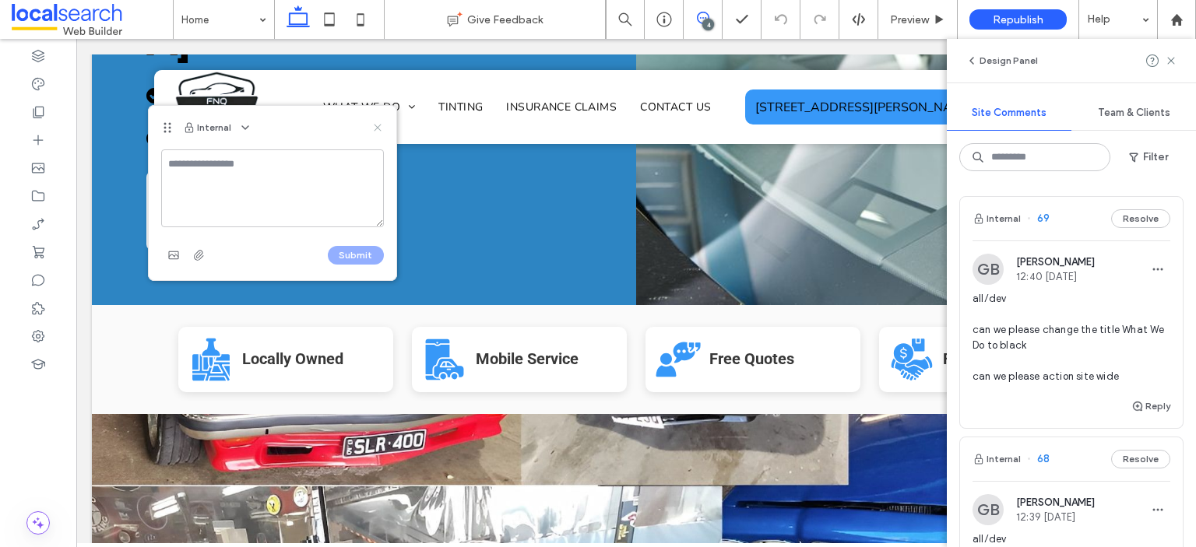
click at [376, 124] on icon at bounding box center [377, 127] width 12 height 12
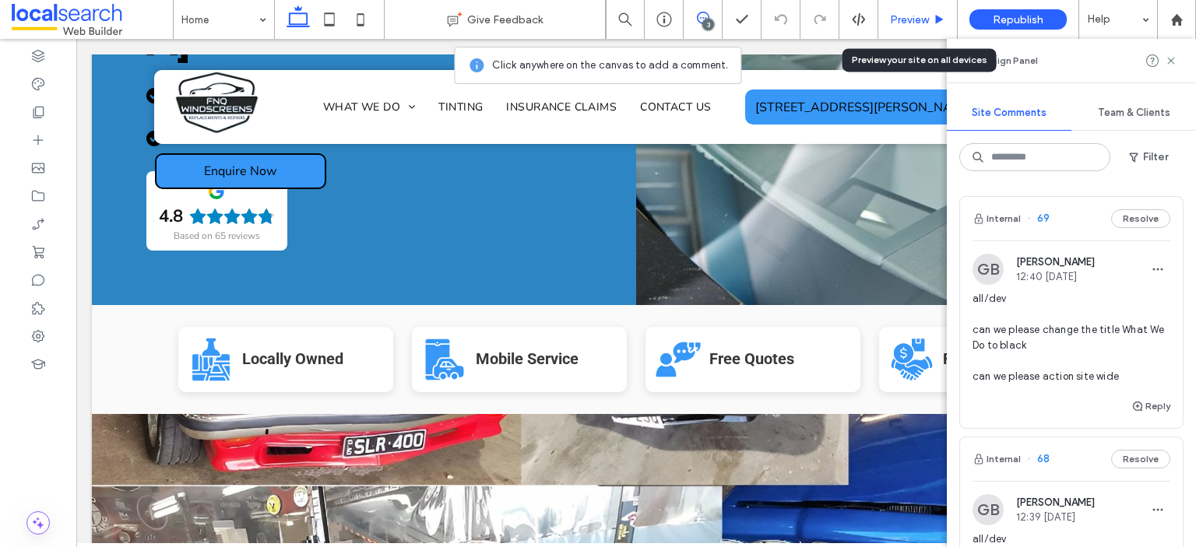
click at [909, 18] on span "Preview" at bounding box center [909, 19] width 39 height 13
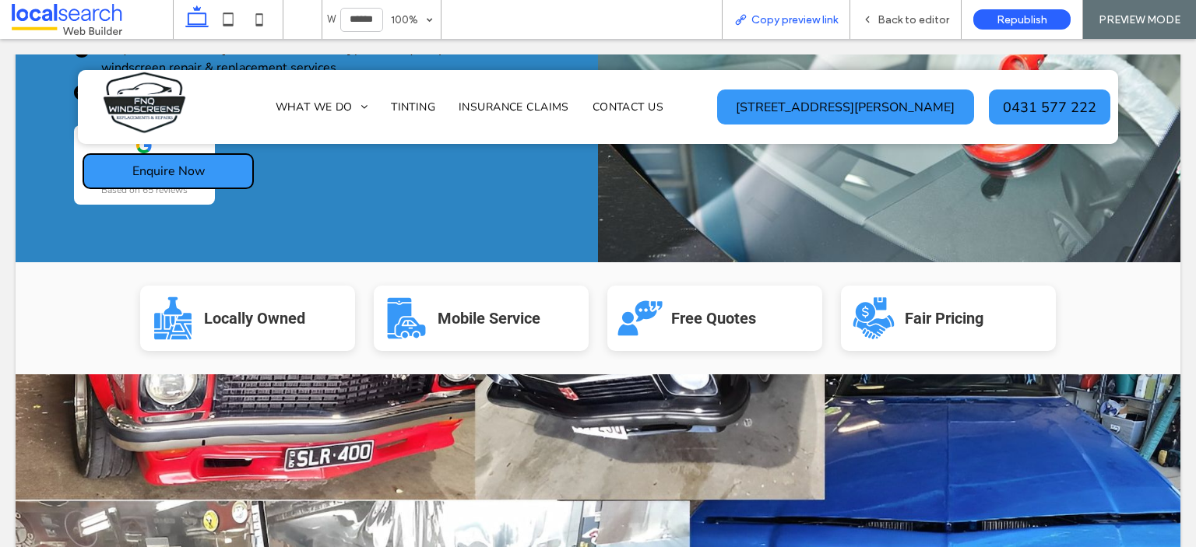
click at [801, 13] on span "Copy preview link" at bounding box center [794, 19] width 86 height 13
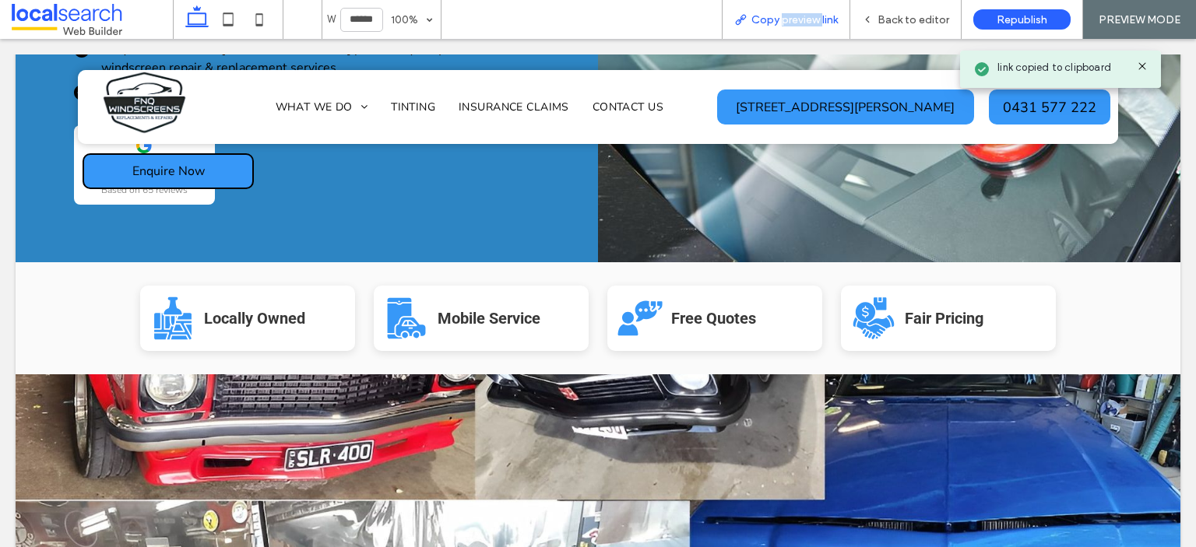
click at [801, 13] on span "Copy preview link" at bounding box center [794, 19] width 86 height 13
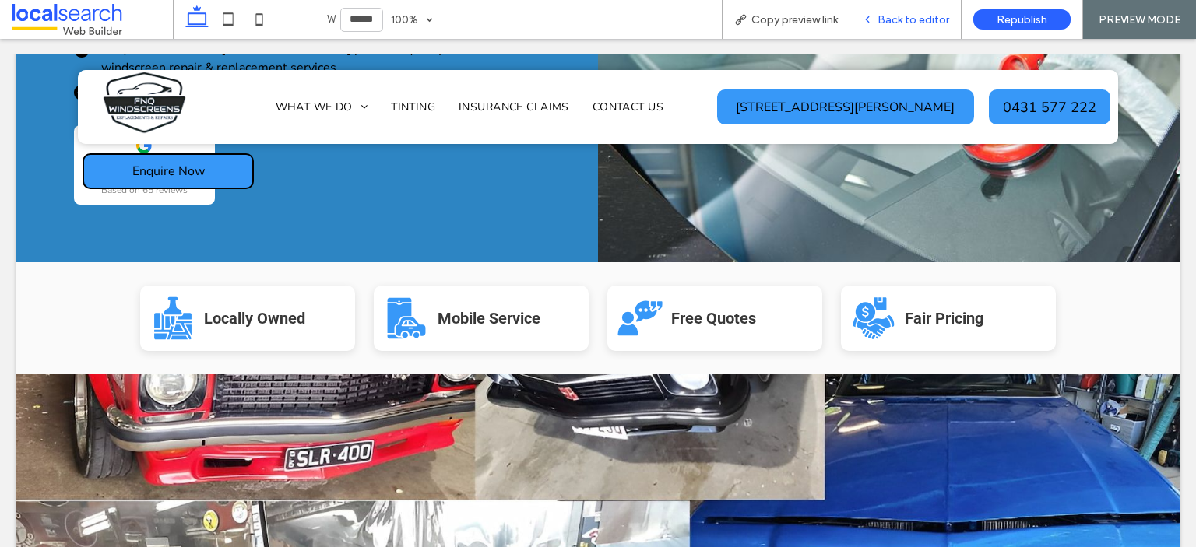
click at [887, 19] on span "Back to editor" at bounding box center [913, 19] width 72 height 13
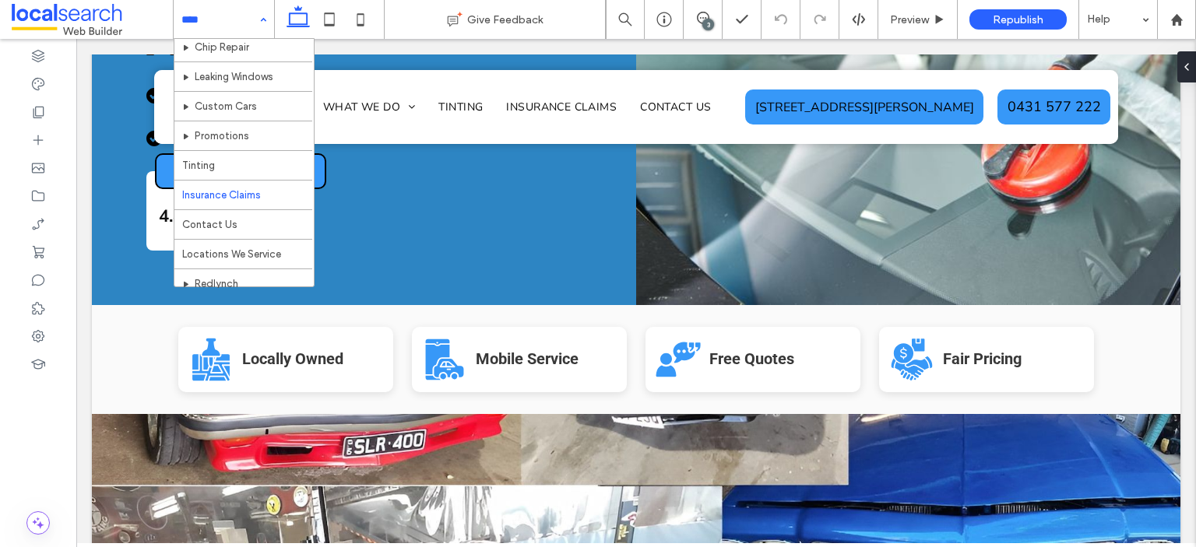
scroll to position [112, 0]
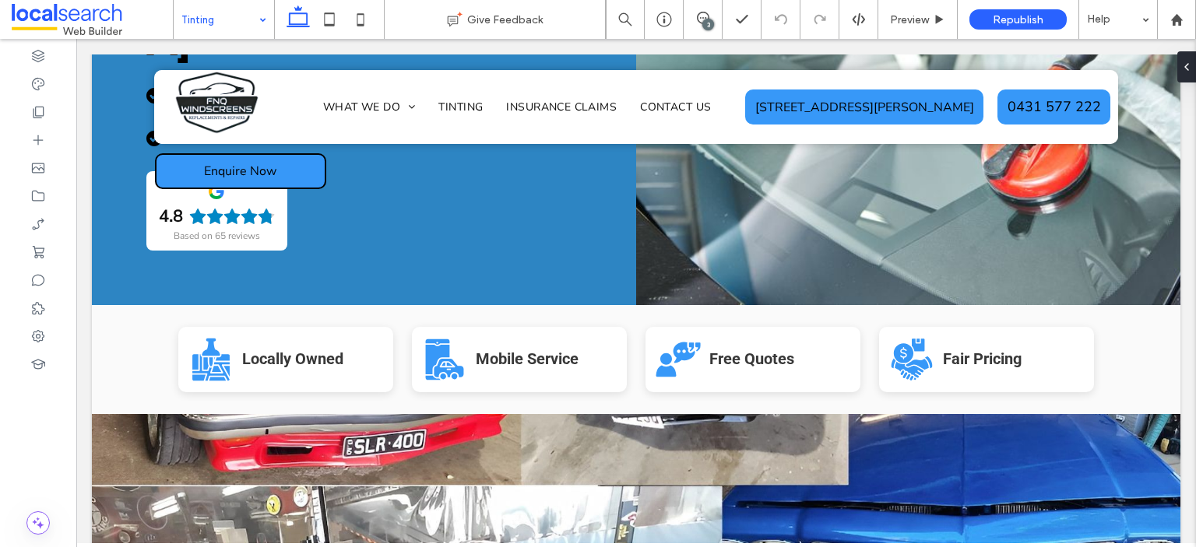
click at [262, 19] on div "Tinting" at bounding box center [224, 19] width 100 height 39
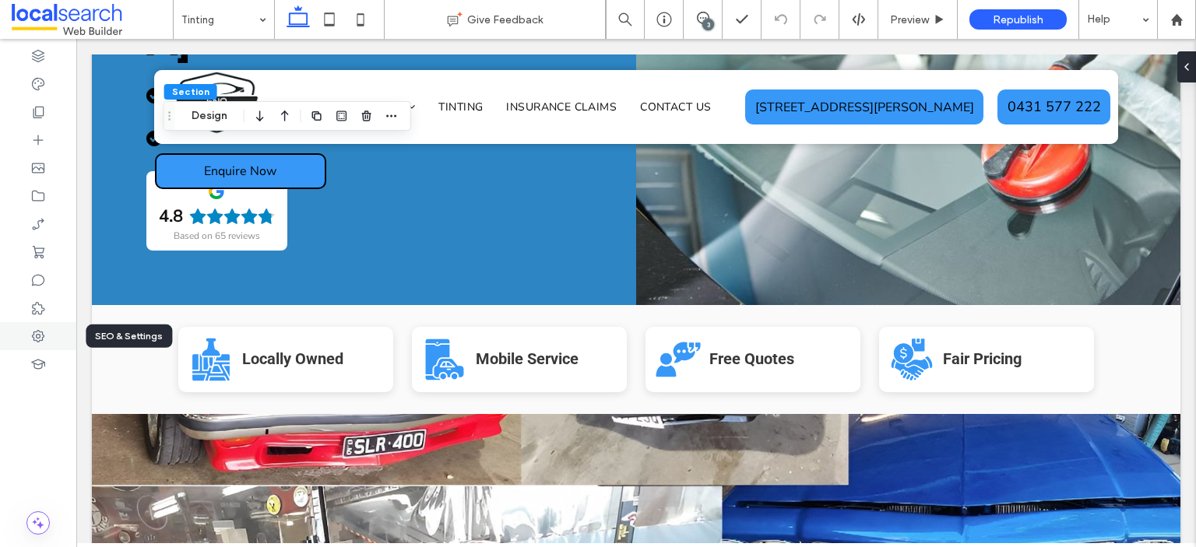
click at [37, 344] on div at bounding box center [38, 336] width 76 height 28
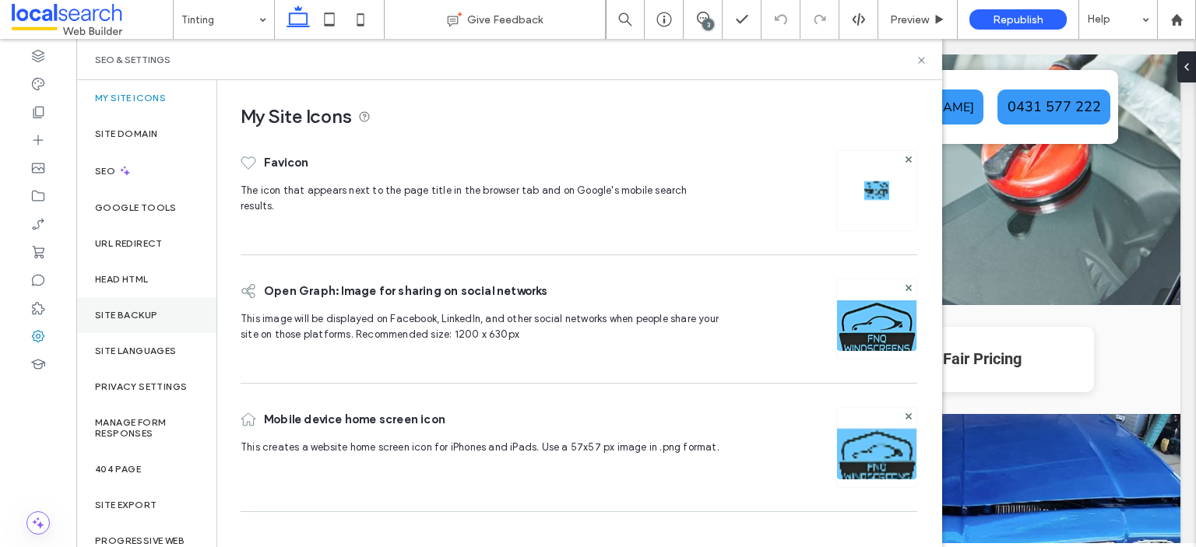
click at [154, 311] on label "Site Backup" at bounding box center [126, 315] width 62 height 11
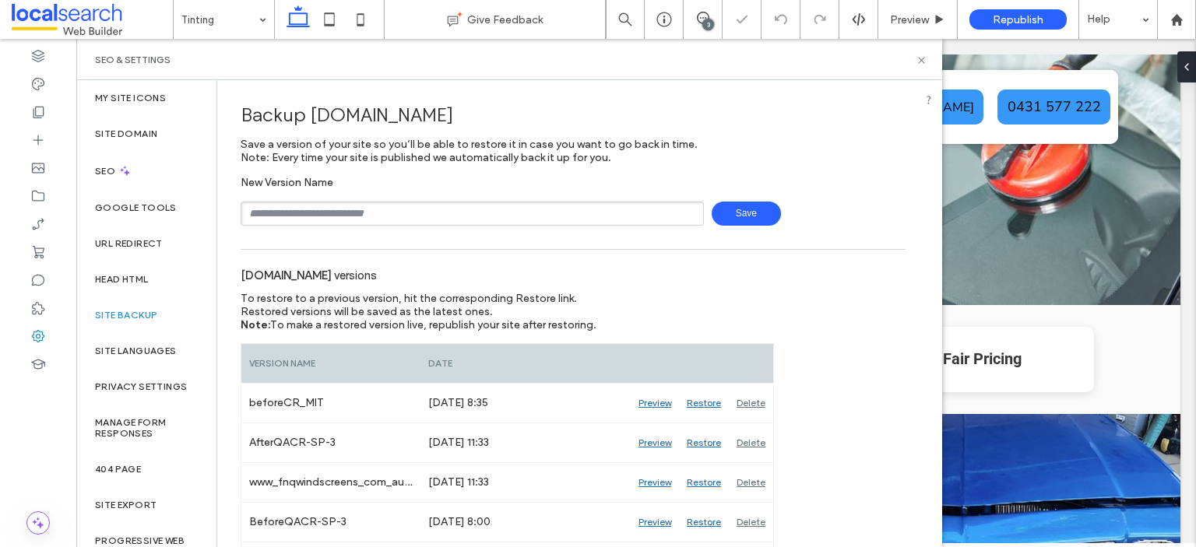
click at [739, 214] on span "Save" at bounding box center [745, 214] width 69 height 24
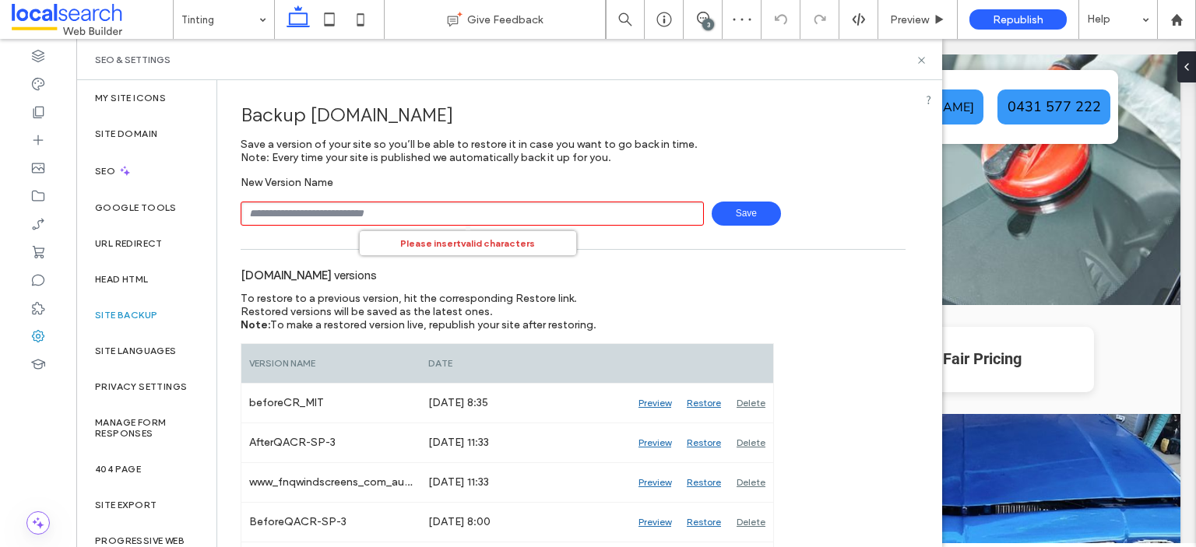
click at [562, 205] on input "text" at bounding box center [472, 214] width 463 height 24
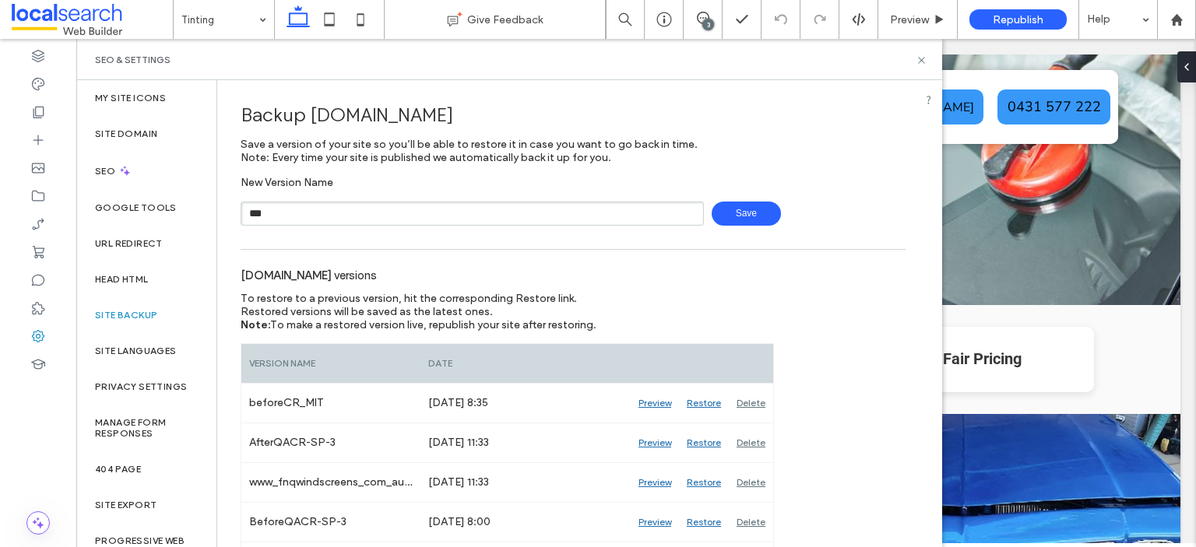
type input "***"
click at [749, 211] on span "Save" at bounding box center [745, 214] width 69 height 24
click at [924, 62] on use at bounding box center [921, 60] width 6 height 6
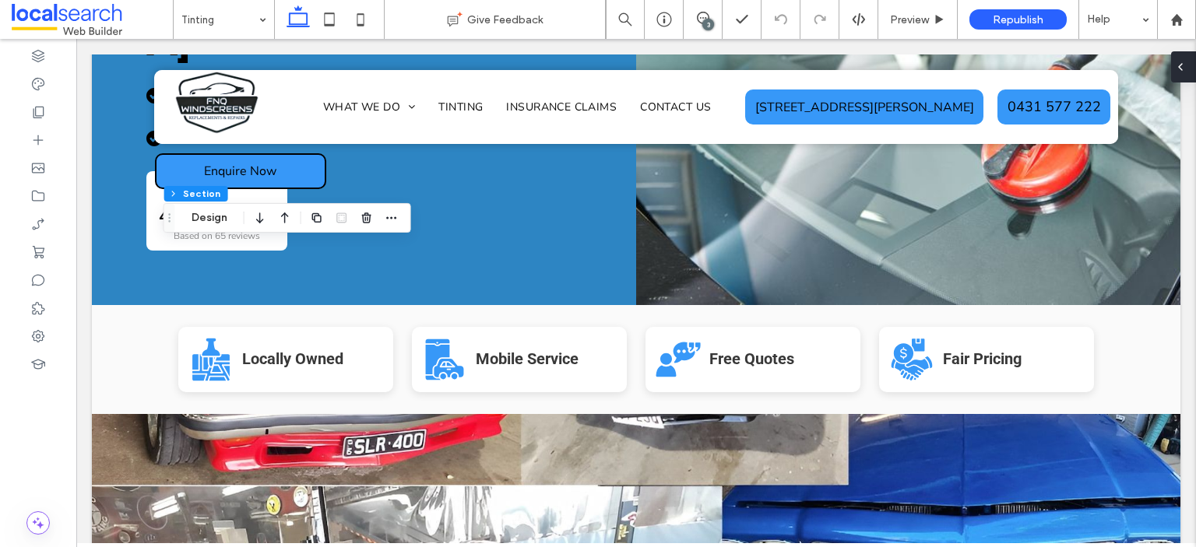
click at [1187, 73] on div at bounding box center [1183, 66] width 25 height 31
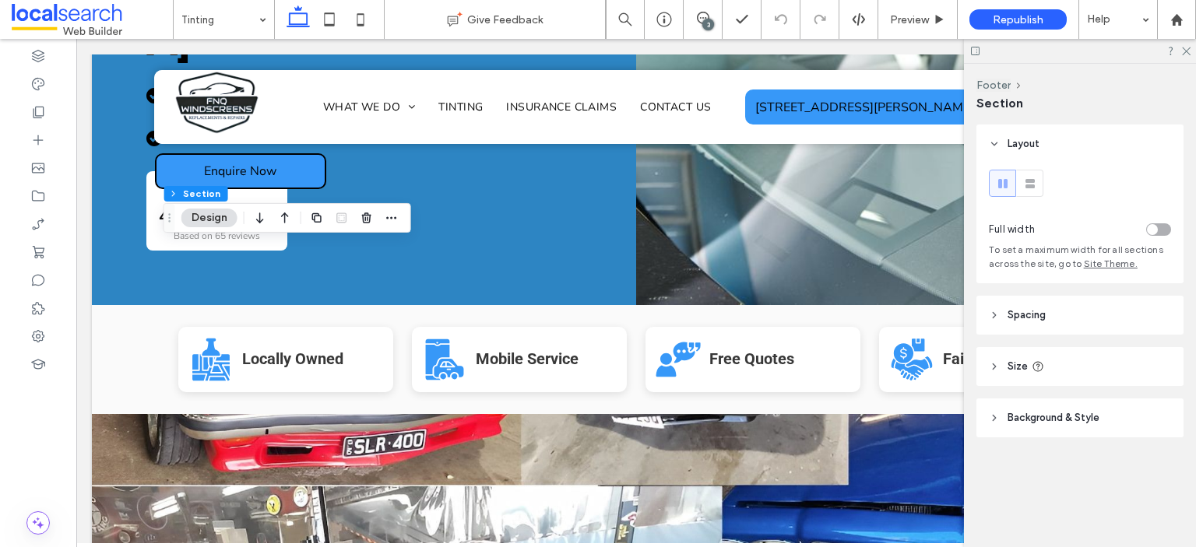
click at [1007, 412] on span "Background & Style" at bounding box center [1053, 418] width 92 height 16
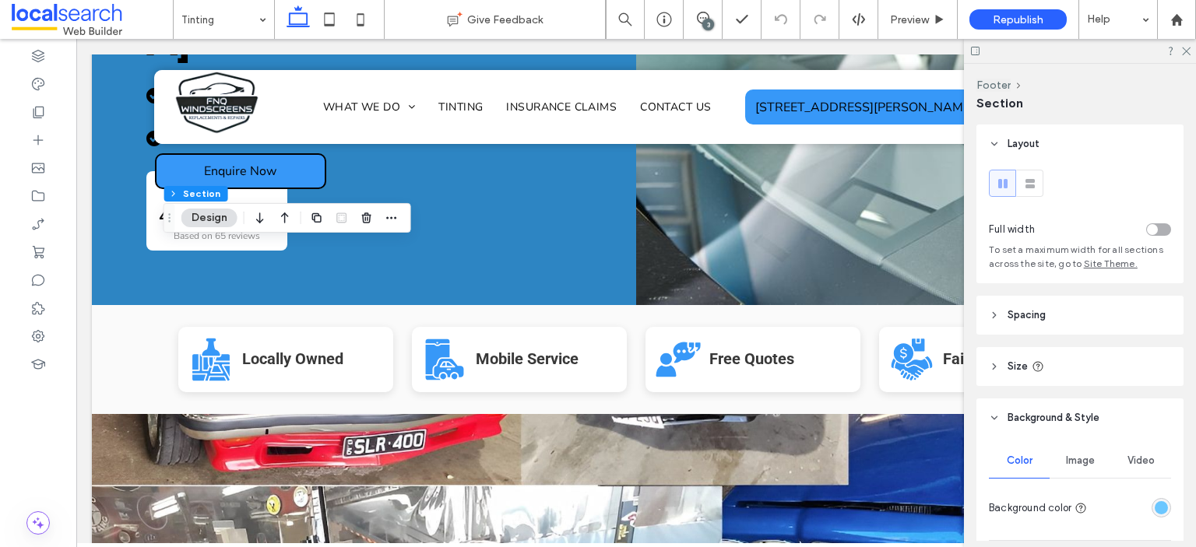
click at [1154, 504] on div "rgba(108, 199, 255, 1)" at bounding box center [1160, 507] width 13 height 13
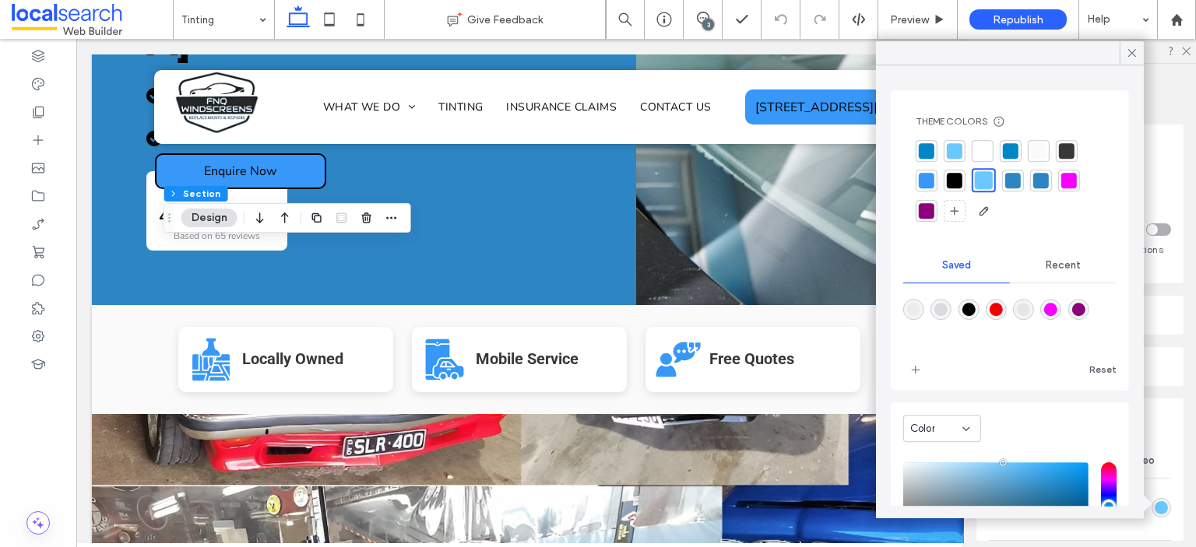
click at [1071, 184] on div at bounding box center [1069, 181] width 16 height 16
click at [1130, 55] on icon at bounding box center [1132, 53] width 14 height 14
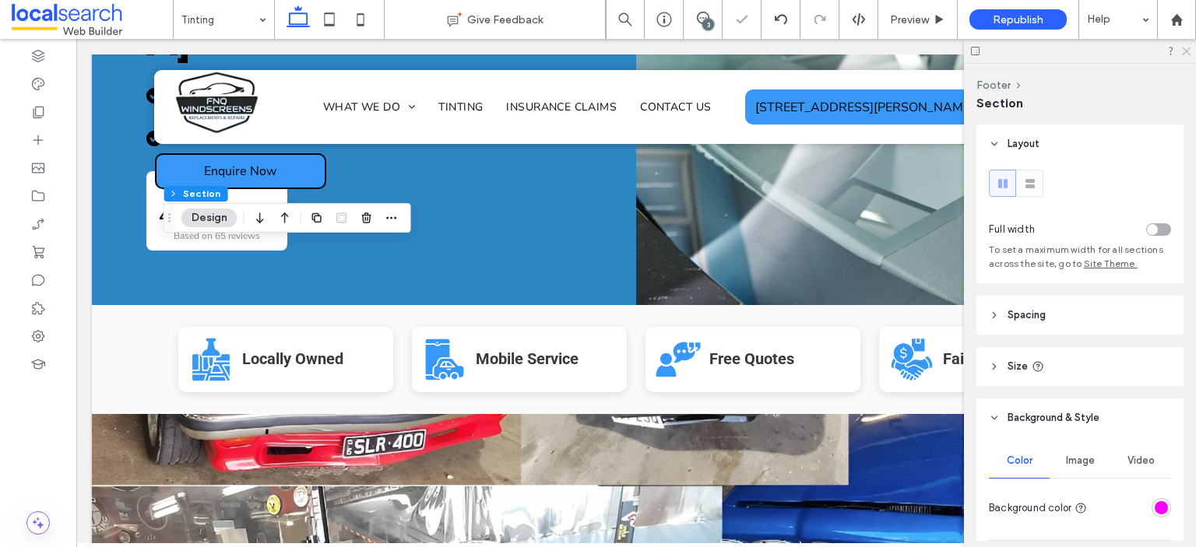
click at [1189, 50] on icon at bounding box center [1185, 50] width 10 height 10
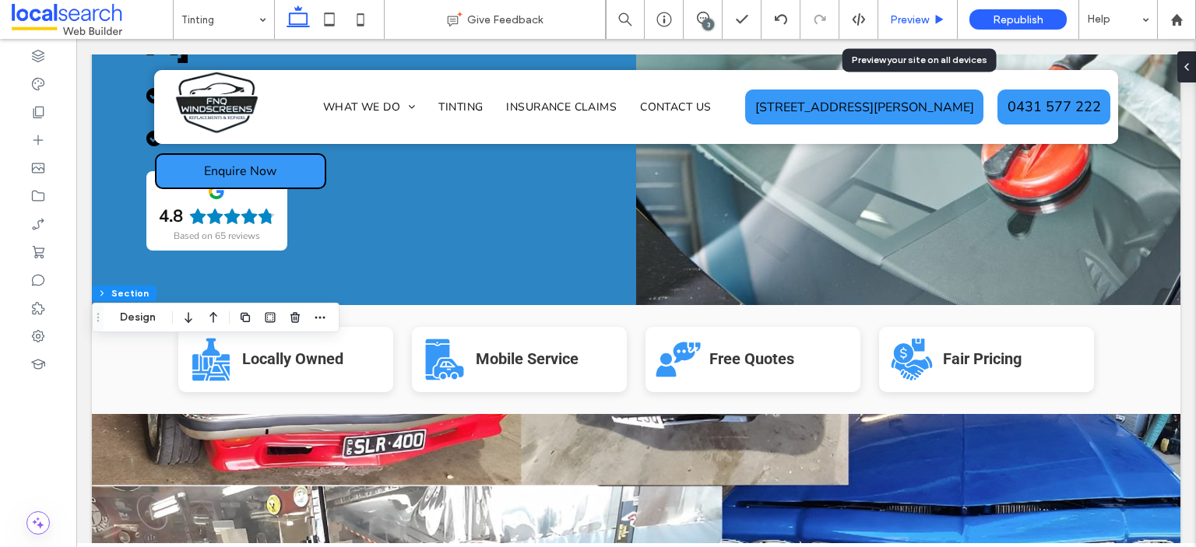
click at [922, 16] on span "Preview" at bounding box center [909, 19] width 39 height 13
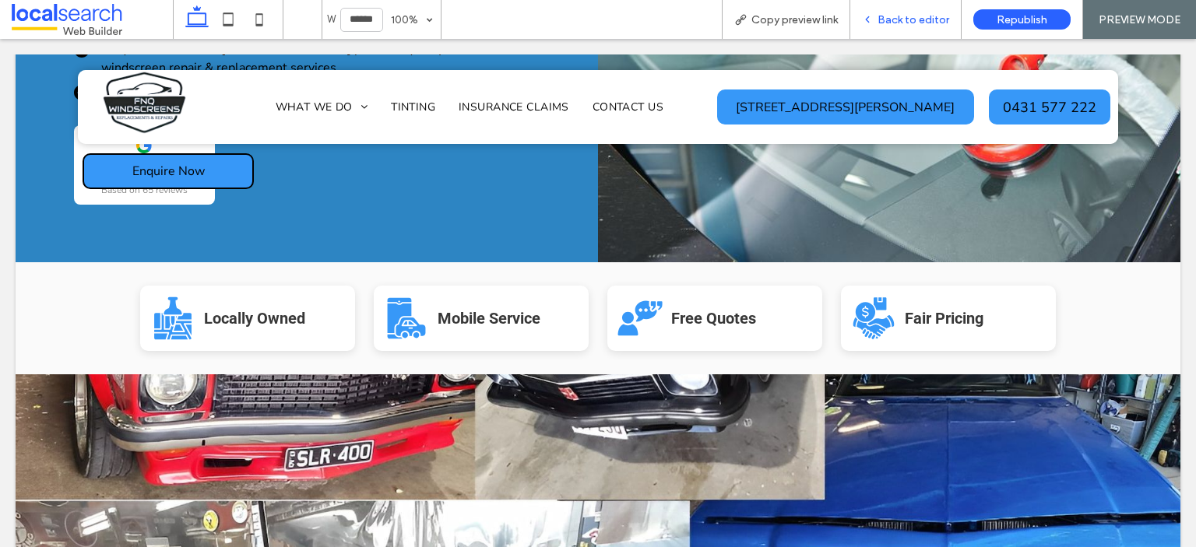
click at [922, 21] on span "Back to editor" at bounding box center [913, 19] width 72 height 13
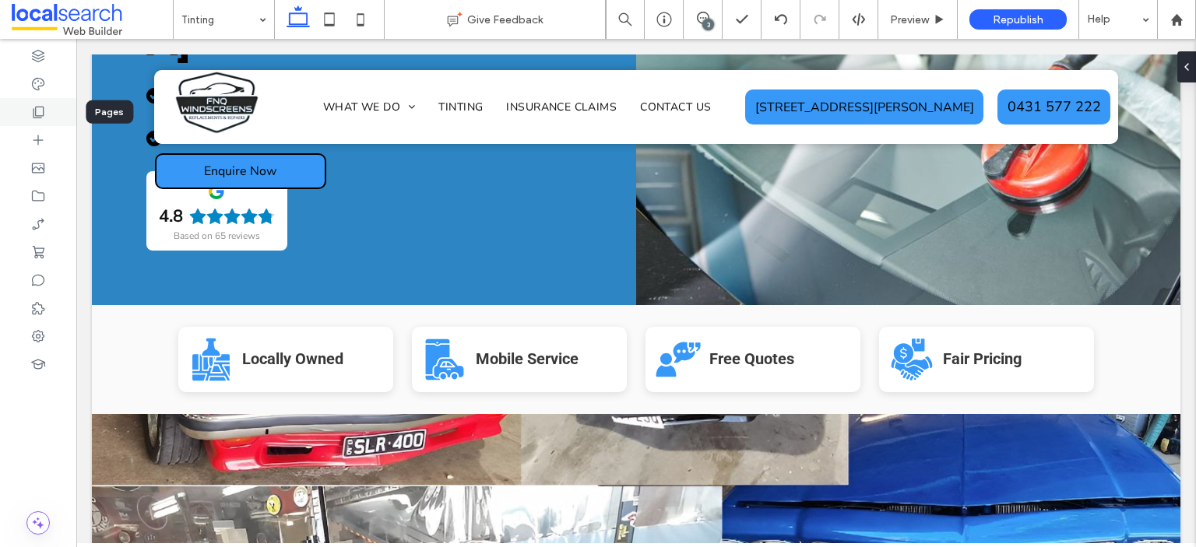
click at [37, 111] on icon at bounding box center [38, 112] width 16 height 16
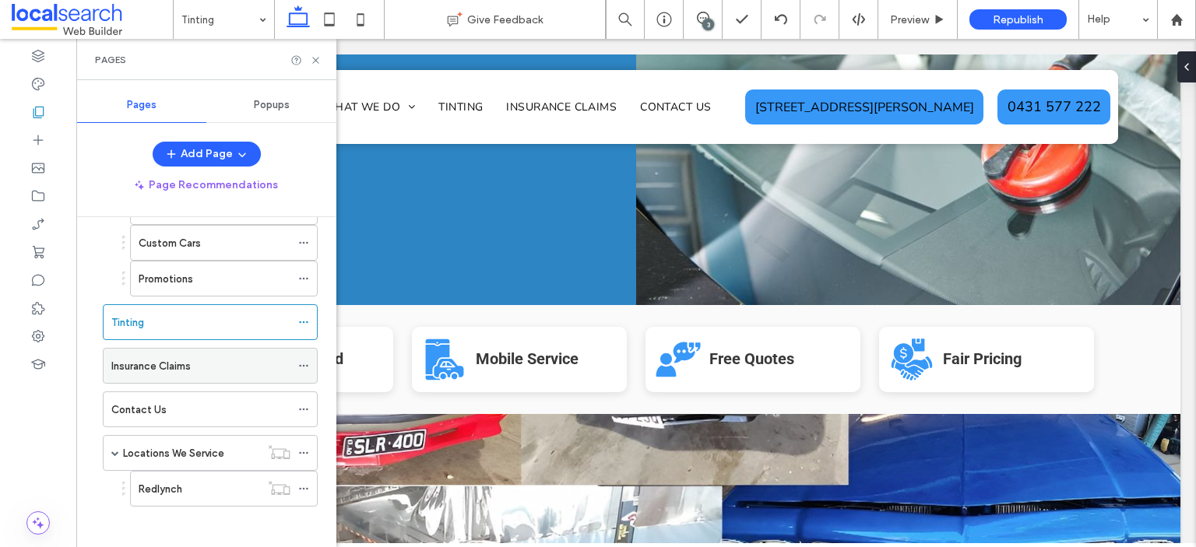
scroll to position [243, 0]
click at [307, 320] on use at bounding box center [303, 321] width 9 height 2
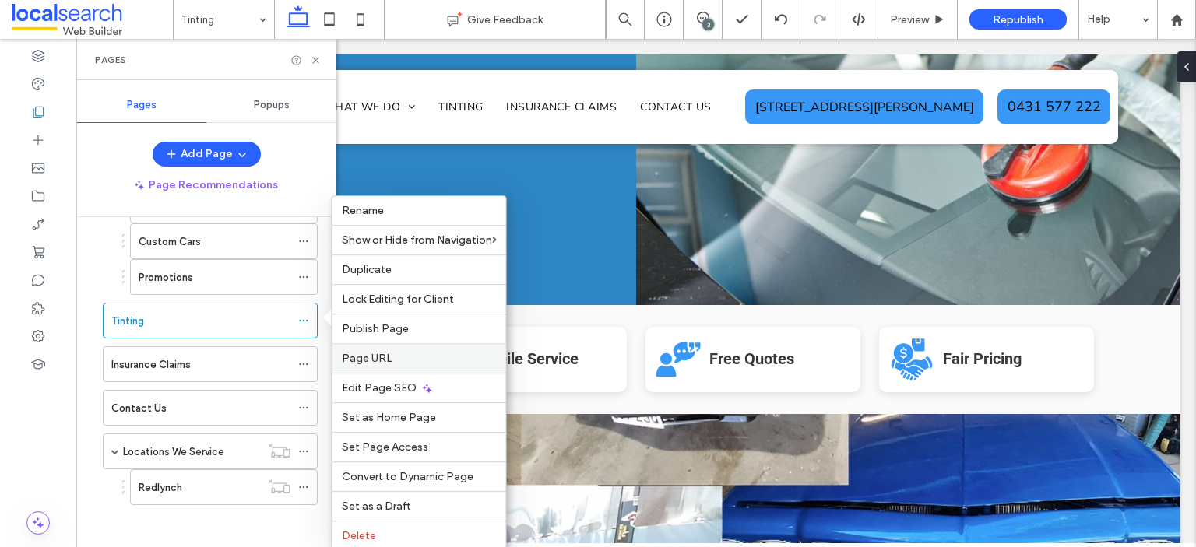
click at [393, 353] on label "Page URL" at bounding box center [419, 358] width 155 height 13
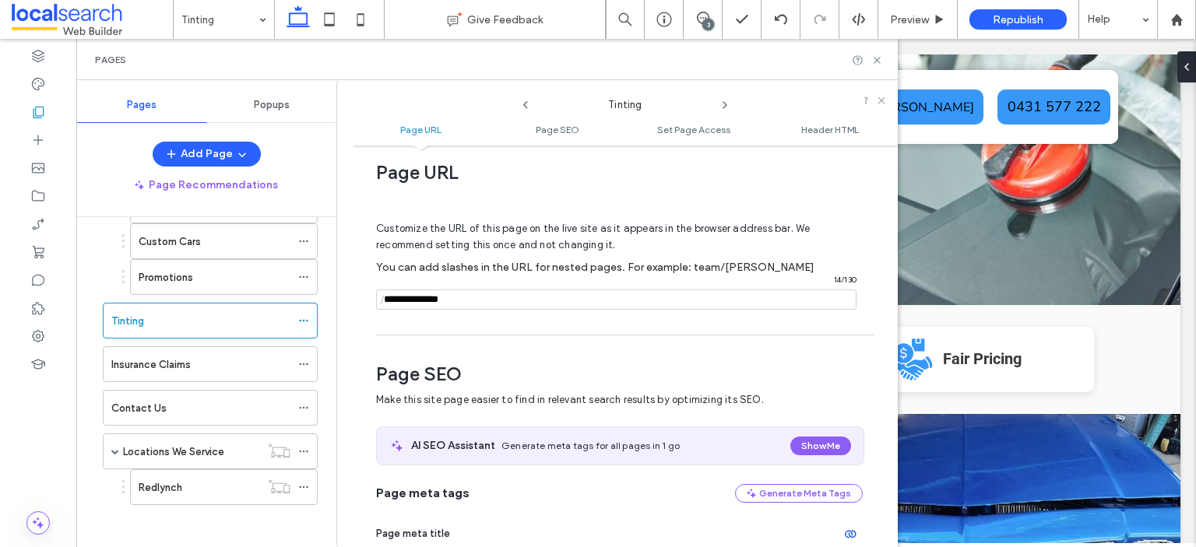
scroll to position [0, 0]
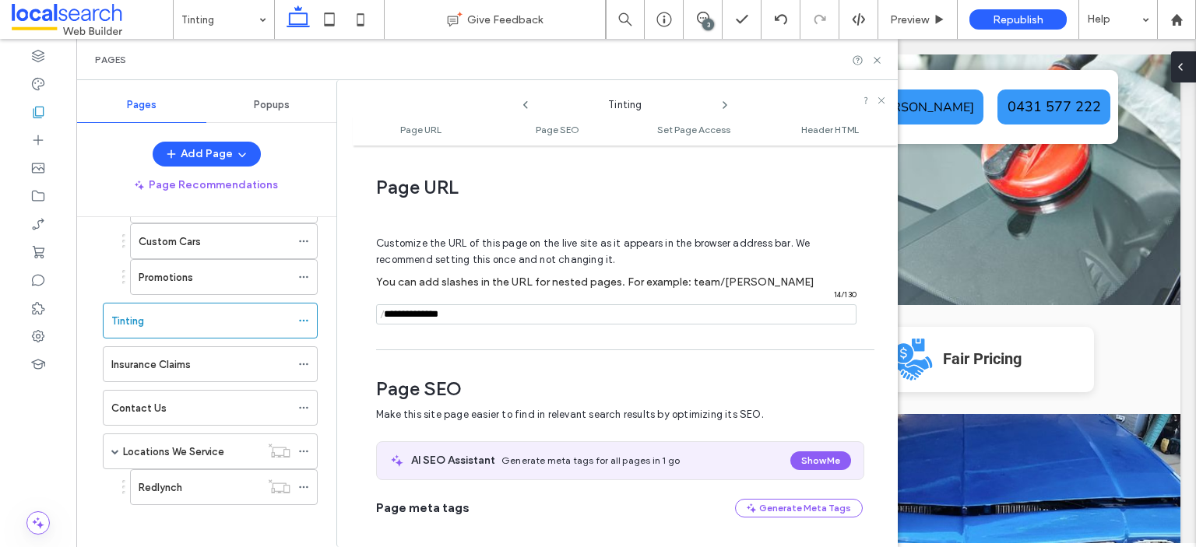
click at [1183, 61] on icon at bounding box center [1180, 67] width 12 height 12
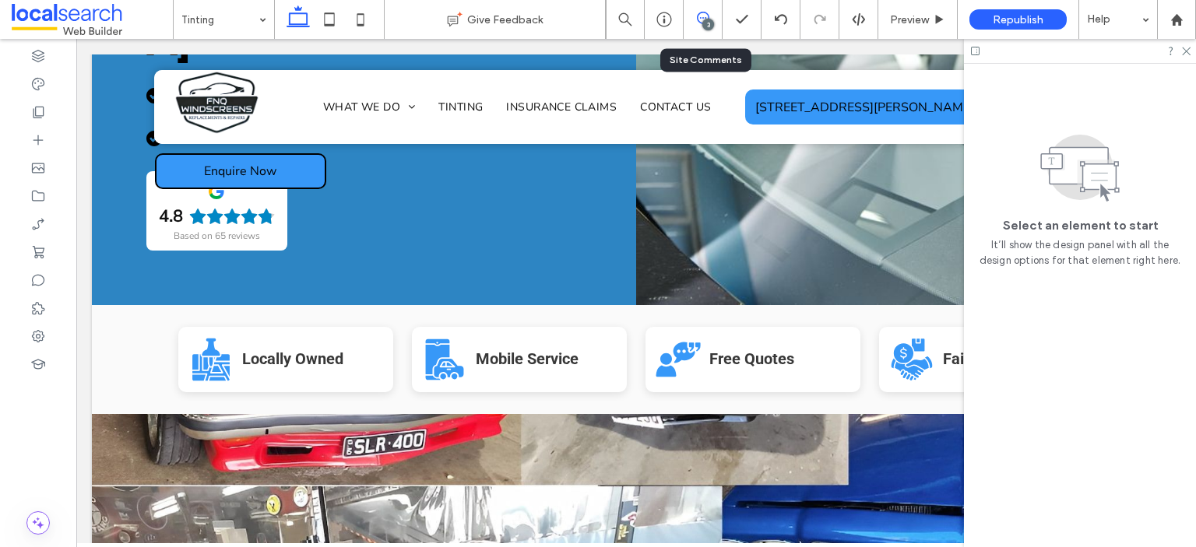
click at [708, 12] on icon at bounding box center [703, 18] width 12 height 12
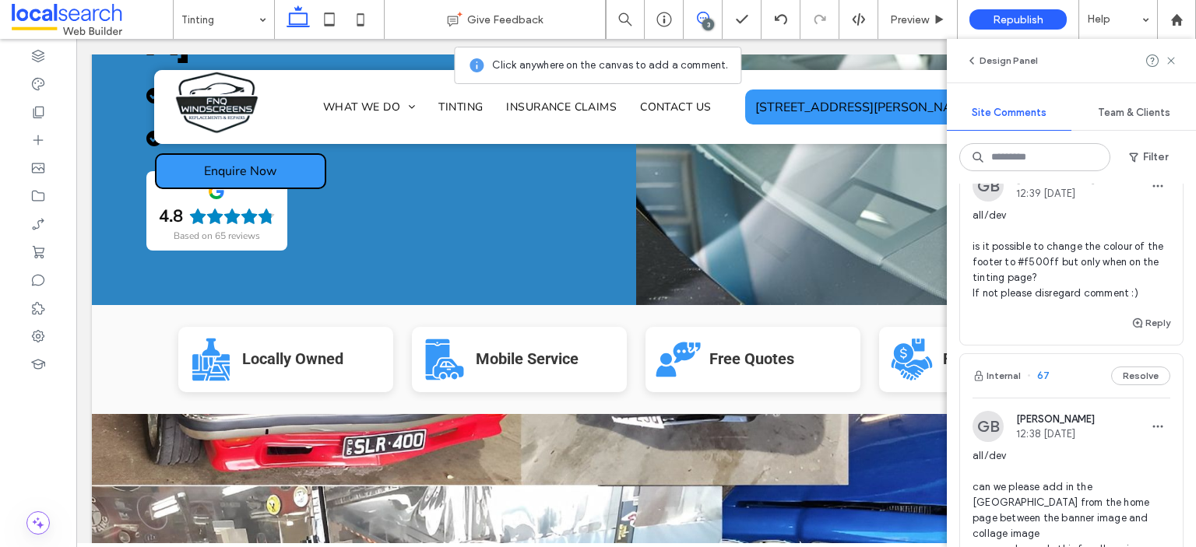
scroll to position [234, 0]
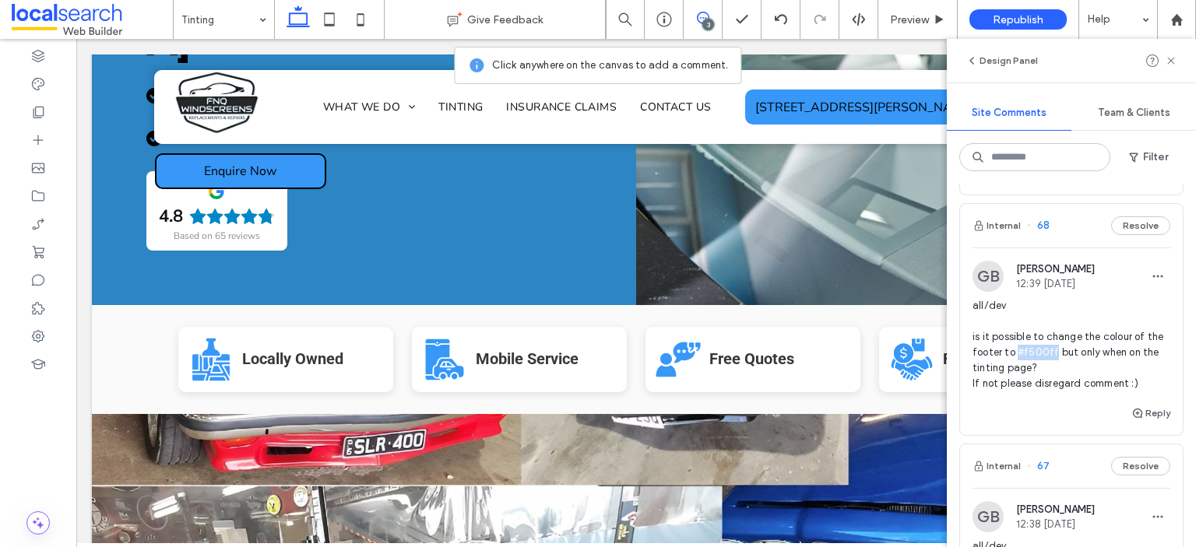
drag, startPoint x: 1069, startPoint y: 353, endPoint x: 1034, endPoint y: 348, distance: 35.3
click at [1034, 348] on span "all/dev is it possible to change the colour of the footer to #f500ff but only w…" at bounding box center [1071, 344] width 198 height 93
copy span "#f500ff"
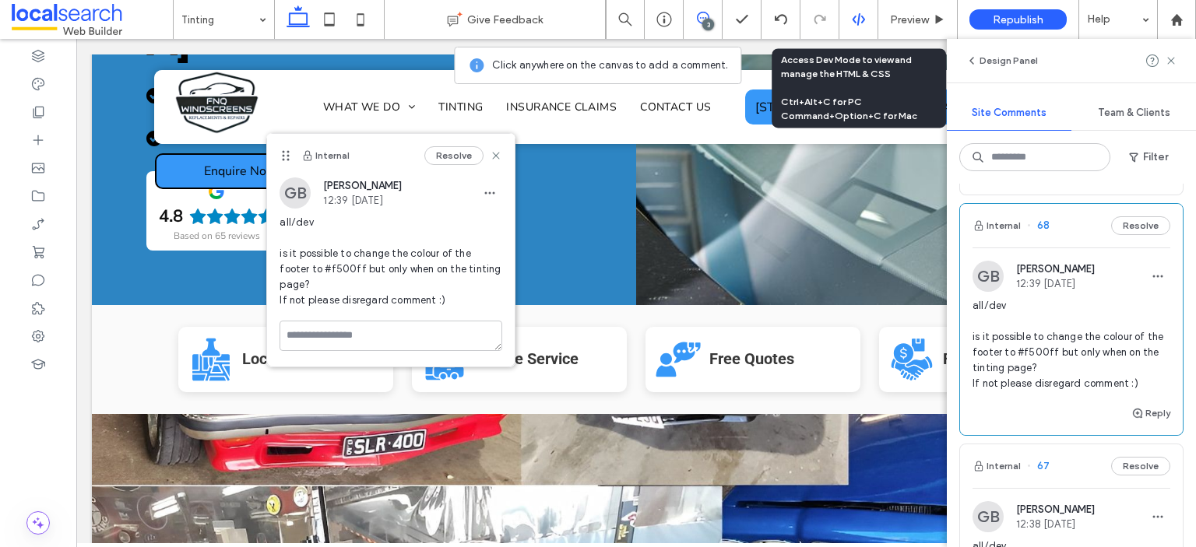
click at [852, 20] on icon at bounding box center [859, 19] width 14 height 14
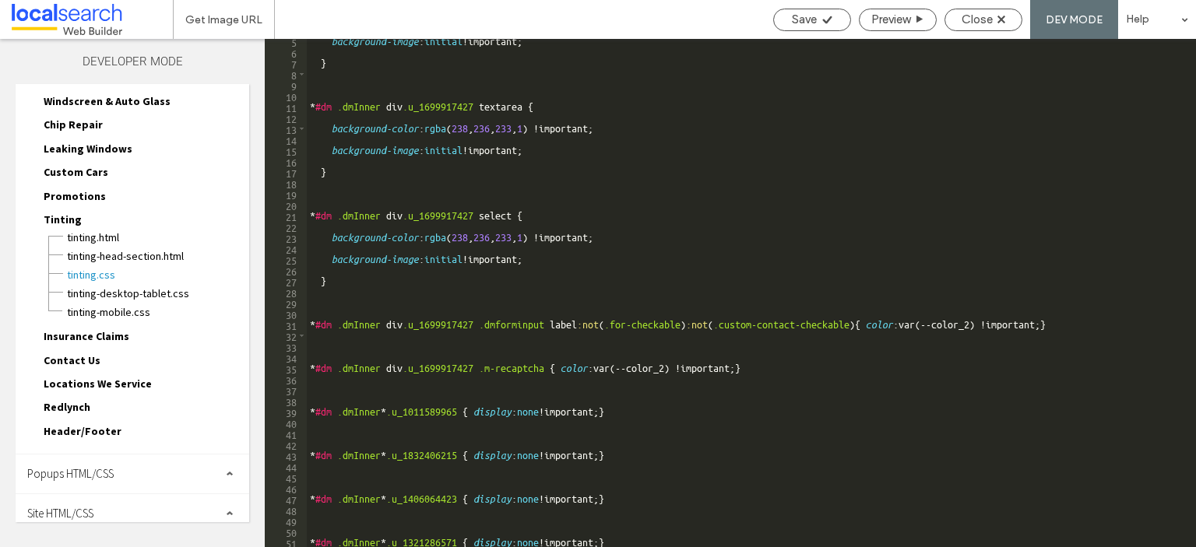
scroll to position [79, 0]
click at [96, 465] on span "Popups HTML/CSS" at bounding box center [70, 472] width 86 height 15
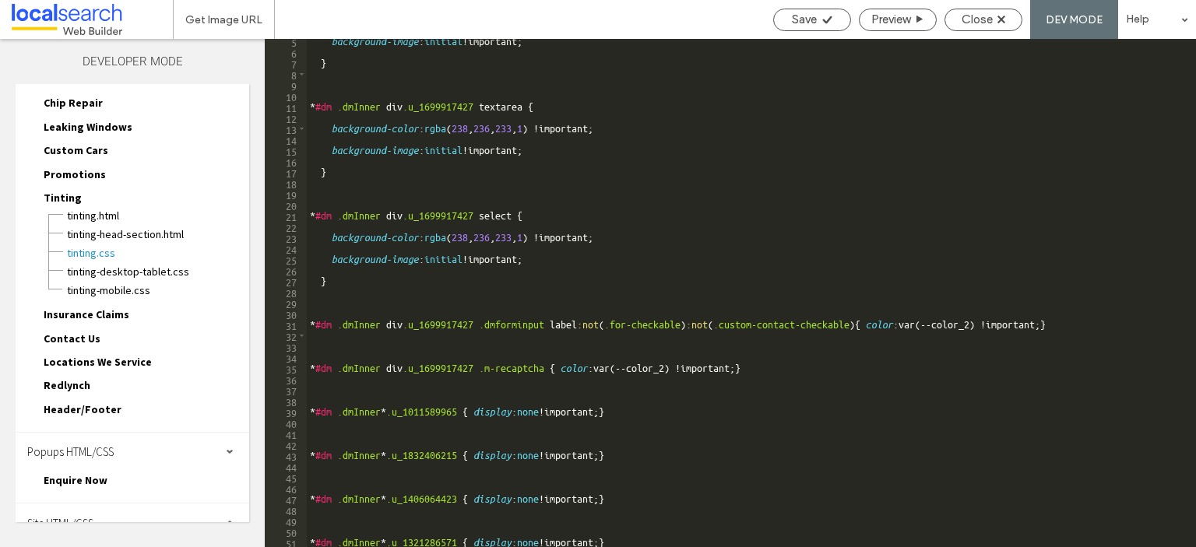
scroll to position [111, 0]
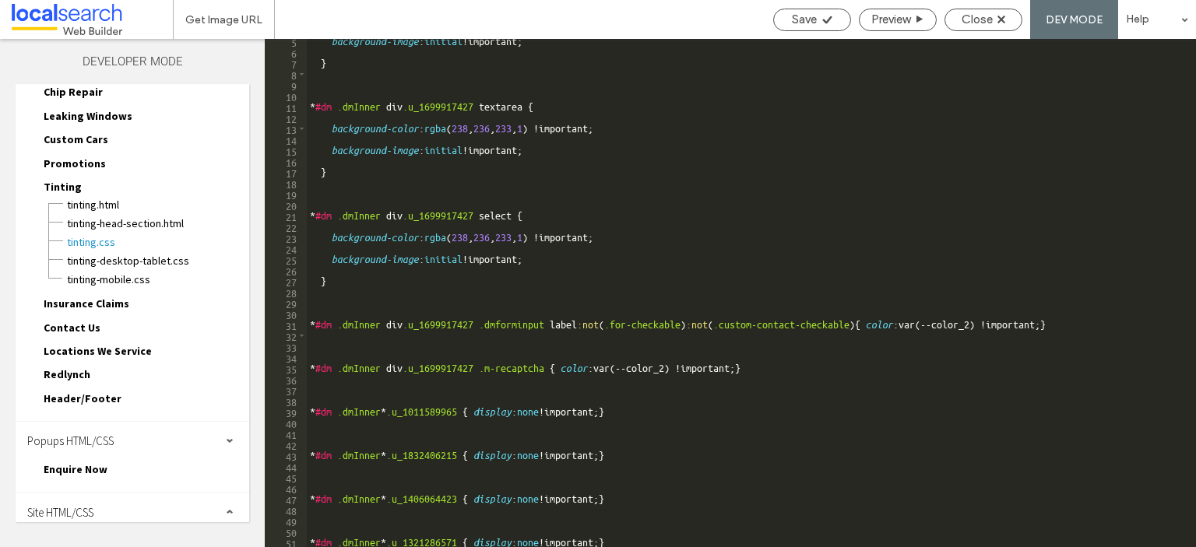
click at [98, 502] on div "Site HTML/CSS" at bounding box center [133, 512] width 234 height 39
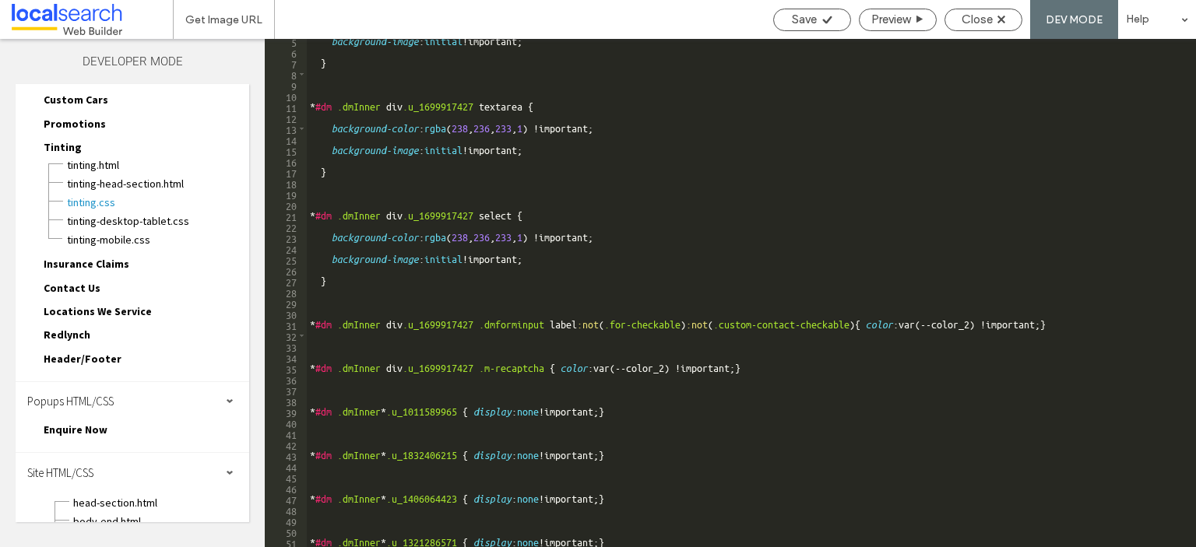
scroll to position [248, 0]
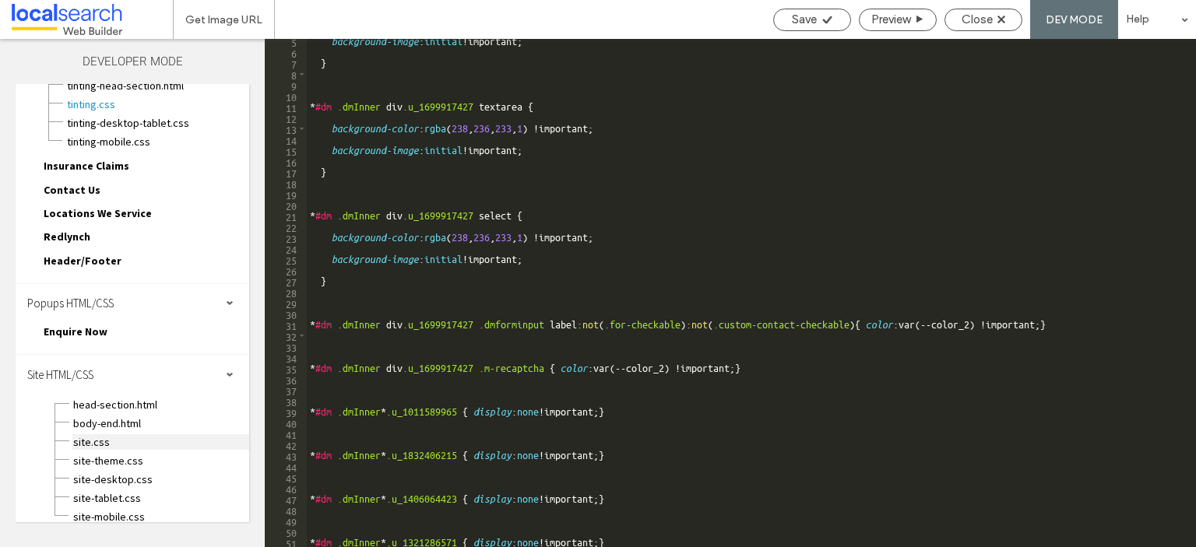
click at [90, 434] on span "site.css" at bounding box center [160, 442] width 177 height 16
type textarea "**********"
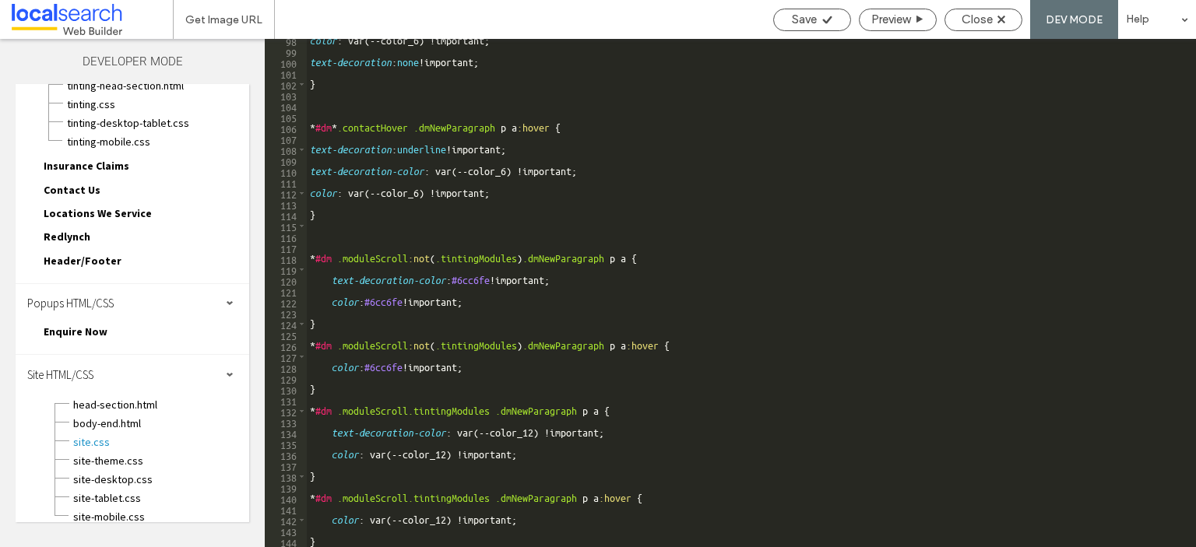
scroll to position [1115, 0]
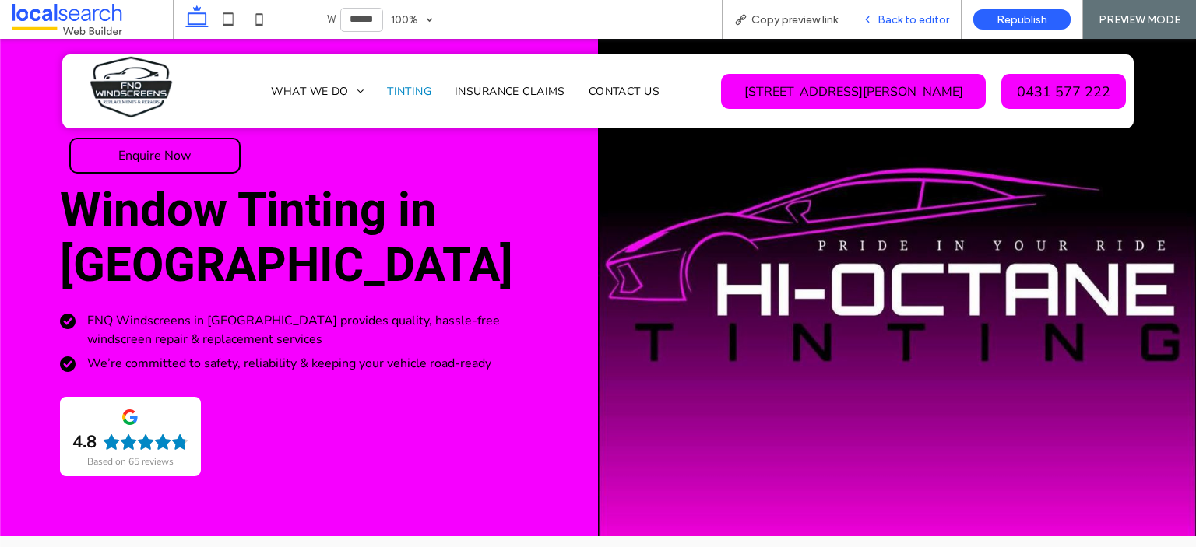
click at [926, 23] on span "Back to editor" at bounding box center [913, 19] width 72 height 13
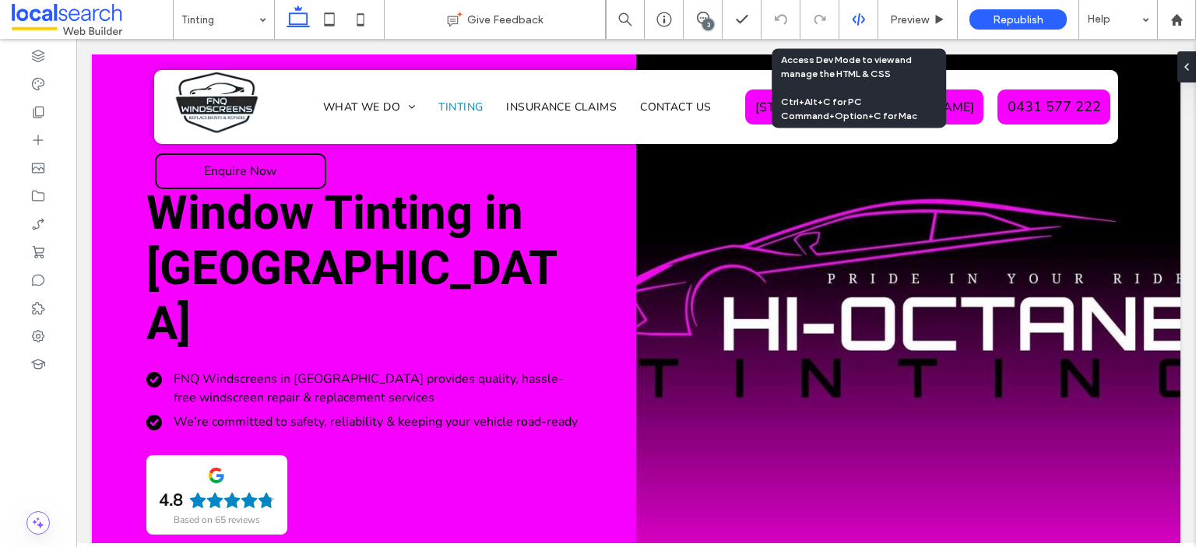
click at [852, 22] on icon at bounding box center [859, 19] width 14 height 14
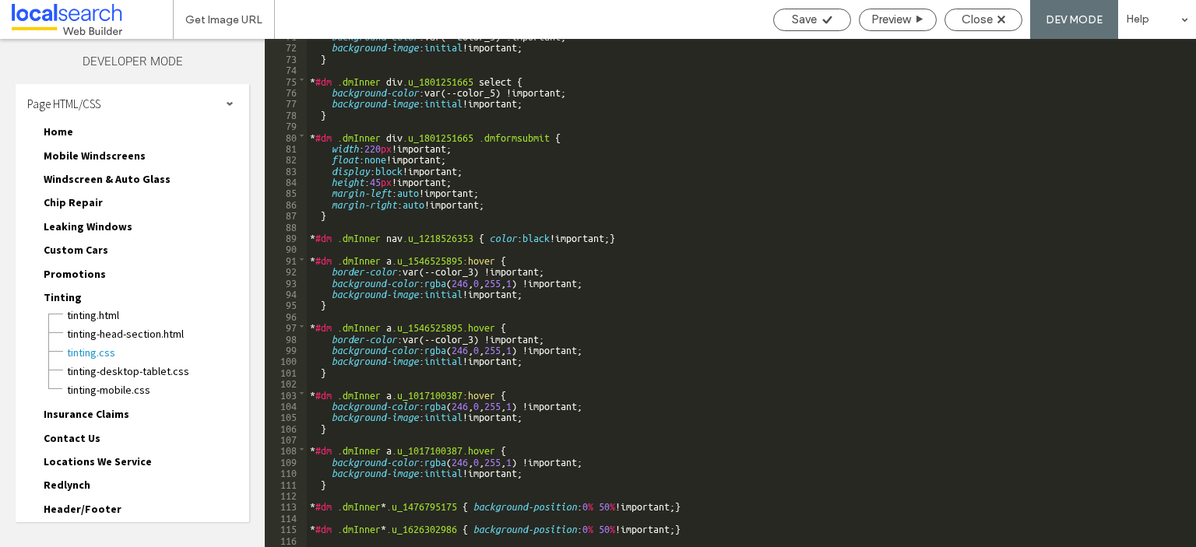
scroll to position [79, 0]
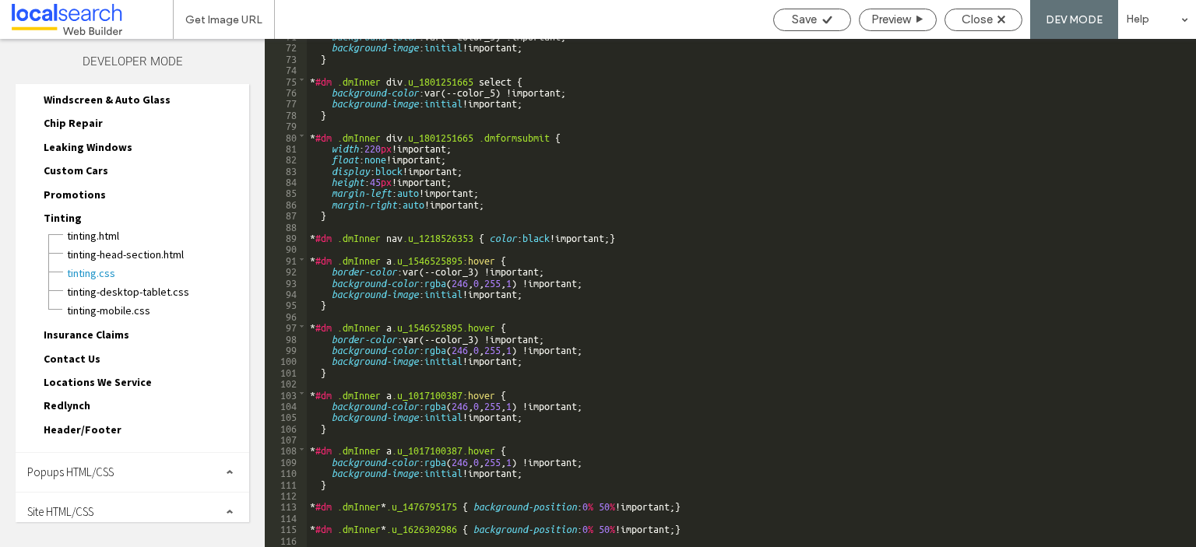
click at [114, 494] on div "Site HTML/CSS" at bounding box center [133, 512] width 234 height 39
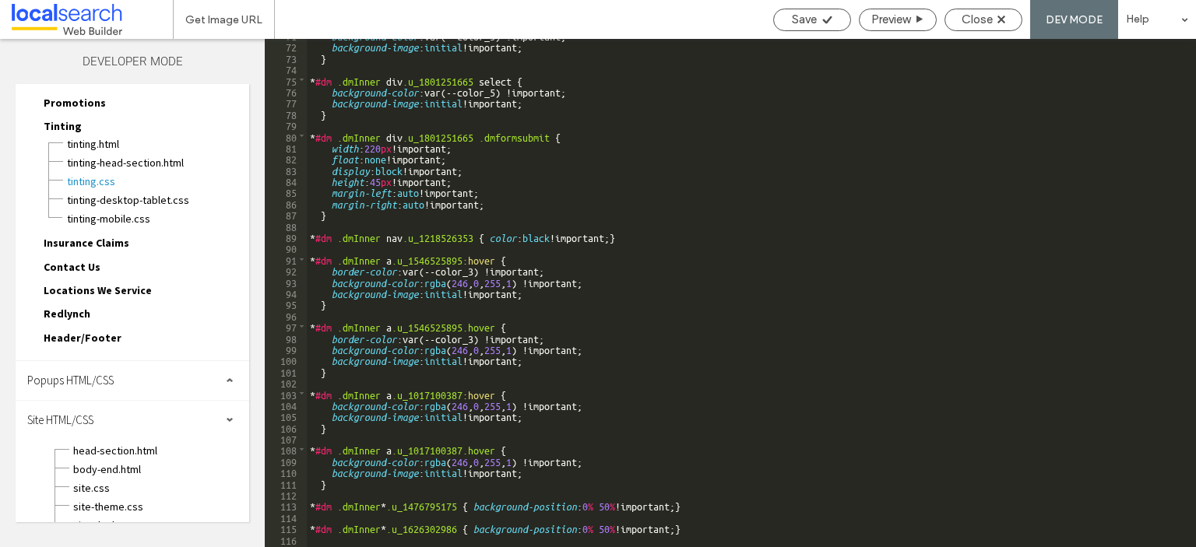
scroll to position [217, 0]
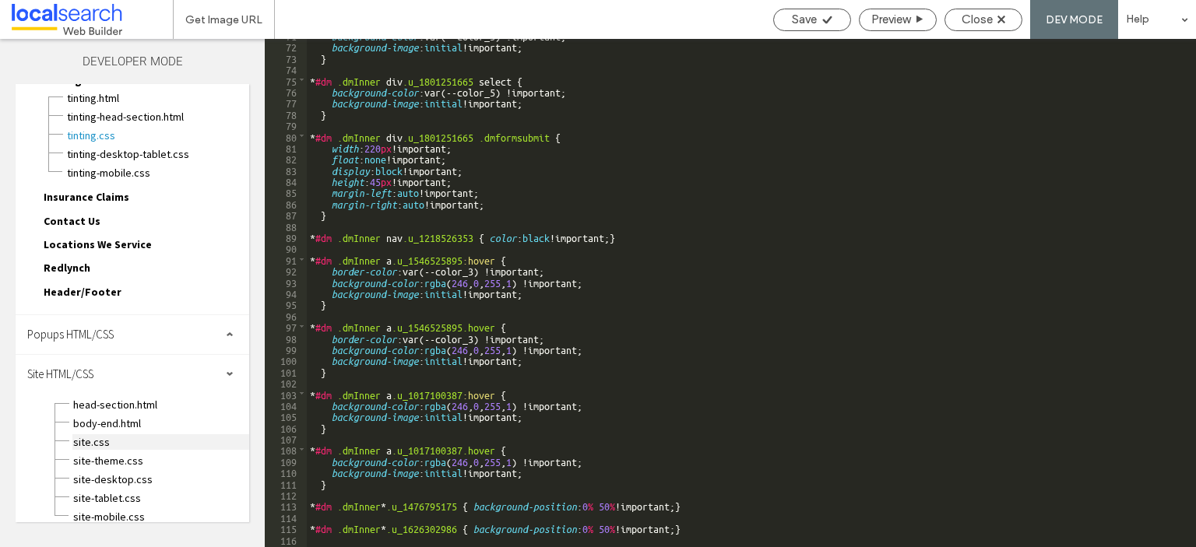
click at [104, 434] on span "site.css" at bounding box center [160, 442] width 177 height 16
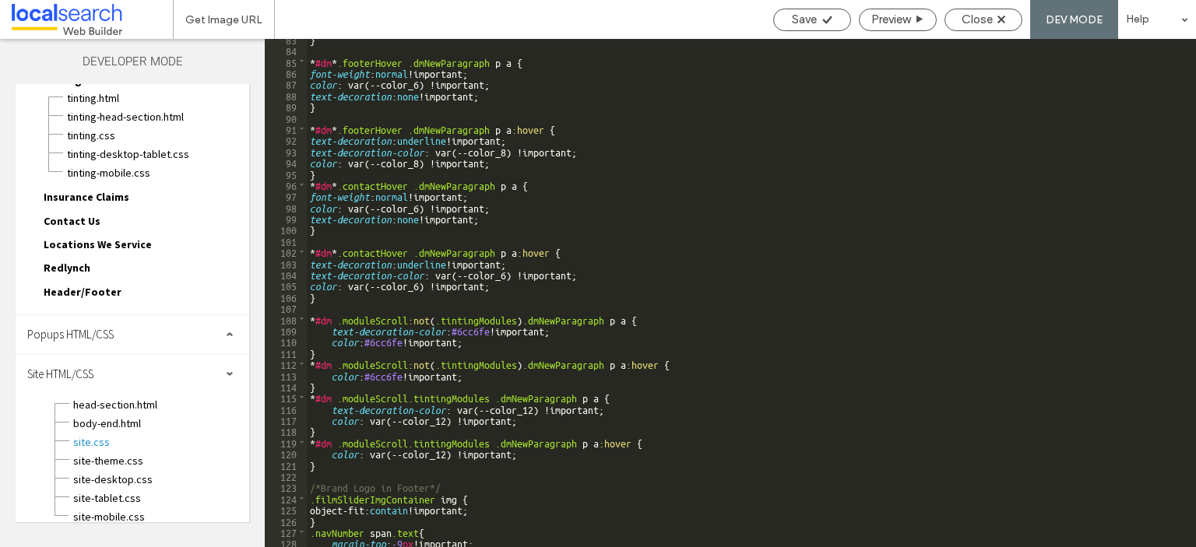
scroll to position [1161, 0]
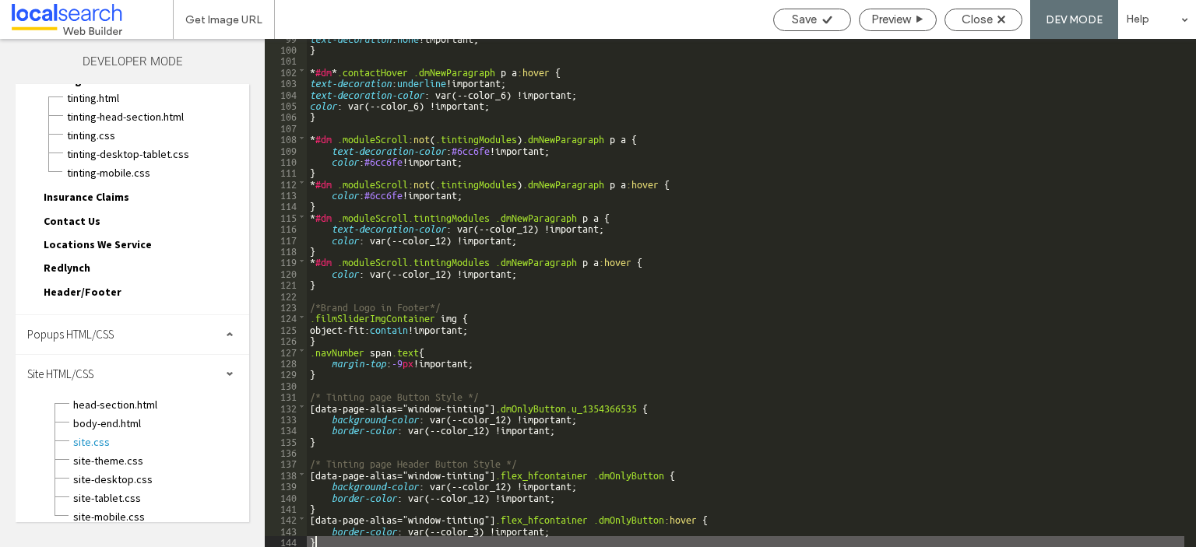
click at [390, 539] on div "text-decoration : none !important; } * #dm * .contactHover .dmNewParagraph p a …" at bounding box center [745, 297] width 877 height 531
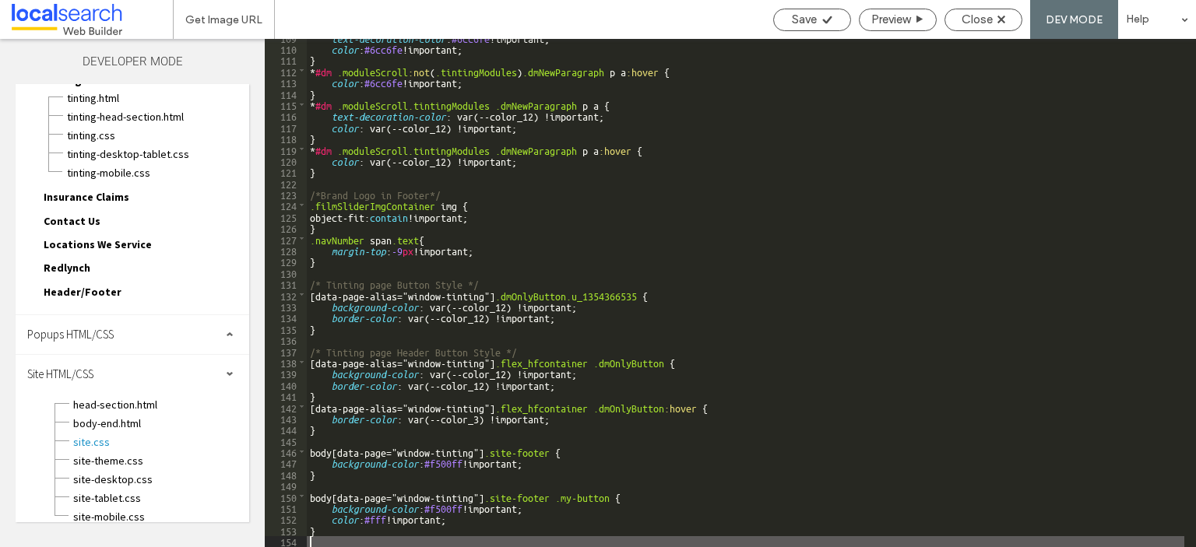
scroll to position [1273, 0]
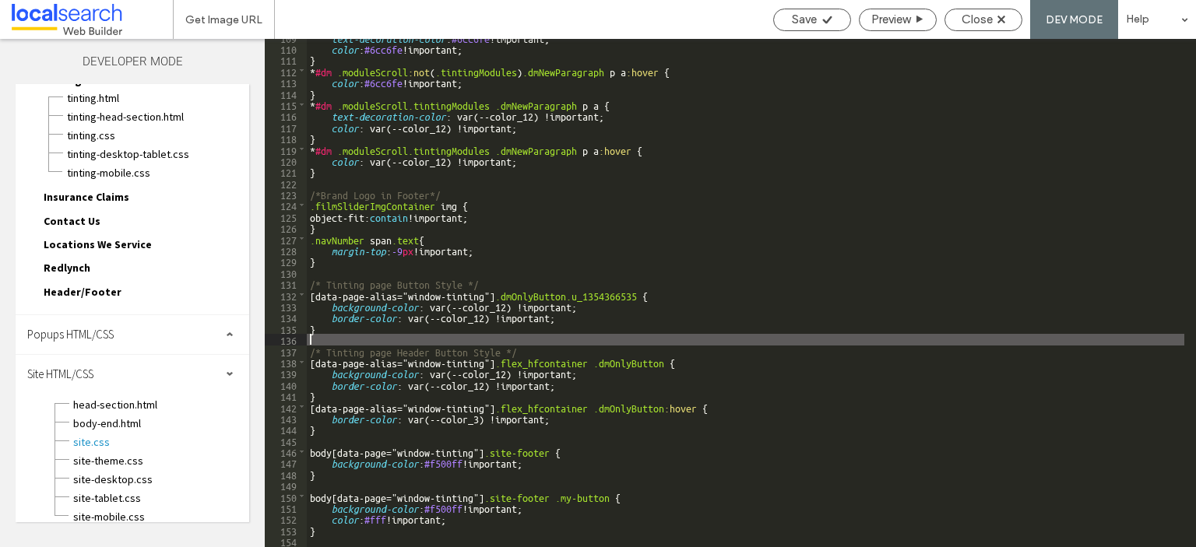
click at [332, 341] on div "text-decoration-color : #6cc6fe !important; color : #6cc6fe !important; } * #dm…" at bounding box center [745, 297] width 877 height 531
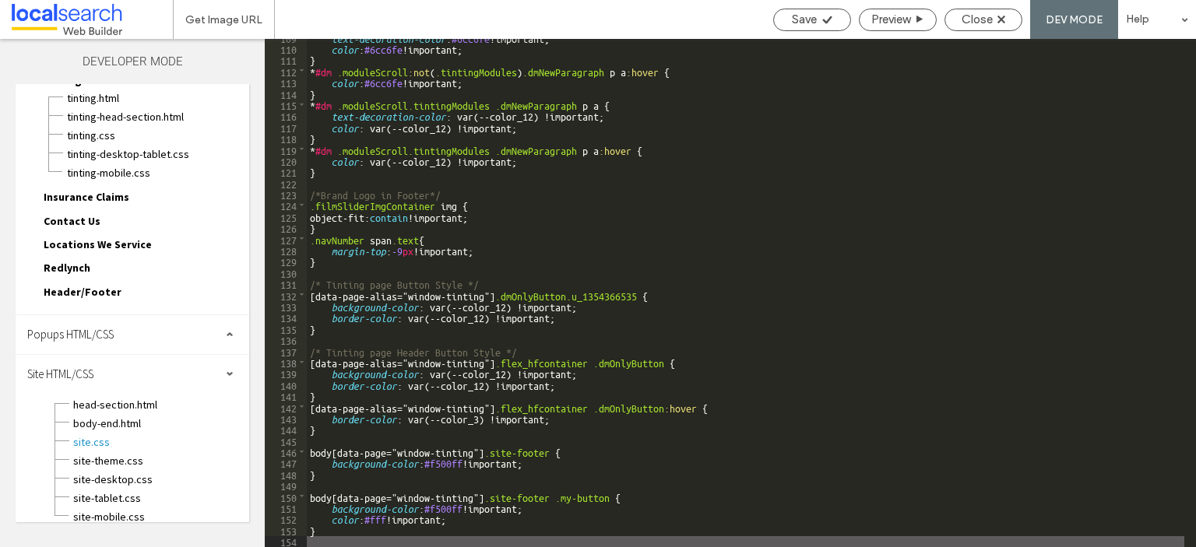
scroll to position [1183, 0]
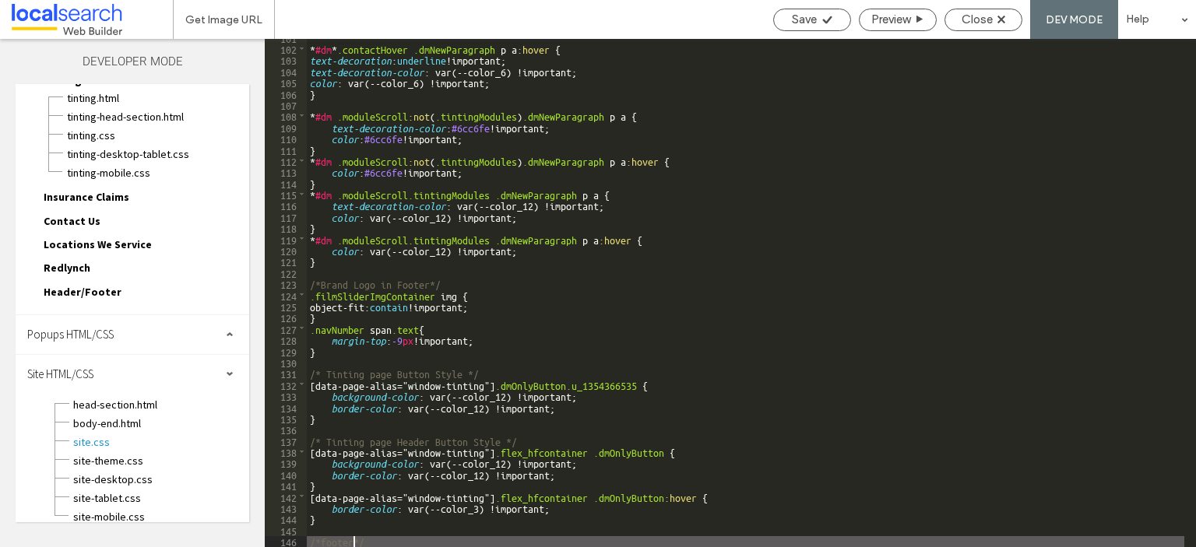
click at [373, 546] on div "* #dm * .contactHover .dmNewParagraph p a :hover { text-decoration : underline …" at bounding box center [745, 297] width 877 height 531
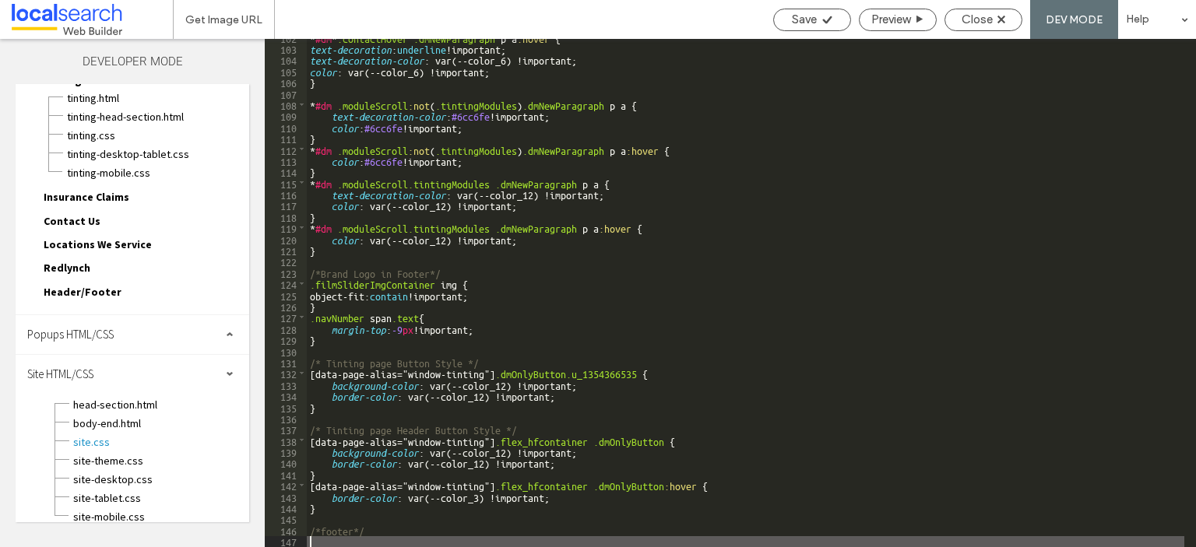
type textarea "**"
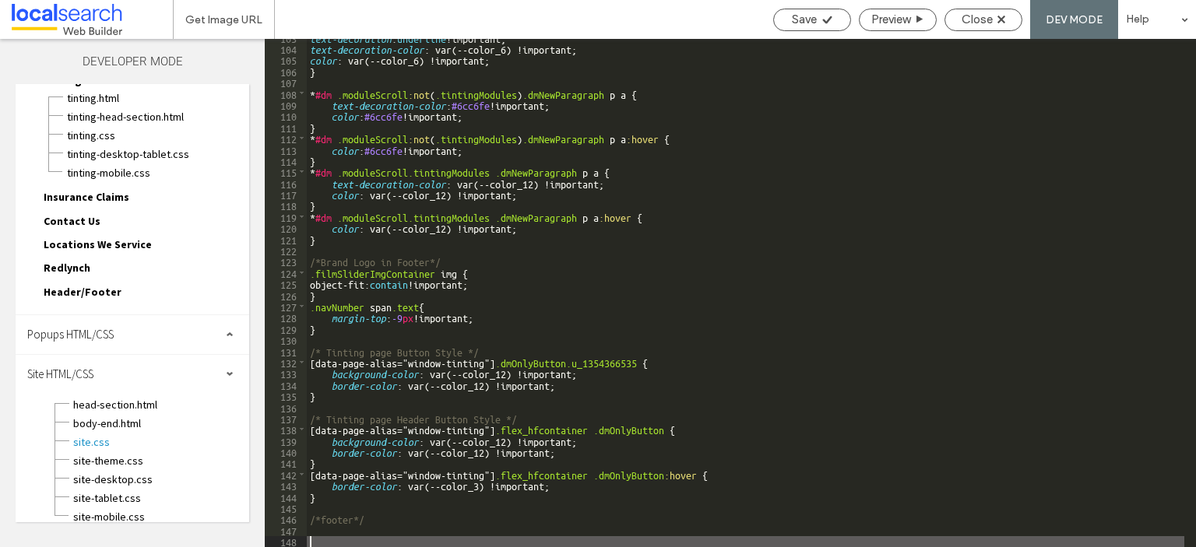
scroll to position [1295, 0]
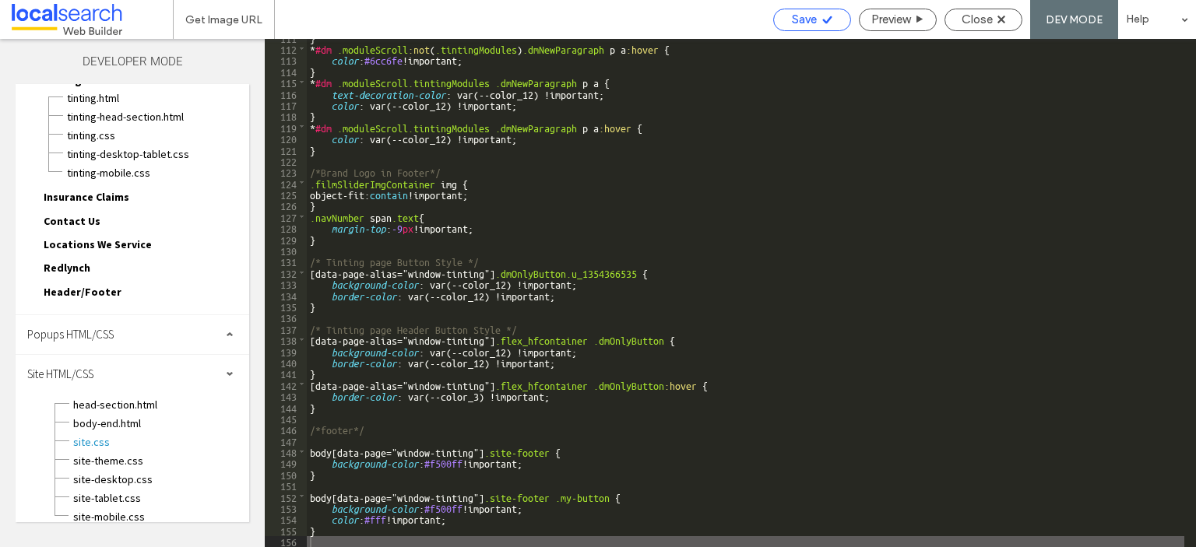
click at [815, 19] on div "Save" at bounding box center [812, 19] width 76 height 14
click at [787, 20] on div "Save" at bounding box center [812, 19] width 76 height 14
click at [803, 29] on div "Save" at bounding box center [812, 20] width 78 height 23
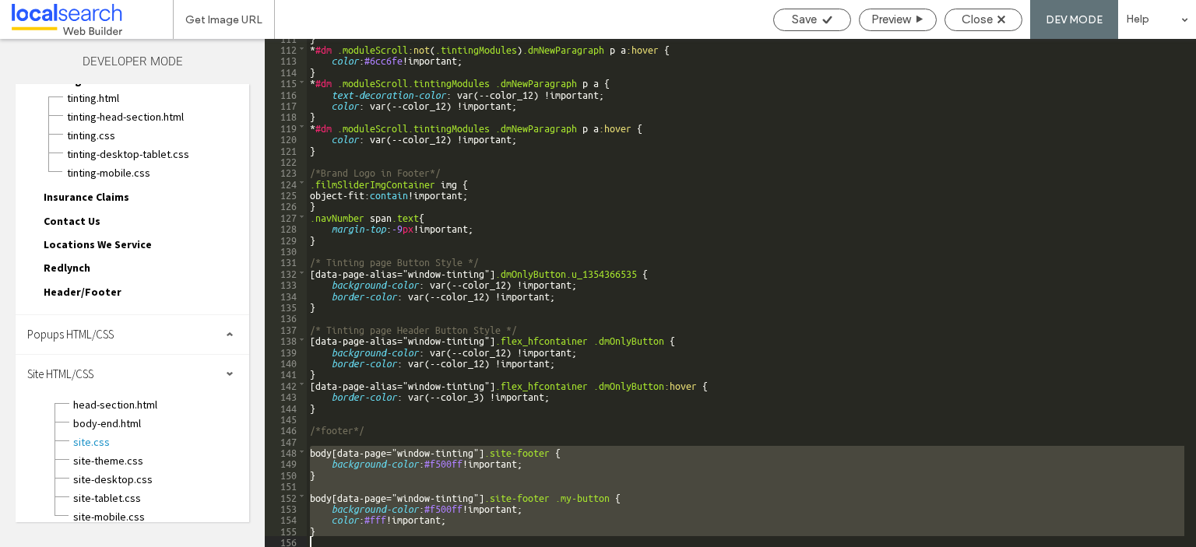
drag, startPoint x: 311, startPoint y: 454, endPoint x: 446, endPoint y: 546, distance: 163.4
click at [446, 546] on div "} * #dm .moduleScroll :not ( .tintingModules ) .dmNewParagraph p a :hover { col…" at bounding box center [745, 297] width 877 height 531
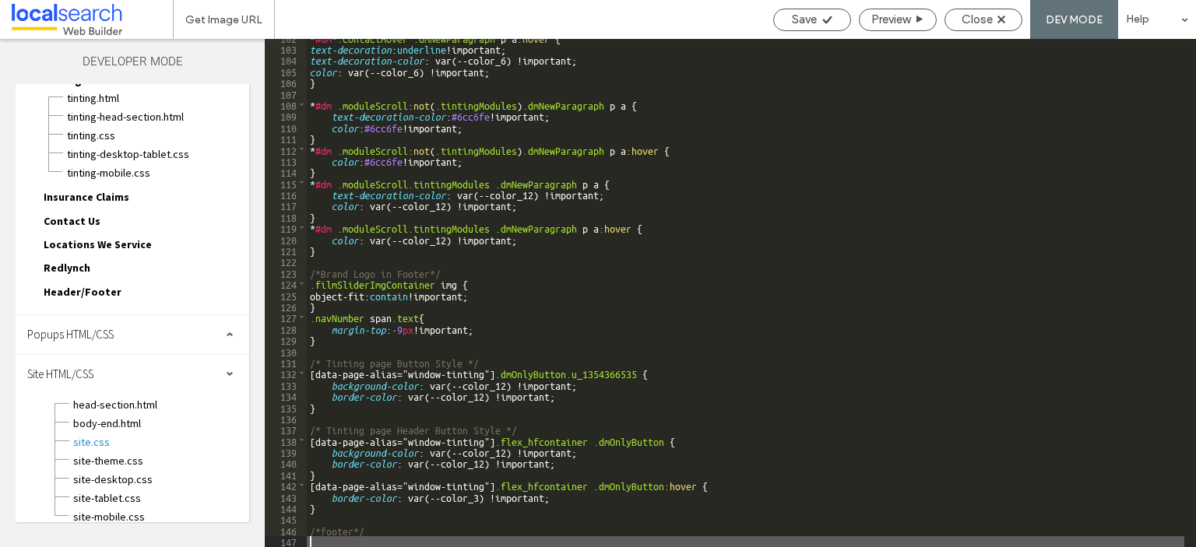
scroll to position [1183, 0]
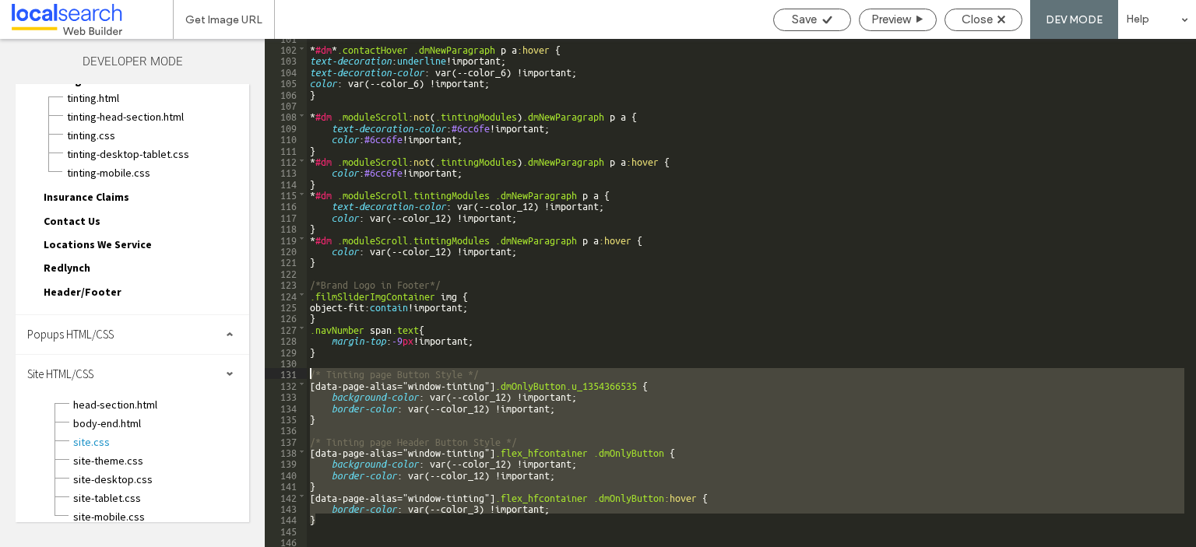
drag, startPoint x: 430, startPoint y: 522, endPoint x: 311, endPoint y: 376, distance: 189.2
click at [311, 376] on div "* #dm * .contactHover .dmNewParagraph p a :hover { text-decoration : underline …" at bounding box center [745, 297] width 877 height 531
click at [525, 398] on div "* #dm * .contactHover .dmNewParagraph p a :hover { text-decoration : underline …" at bounding box center [745, 293] width 877 height 508
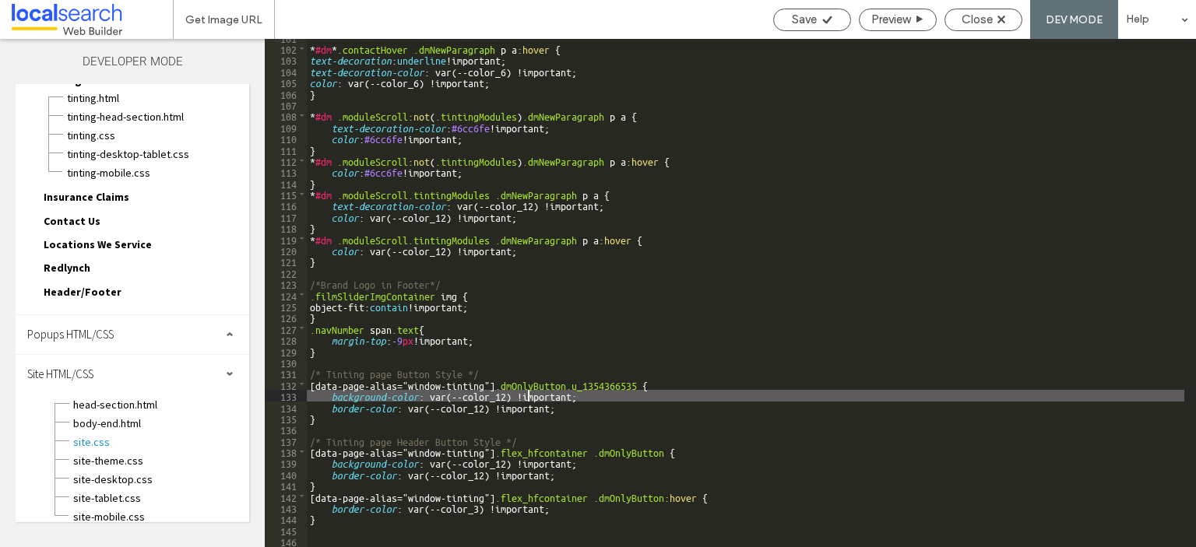
click at [523, 388] on div "* #dm * .contactHover .dmNewParagraph p a :hover { text-decoration : underline …" at bounding box center [745, 297] width 877 height 531
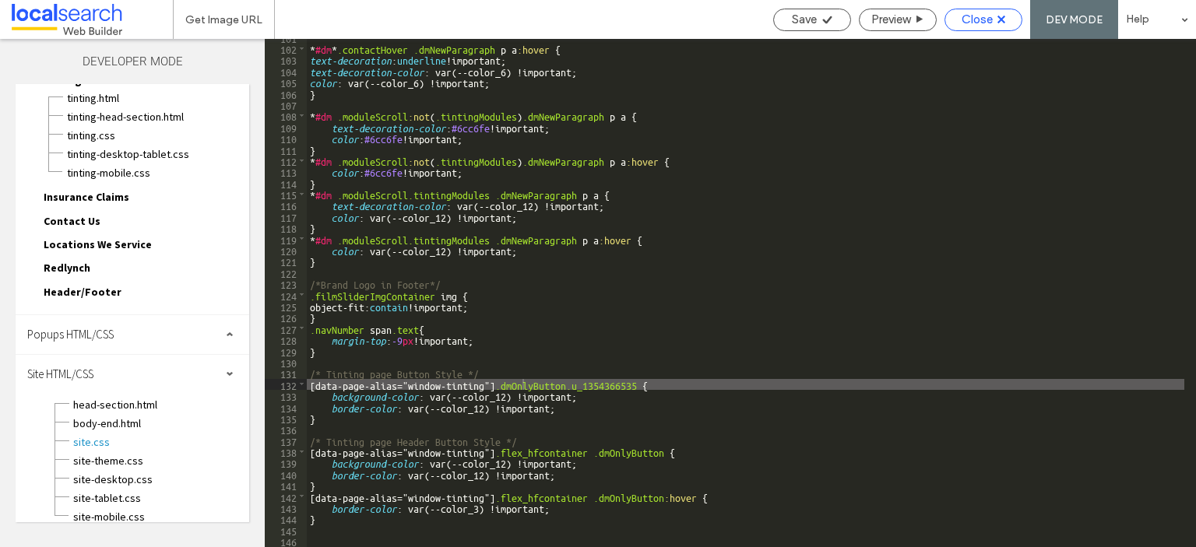
click at [1011, 16] on div "Close" at bounding box center [983, 19] width 76 height 14
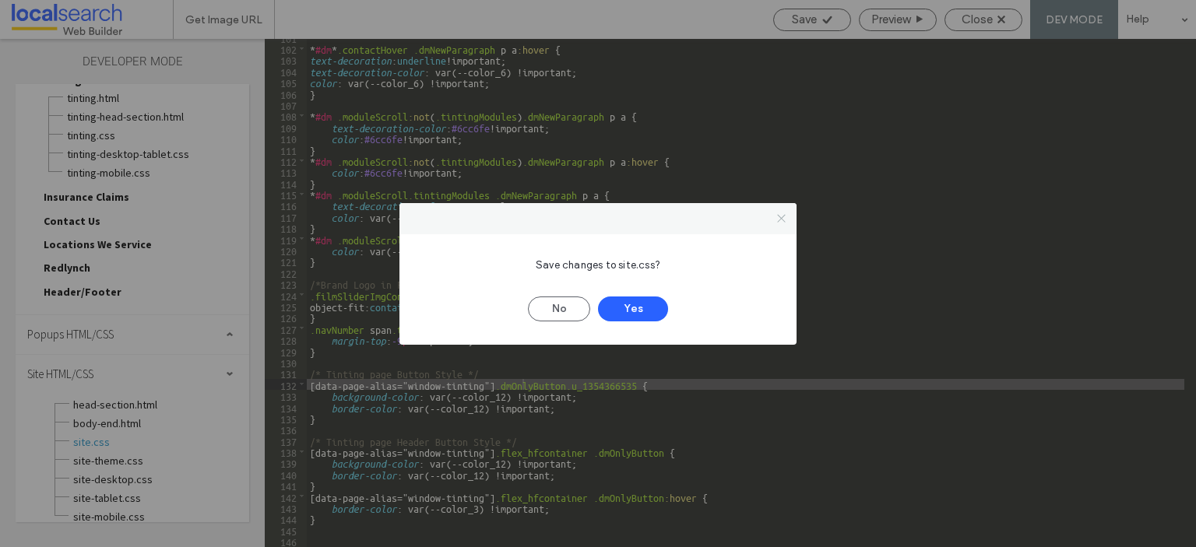
click at [781, 220] on use at bounding box center [781, 219] width 8 height 8
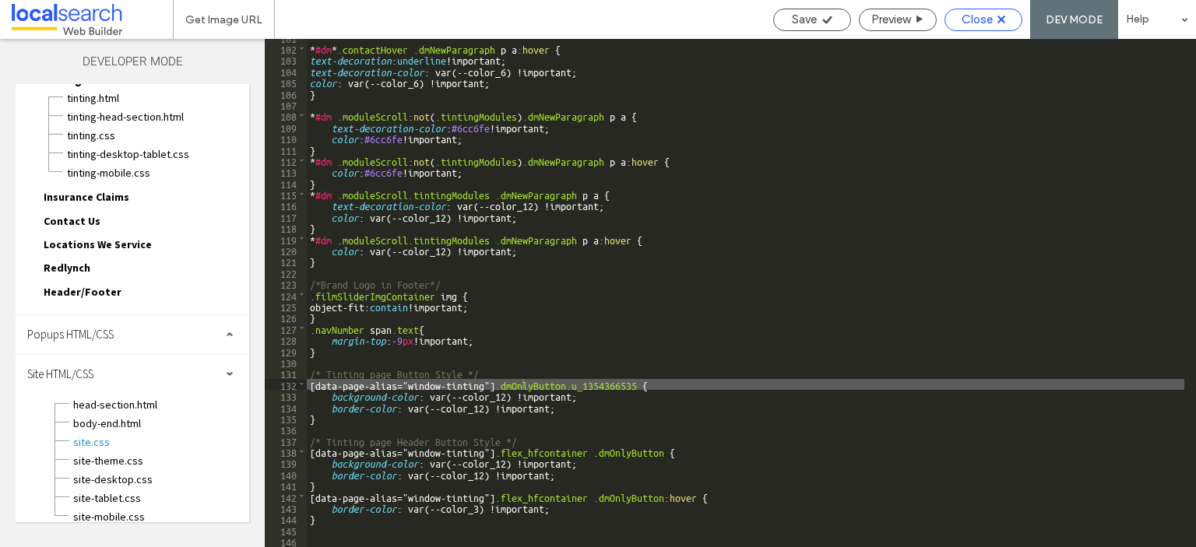
click at [979, 15] on span "Close" at bounding box center [976, 19] width 31 height 14
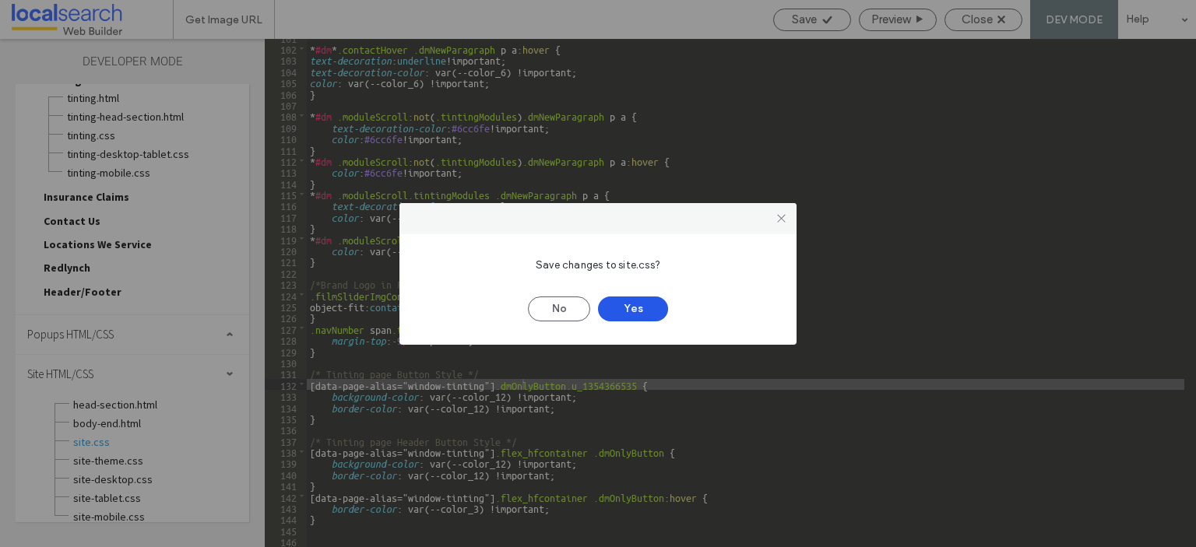
click at [613, 304] on button "Yes" at bounding box center [633, 309] width 70 height 25
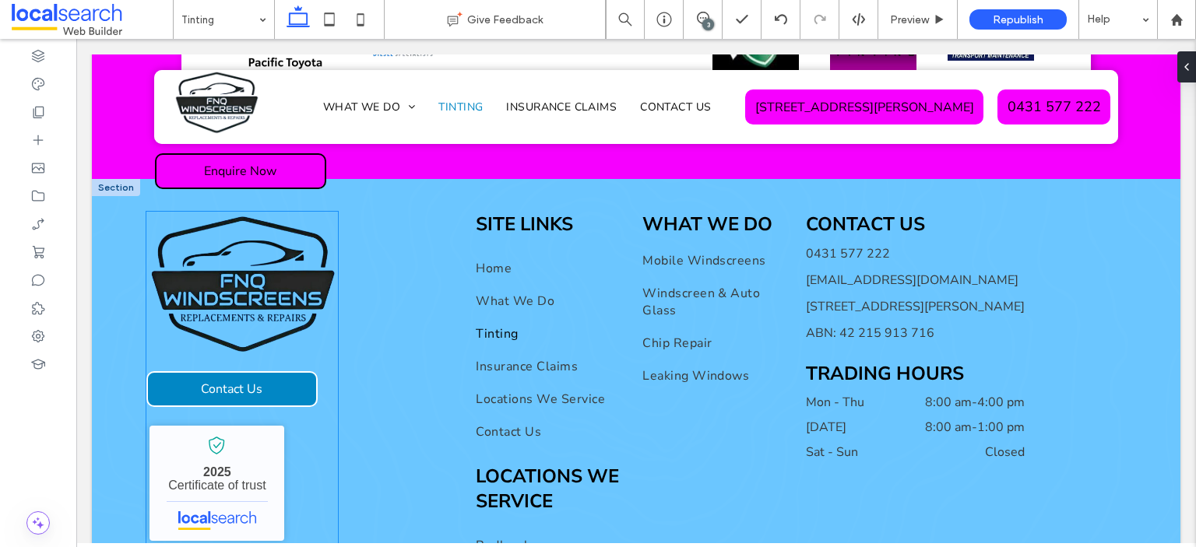
scroll to position [4152, 0]
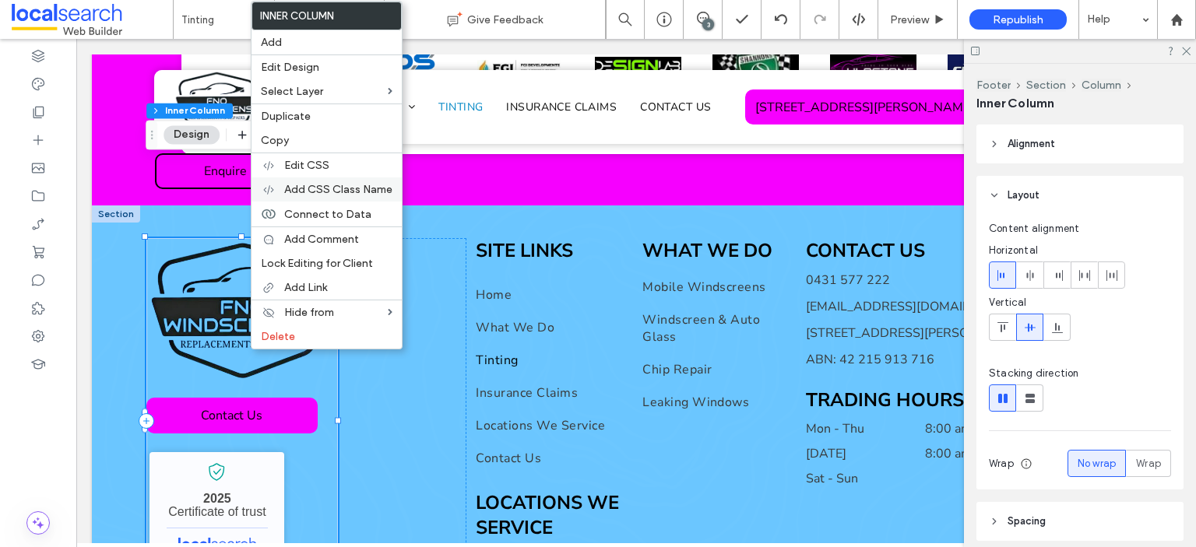
click at [311, 195] on span "Add CSS Class Name" at bounding box center [338, 189] width 108 height 13
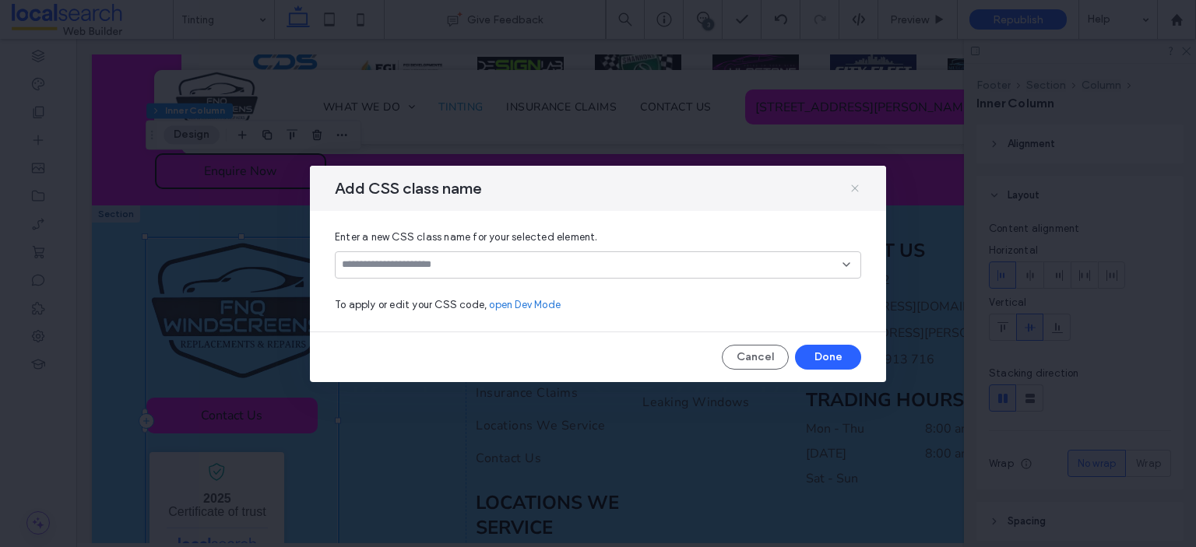
click at [853, 188] on icon at bounding box center [854, 188] width 12 height 12
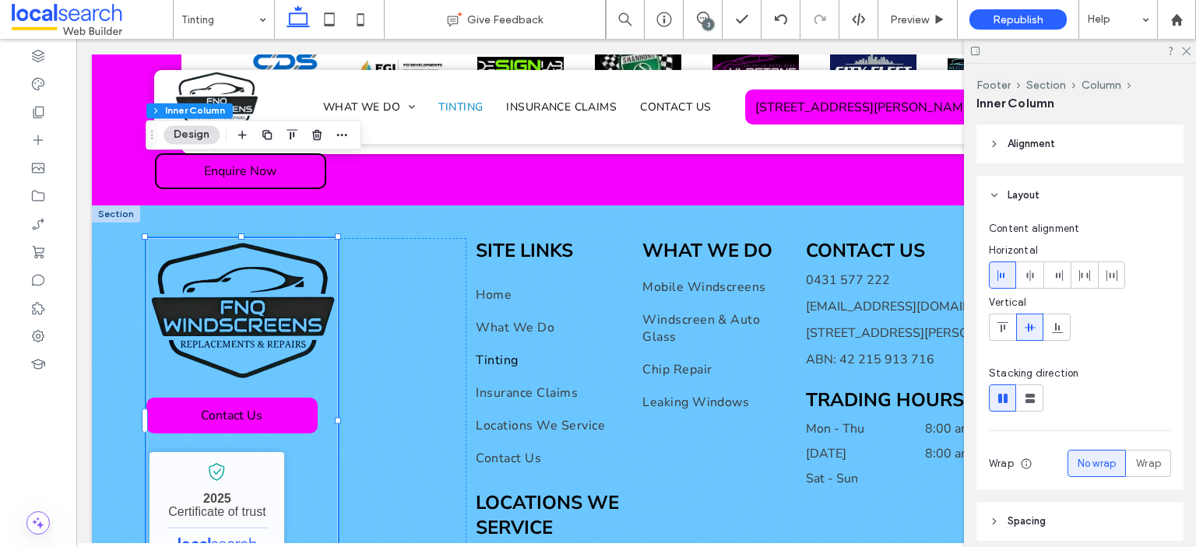
click at [1191, 55] on div at bounding box center [1080, 51] width 232 height 24
click at [1189, 52] on icon at bounding box center [1185, 50] width 10 height 10
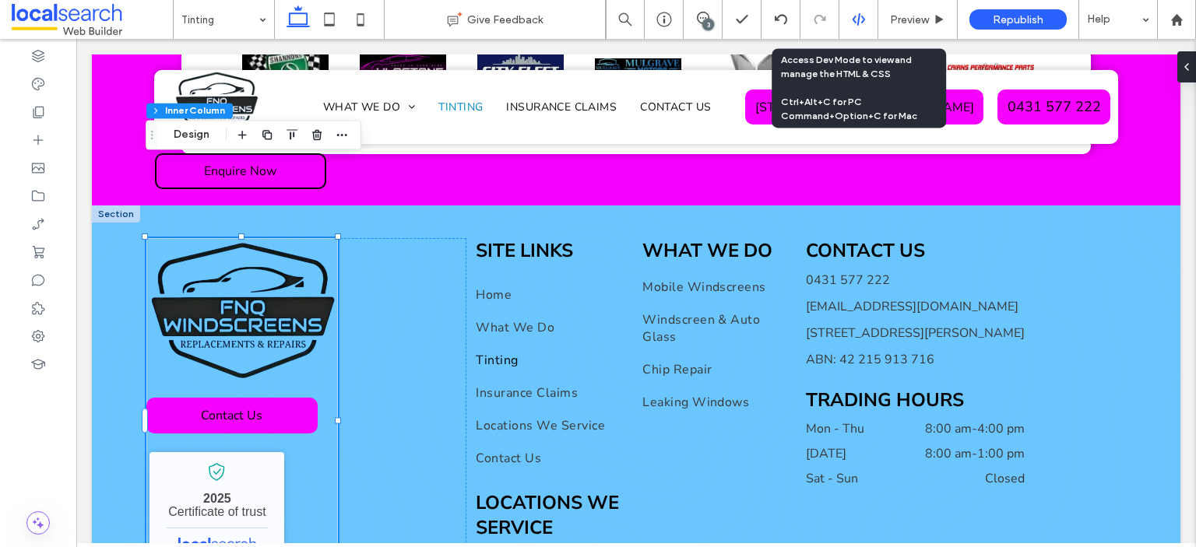
click at [858, 16] on use at bounding box center [858, 19] width 12 height 12
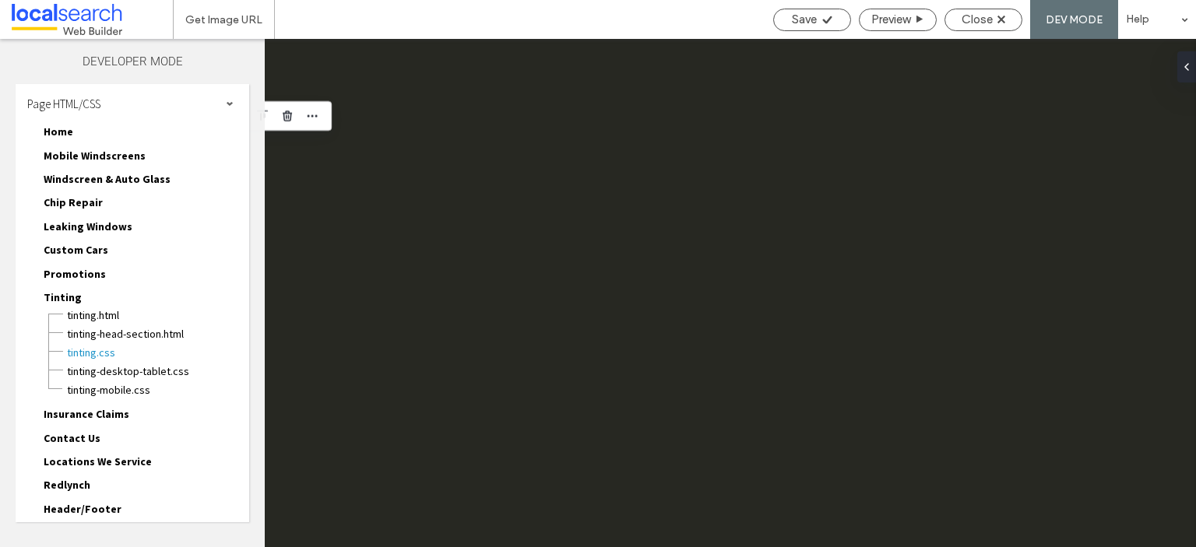
scroll to position [0, 0]
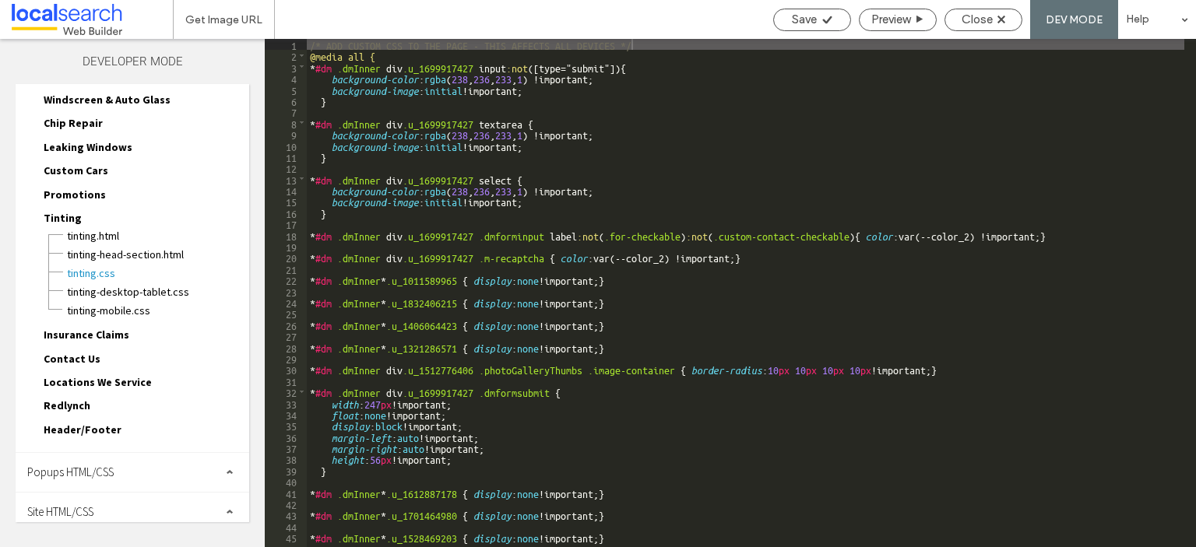
click at [143, 497] on div "Site HTML/CSS" at bounding box center [133, 512] width 234 height 39
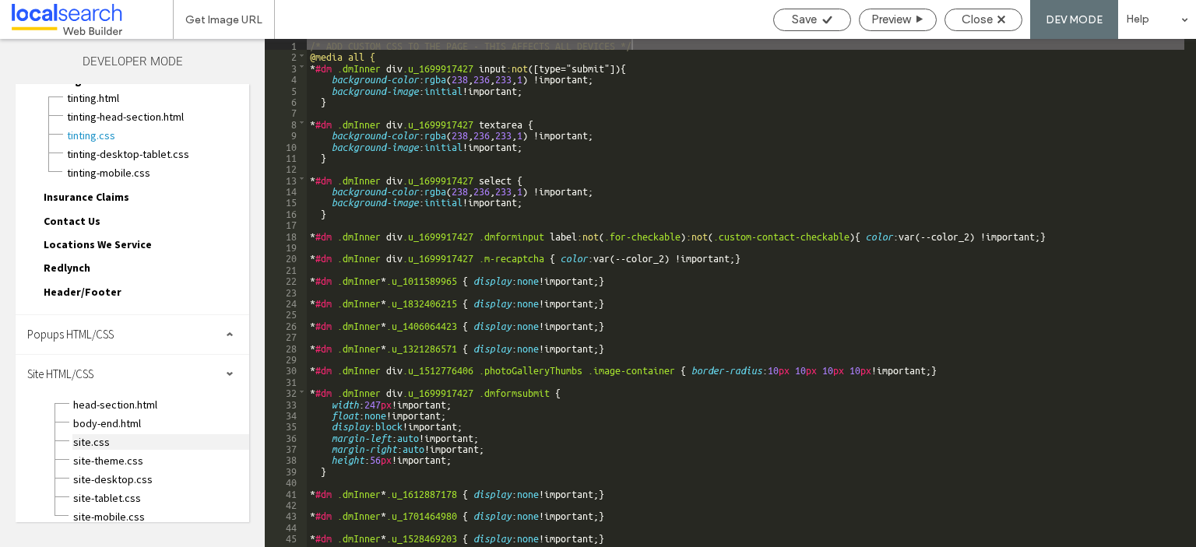
click at [126, 434] on span "site.css" at bounding box center [160, 442] width 177 height 16
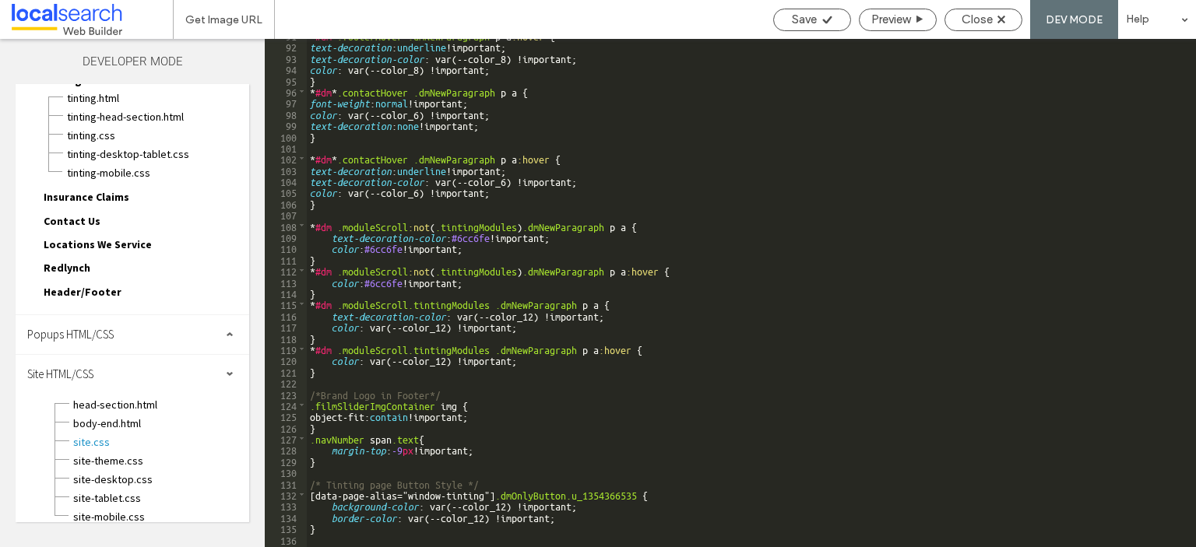
scroll to position [1183, 0]
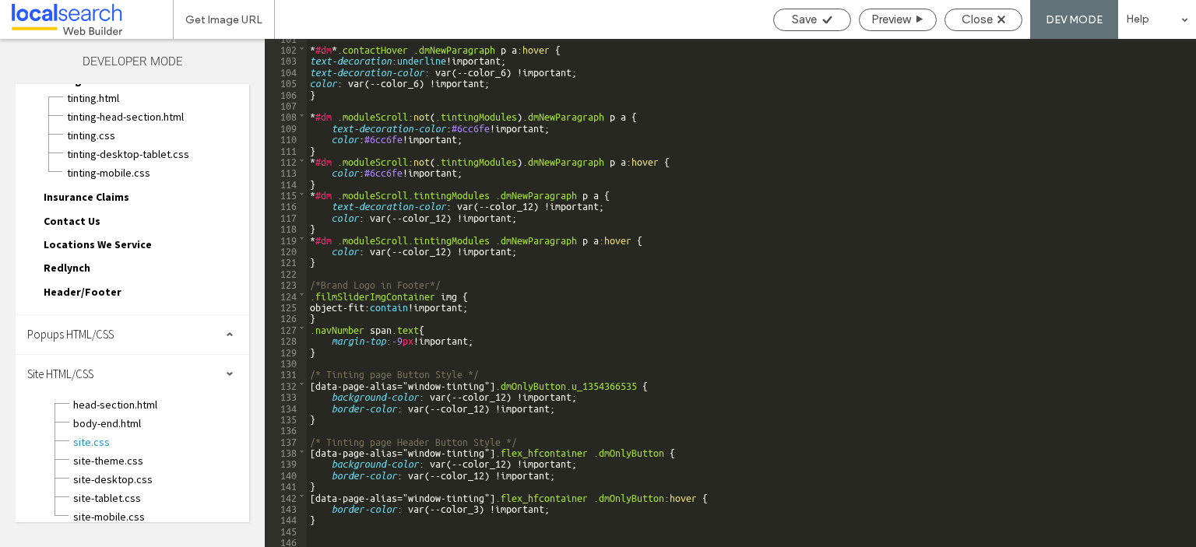
click at [361, 522] on div "* #dm * .contactHover .dmNewParagraph p a :hover { text-decoration : underline …" at bounding box center [745, 297] width 877 height 531
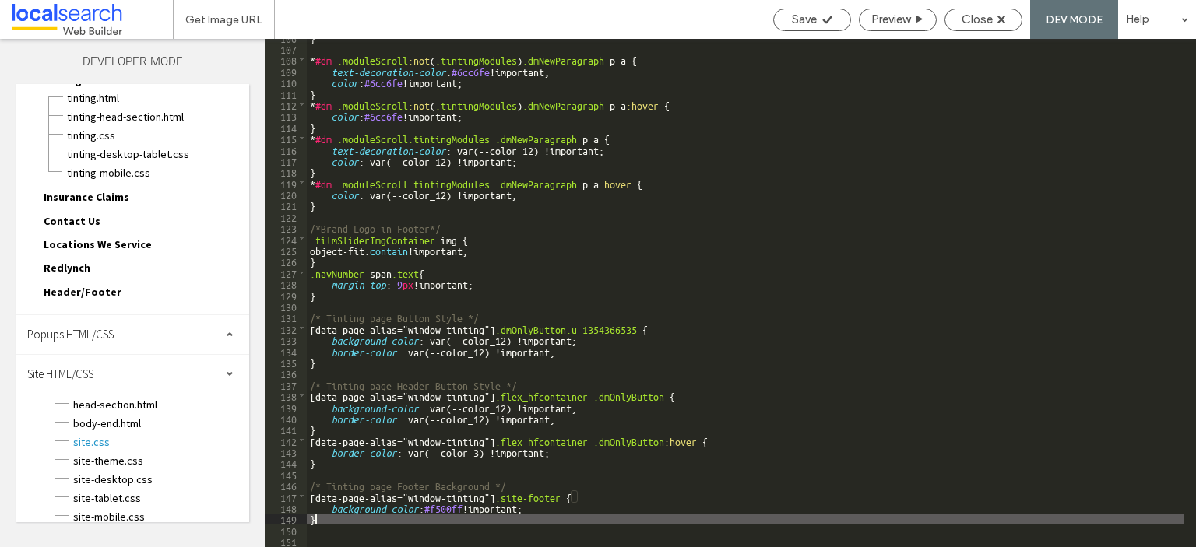
scroll to position [1239, 0]
click at [809, 21] on span "Save" at bounding box center [804, 19] width 25 height 14
click at [813, 22] on span "Save" at bounding box center [804, 19] width 25 height 14
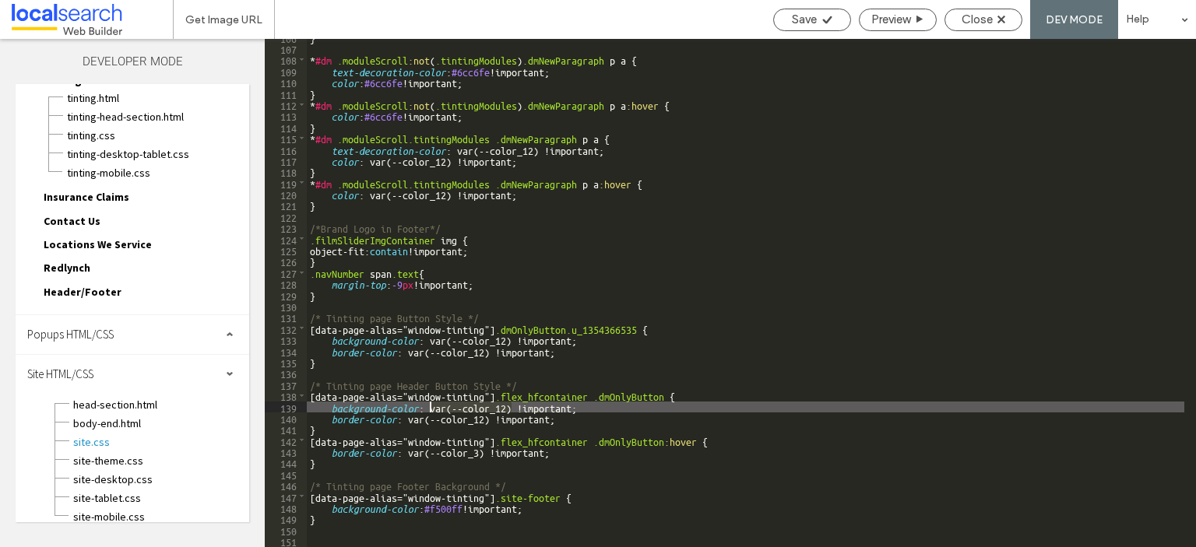
drag, startPoint x: 510, startPoint y: 407, endPoint x: 430, endPoint y: 406, distance: 80.2
click at [430, 406] on div "} * #dm .moduleScroll :not ( .tintingModules ) .dmNewParagraph p a { text-decor…" at bounding box center [745, 297] width 877 height 531
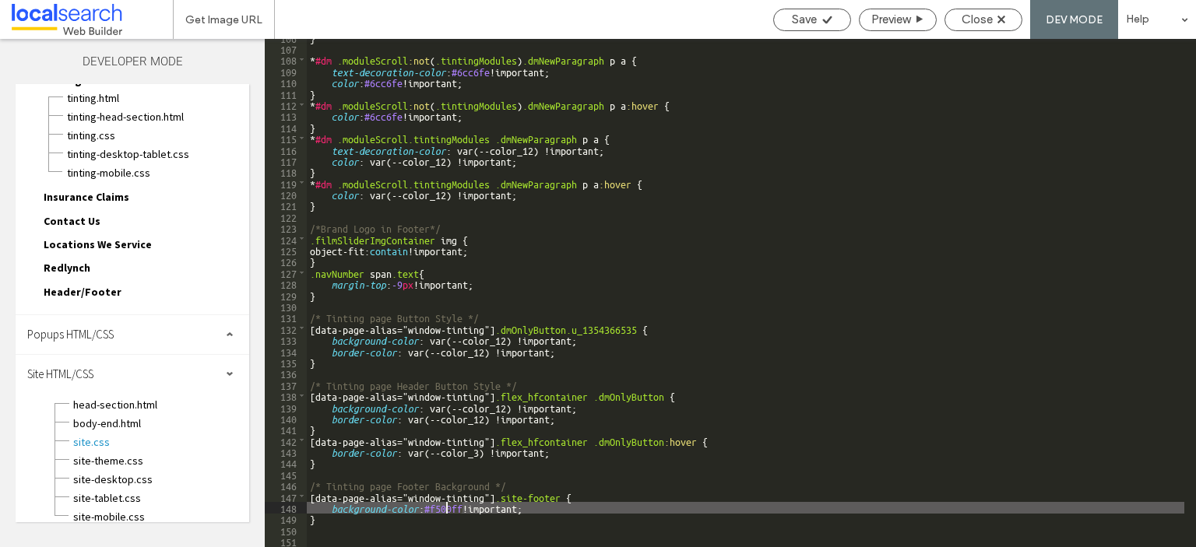
drag, startPoint x: 465, startPoint y: 513, endPoint x: 444, endPoint y: 511, distance: 21.1
click at [444, 511] on div "} * #dm .moduleScroll :not ( .tintingModules ) .dmNewParagraph p a { text-decor…" at bounding box center [745, 297] width 877 height 531
click at [469, 512] on div "} * #dm .moduleScroll :not ( .tintingModules ) .dmNewParagraph p a { text-decor…" at bounding box center [745, 297] width 877 height 531
drag, startPoint x: 469, startPoint y: 512, endPoint x: 432, endPoint y: 510, distance: 37.4
click at [432, 510] on div "} * #dm .moduleScroll :not ( .tintingModules ) .dmNewParagraph p a { text-decor…" at bounding box center [745, 297] width 877 height 531
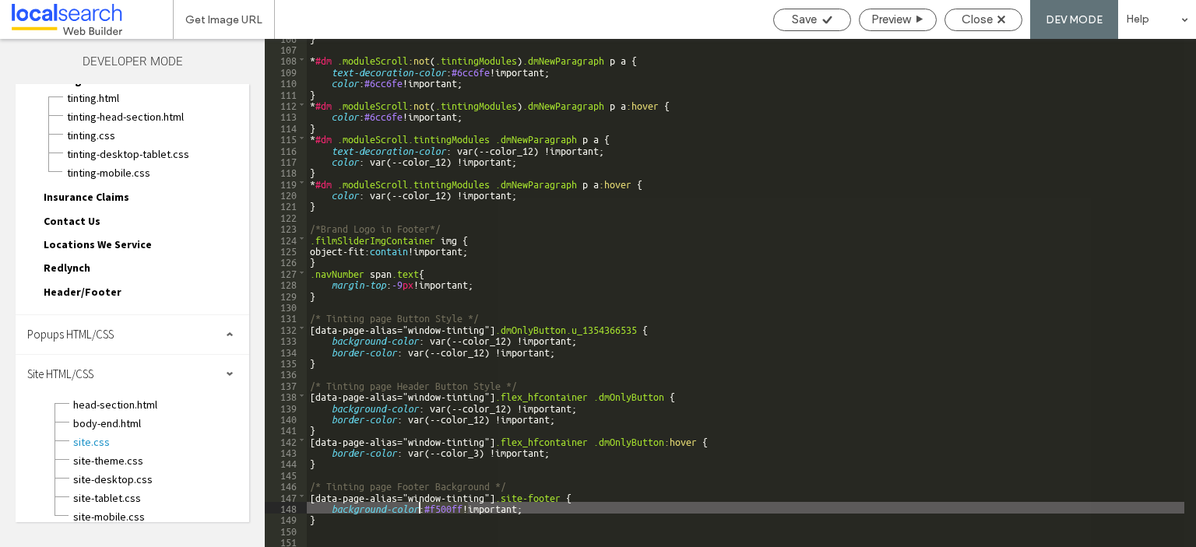
click at [434, 508] on div "} * #dm .moduleScroll :not ( .tintingModules ) .dmNewParagraph p a { text-decor…" at bounding box center [745, 293] width 877 height 508
drag, startPoint x: 469, startPoint y: 507, endPoint x: 435, endPoint y: 507, distance: 33.5
click at [435, 507] on div "} * #dm .moduleScroll :not ( .tintingModules ) .dmNewParagraph p a { text-decor…" at bounding box center [745, 297] width 877 height 531
click at [437, 505] on div "} * #dm .moduleScroll :not ( .tintingModules ) .dmNewParagraph p a { text-decor…" at bounding box center [745, 297] width 877 height 531
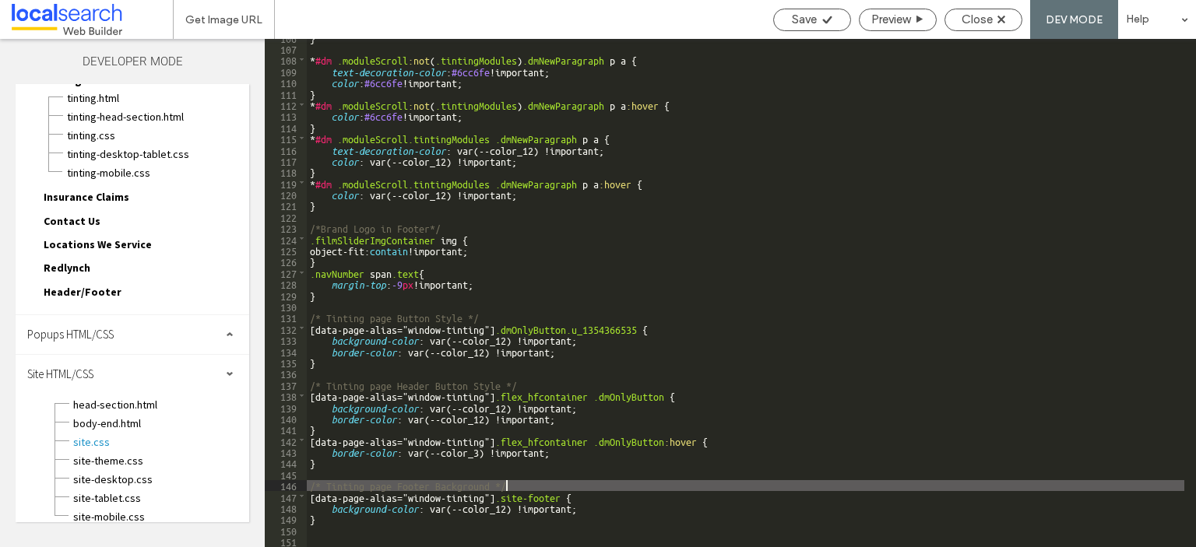
click at [736, 490] on div "} * #dm .moduleScroll :not ( .tintingModules ) .dmNewParagraph p a { text-decor…" at bounding box center [745, 297] width 877 height 531
click at [815, 18] on div "Save" at bounding box center [812, 19] width 76 height 14
click at [815, 18] on div at bounding box center [598, 273] width 1196 height 547
click at [815, 18] on div "Save" at bounding box center [812, 19] width 76 height 14
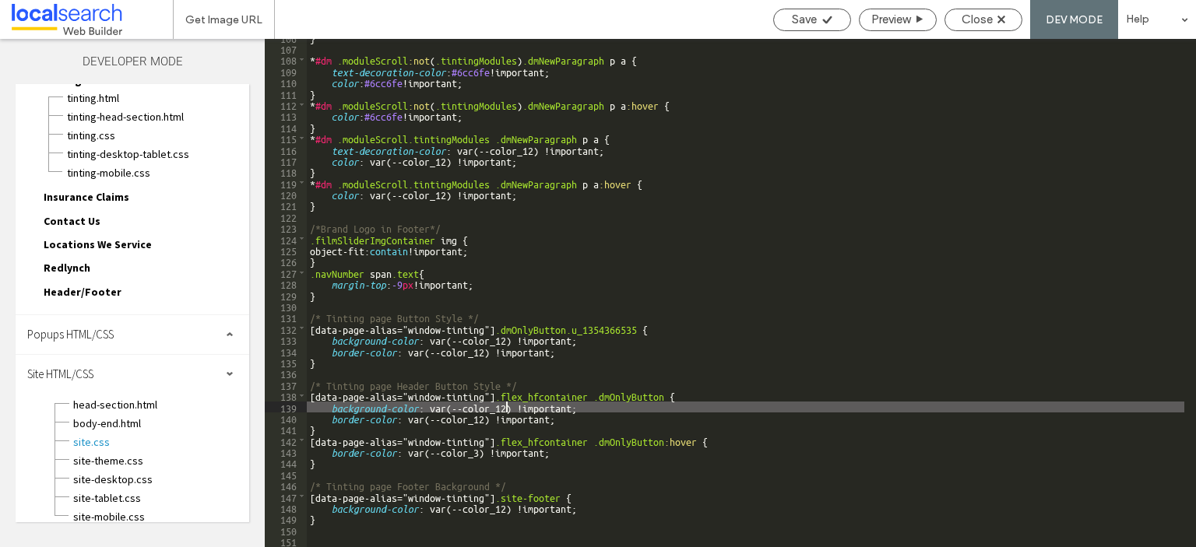
click at [506, 407] on div "} * #dm .moduleScroll :not ( .tintingModules ) .dmNewParagraph p a { text-decor…" at bounding box center [745, 297] width 877 height 531
click at [812, 16] on span "Save" at bounding box center [804, 19] width 25 height 14
click at [632, 511] on div "} * #dm .moduleScroll :not ( .tintingModules ) .dmNewParagraph p a { text-decor…" at bounding box center [745, 297] width 877 height 531
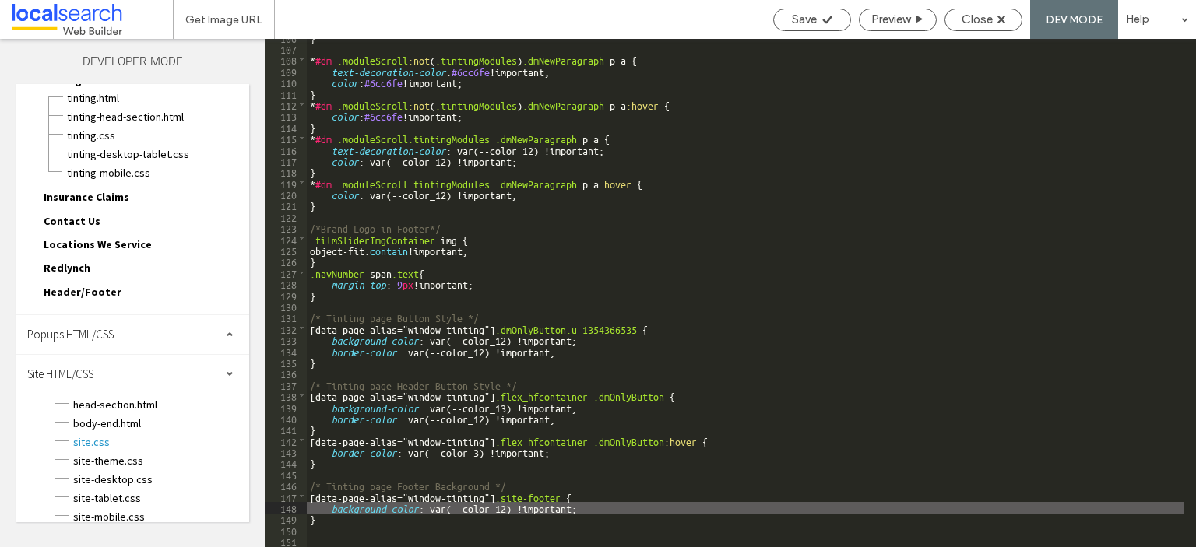
click at [567, 413] on div "} * #dm .moduleScroll :not ( .tintingModules ) .dmNewParagraph p a { text-decor…" at bounding box center [745, 297] width 877 height 531
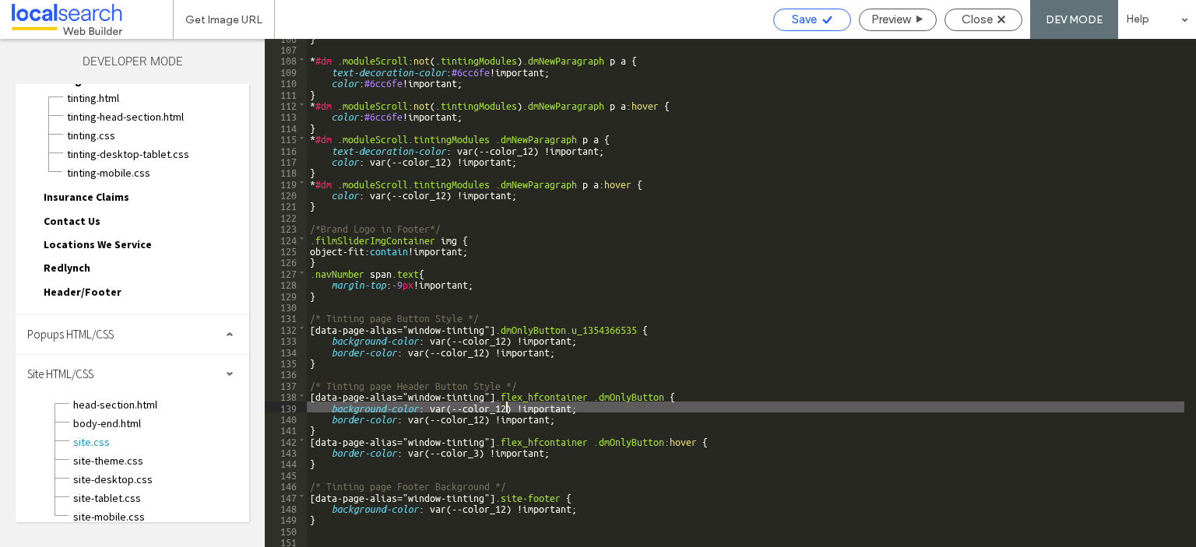
click at [796, 21] on span "Save" at bounding box center [804, 19] width 25 height 14
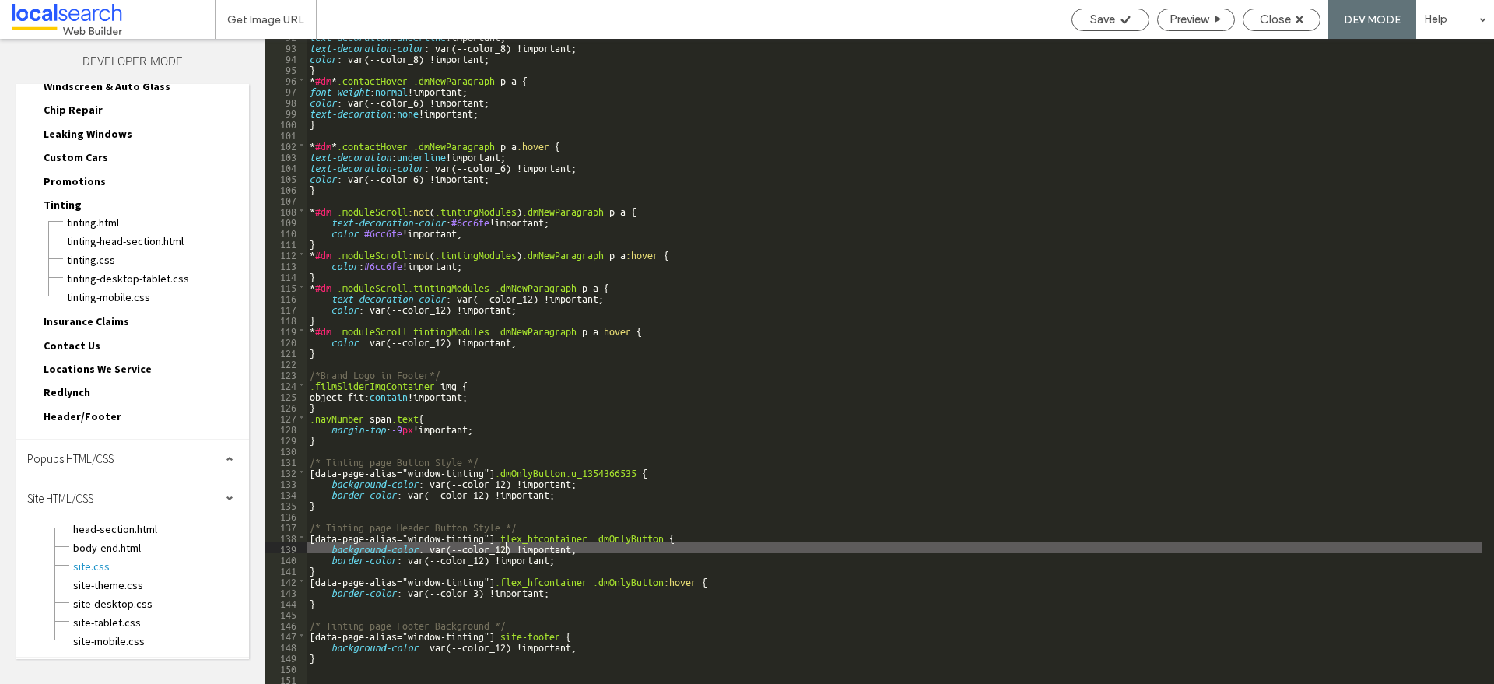
click at [561, 546] on div "text-decoration : underline !important; text-decoration-color : var(--color_8) …" at bounding box center [895, 363] width 1176 height 667
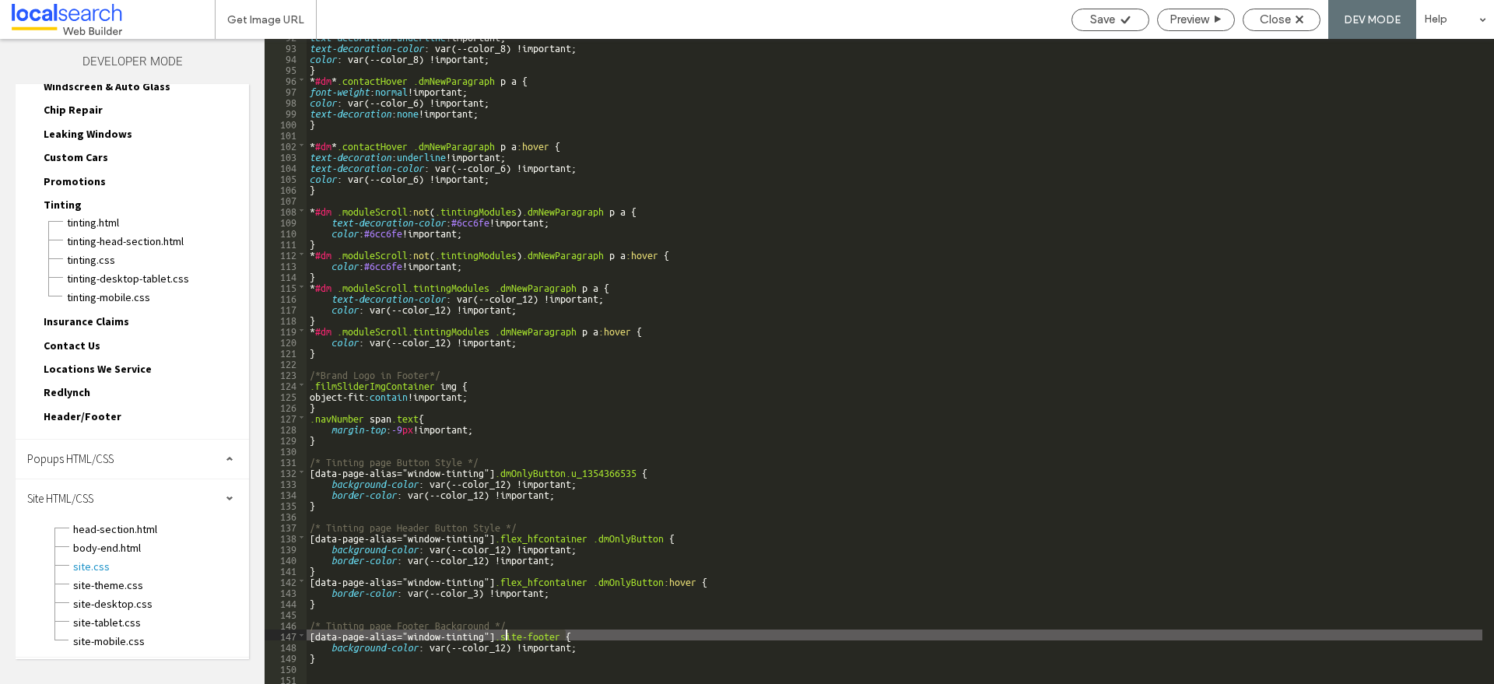
drag, startPoint x: 564, startPoint y: 632, endPoint x: 508, endPoint y: 636, distance: 56.2
click at [508, 546] on div "text-decoration : underline !important; text-decoration-color : var(--color_8) …" at bounding box center [895, 363] width 1176 height 667
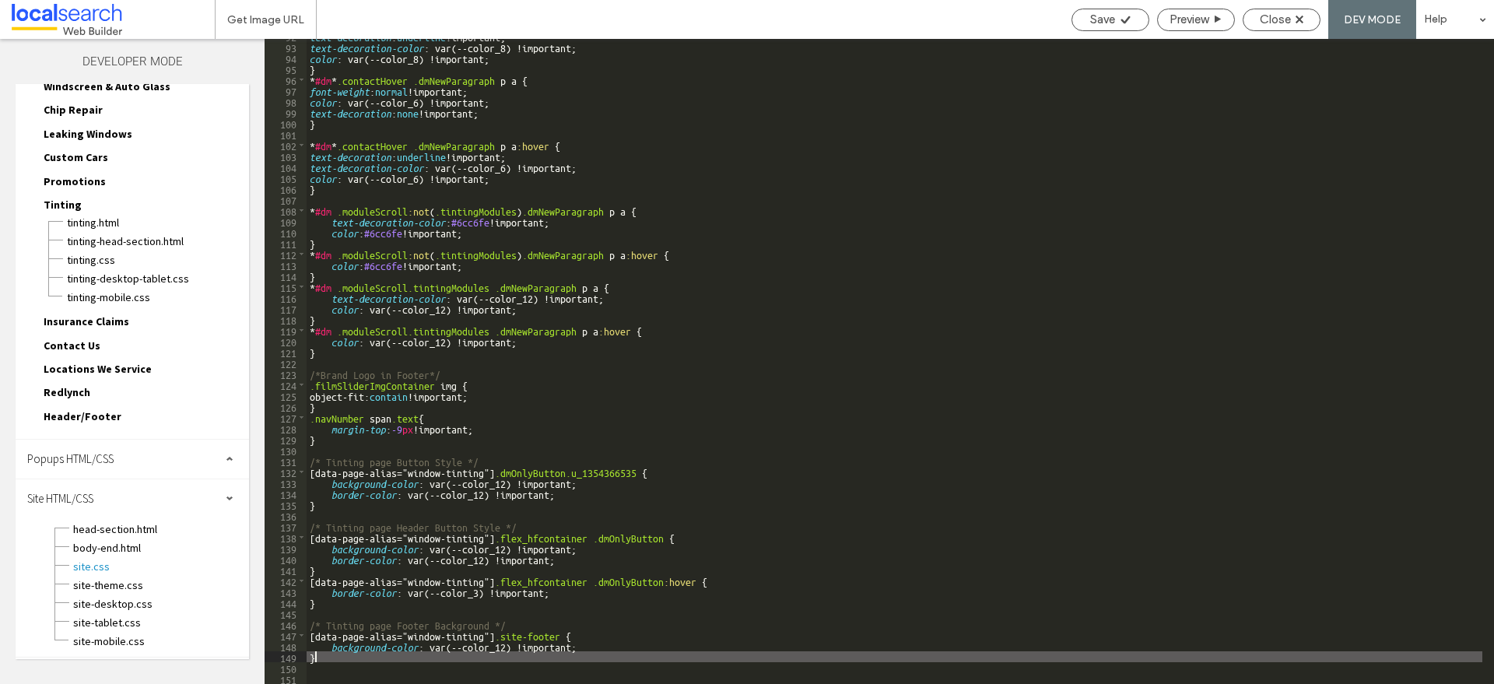
click at [533, 546] on div "text-decoration : underline !important; text-decoration-color : var(--color_8) …" at bounding box center [895, 363] width 1176 height 667
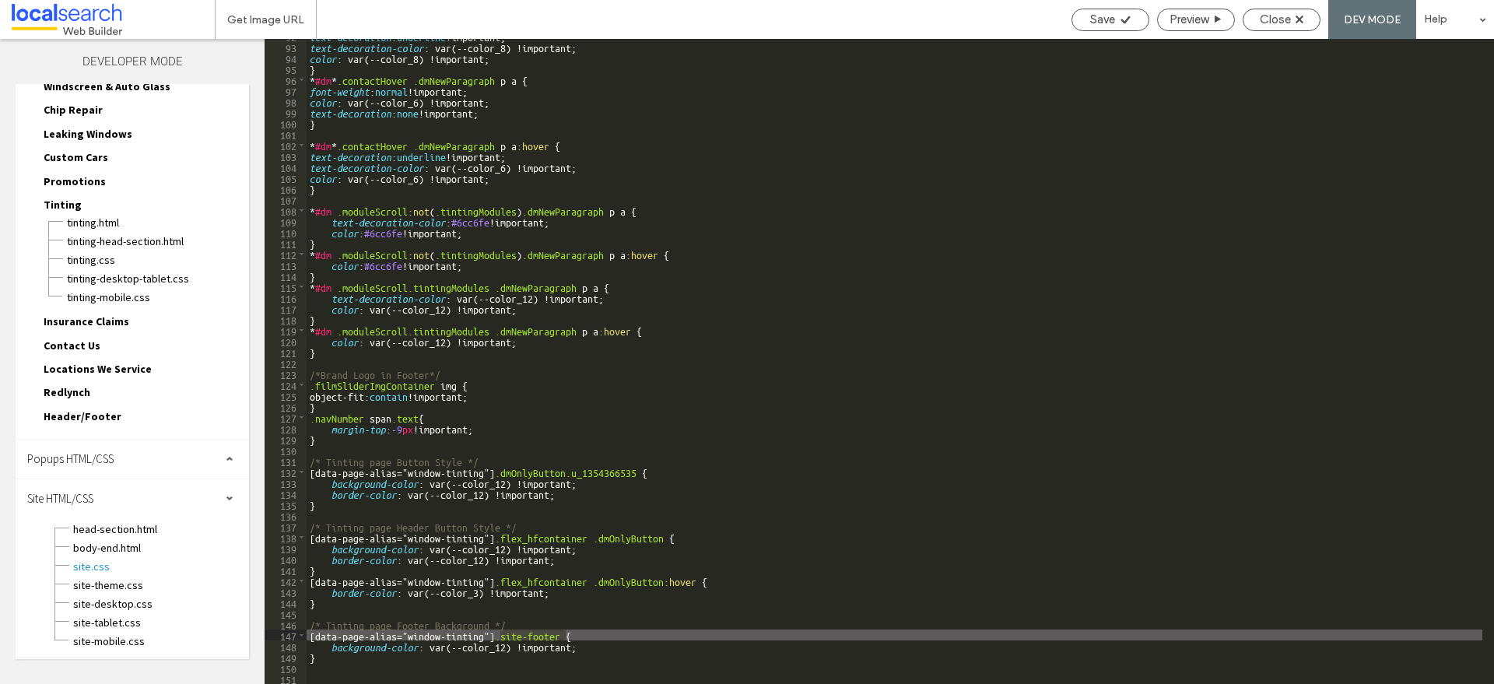
drag, startPoint x: 564, startPoint y: 636, endPoint x: 502, endPoint y: 632, distance: 61.6
click at [502, 546] on div "text-decoration : underline !important; text-decoration-color : var(--color_8) …" at bounding box center [895, 363] width 1176 height 667
drag, startPoint x: 563, startPoint y: 637, endPoint x: 505, endPoint y: 635, distance: 57.6
click at [505, 546] on div "text-decoration : underline !important; text-decoration-color : var(--color_8) …" at bounding box center [895, 363] width 1176 height 667
click at [511, 546] on div "text-decoration : underline !important; text-decoration-color : var(--color_8) …" at bounding box center [895, 363] width 1176 height 667
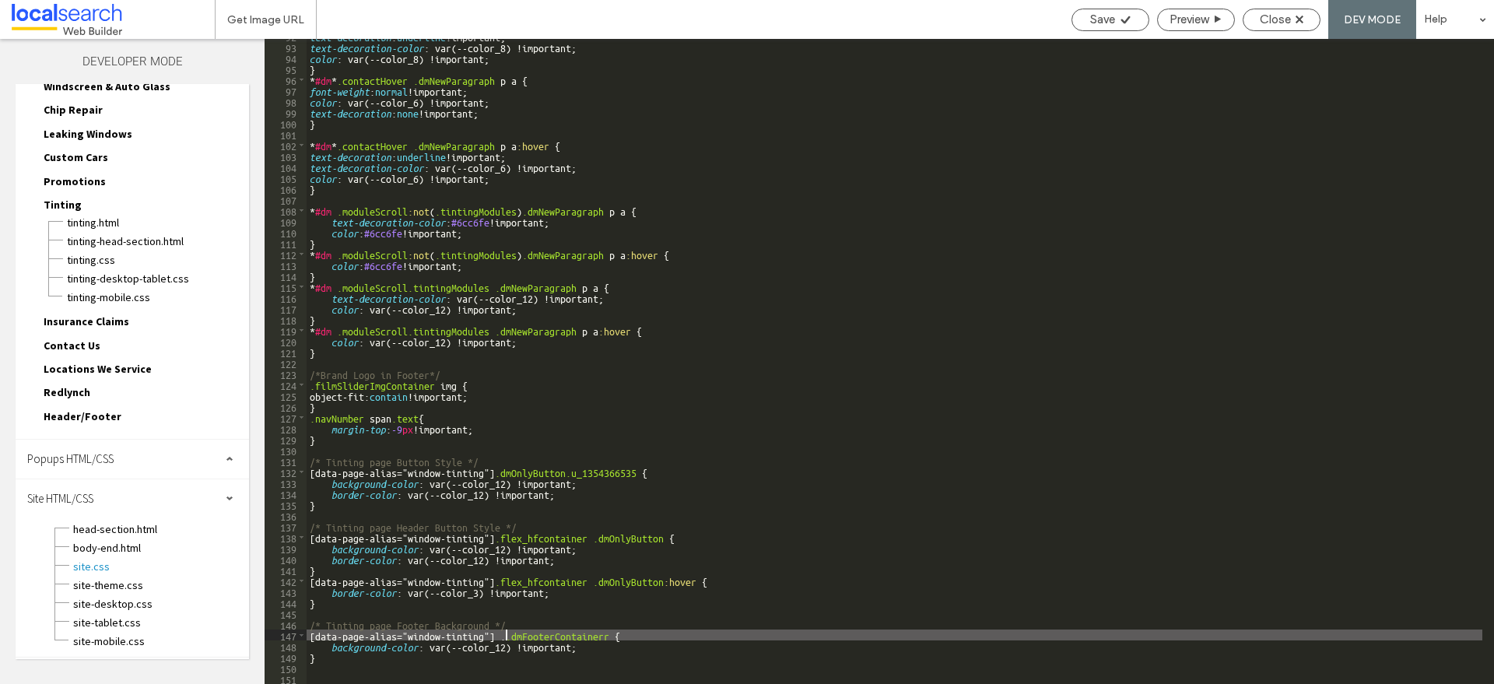
click at [507, 546] on div "text-decoration : underline !important; text-decoration-color : var(--color_8) …" at bounding box center [895, 363] width 1176 height 667
click at [610, 546] on div "text-decoration : underline !important; text-decoration-color : var(--color_8) …" at bounding box center [895, 363] width 1176 height 667
click at [1080, 11] on div "Save" at bounding box center [1111, 20] width 78 height 23
click at [1120, 16] on icon at bounding box center [1126, 20] width 12 height 12
click at [1102, 17] on span "Save" at bounding box center [1103, 19] width 25 height 14
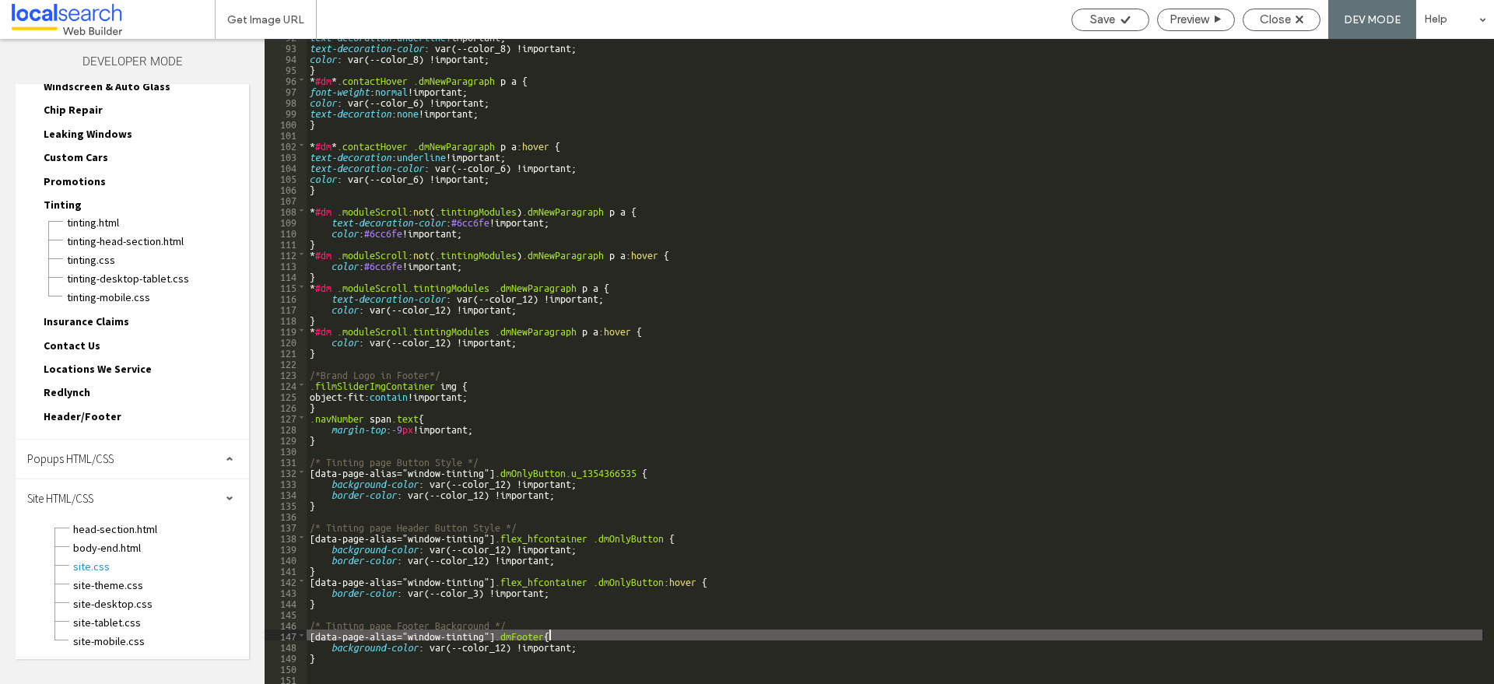
click at [591, 546] on div "text-decoration : underline !important; text-decoration-color : var(--color_8) …" at bounding box center [895, 363] width 1176 height 667
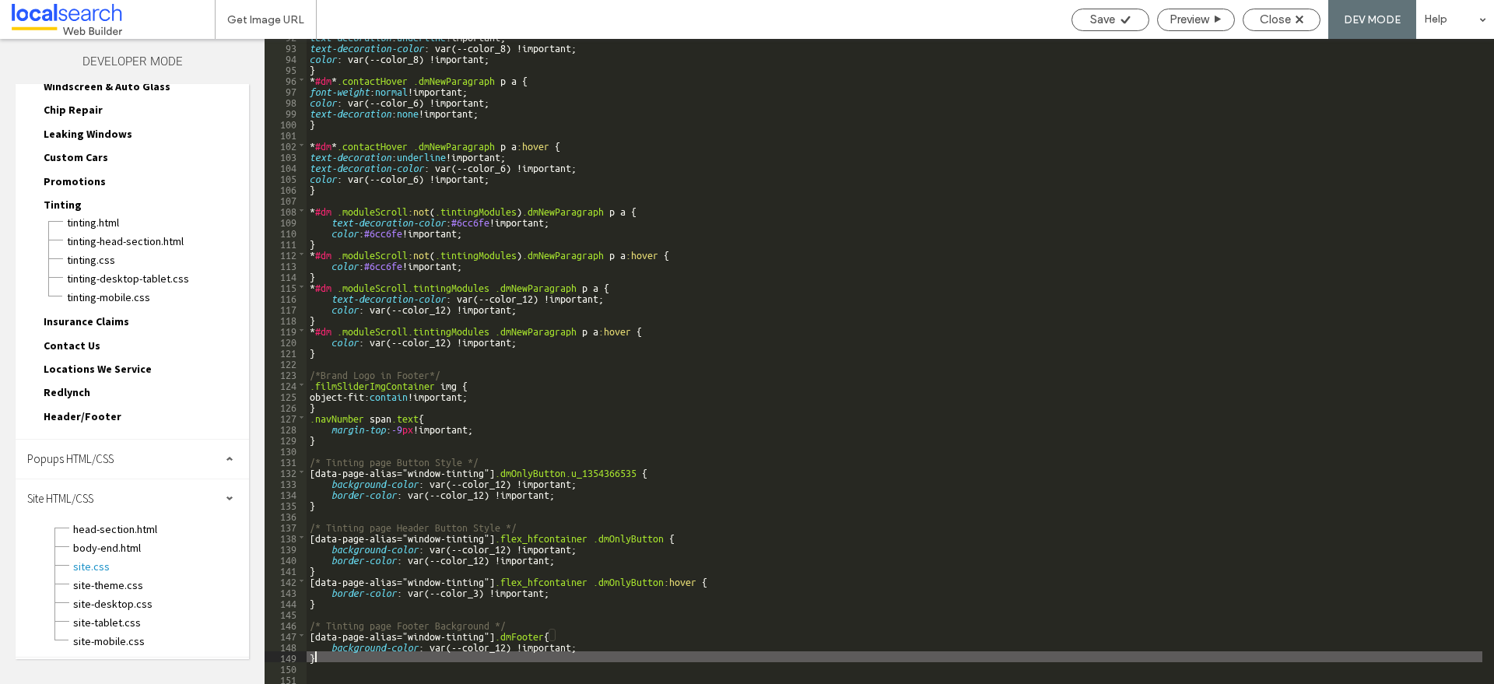
click at [553, 546] on div "text-decoration : underline !important; text-decoration-color : var(--color_8) …" at bounding box center [895, 363] width 1176 height 667
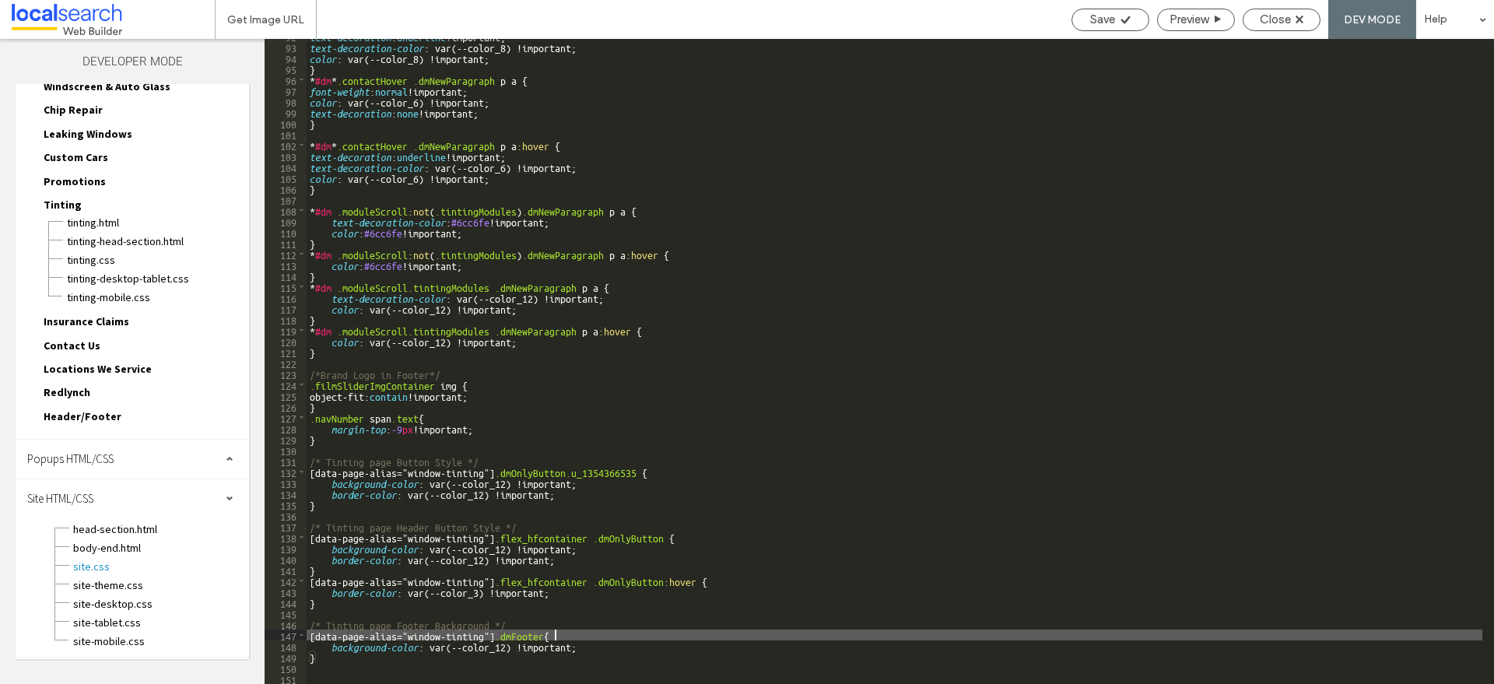
click at [549, 546] on div "text-decoration : underline !important; text-decoration-color : var(--color_8) …" at bounding box center [895, 363] width 1176 height 667
type textarea "**"
click at [1122, 20] on use at bounding box center [1125, 20] width 9 height 8
drag, startPoint x: 548, startPoint y: 635, endPoint x: 503, endPoint y: 633, distance: 45.2
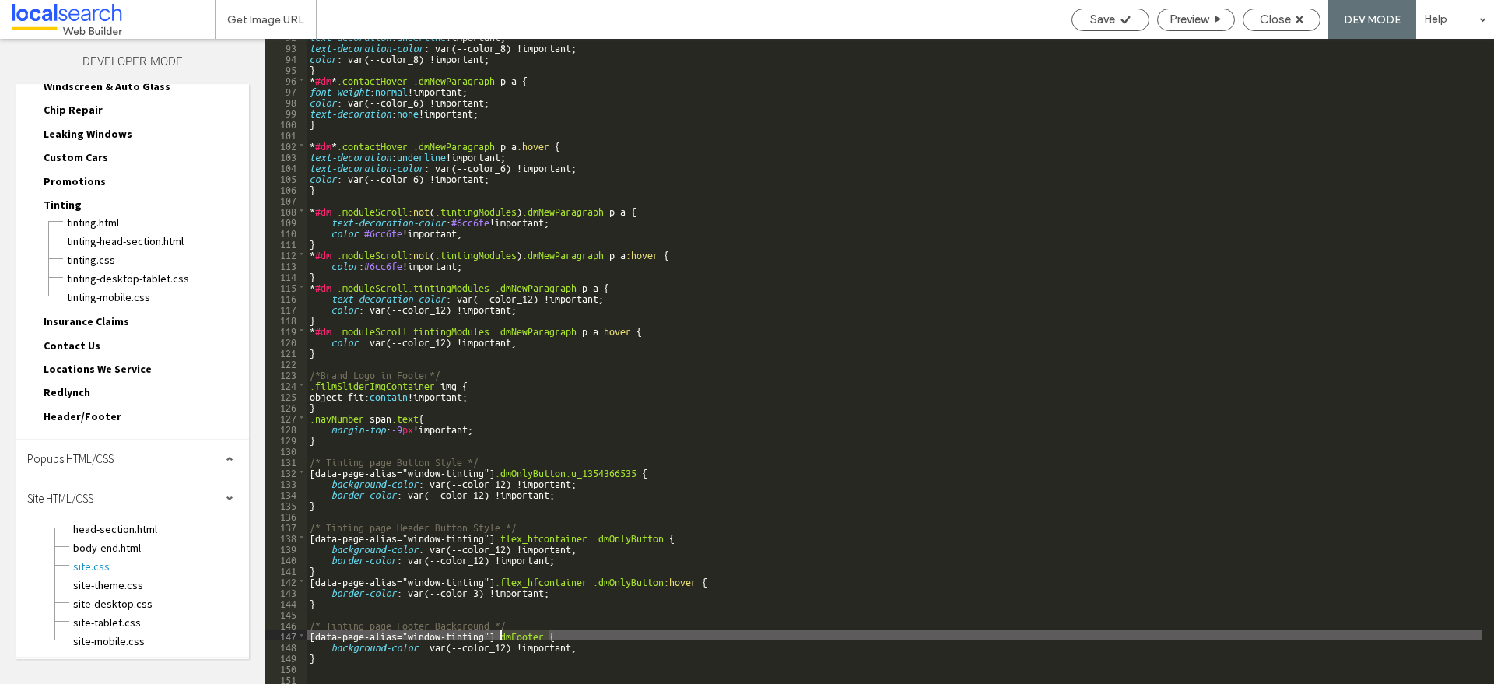
click at [503, 633] on div "text-decoration : underline !important; text-decoration-color : var(--color_8) …" at bounding box center [895, 363] width 1176 height 667
click at [504, 634] on div "text-decoration : underline !important; text-decoration-color : var(--color_8) …" at bounding box center [895, 363] width 1176 height 667
click at [502, 634] on div "text-decoration : underline !important; text-decoration-color : var(--color_8) …" at bounding box center [895, 363] width 1176 height 667
click at [1129, 24] on icon at bounding box center [1126, 20] width 12 height 12
click at [690, 640] on div "text-decoration : underline !important; text-decoration-color : var(--color_8) …" at bounding box center [895, 363] width 1176 height 667
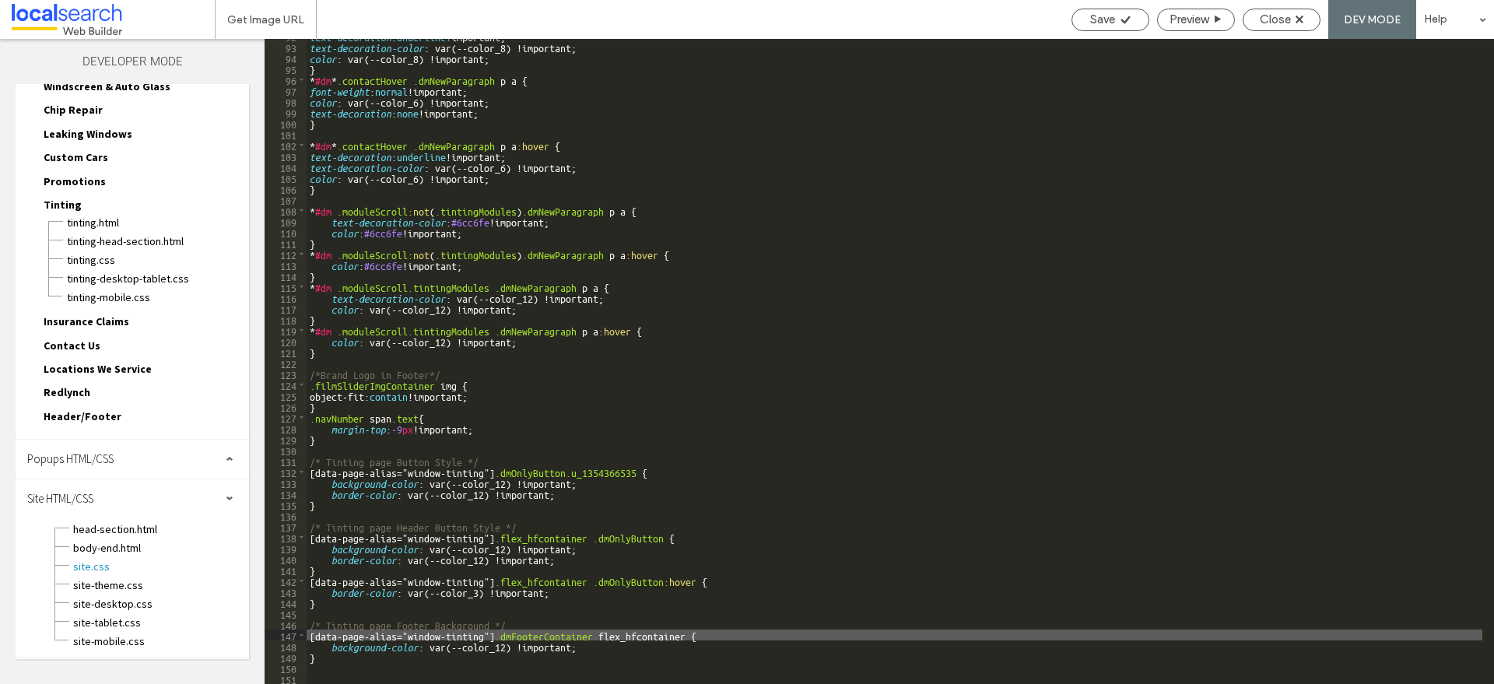
click at [606, 636] on div "text-decoration : underline !important; text-decoration-color : var(--color_8) …" at bounding box center [895, 363] width 1176 height 667
type textarea "**"
click at [1126, 23] on icon at bounding box center [1126, 20] width 12 height 12
drag, startPoint x: 598, startPoint y: 640, endPoint x: 552, endPoint y: 634, distance: 46.3
click at [547, 634] on div "text-decoration : underline !important; text-decoration-color : var(--color_8) …" at bounding box center [895, 363] width 1176 height 667
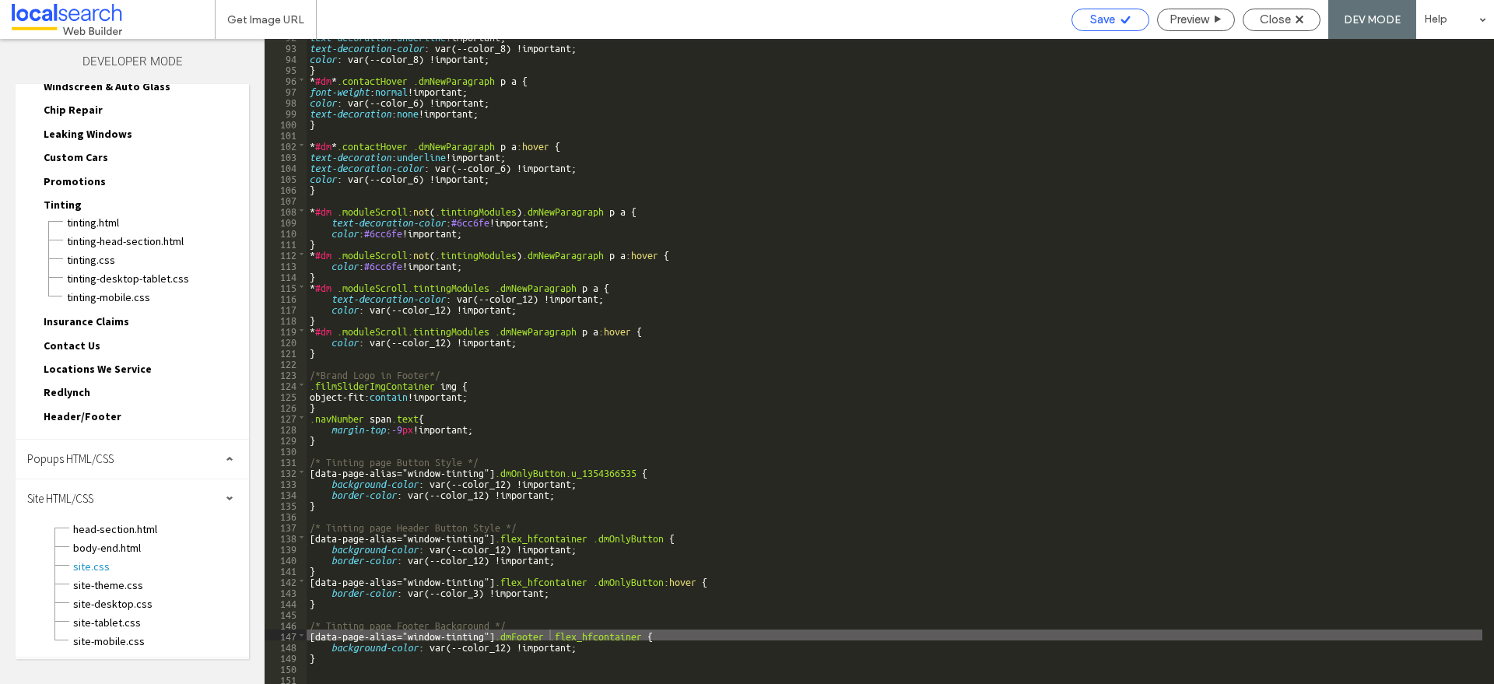
click at [1141, 18] on div "Save" at bounding box center [1111, 19] width 76 height 14
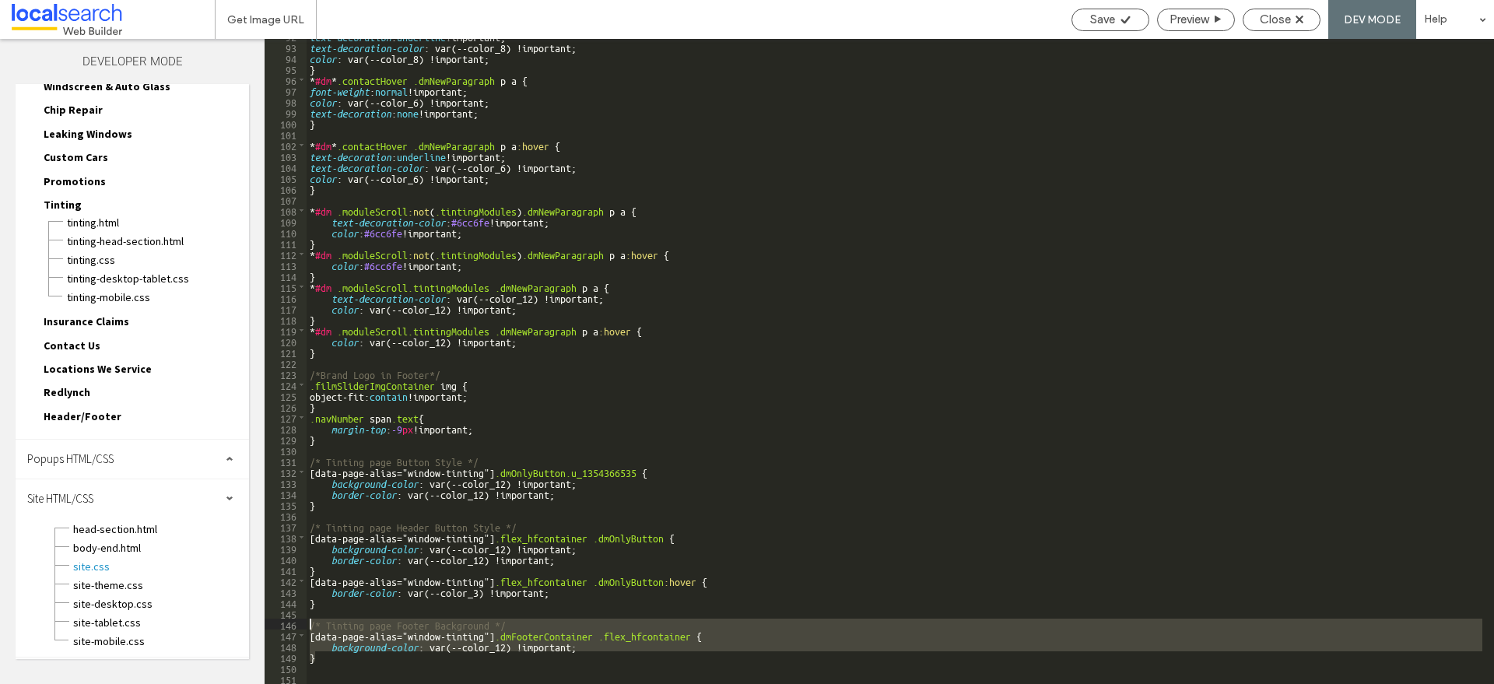
drag, startPoint x: 631, startPoint y: 662, endPoint x: 297, endPoint y: 627, distance: 336.5
click at [297, 627] on div "** 92 93 94 95 96 97 98 99 100 101 102 103 104 105 106 107 108 109 110 111 112 …" at bounding box center [880, 361] width 1230 height 645
click at [639, 634] on div "text-decoration : underline !important; text-decoration-color : var(--color_8) …" at bounding box center [895, 361] width 1176 height 645
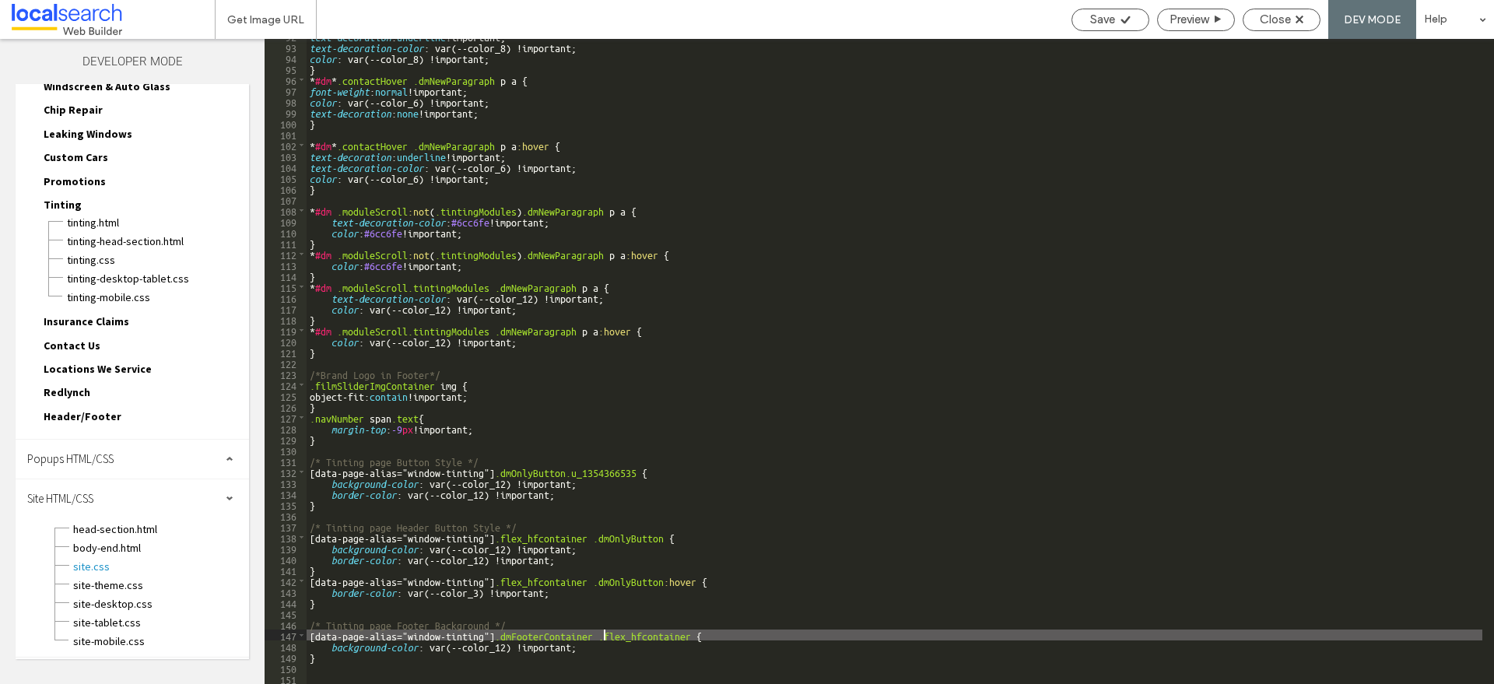
click at [604, 634] on div "text-decoration : underline !important; text-decoration-color : var(--color_8) …" at bounding box center [895, 363] width 1176 height 667
drag, startPoint x: 500, startPoint y: 634, endPoint x: 692, endPoint y: 634, distance: 192.3
click at [692, 634] on div "text-decoration : underline !important; text-decoration-color : var(--color_8) …" at bounding box center [895, 363] width 1176 height 667
click at [1133, 32] on div "Save Preview Close DEV MODE Help" at bounding box center [1279, 19] width 430 height 39
click at [1124, 17] on icon at bounding box center [1126, 20] width 12 height 12
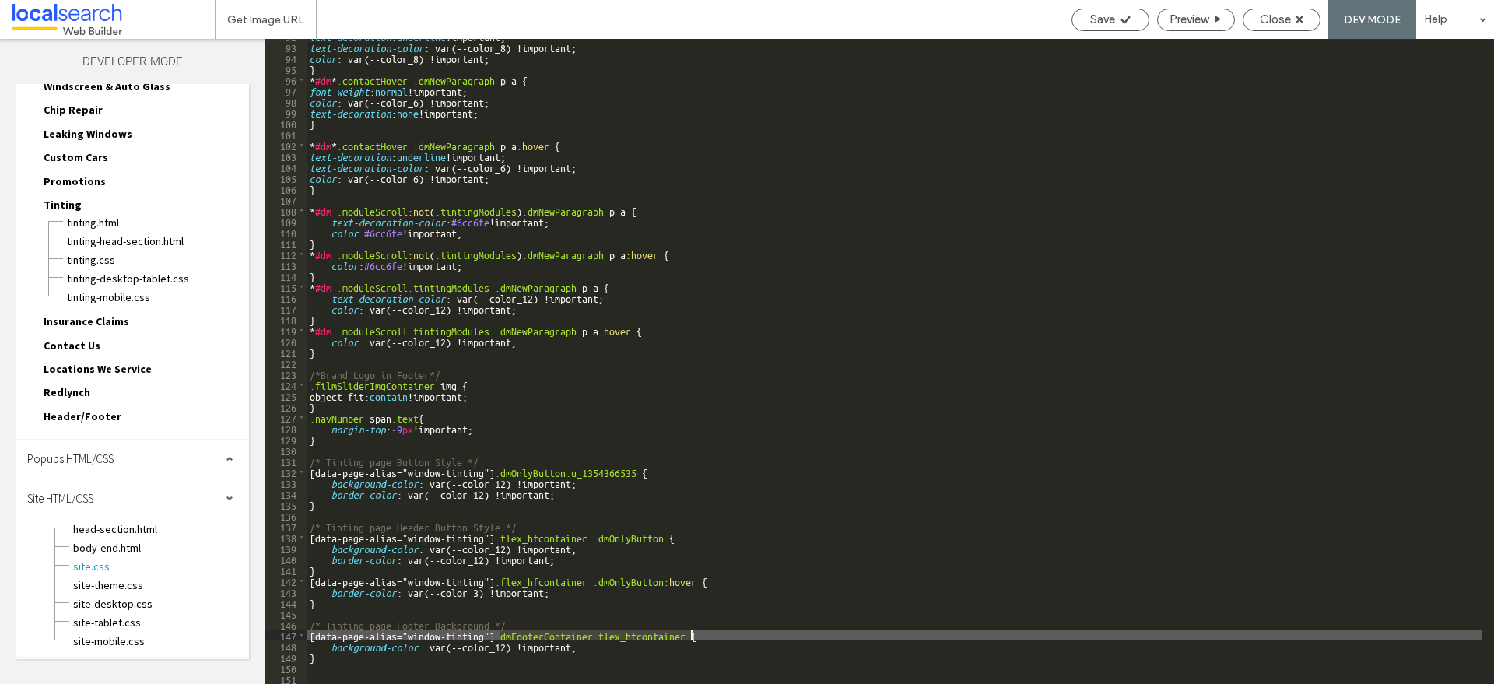
click at [690, 613] on div "text-decoration : underline !important; text-decoration-color : var(--color_8) …" at bounding box center [895, 363] width 1176 height 667
click at [674, 630] on div "text-decoration : underline !important; text-decoration-color : var(--color_8) …" at bounding box center [895, 363] width 1176 height 667
click at [655, 648] on div "text-decoration : underline !important; text-decoration-color : var(--color_8) …" at bounding box center [895, 363] width 1176 height 667
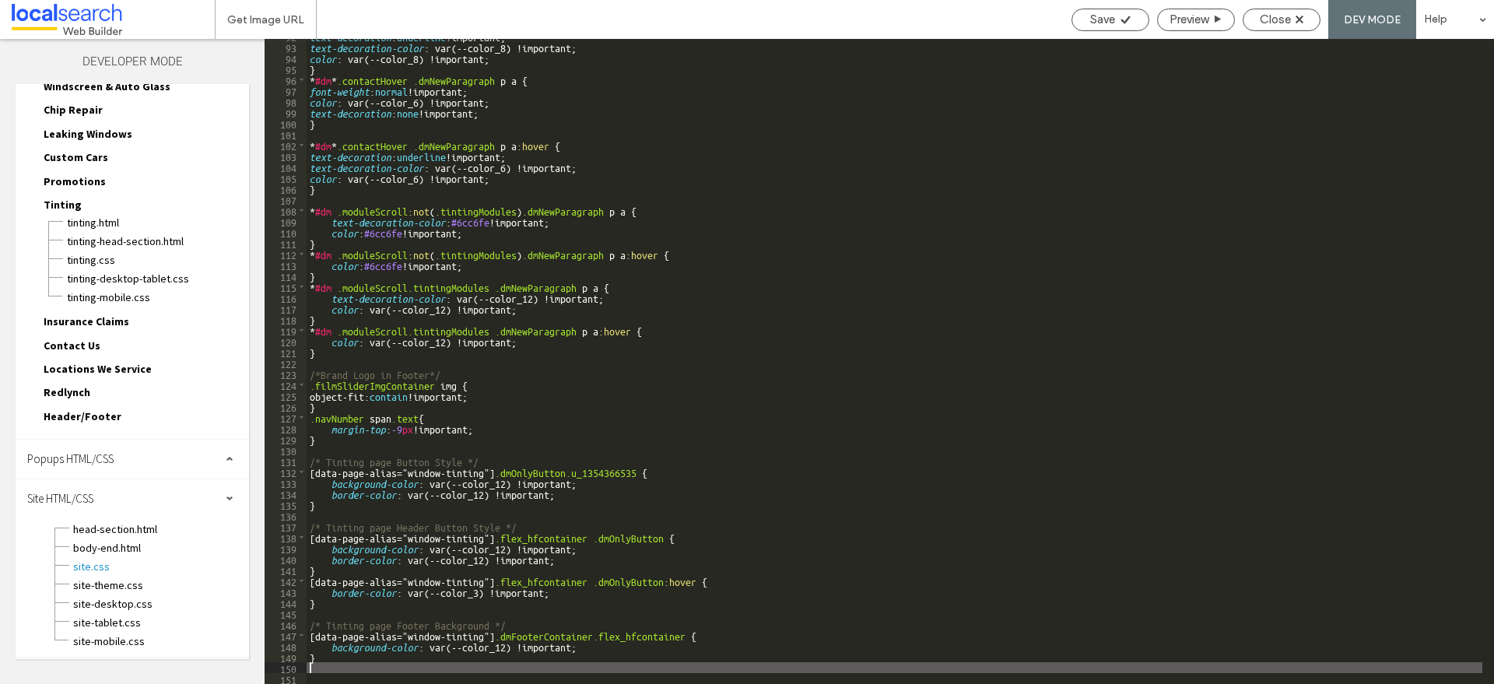
click at [664, 666] on div "text-decoration : underline !important; text-decoration-color : var(--color_8) …" at bounding box center [895, 363] width 1176 height 667
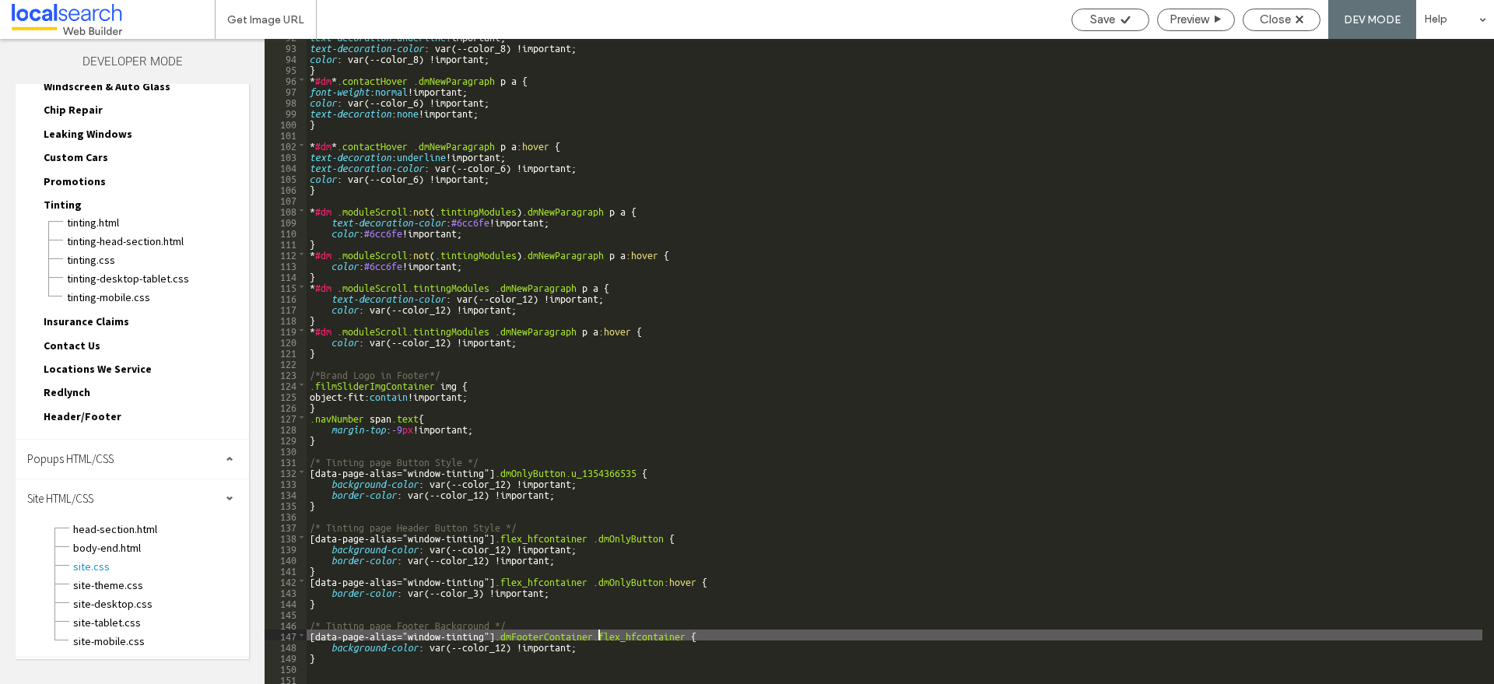
click at [600, 633] on div "text-decoration : underline !important; text-decoration-color : var(--color_8) …" at bounding box center [895, 363] width 1176 height 667
click at [1195, 19] on span "Preview" at bounding box center [1189, 19] width 39 height 14
click at [1304, 16] on use at bounding box center [1300, 20] width 8 height 8
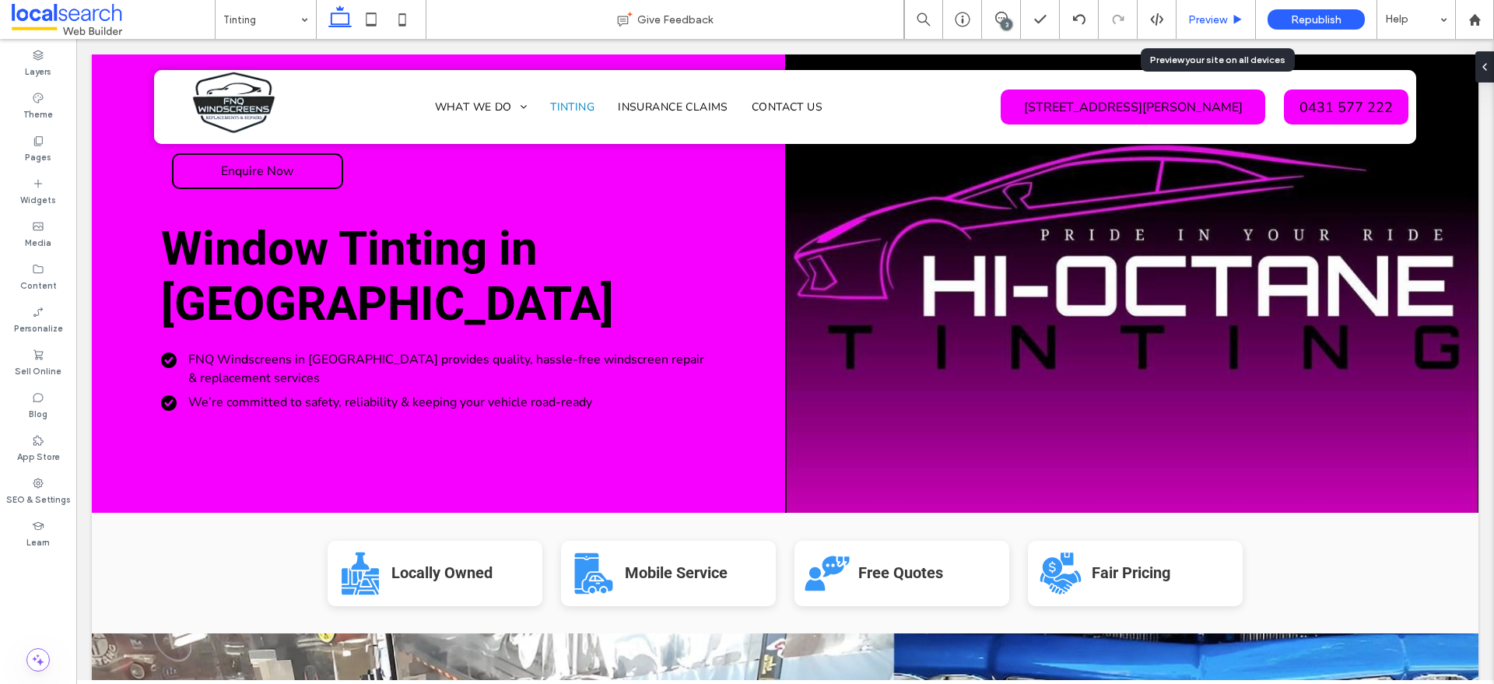
click at [1189, 20] on span "Preview" at bounding box center [1208, 19] width 39 height 13
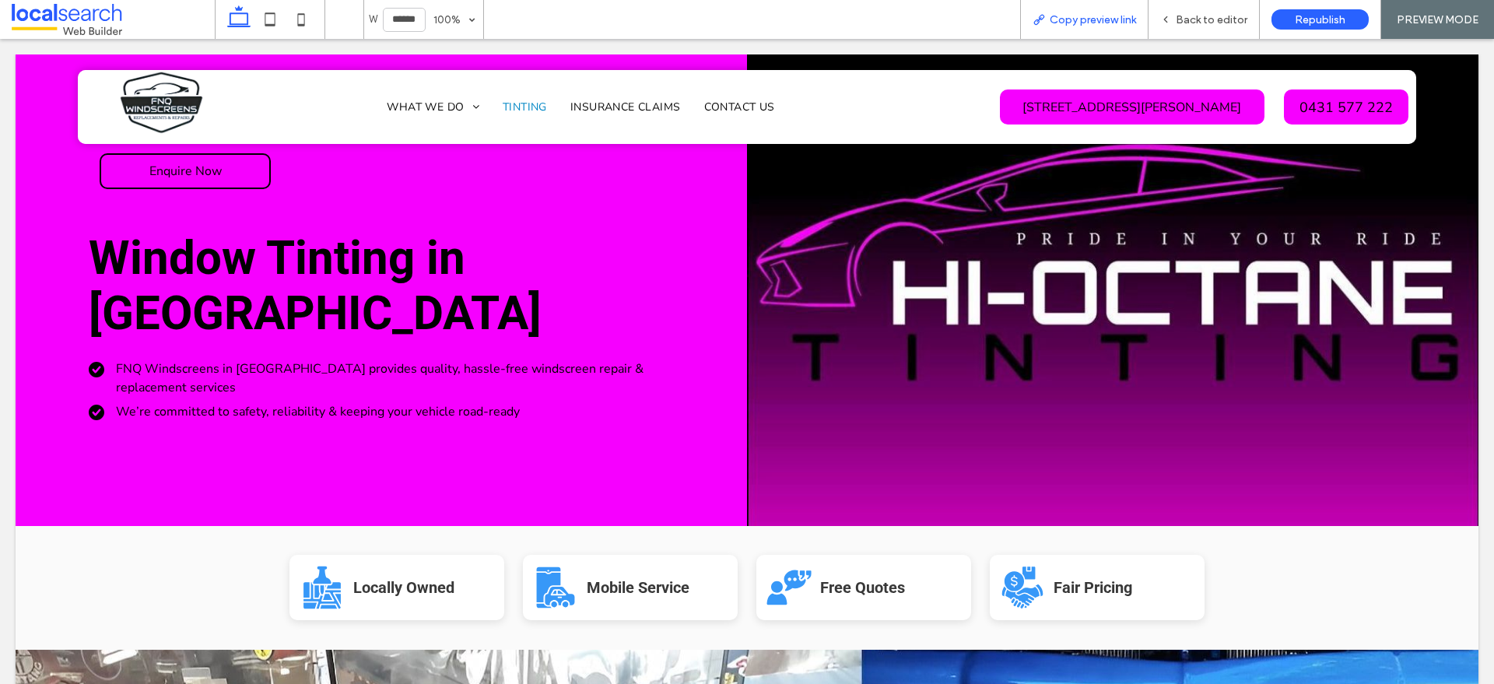
click at [1126, 19] on span "Copy preview link" at bounding box center [1093, 19] width 86 height 13
click at [1189, 19] on span "Back to editor" at bounding box center [1212, 19] width 72 height 13
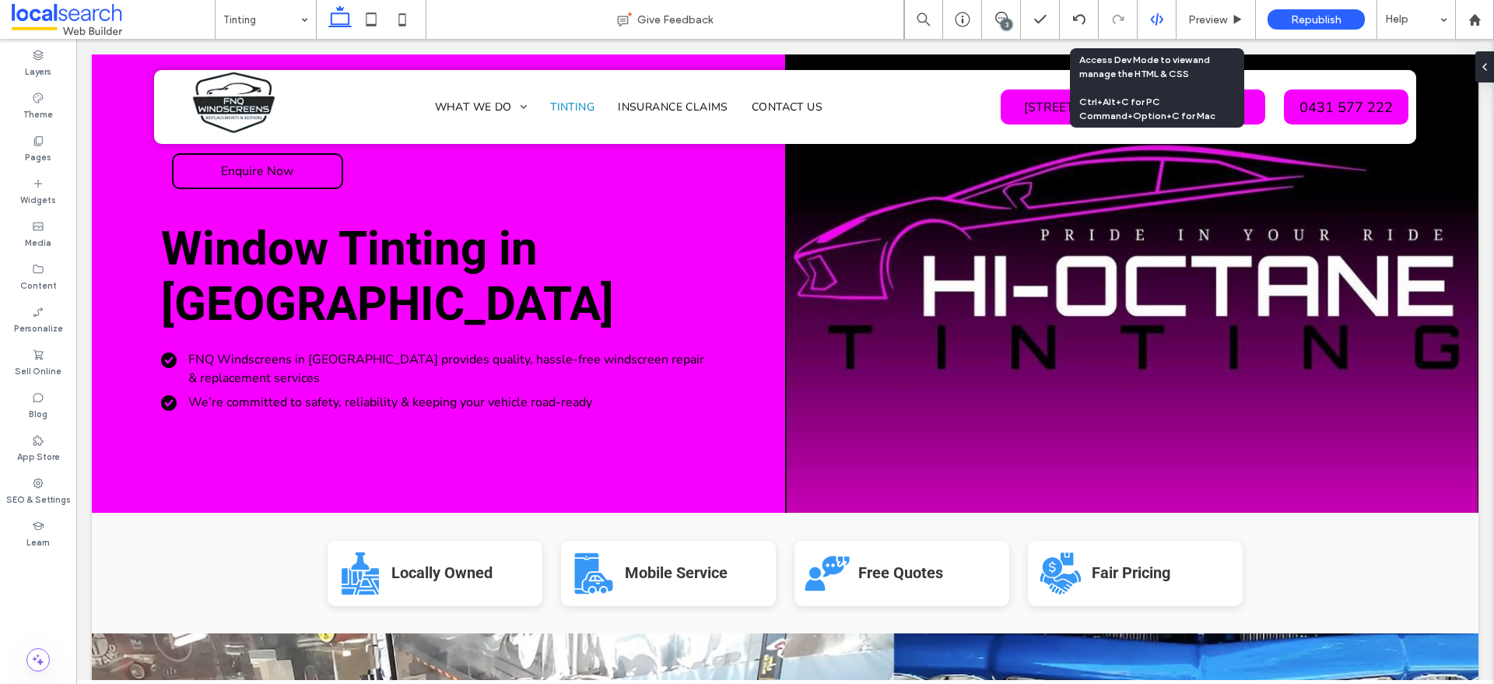
click at [1168, 14] on div at bounding box center [1157, 19] width 38 height 14
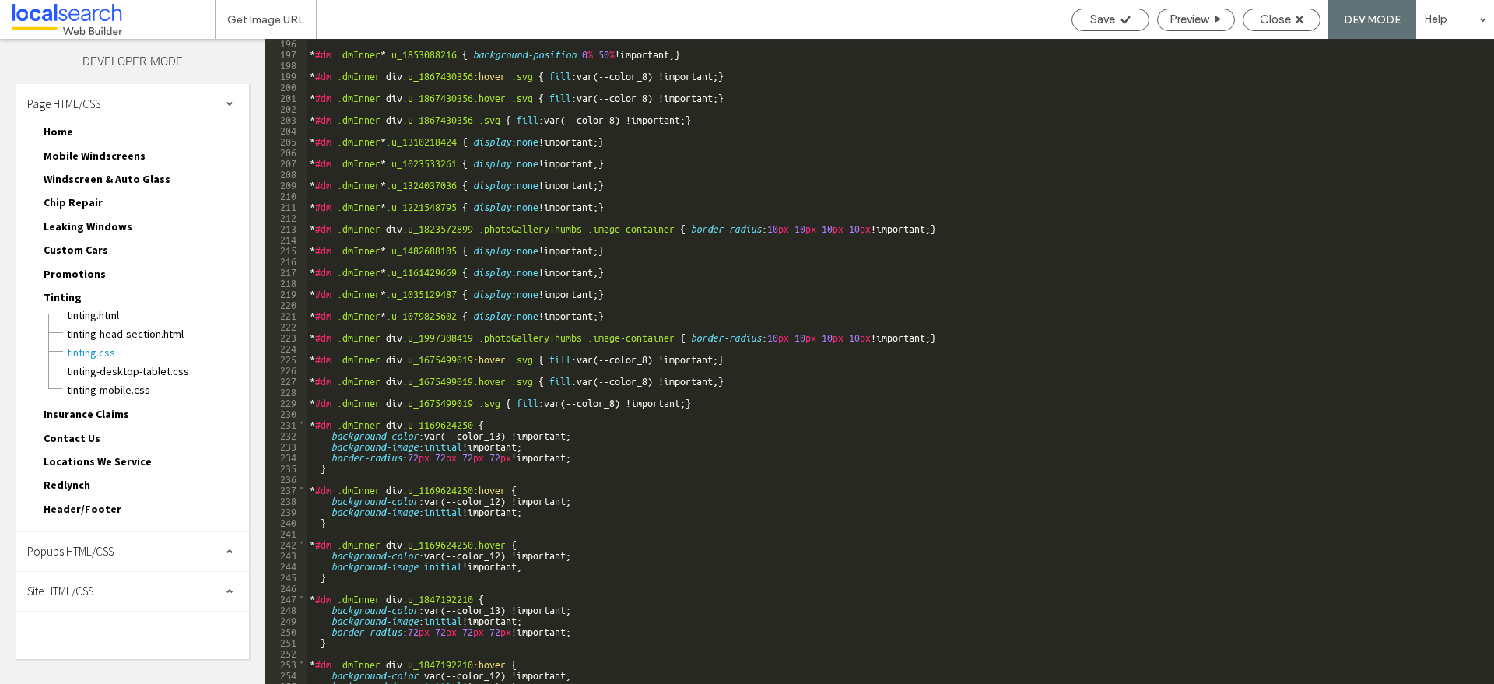
scroll to position [2161, 0]
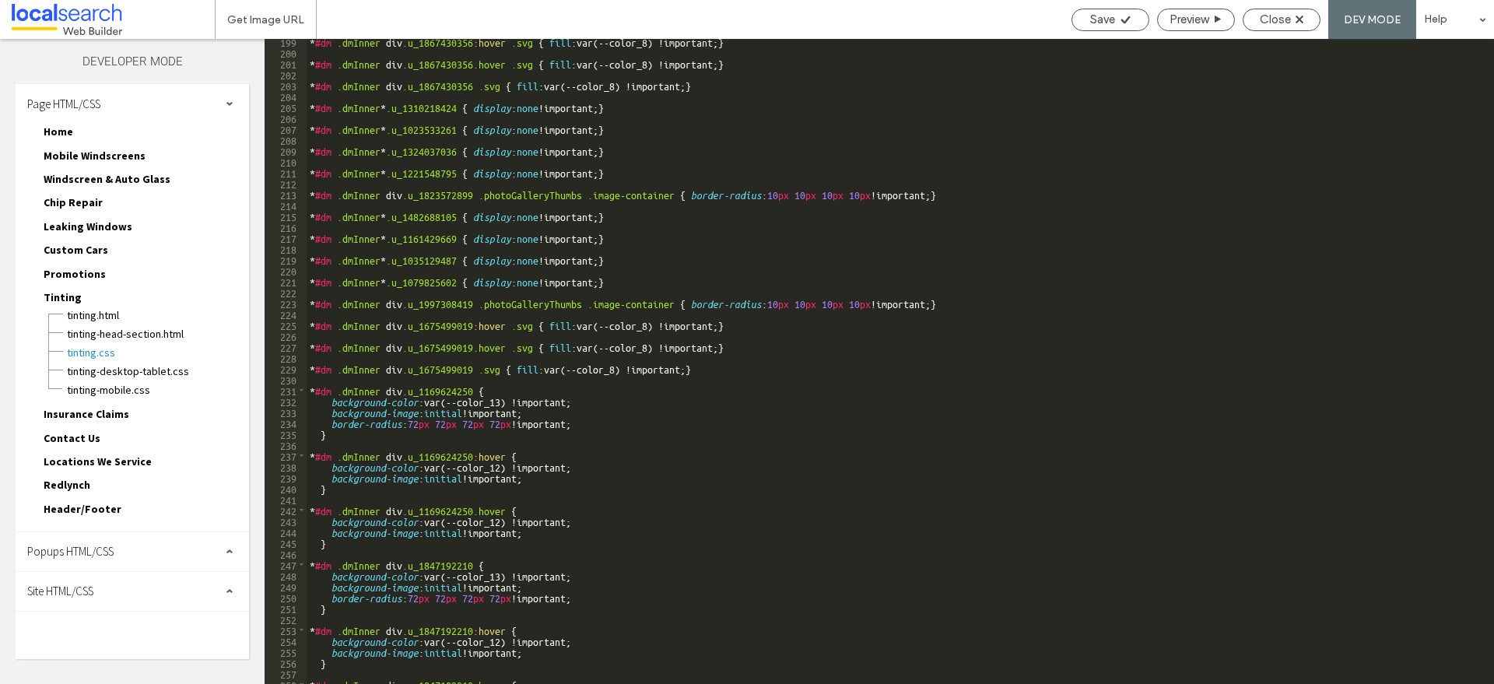
click at [184, 596] on div "Site HTML/CSS" at bounding box center [133, 591] width 234 height 39
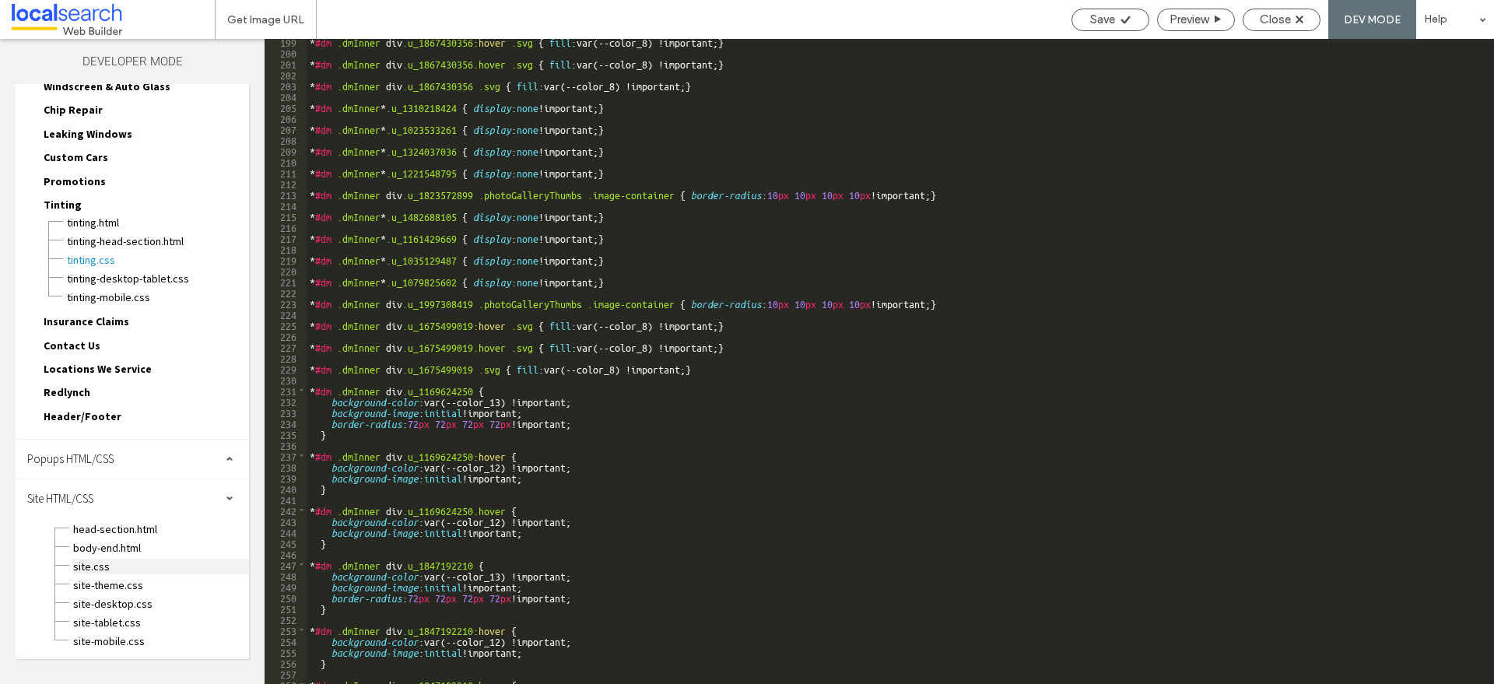
click at [135, 560] on span "site.css" at bounding box center [160, 567] width 177 height 16
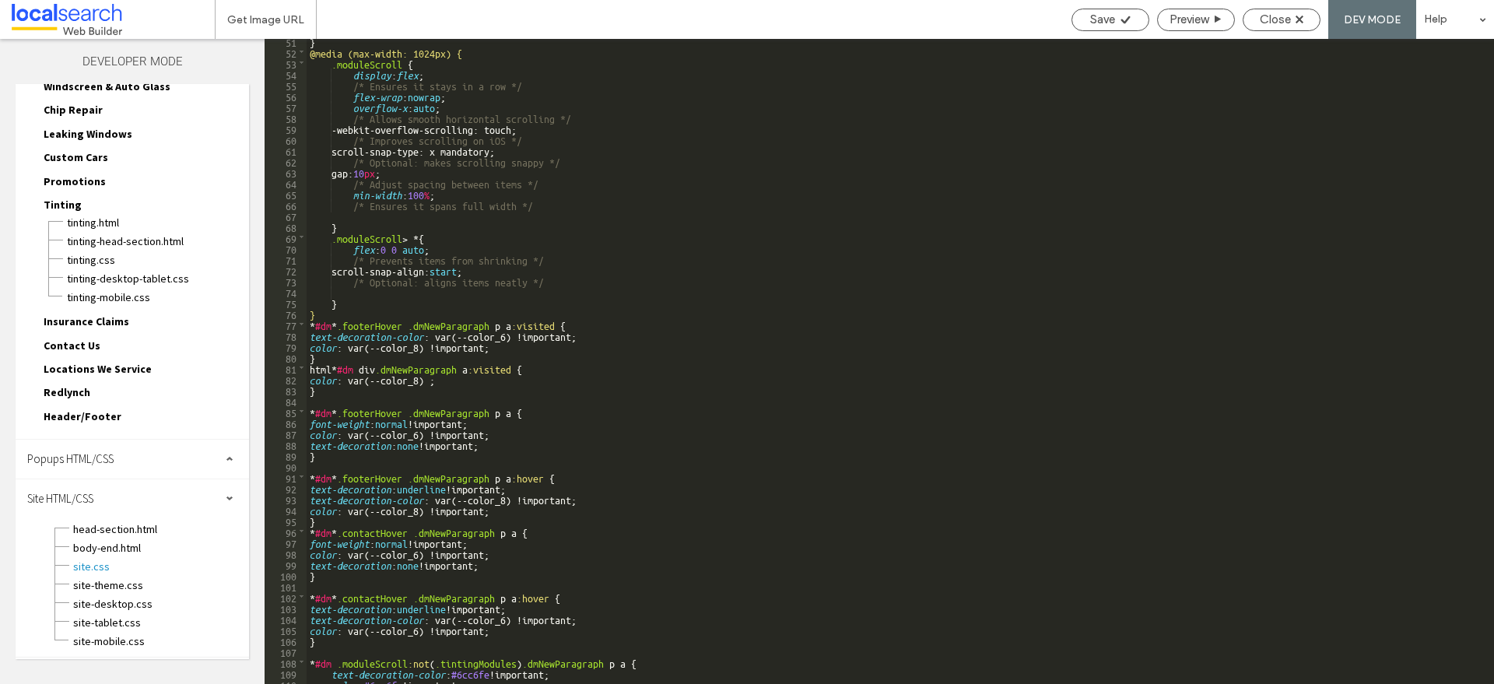
scroll to position [1033, 0]
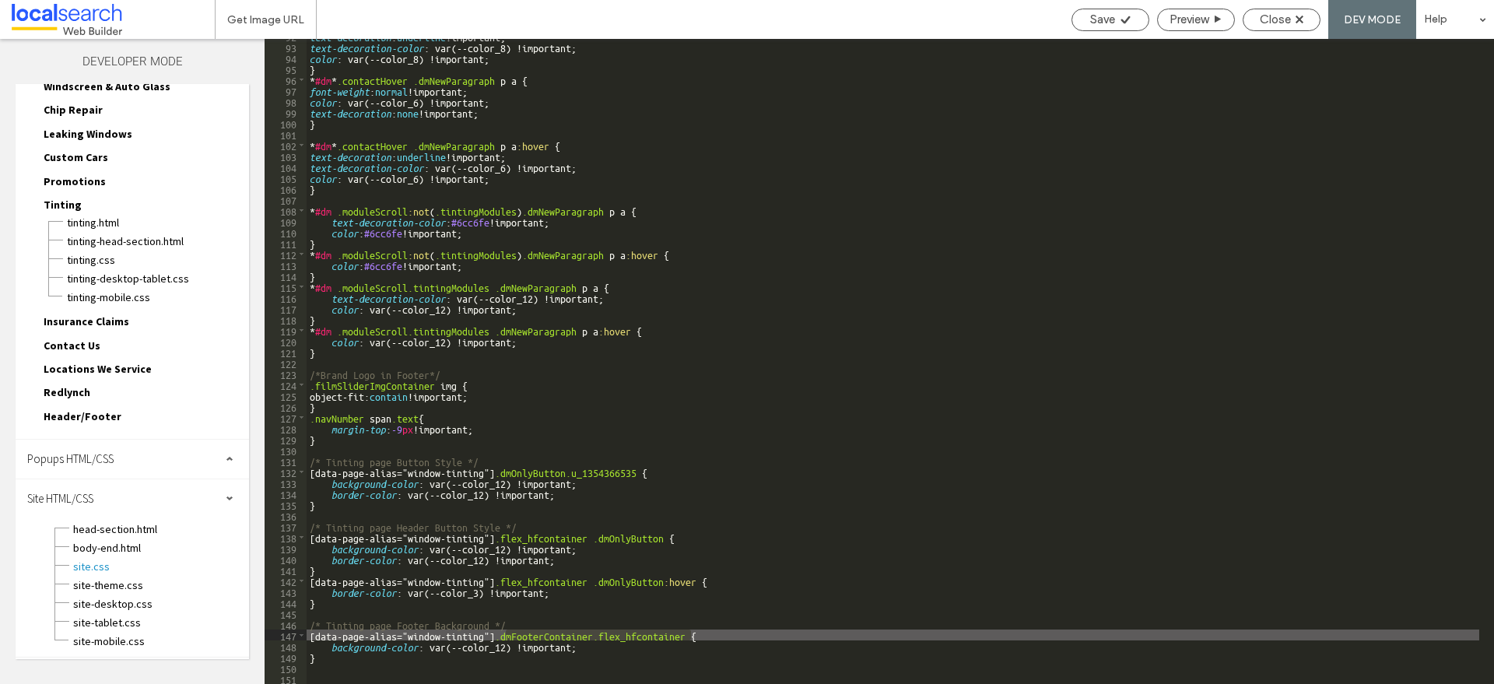
drag, startPoint x: 504, startPoint y: 634, endPoint x: 693, endPoint y: 630, distance: 189.2
click at [693, 630] on div "text-decoration : underline !important; text-decoration-color : var(--color_8) …" at bounding box center [893, 363] width 1173 height 667
click at [1120, 25] on div "Save" at bounding box center [1111, 19] width 76 height 14
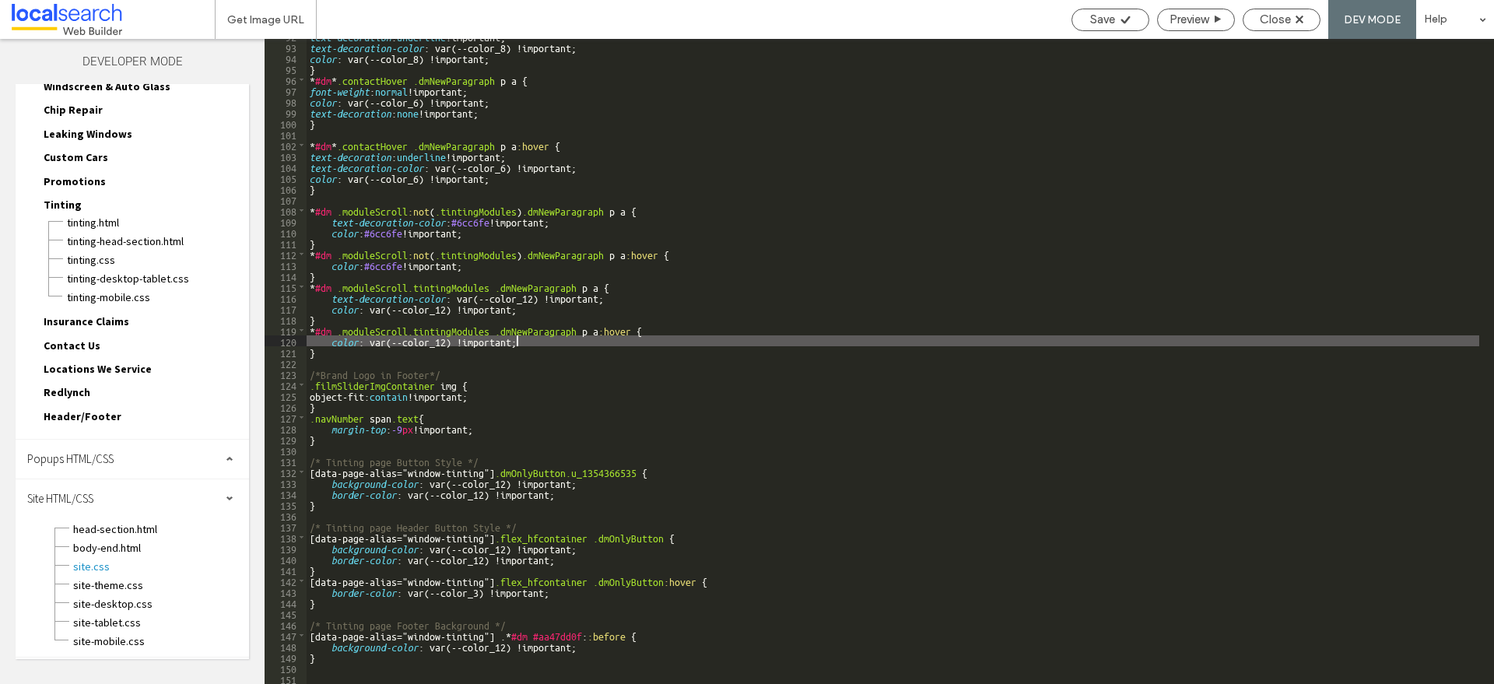
click at [1451, 336] on div "text-decoration : underline !important; text-decoration-color : var(--color_8) …" at bounding box center [893, 363] width 1173 height 667
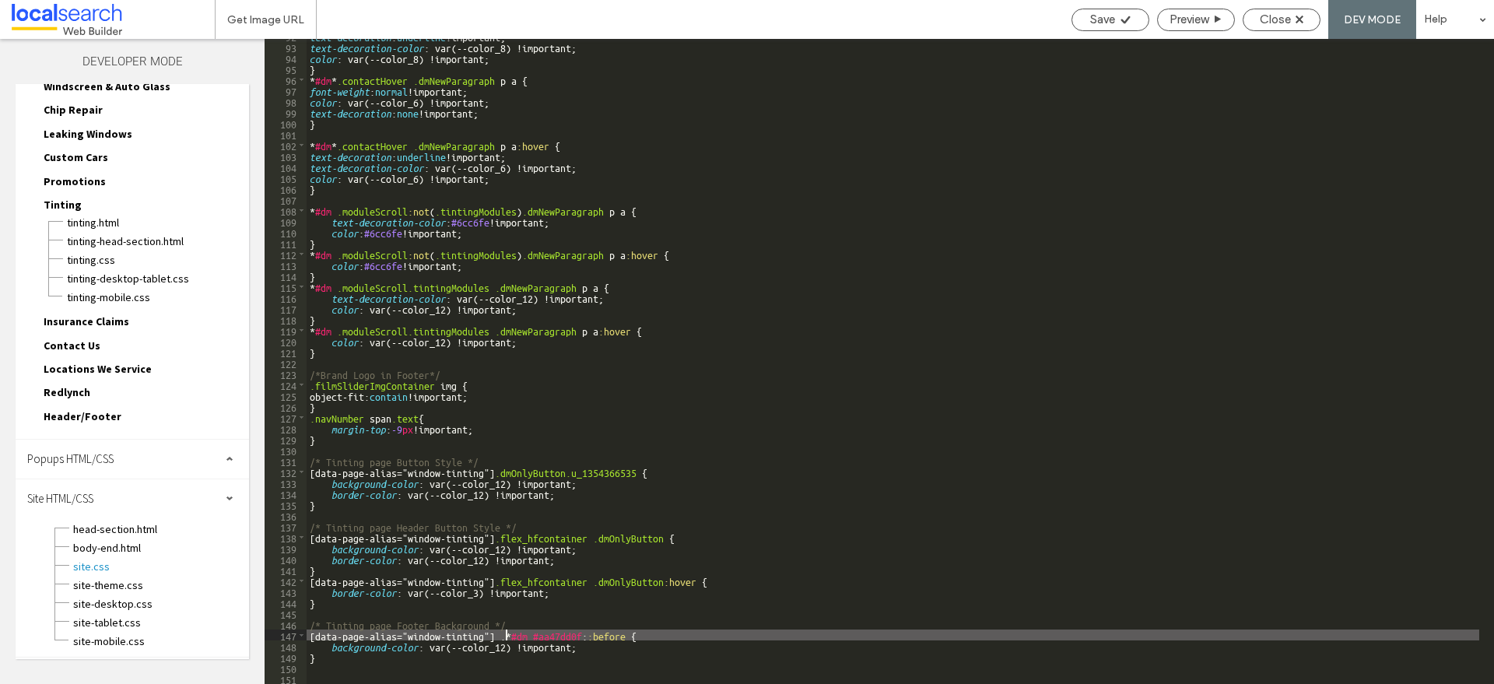
click at [504, 637] on div "text-decoration : underline !important; text-decoration-color : var(--color_8) …" at bounding box center [893, 363] width 1173 height 667
click at [1101, 24] on span "Save" at bounding box center [1103, 19] width 25 height 14
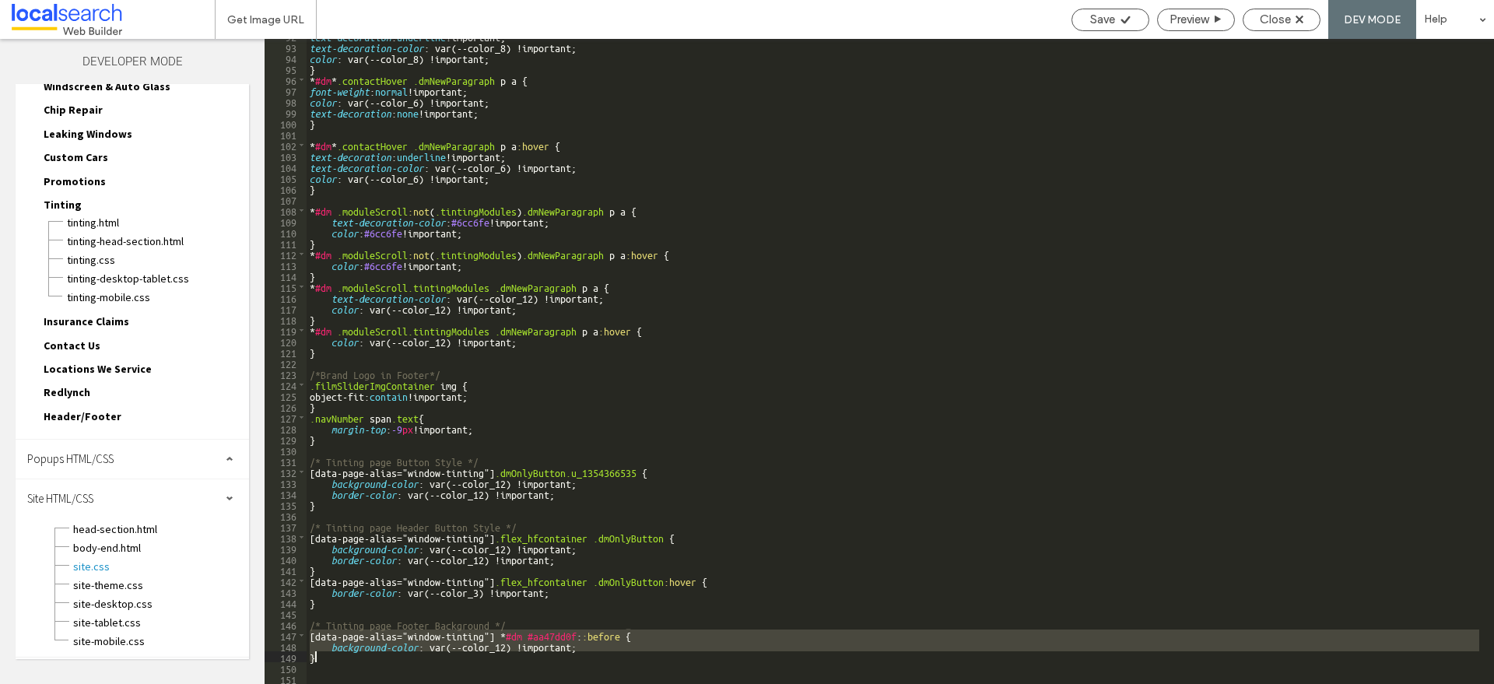
drag, startPoint x: 308, startPoint y: 636, endPoint x: 372, endPoint y: 655, distance: 66.5
click at [372, 655] on div "text-decoration : underline !important; text-decoration-color : var(--color_8) …" at bounding box center [893, 363] width 1173 height 667
click at [372, 655] on div "text-decoration : underline !important; text-decoration-color : var(--color_8) …" at bounding box center [893, 361] width 1173 height 645
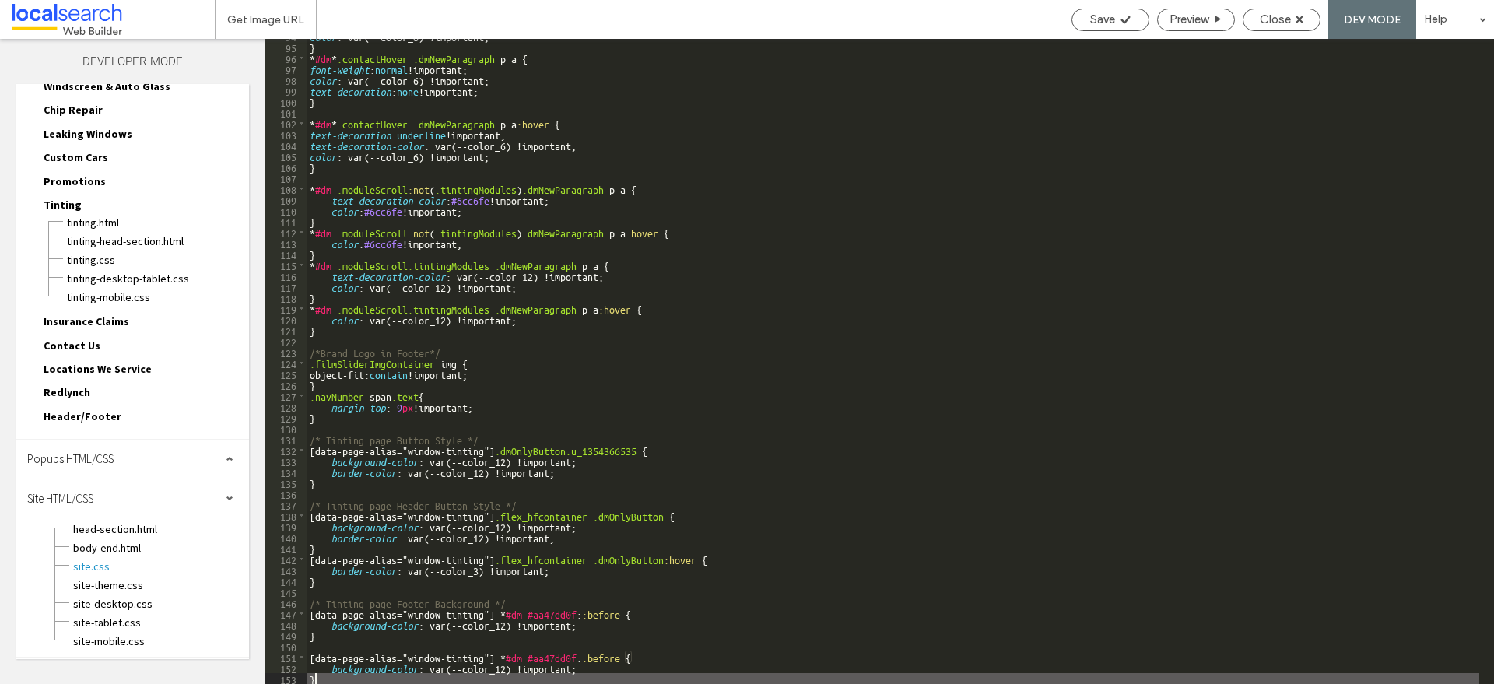
scroll to position [1076, 0]
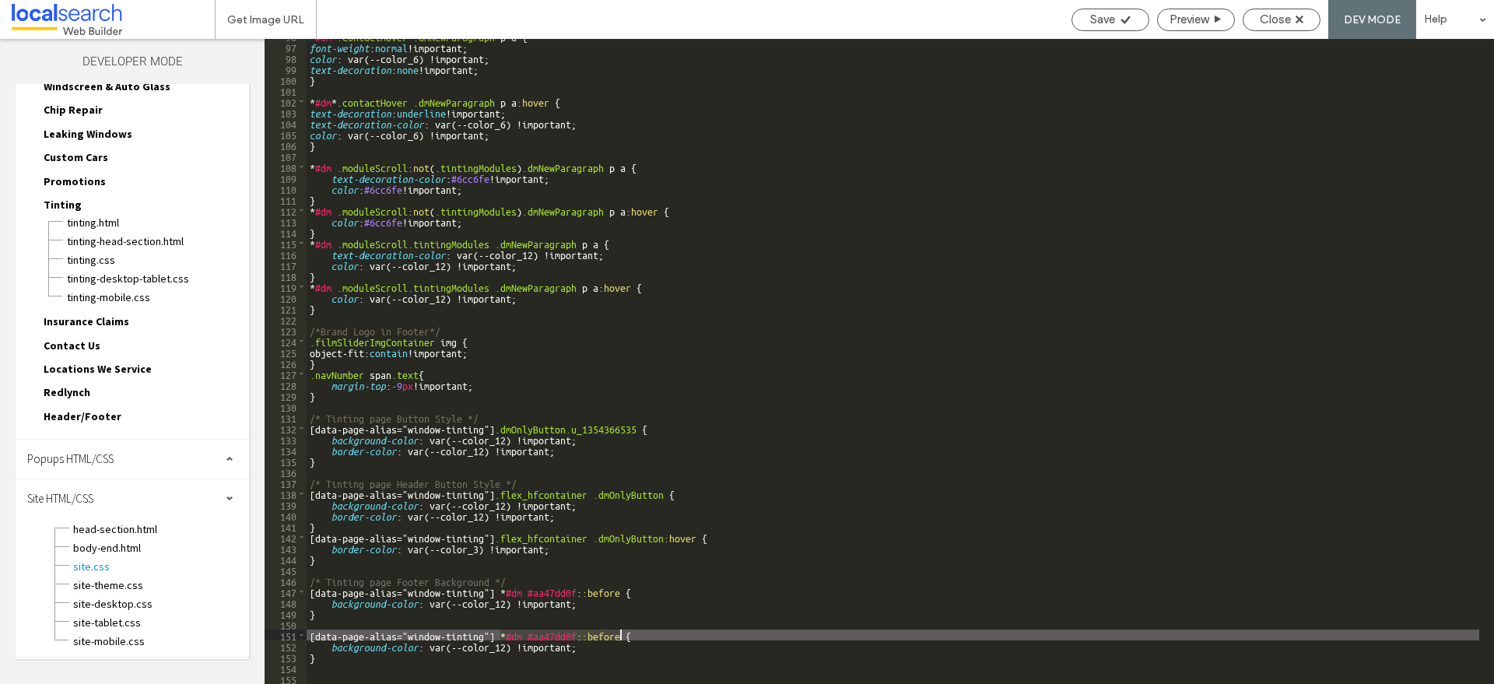
drag, startPoint x: 499, startPoint y: 631, endPoint x: 621, endPoint y: 637, distance: 122.3
click at [621, 637] on div "* #dm * .contactHover .dmNewParagraph p a { font-weight : normal !important; co…" at bounding box center [893, 363] width 1173 height 667
click at [1115, 26] on div "Save" at bounding box center [1111, 20] width 78 height 23
click at [575, 636] on div "* #dm * .contactHover .dmNewParagraph p a { font-weight : normal !important; co…" at bounding box center [893, 363] width 1173 height 667
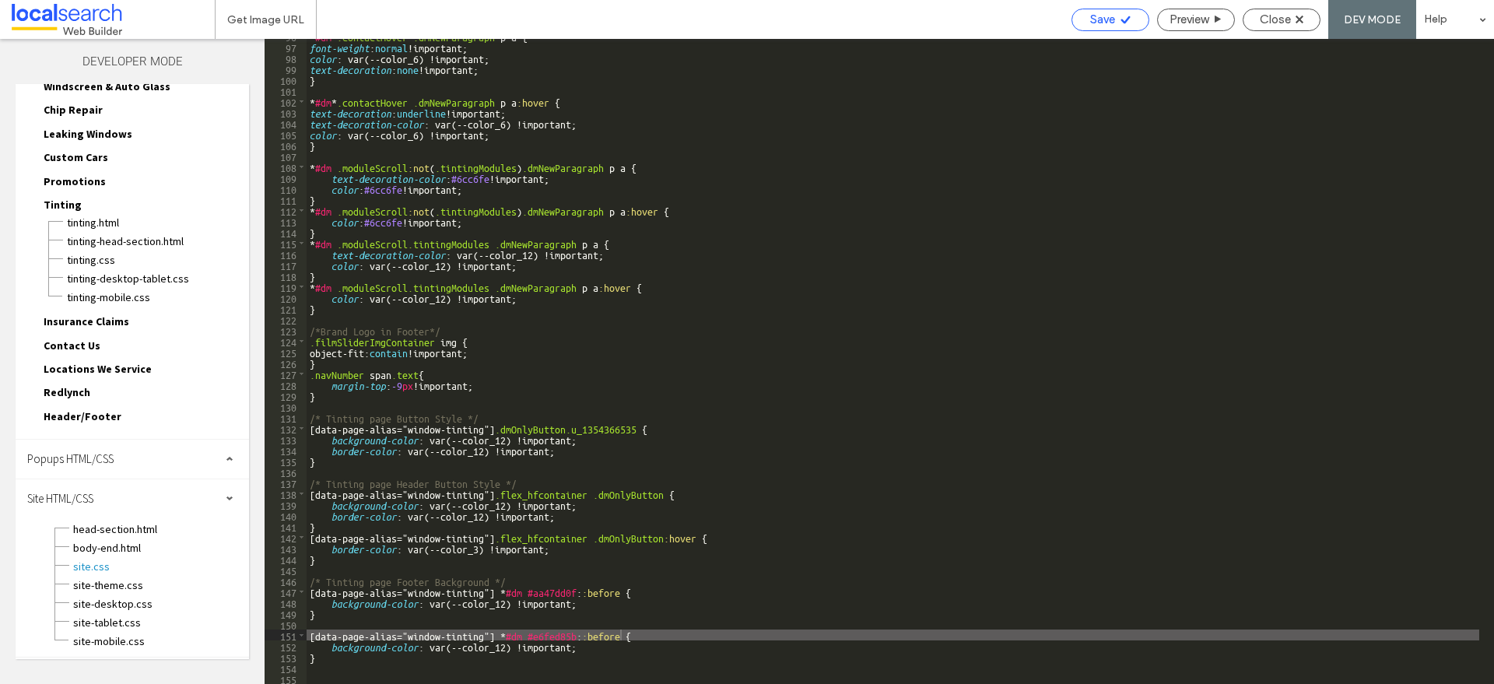
click at [1130, 10] on div "Save" at bounding box center [1111, 20] width 78 height 23
drag, startPoint x: 579, startPoint y: 637, endPoint x: 622, endPoint y: 635, distance: 42.8
click at [622, 635] on div "* #dm * .contactHover .dmNewParagraph p a { font-weight : normal !important; co…" at bounding box center [893, 363] width 1173 height 667
click at [1132, 21] on div "Save" at bounding box center [1111, 19] width 76 height 14
click at [1132, 21] on div "Get Image URL Save Preview Close DEV MODE Help Design Panel Site Comments Team …" at bounding box center [747, 342] width 1494 height 684
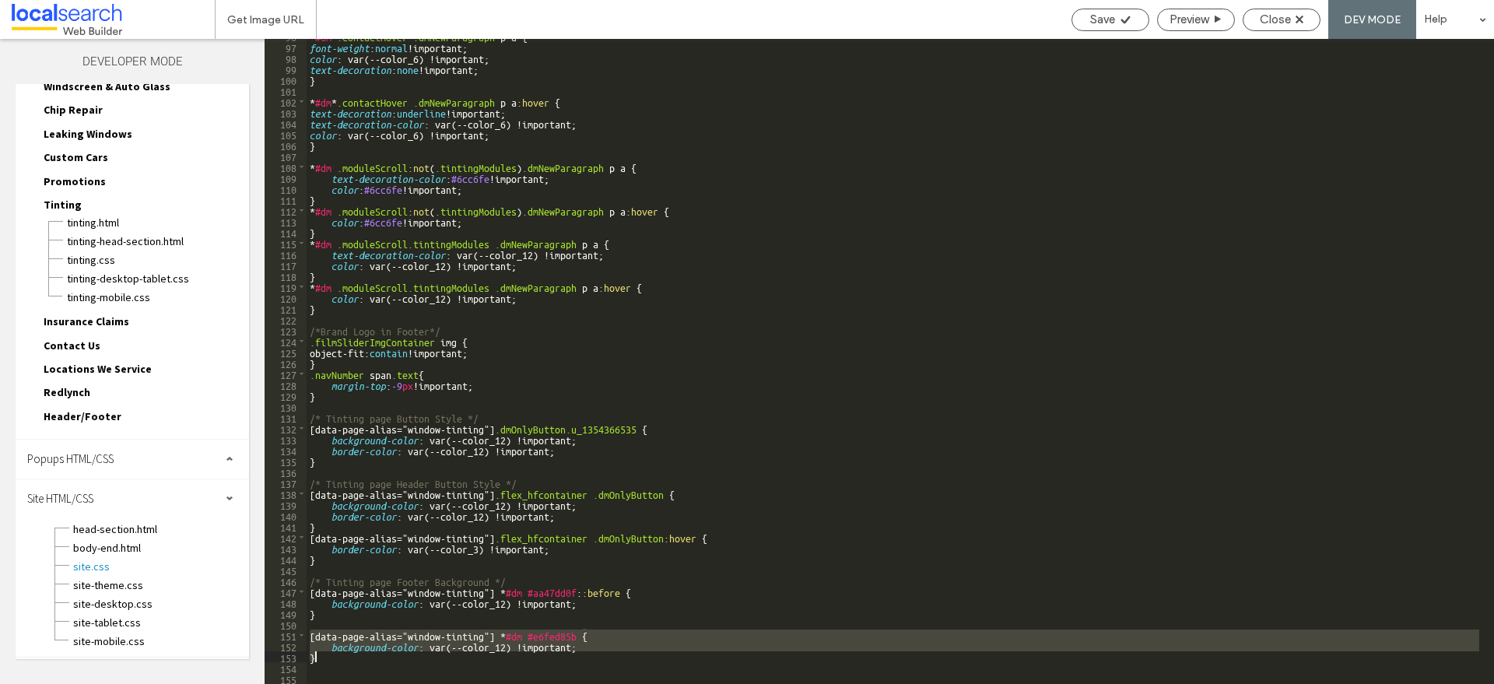
drag, startPoint x: 307, startPoint y: 635, endPoint x: 378, endPoint y: 654, distance: 74.0
click at [378, 654] on div "* #dm * .contactHover .dmNewParagraph p a { font-weight : normal !important; co…" at bounding box center [893, 363] width 1173 height 667
click at [381, 656] on div "* #dm * .contactHover .dmNewParagraph p a { font-weight : normal !important; co…" at bounding box center [893, 361] width 1173 height 645
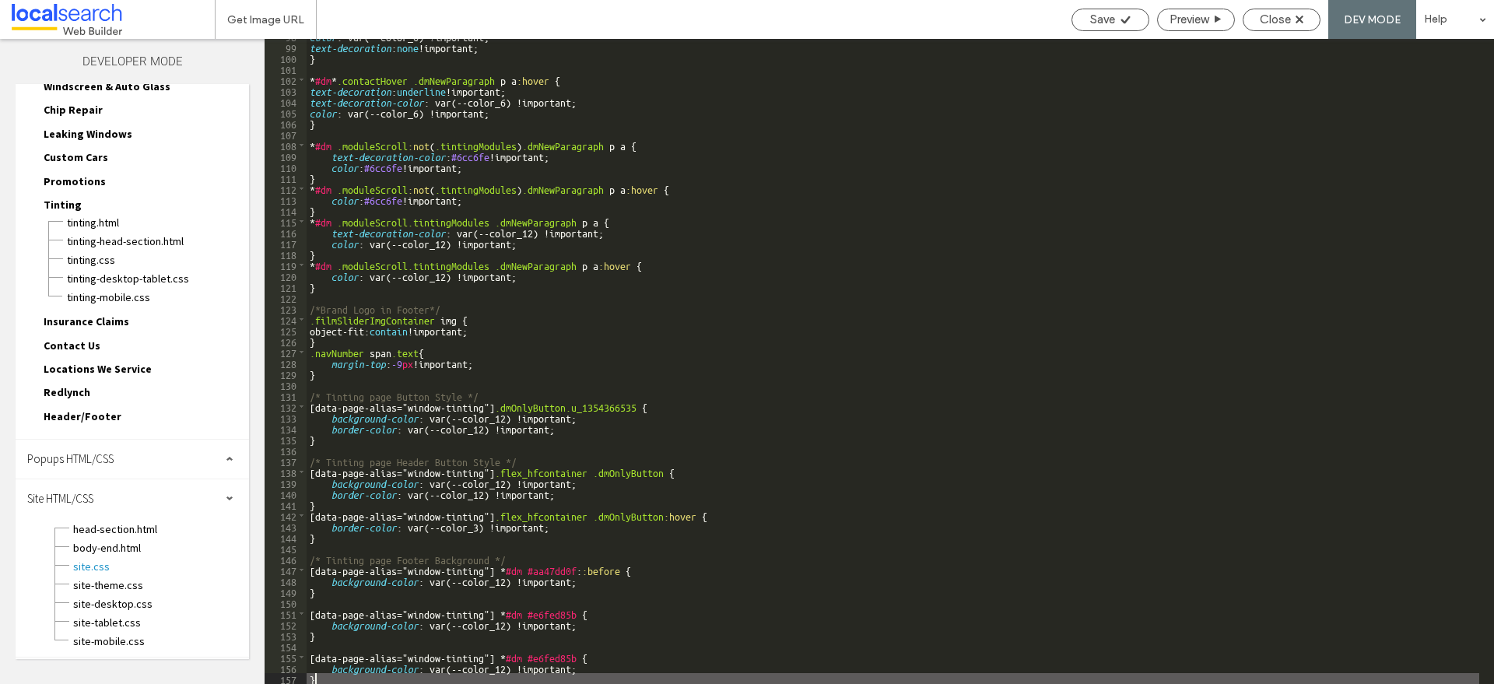
scroll to position [1098, 0]
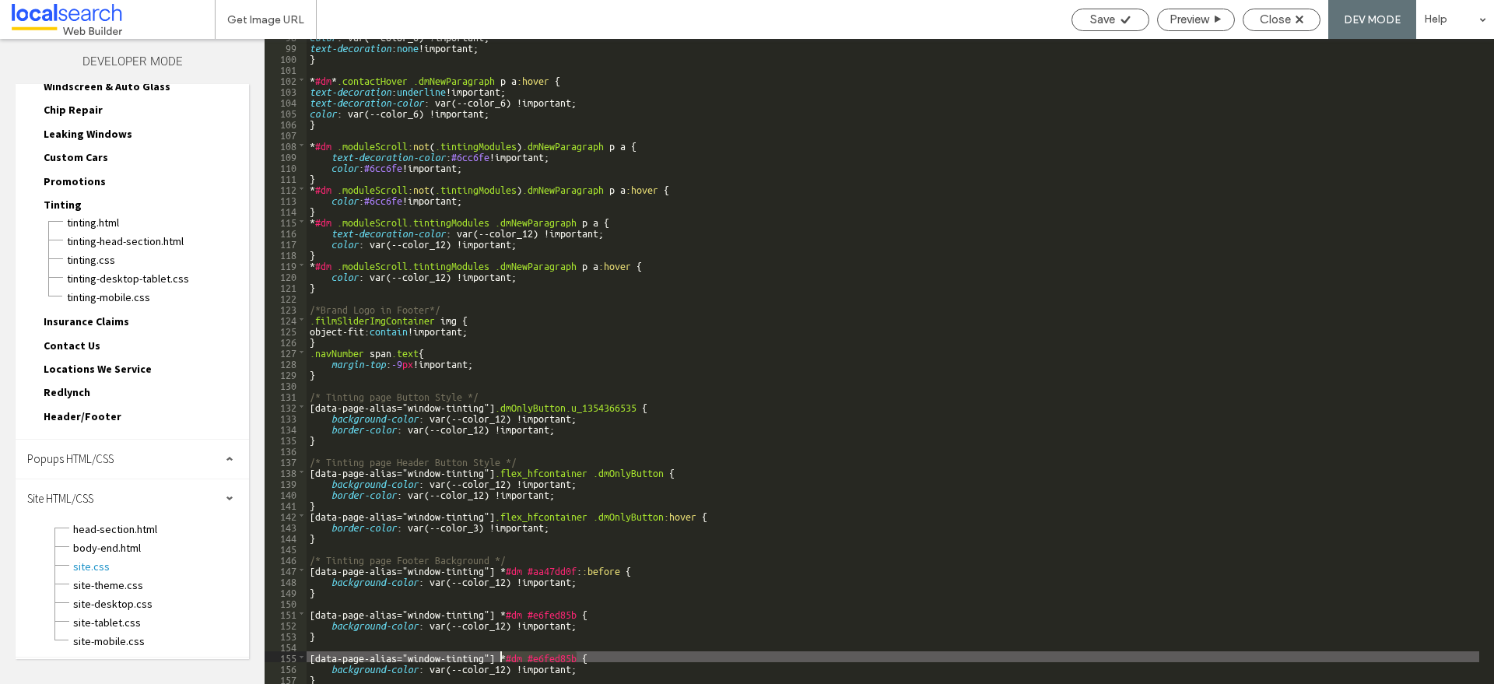
drag, startPoint x: 576, startPoint y: 658, endPoint x: 500, endPoint y: 662, distance: 76.4
click at [500, 662] on div "color : var(--color_6) !important; text-decoration : none !important; } * #dm *…" at bounding box center [893, 363] width 1173 height 667
click at [1111, 23] on span "Save" at bounding box center [1103, 19] width 25 height 14
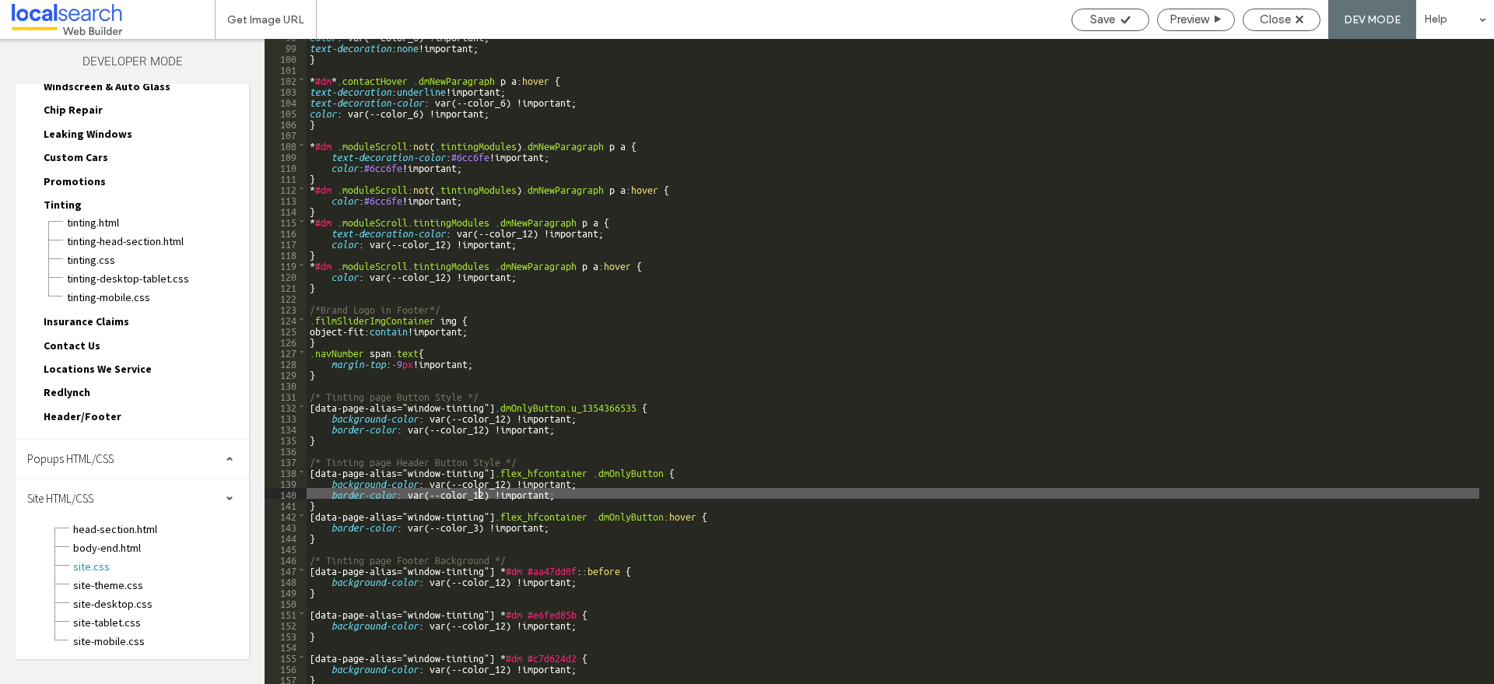
click at [481, 492] on div "color : var(--color_6) !important; text-decoration : none !important; } * #dm *…" at bounding box center [893, 363] width 1173 height 667
click at [486, 493] on div "color : var(--color_6) !important; text-decoration : none !important; } * #dm *…" at bounding box center [893, 363] width 1173 height 667
type textarea "**"
click at [1117, 20] on div "Save" at bounding box center [1111, 19] width 76 height 14
click at [1136, 11] on div "Save" at bounding box center [1111, 20] width 78 height 23
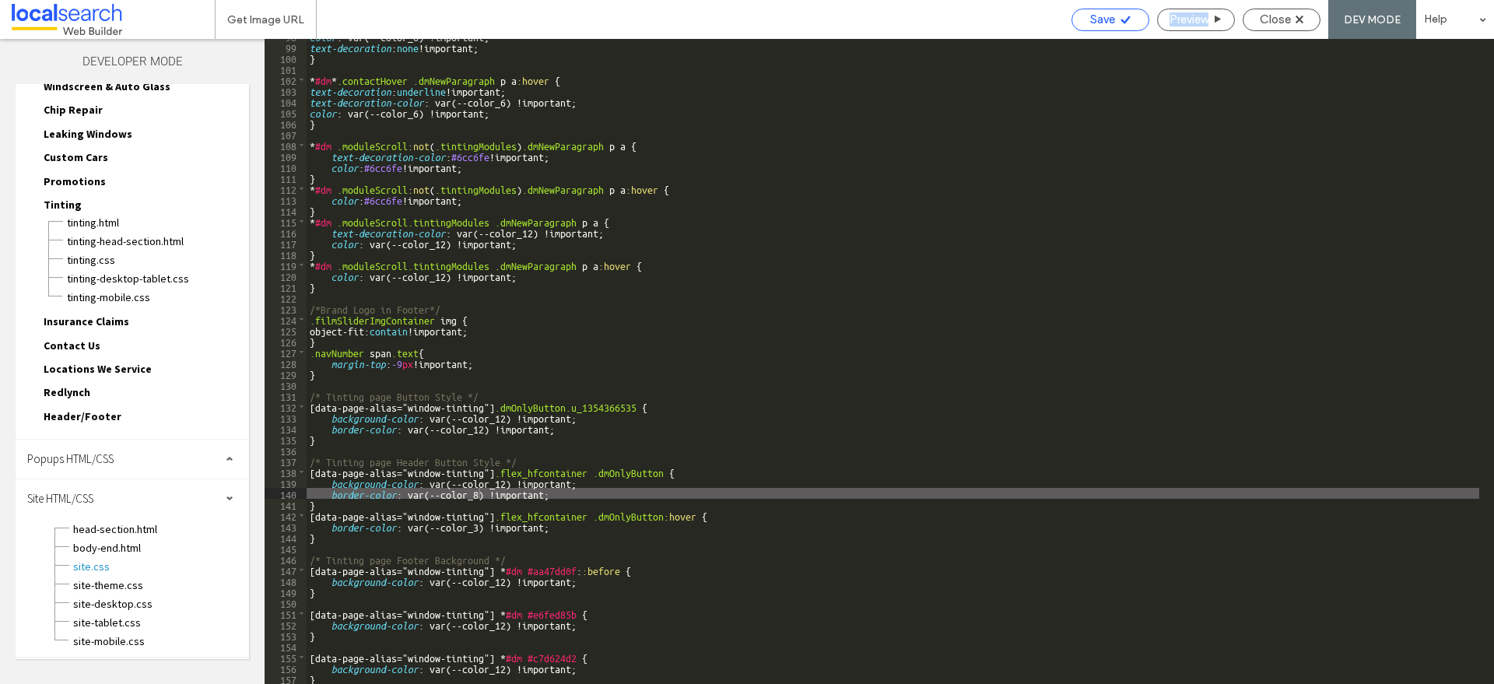
click at [1136, 11] on div "Save" at bounding box center [1111, 20] width 78 height 23
click at [1293, 20] on div "Close" at bounding box center [1282, 19] width 76 height 14
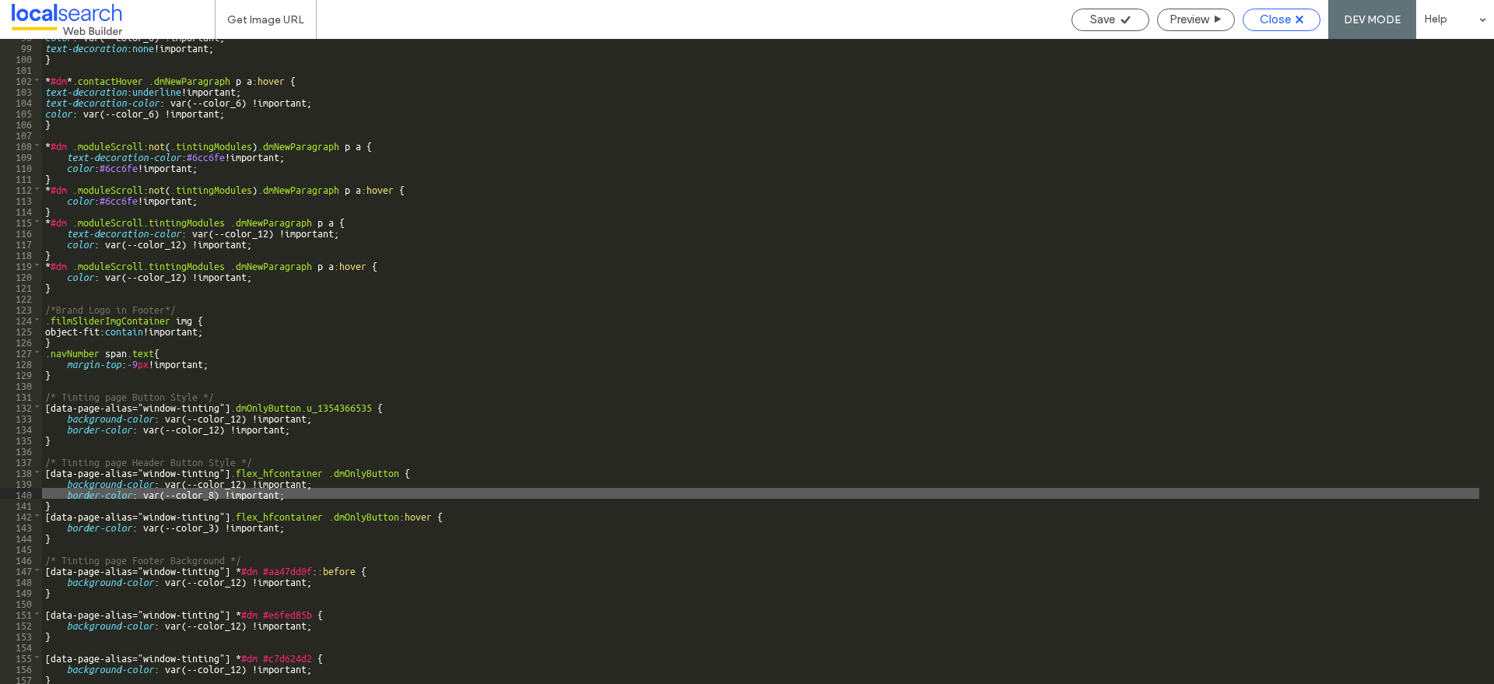
scroll to position [1081, 0]
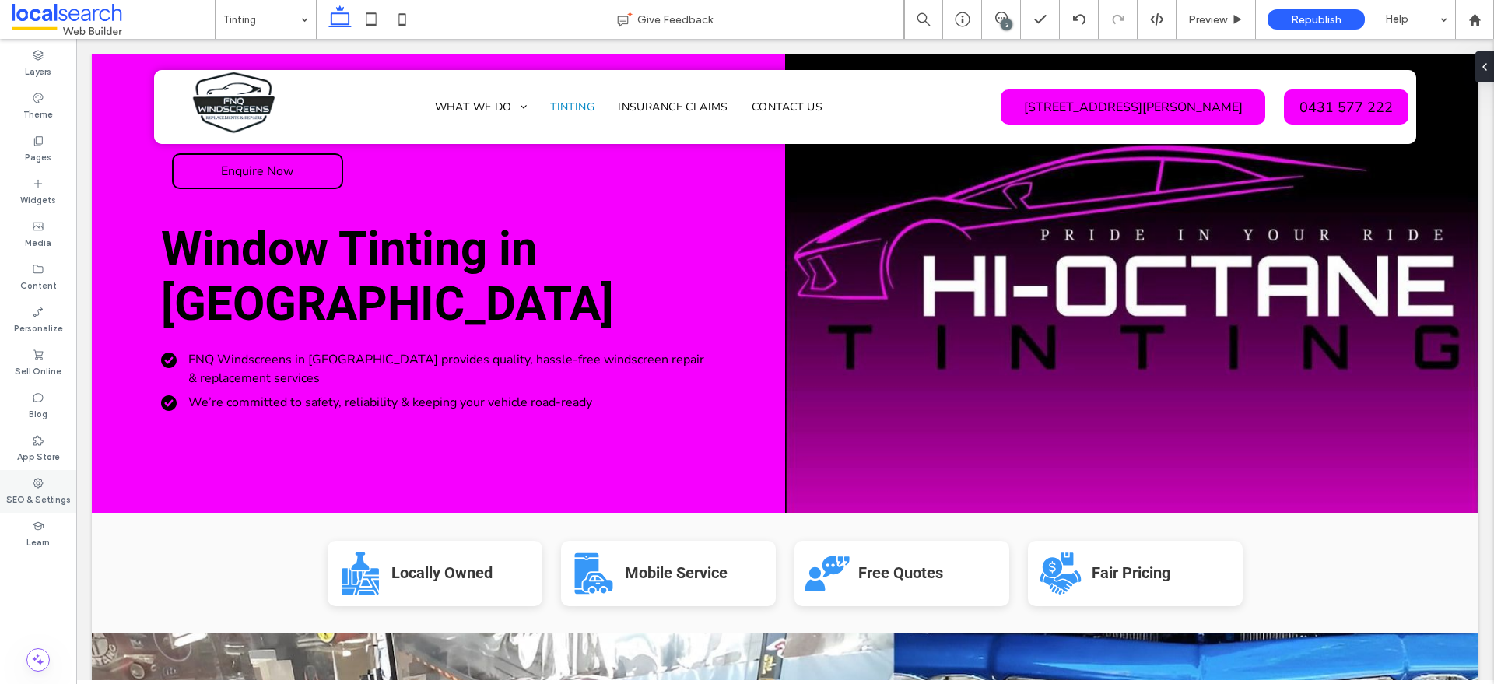
click at [58, 476] on div "SEO & Settings" at bounding box center [38, 491] width 76 height 43
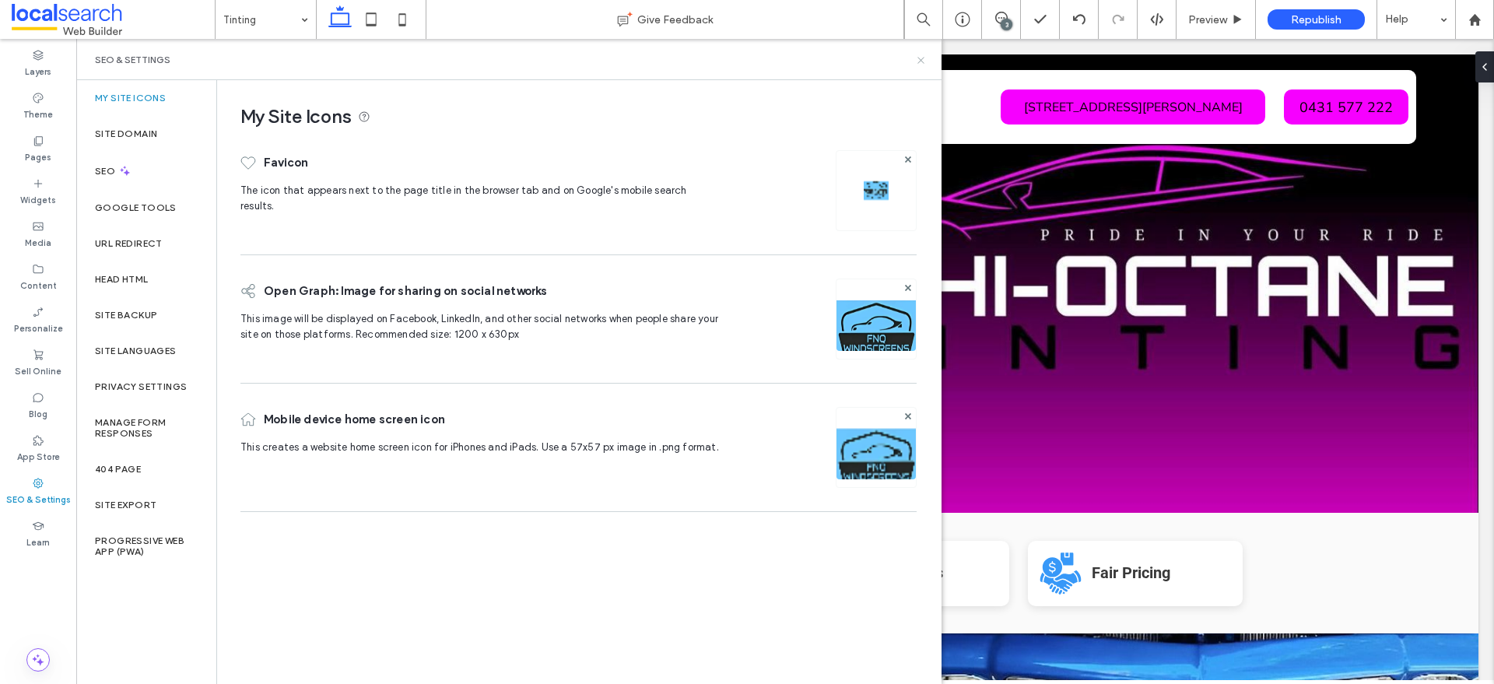
click at [922, 56] on icon at bounding box center [921, 60] width 12 height 12
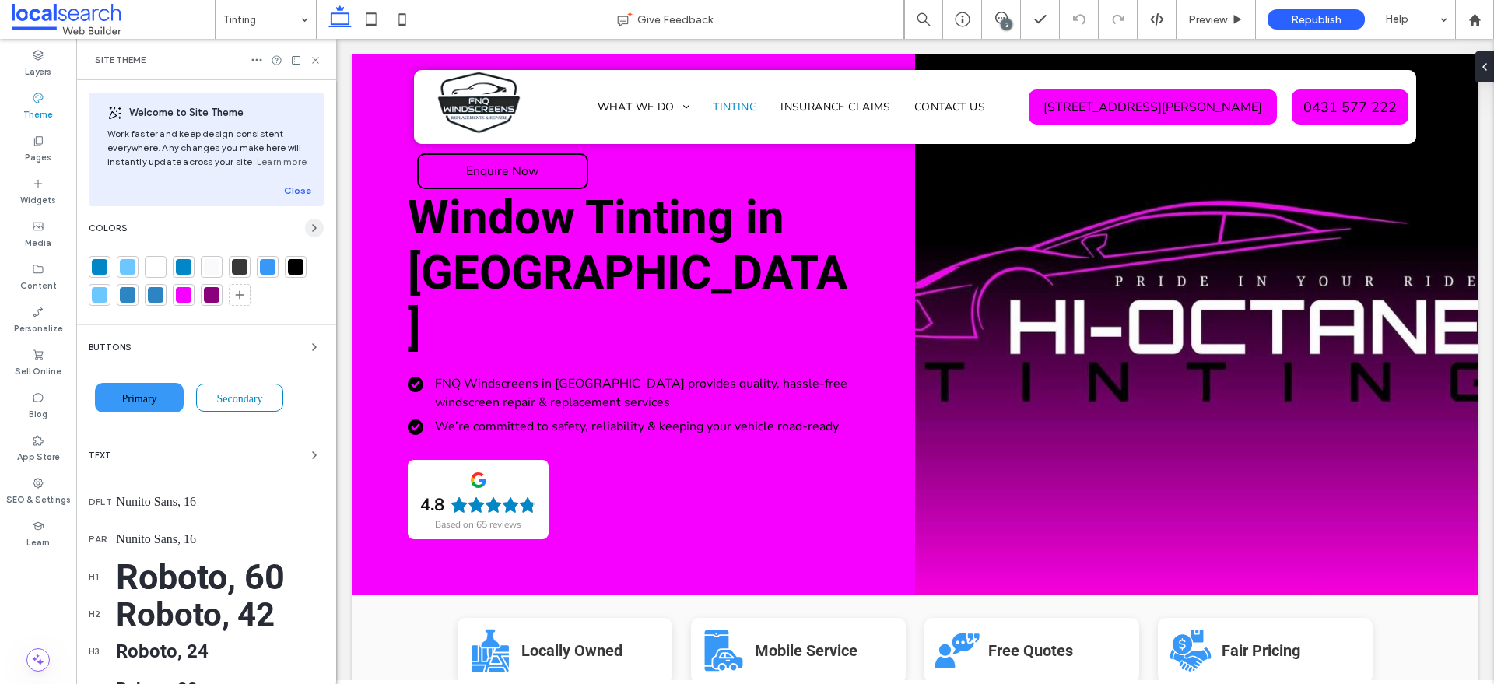
click at [308, 223] on icon "button" at bounding box center [314, 228] width 12 height 12
